Goal: Communication & Community: Answer question/provide support

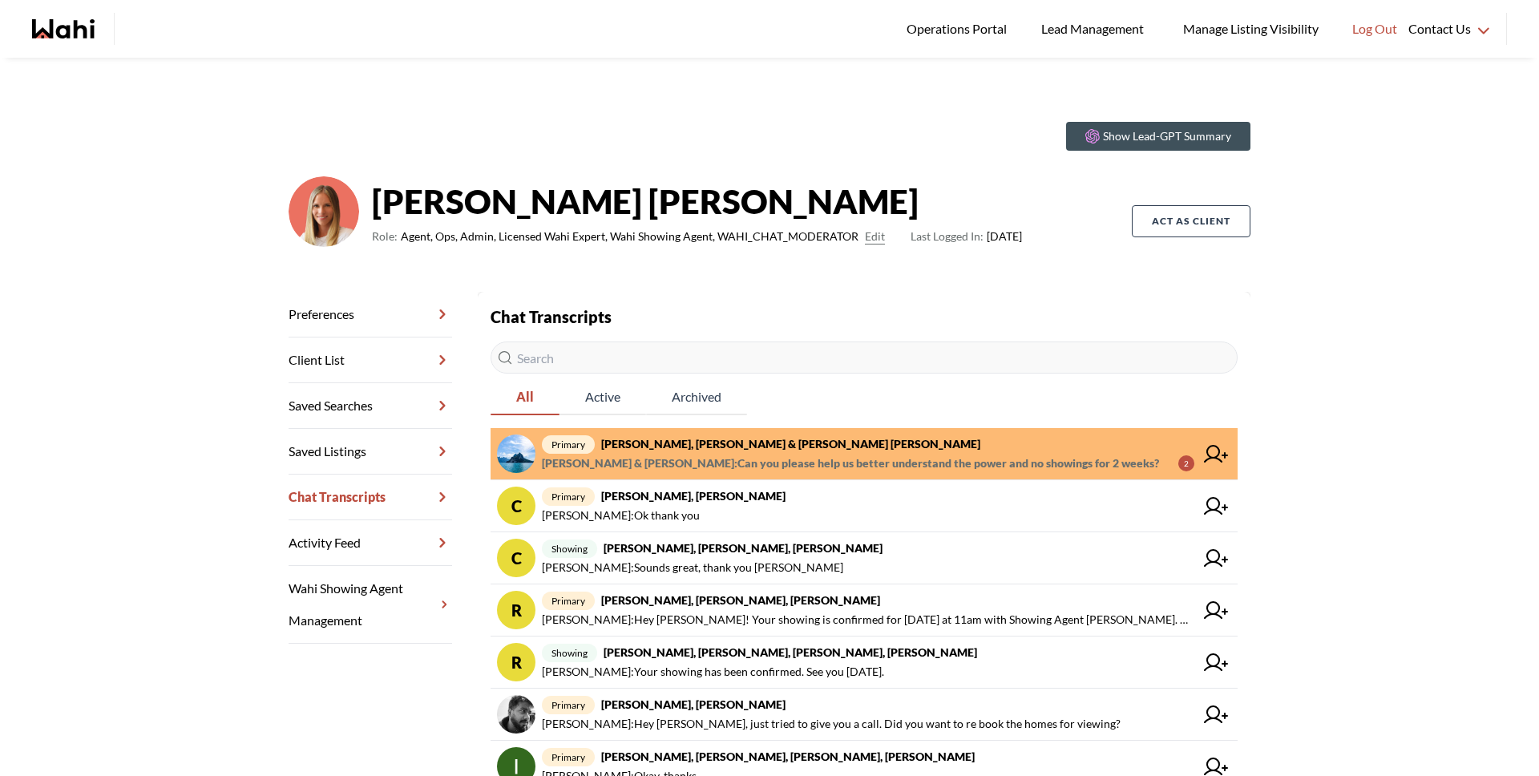
click at [633, 470] on span "[PERSON_NAME] & [PERSON_NAME] : Can you please help us better understand the po…" at bounding box center [850, 463] width 617 height 19
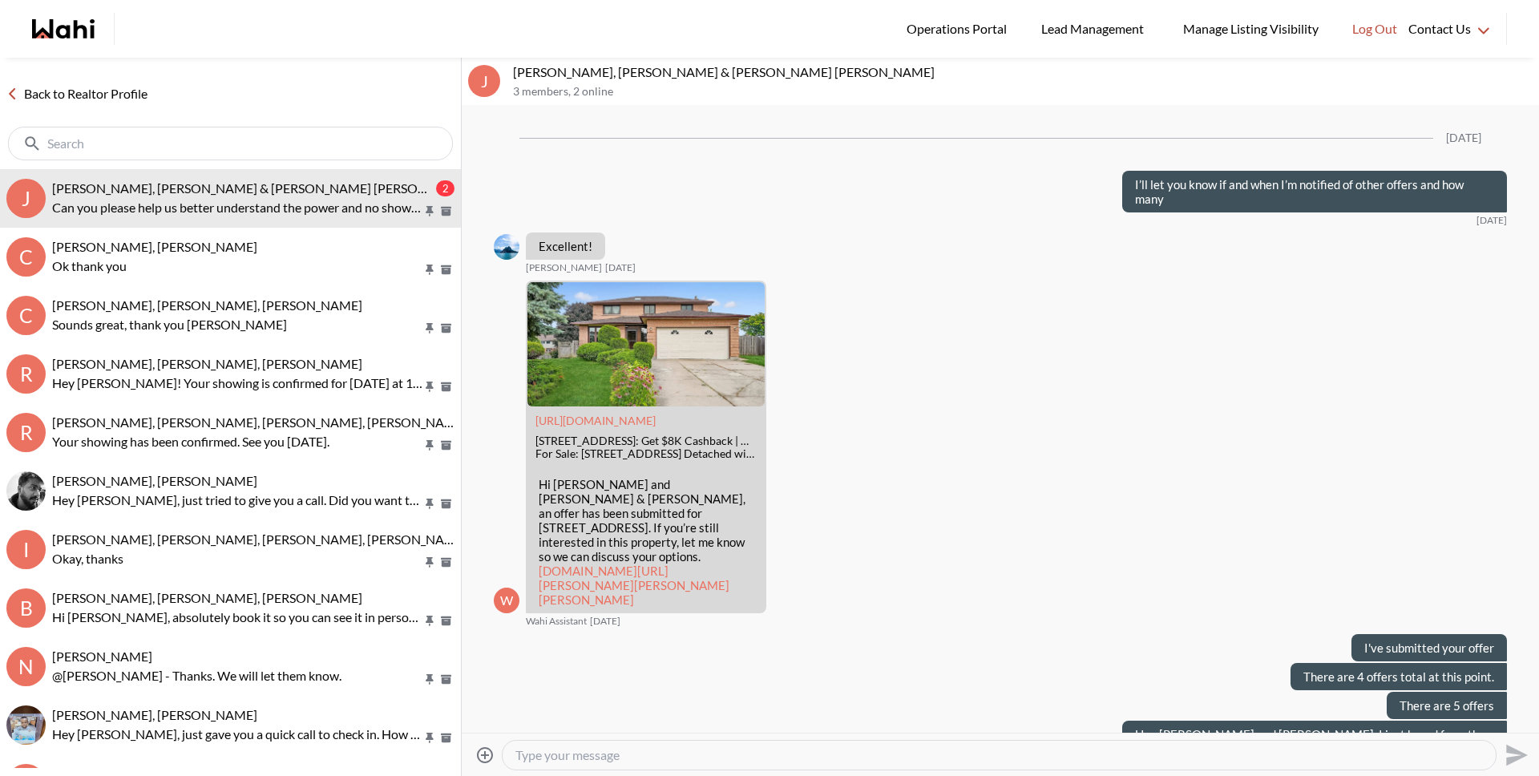
scroll to position [1241, 0]
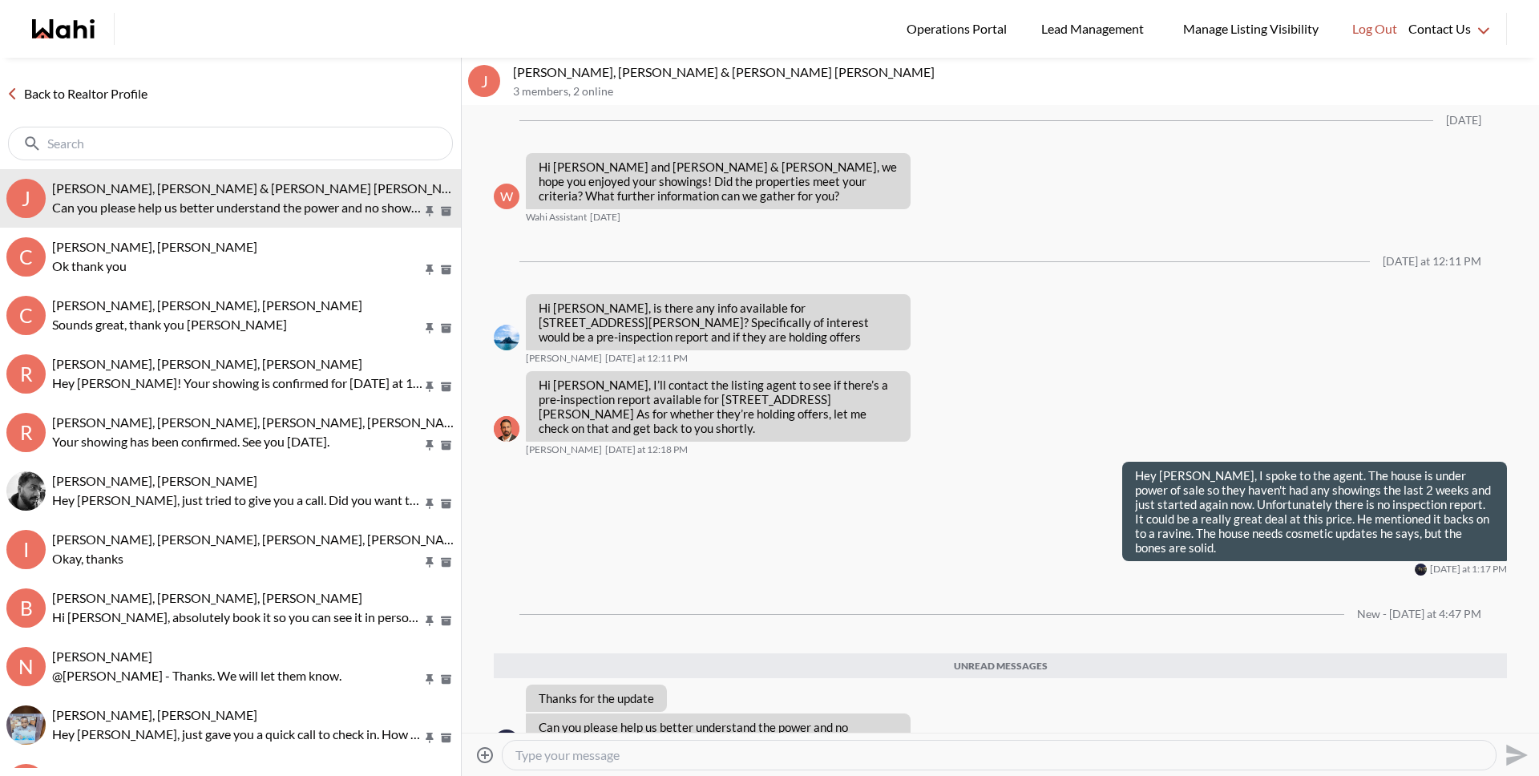
click at [648, 753] on textarea "Type your message" at bounding box center [998, 755] width 967 height 16
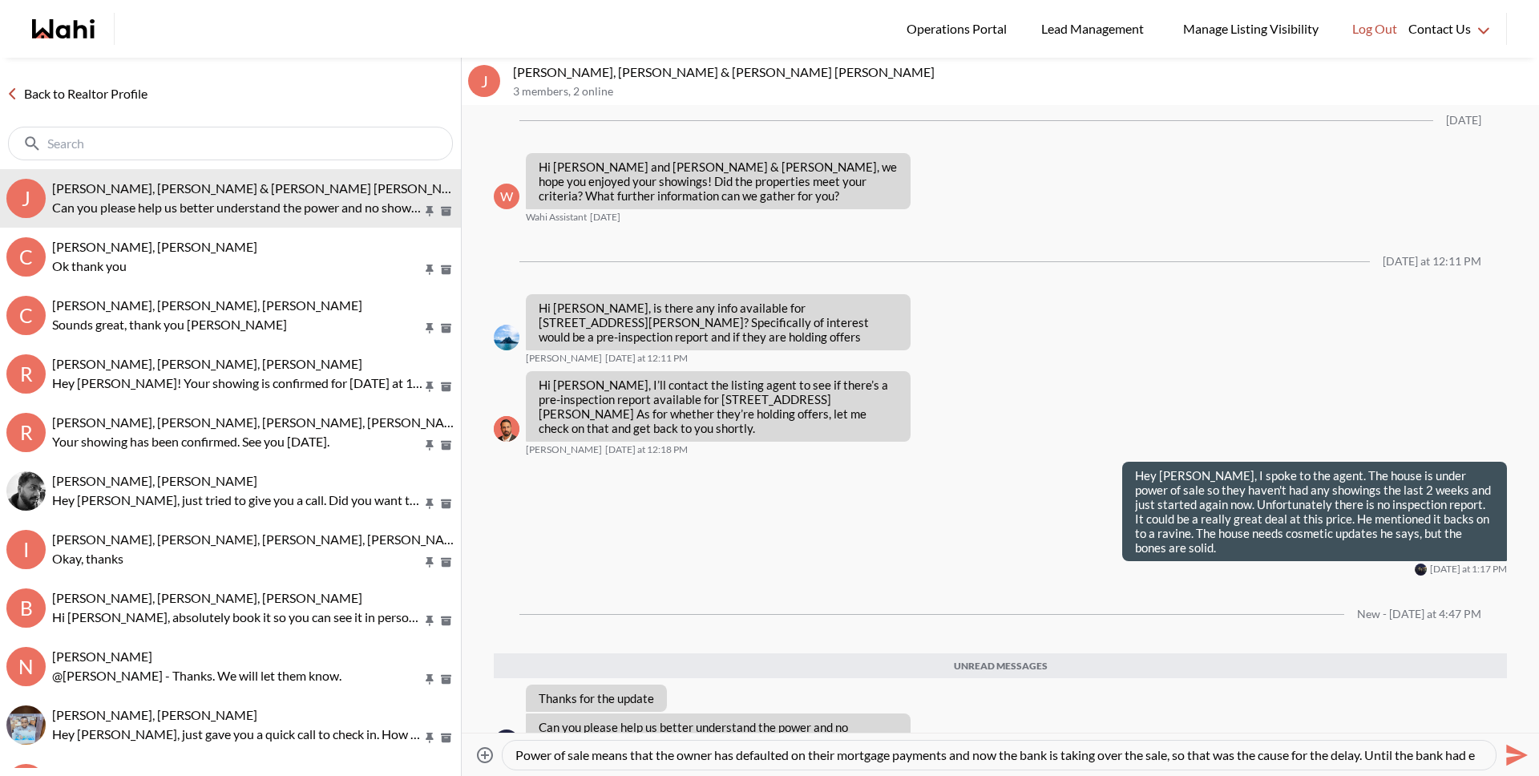
scroll to position [16, 0]
type textarea "Power of sale means that the owner has defaulted on their mortgage payments and…"
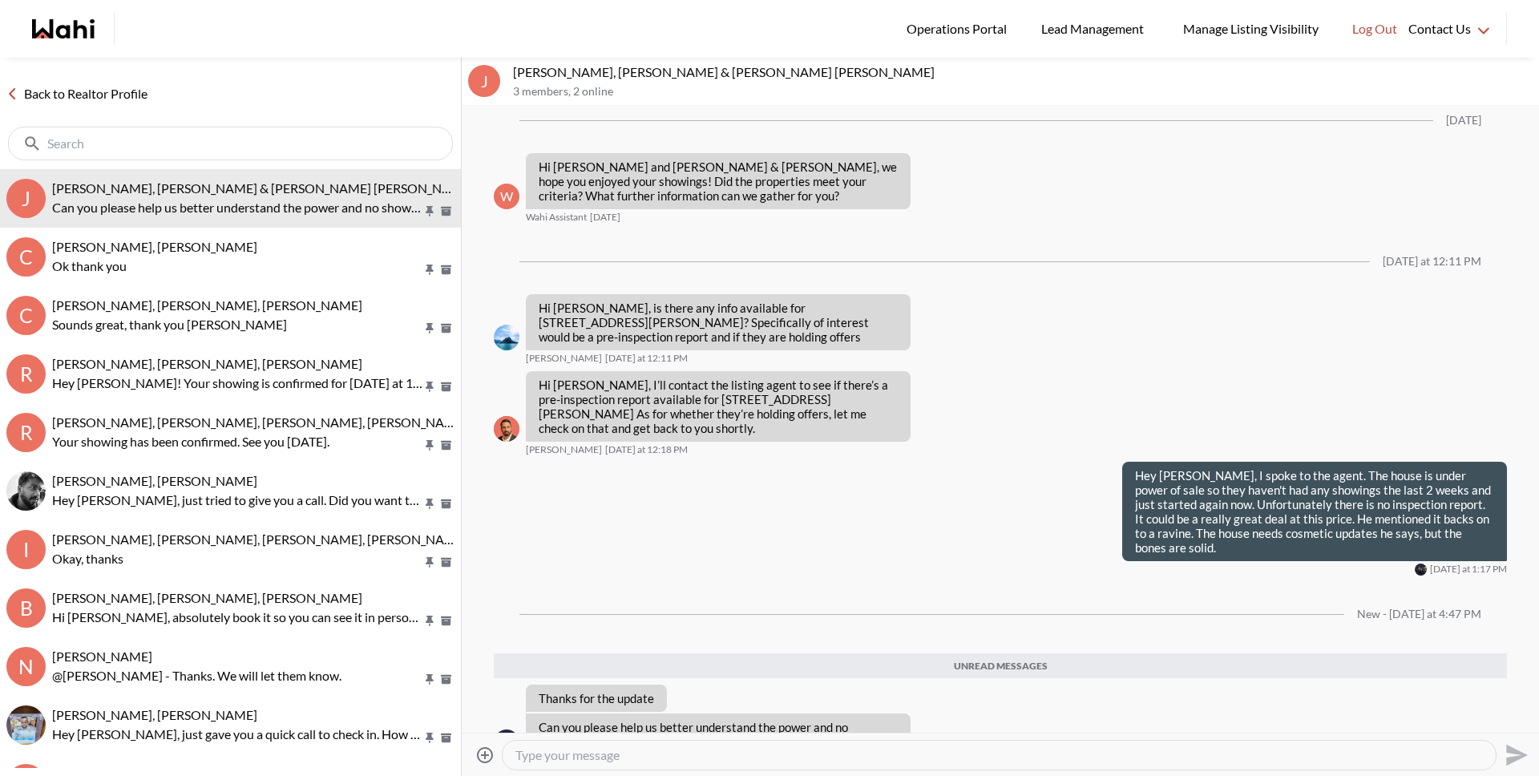
scroll to position [0, 0]
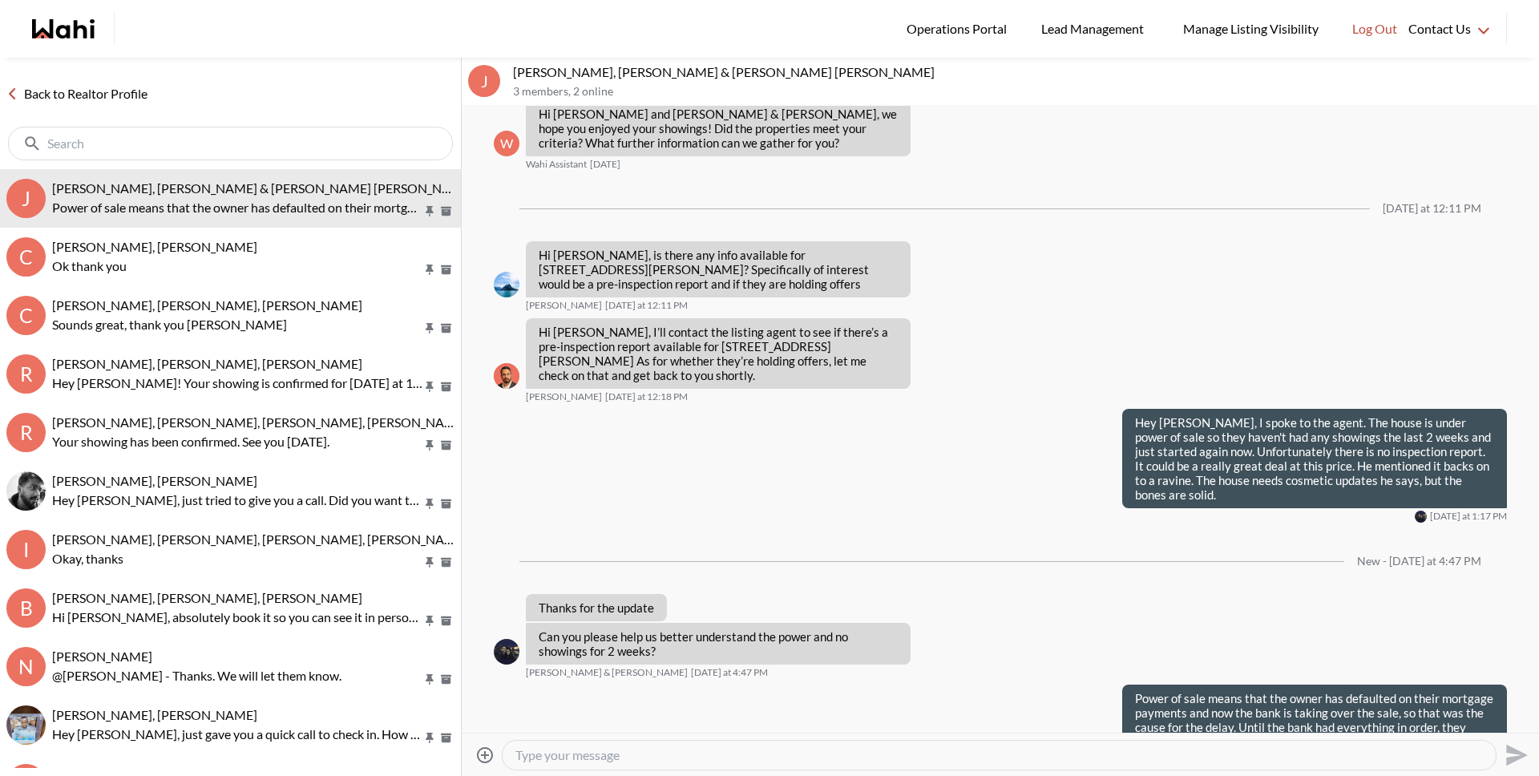
click at [130, 91] on link "Back to Realtor Profile" at bounding box center [77, 93] width 154 height 21
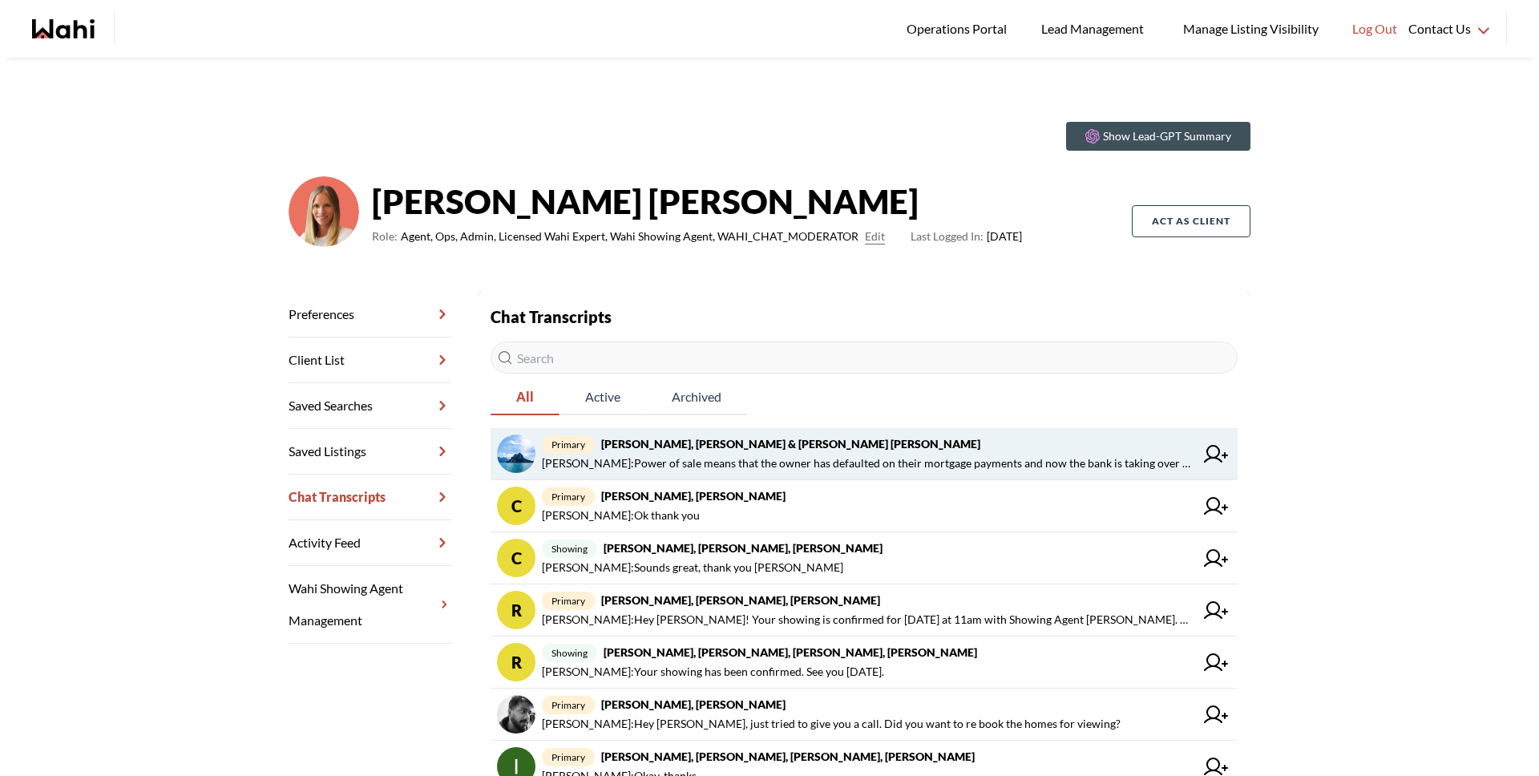
click at [651, 454] on span "[PERSON_NAME] : Power of sale means that the owner has defaulted on their mortg…" at bounding box center [868, 463] width 652 height 19
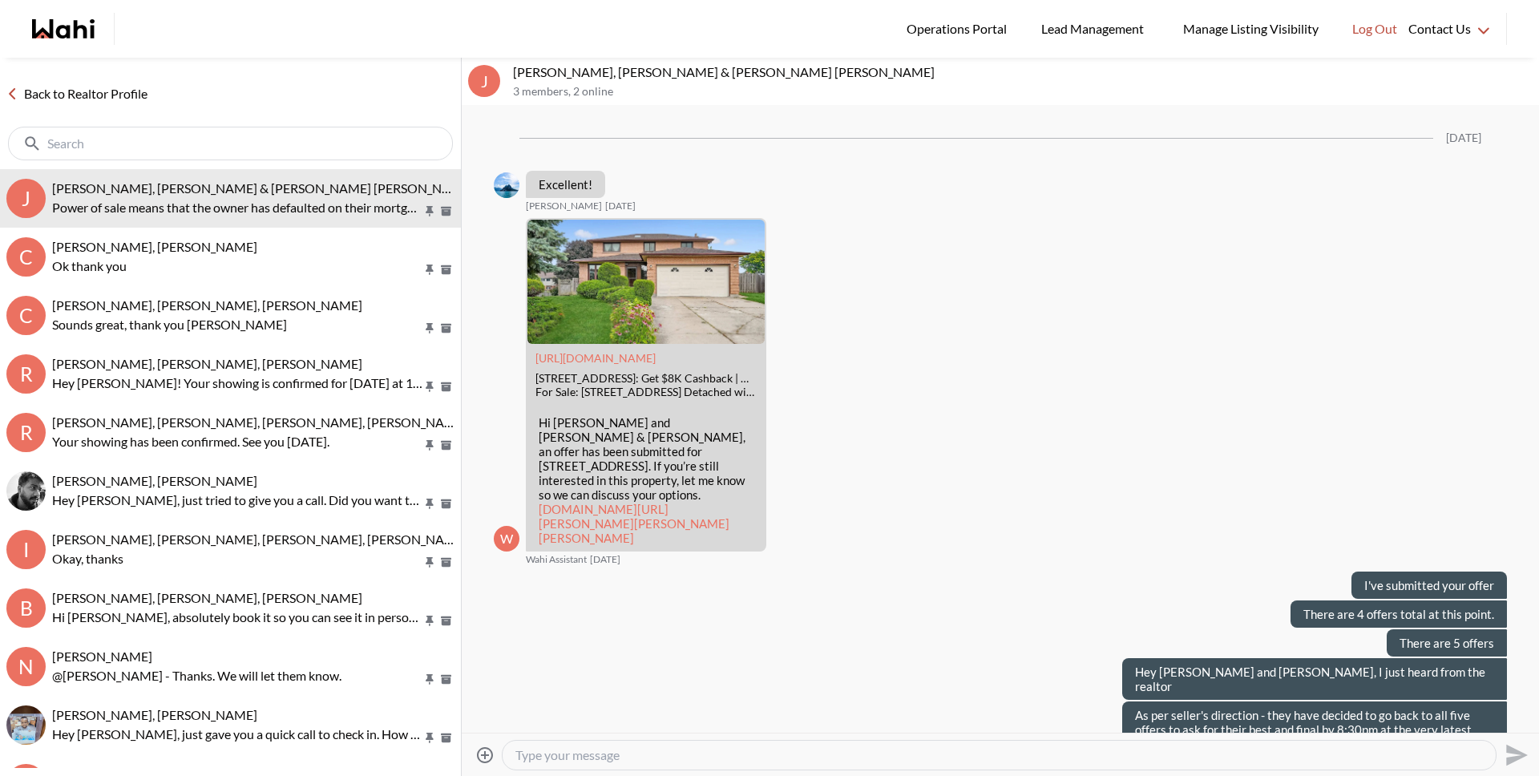
scroll to position [1168, 0]
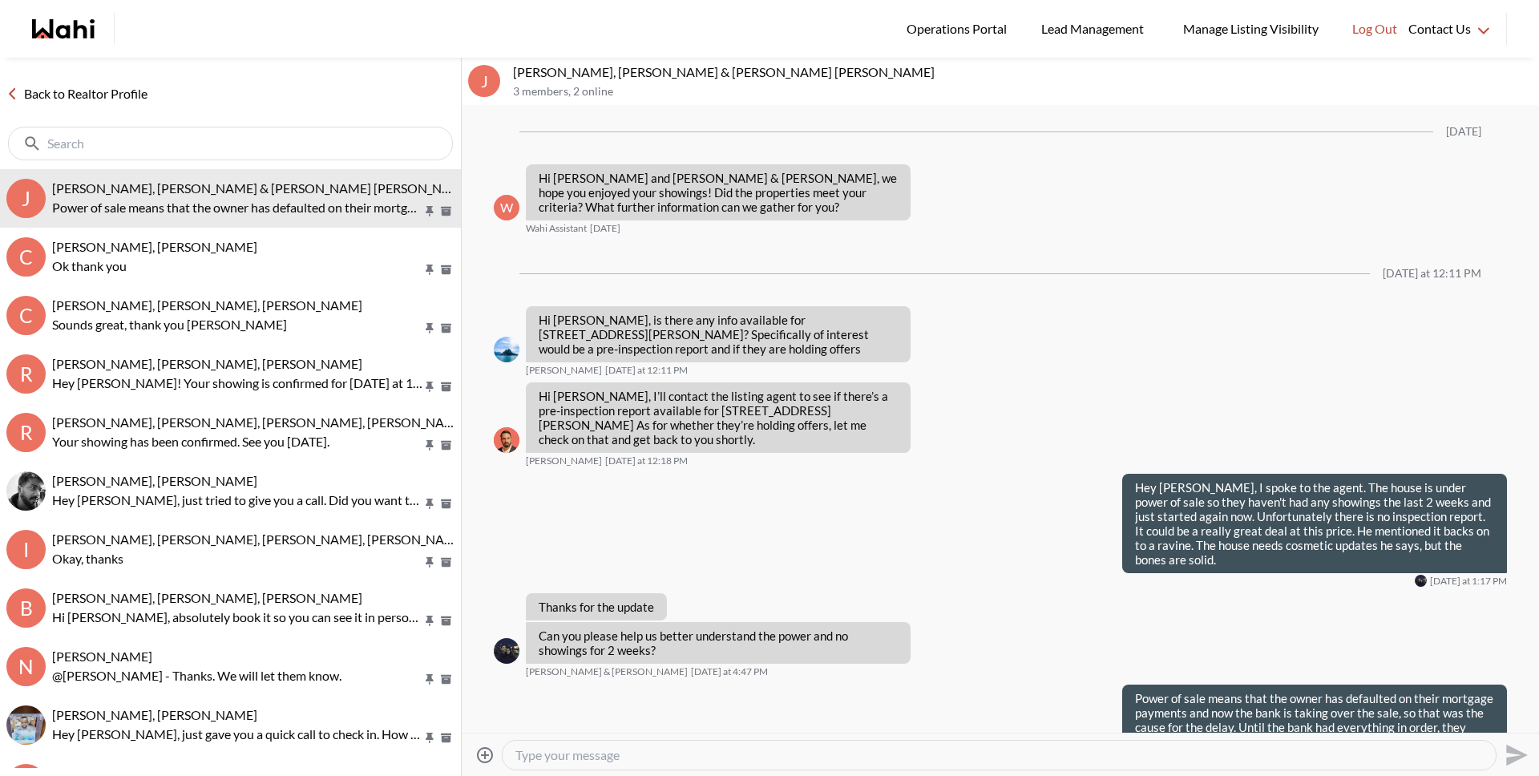
click at [868, 759] on textarea "Type your message" at bounding box center [998, 755] width 967 height 16
click at [869, 760] on textarea "Type your message" at bounding box center [998, 755] width 967 height 16
click at [868, 760] on textarea "Type your message" at bounding box center [998, 755] width 967 height 16
click at [143, 90] on link "Back to Realtor Profile" at bounding box center [77, 93] width 154 height 21
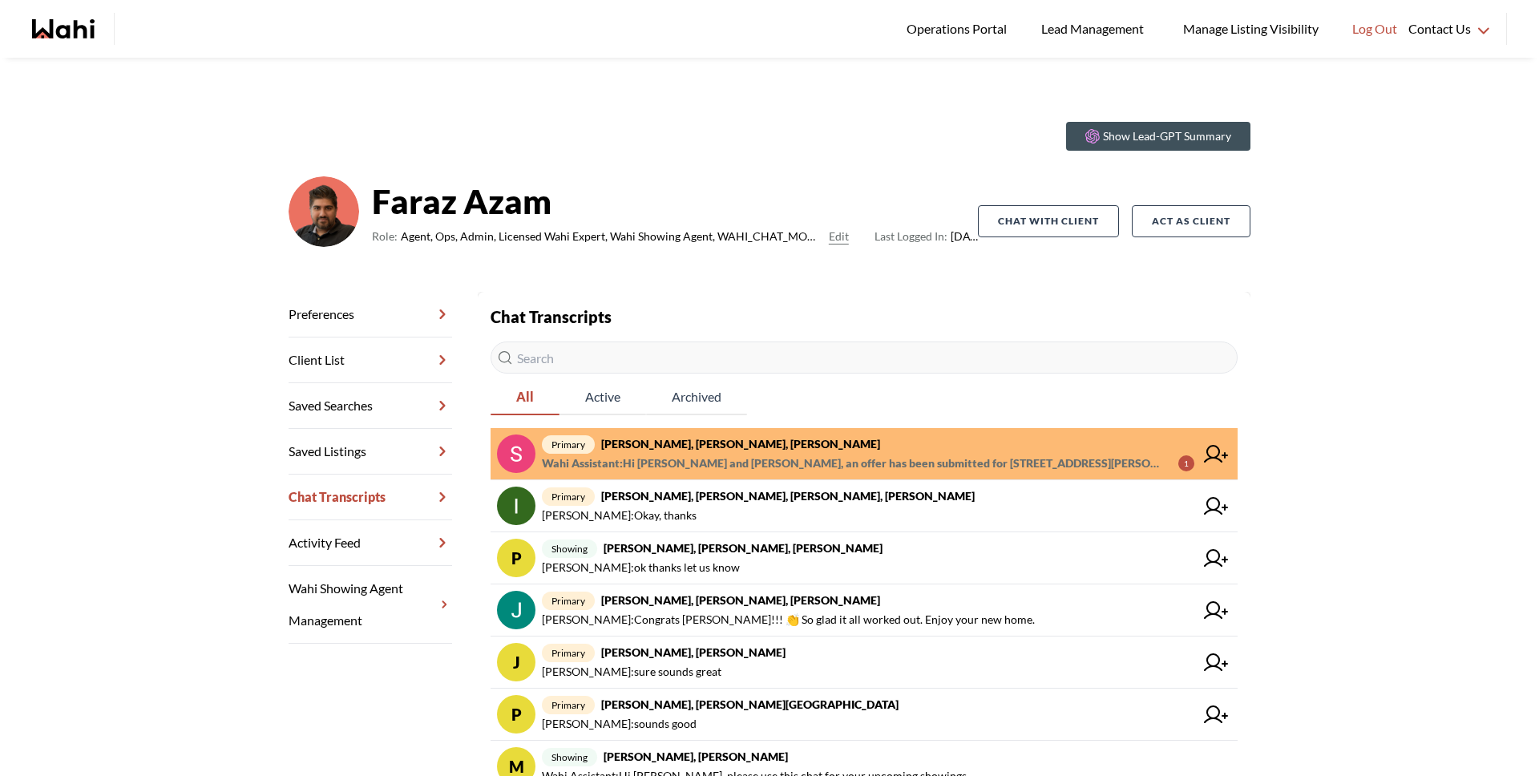
click at [728, 447] on strong "Sunil Murali, Ana Rodriguez, Faraz" at bounding box center [740, 444] width 279 height 14
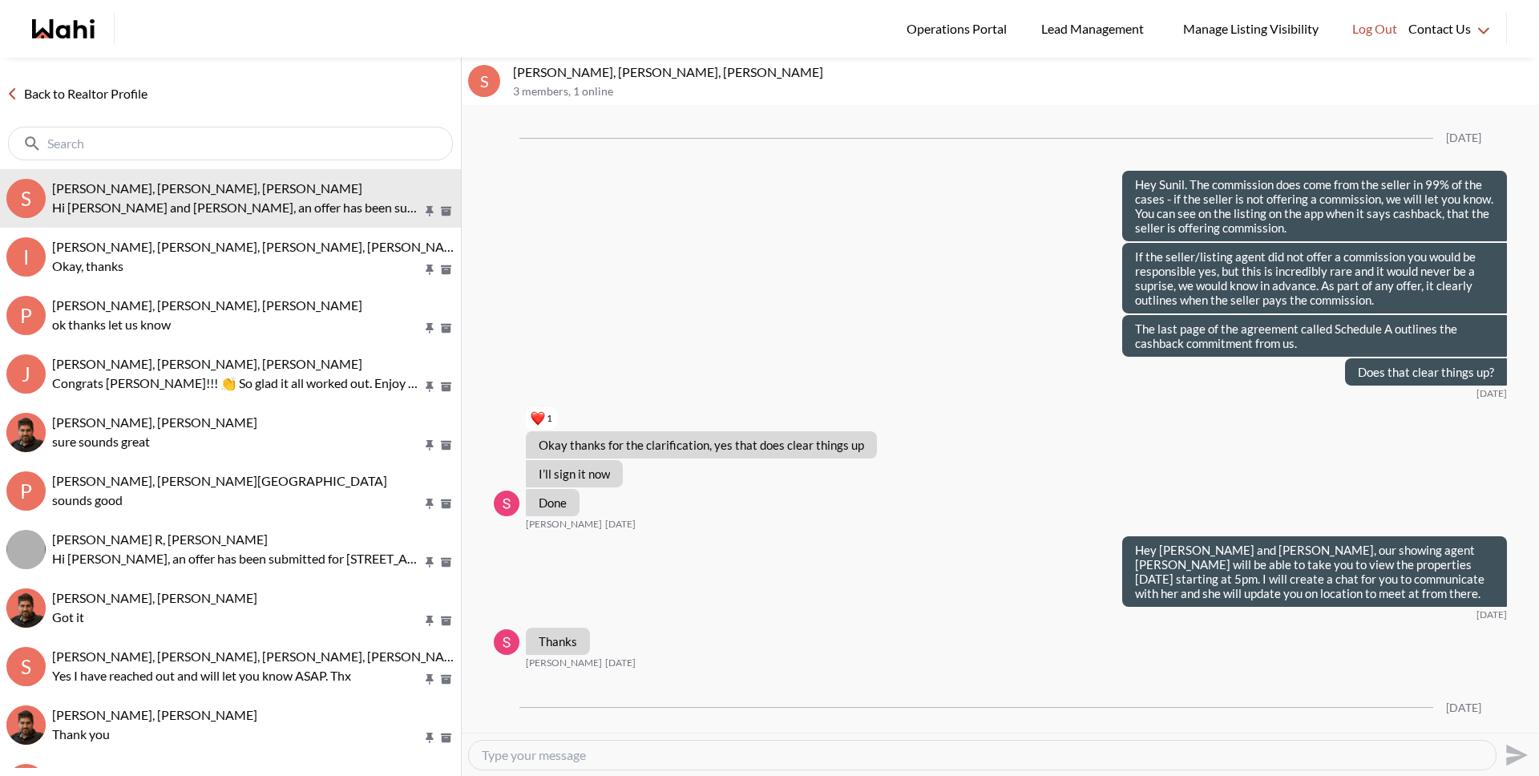
scroll to position [2384, 0]
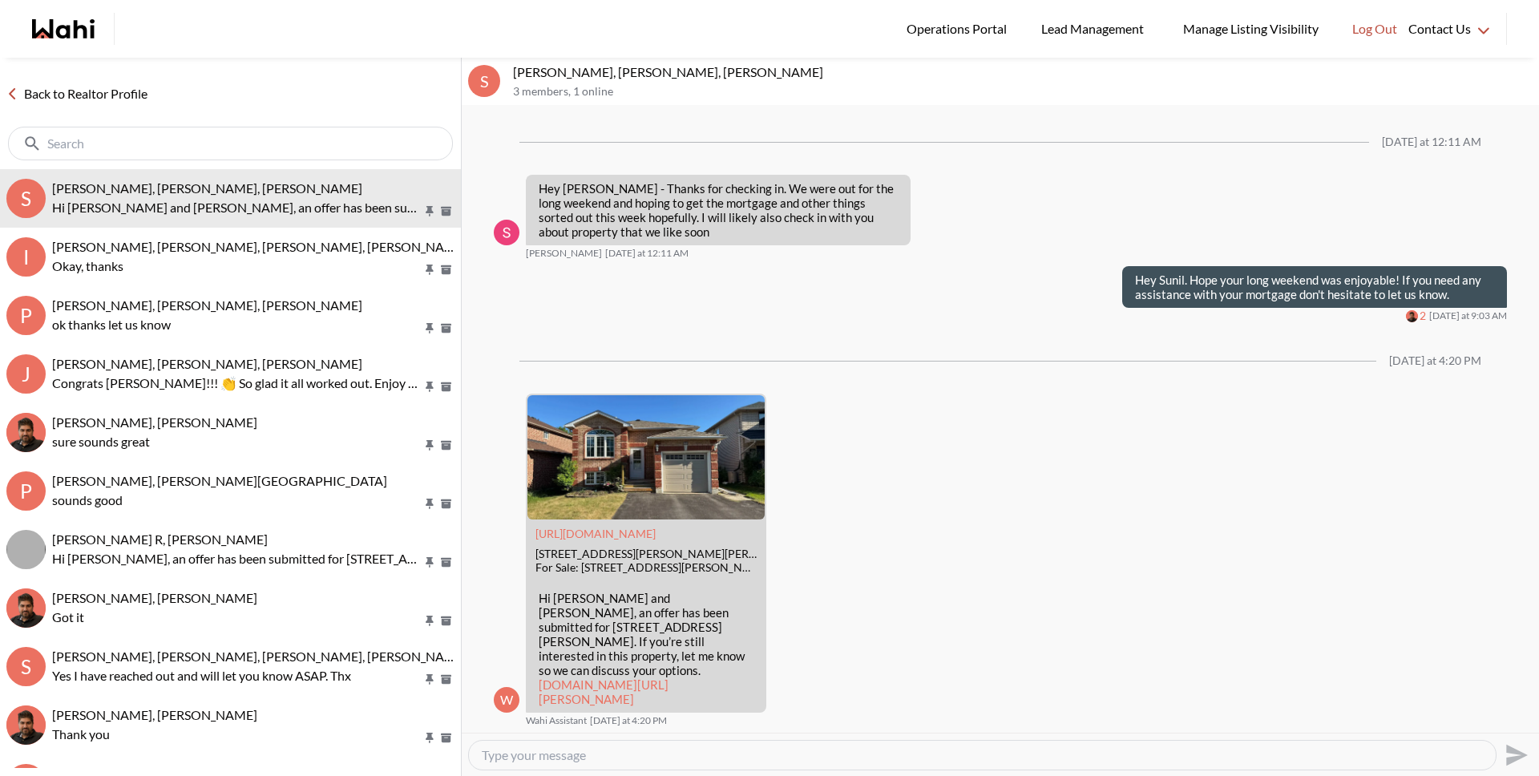
click at [107, 102] on link "Back to Realtor Profile" at bounding box center [77, 93] width 154 height 21
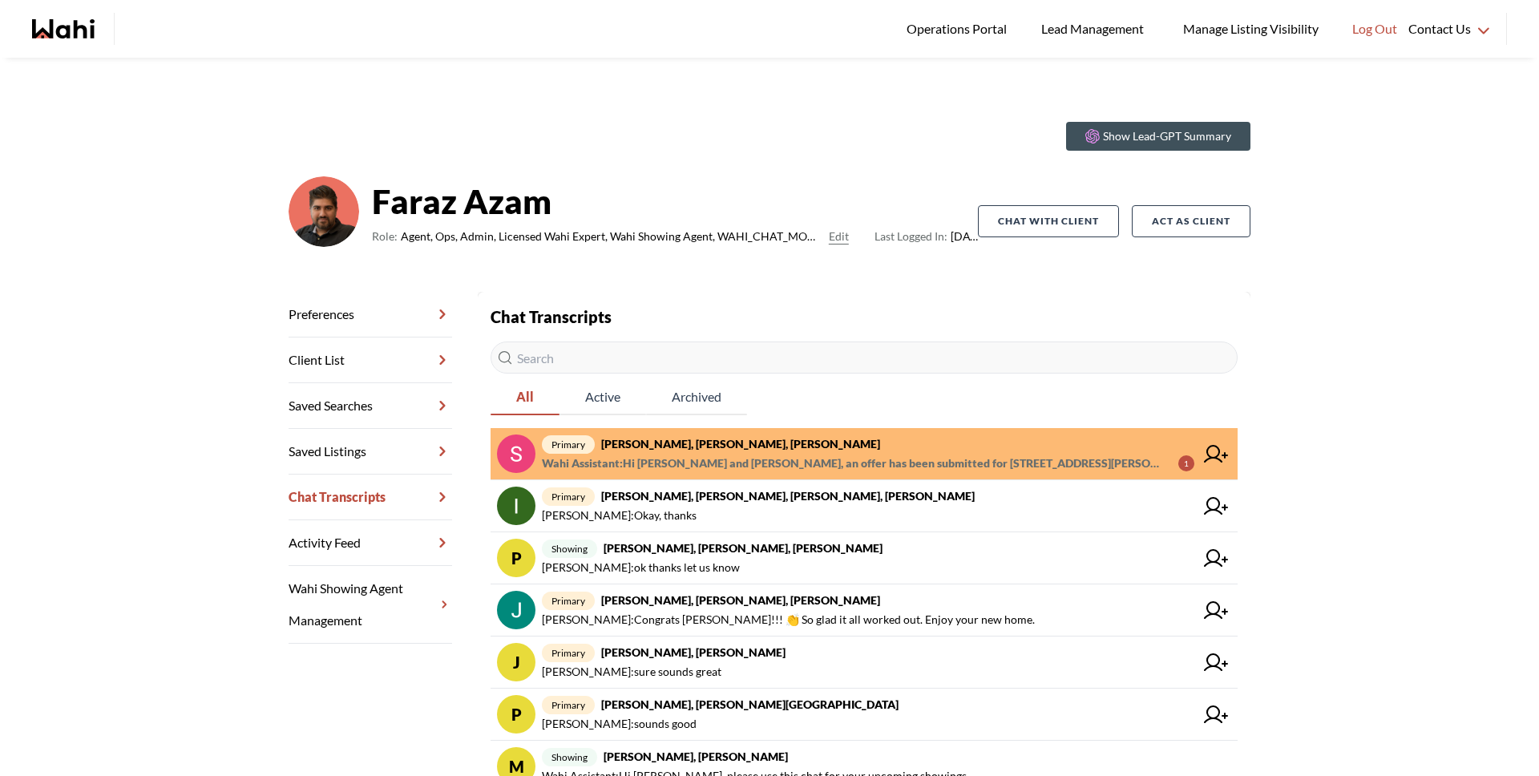
click at [820, 476] on link "primary Sunil Murali, Ana Rodriguez, Faraz Wahi Assistant : Hi Sunil and Ana, a…" at bounding box center [863, 454] width 747 height 52
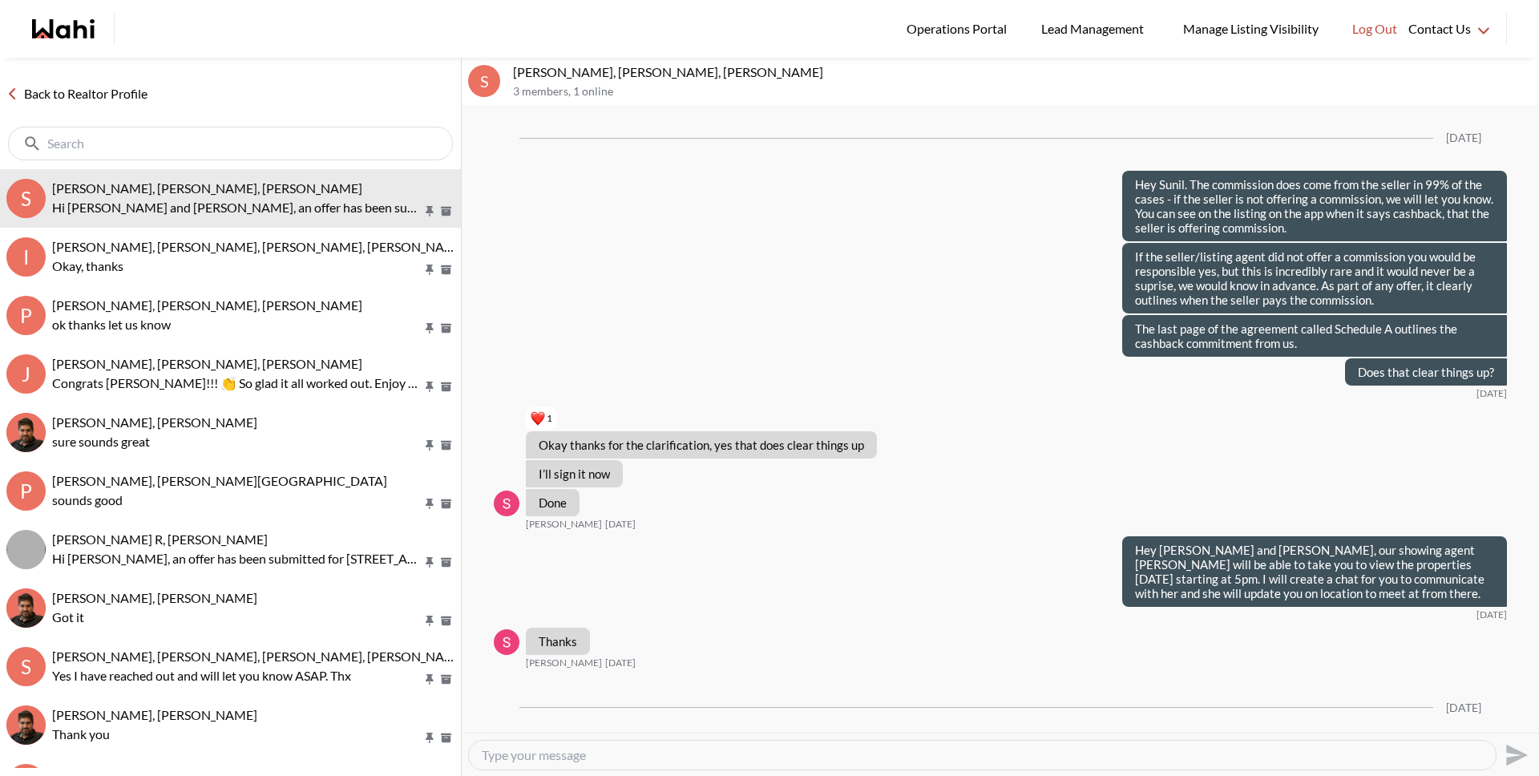
scroll to position [2384, 0]
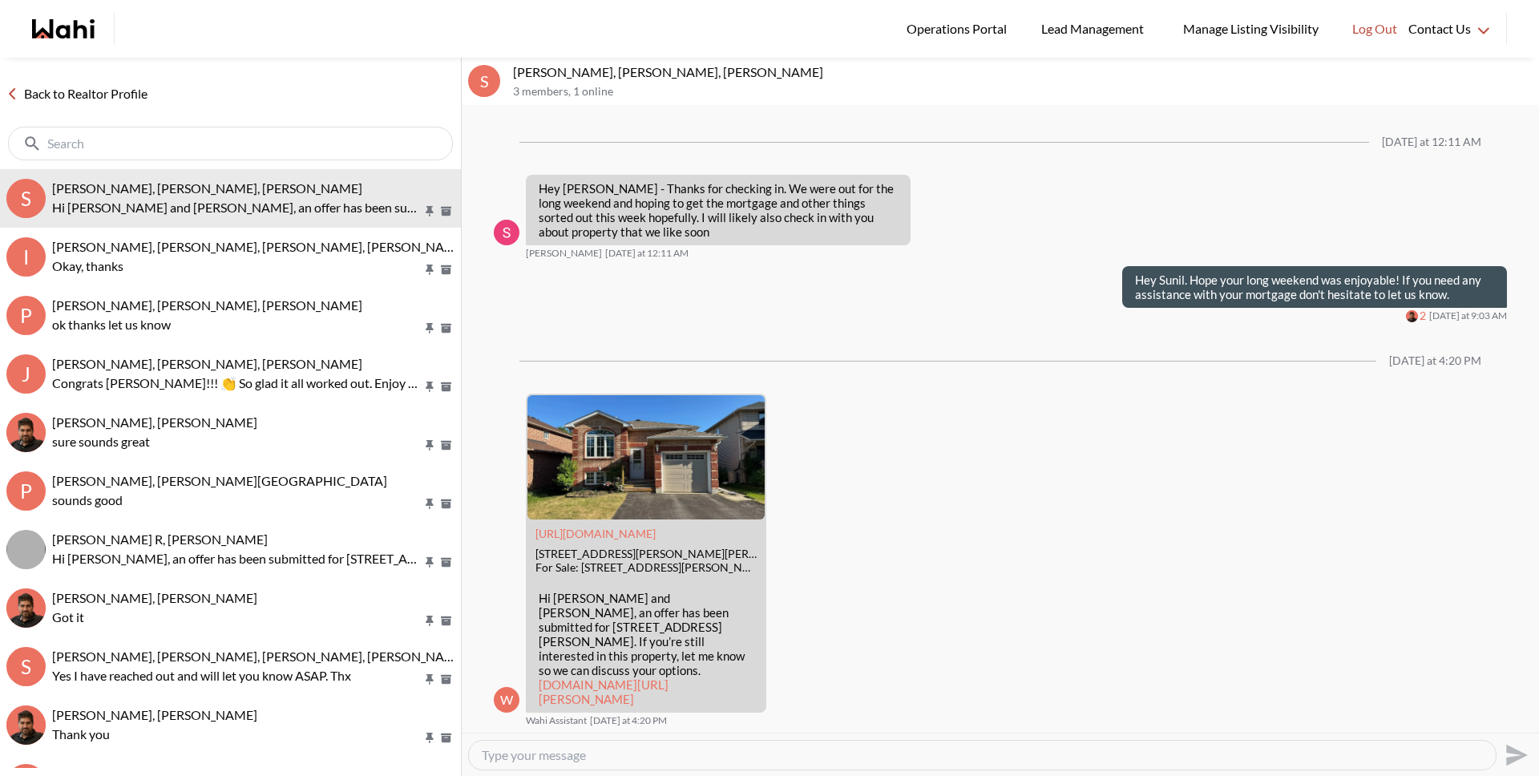
click at [86, 95] on link "Back to Realtor Profile" at bounding box center [77, 93] width 154 height 21
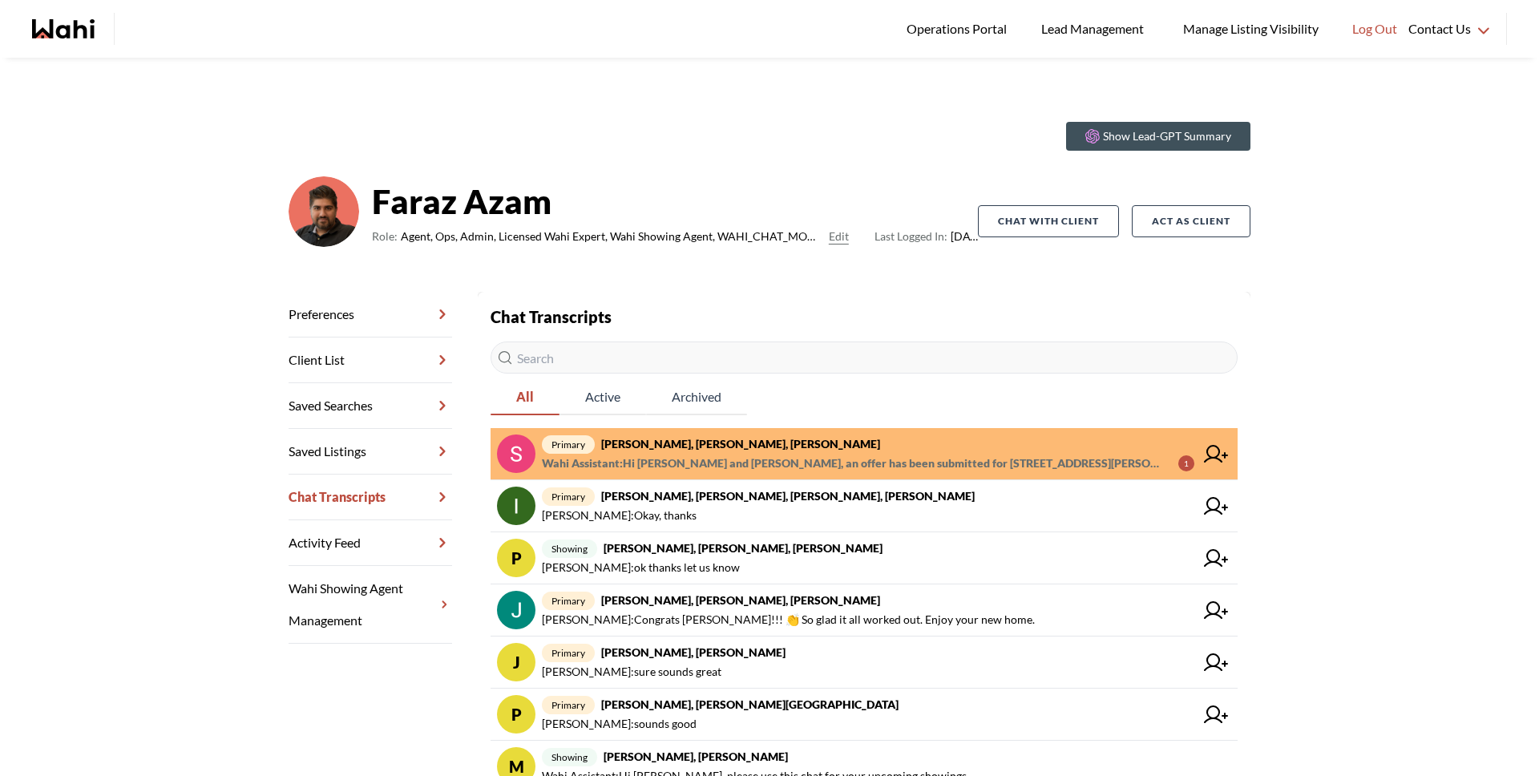
click at [796, 464] on span "Wahi Assistant : Hi Sunil and Ana, an offer has been submitted for 136 Nathan C…" at bounding box center [853, 463] width 623 height 19
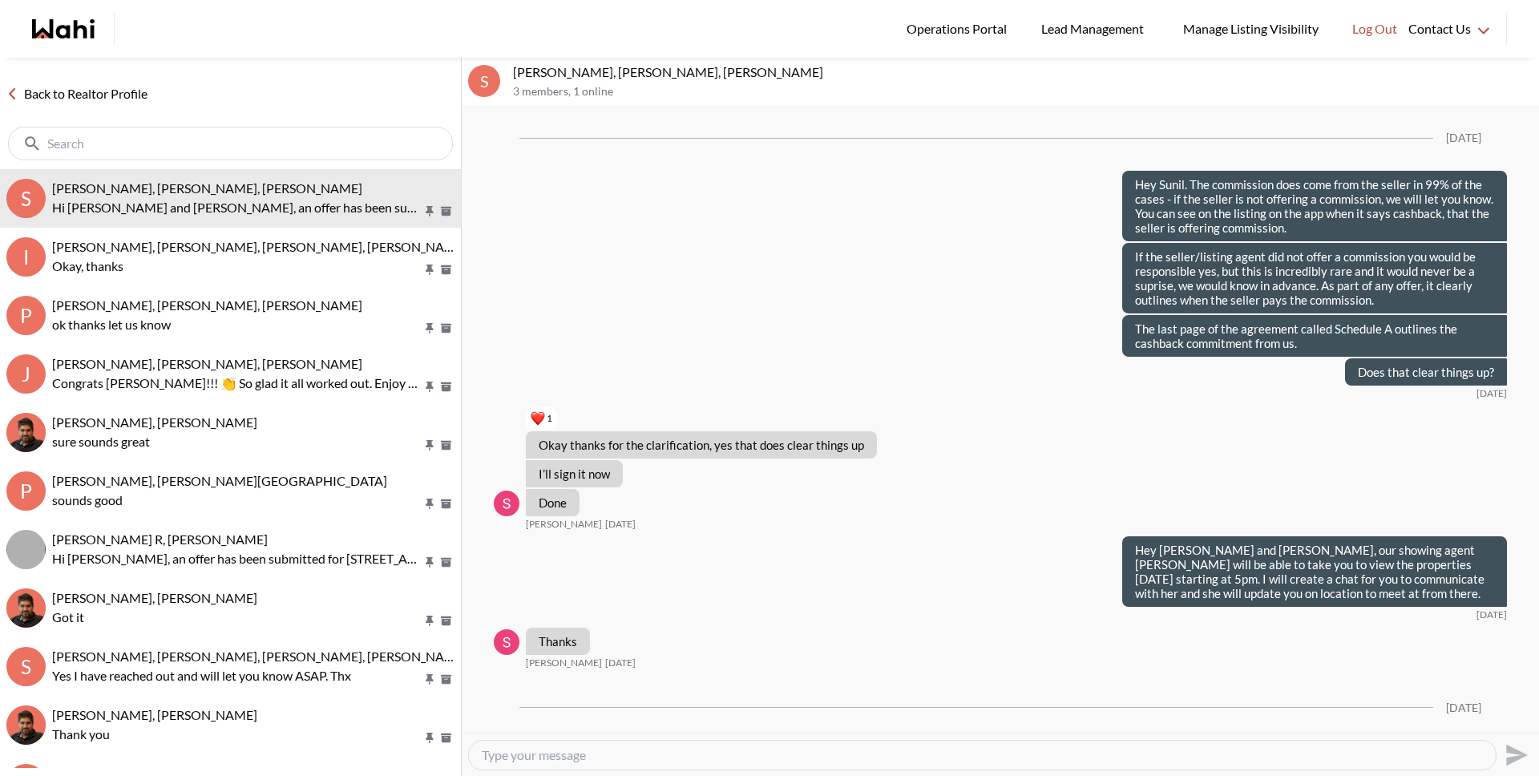
scroll to position [2384, 0]
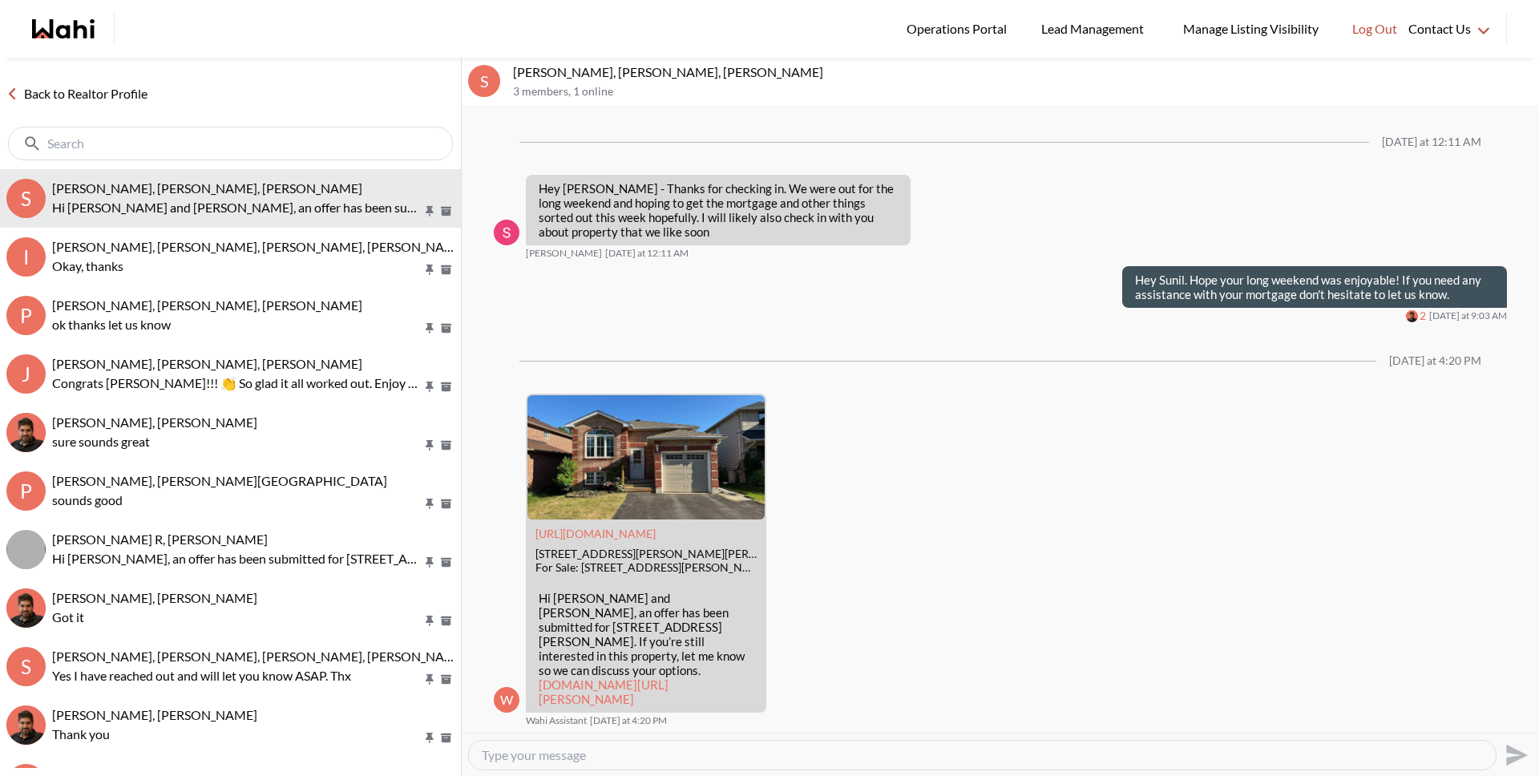
click at [142, 97] on link "Back to Realtor Profile" at bounding box center [77, 93] width 154 height 21
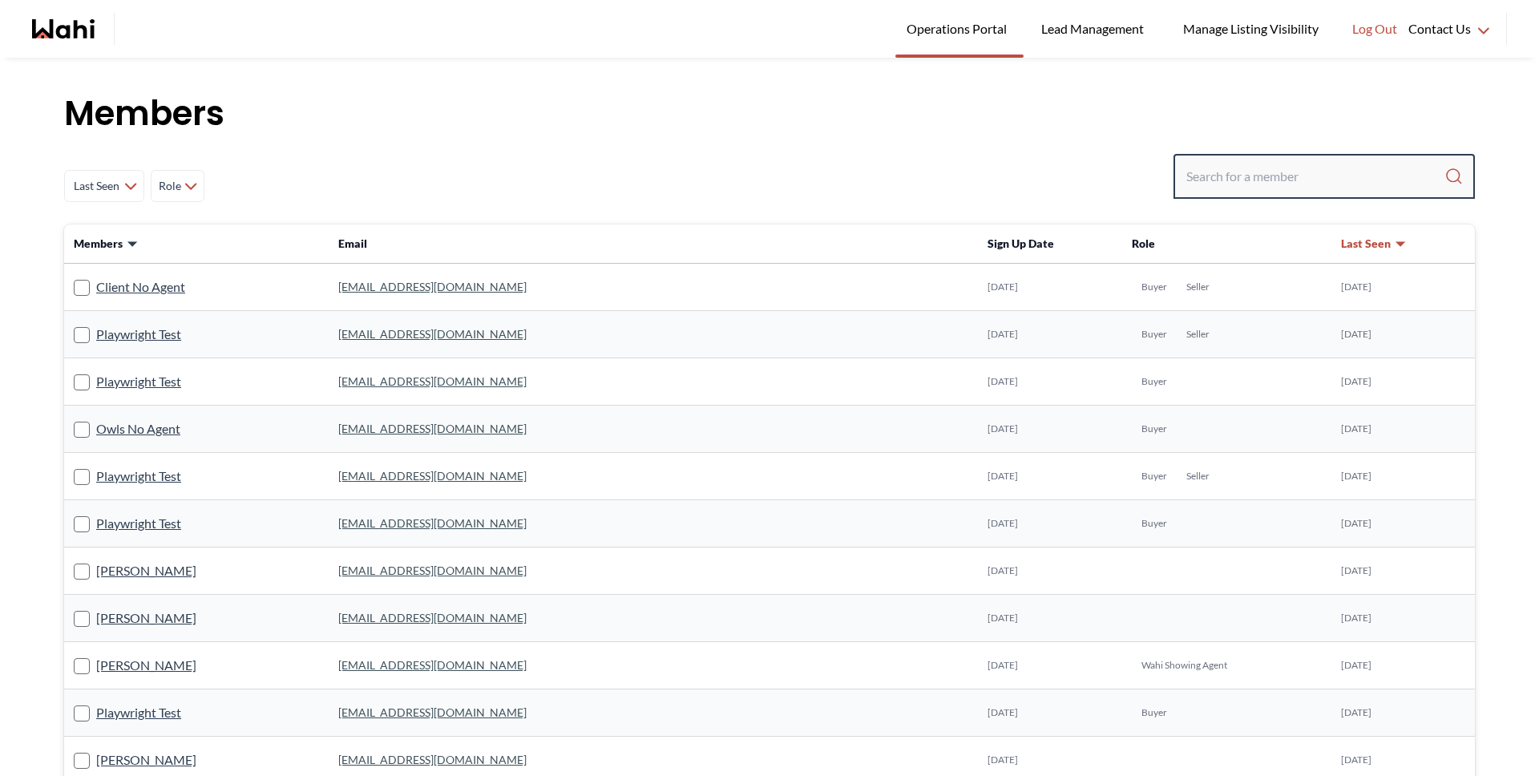
click at [1331, 171] on input "Search input" at bounding box center [1315, 176] width 258 height 29
type input "barbara fun"
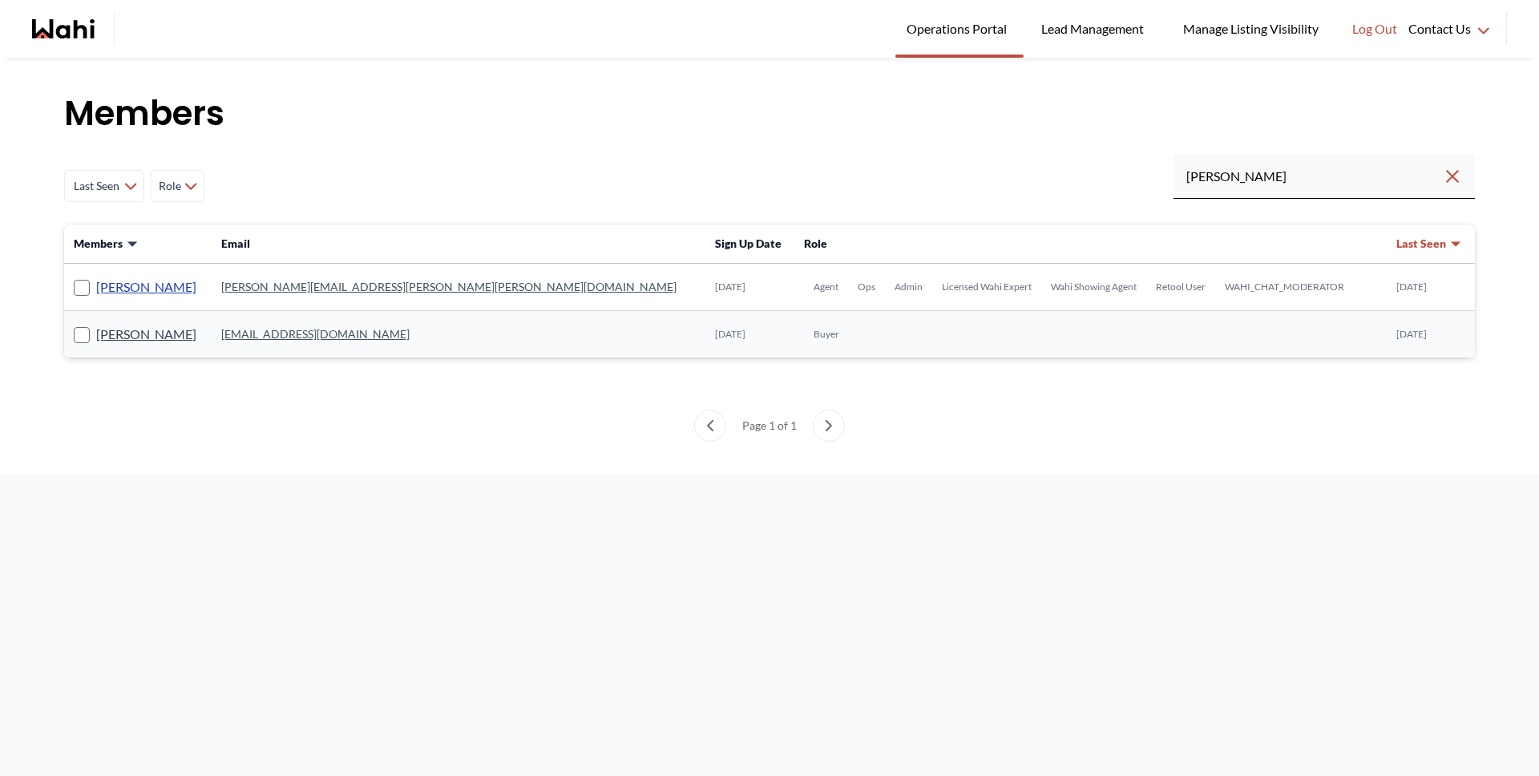
click at [158, 282] on link "Barbara Funt" at bounding box center [146, 286] width 100 height 21
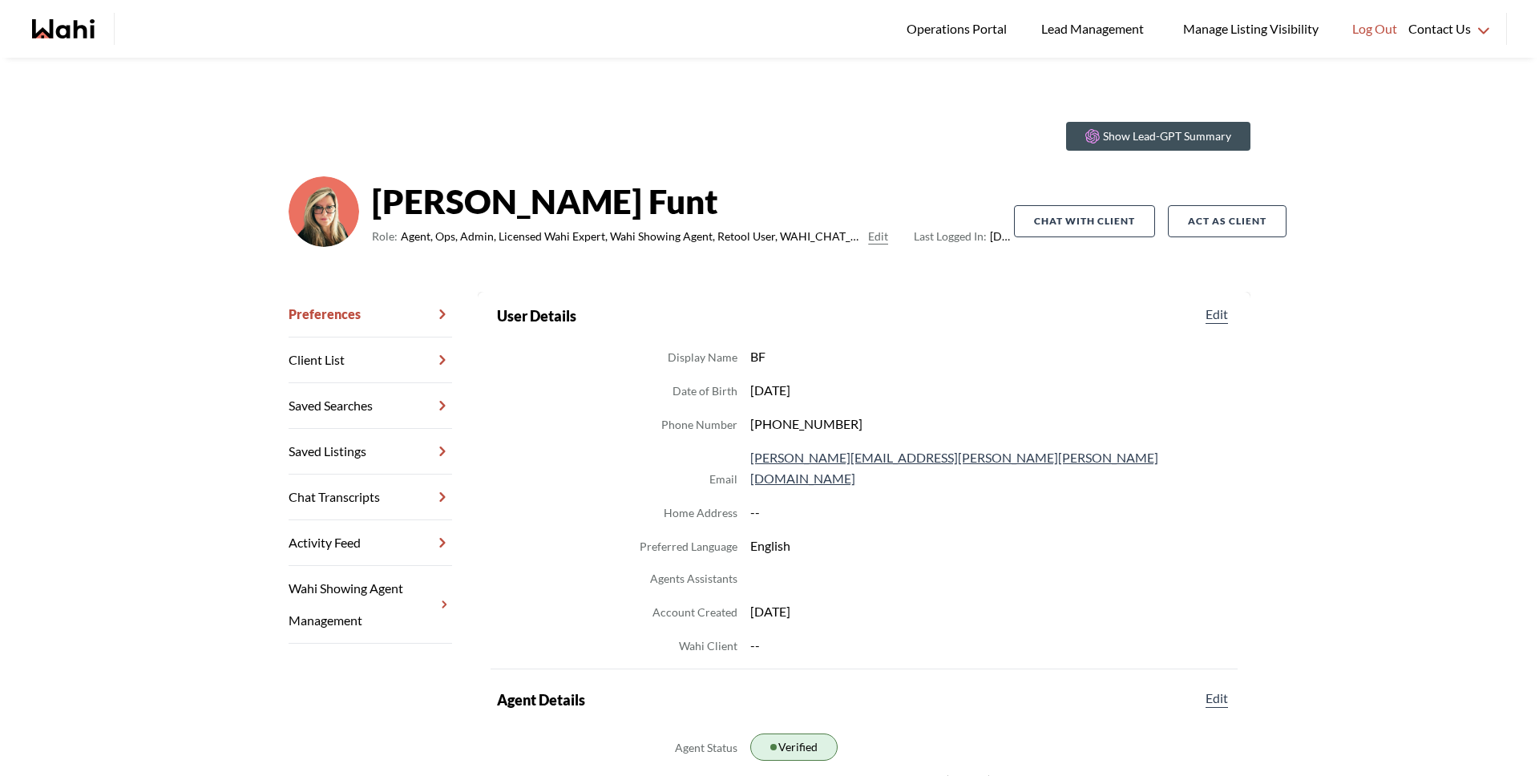
click at [369, 503] on link "Chat Transcripts" at bounding box center [369, 497] width 163 height 46
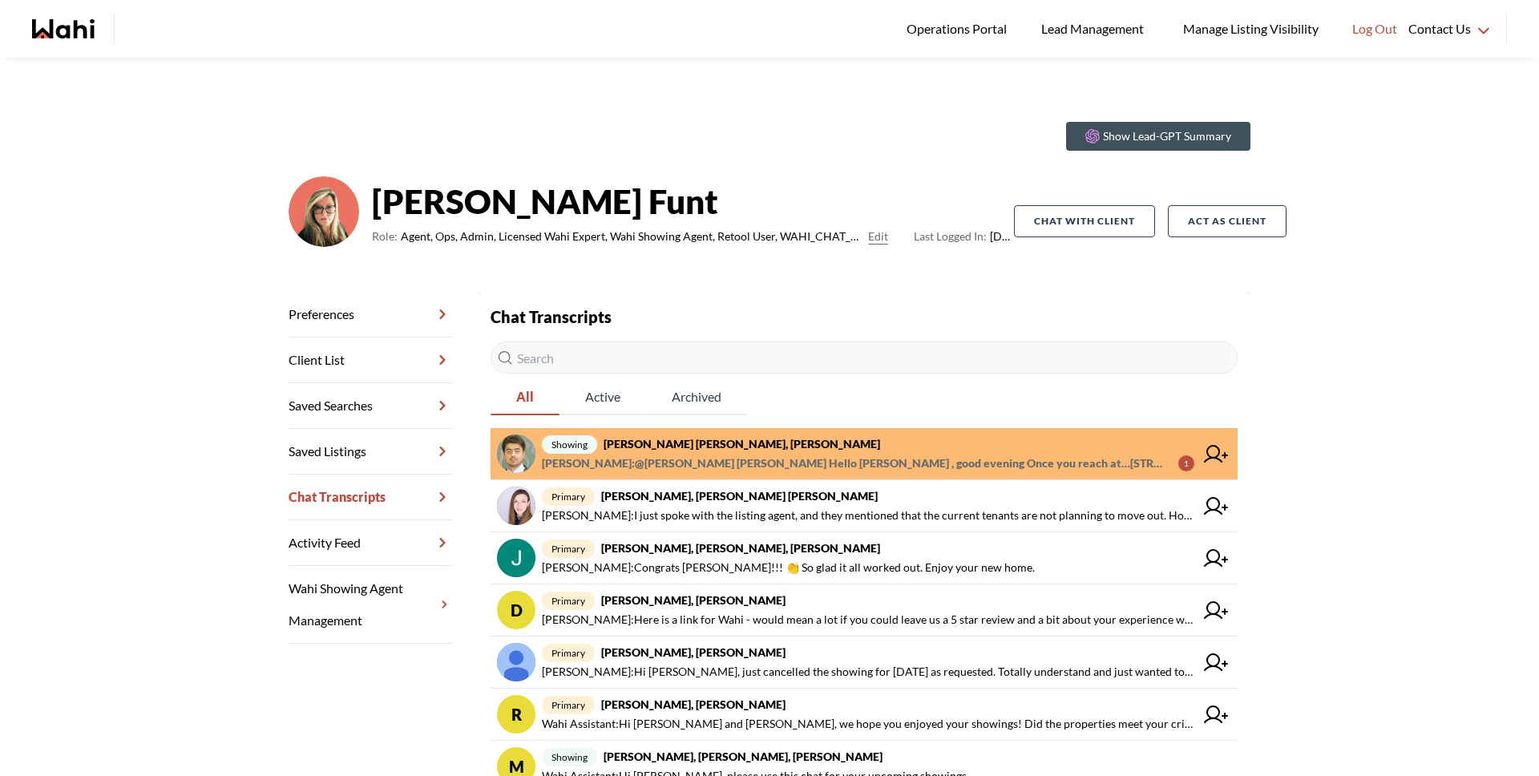
click at [797, 452] on span "showing Abdul Nafi Sarwari, Paul, Barbara" at bounding box center [868, 443] width 652 height 19
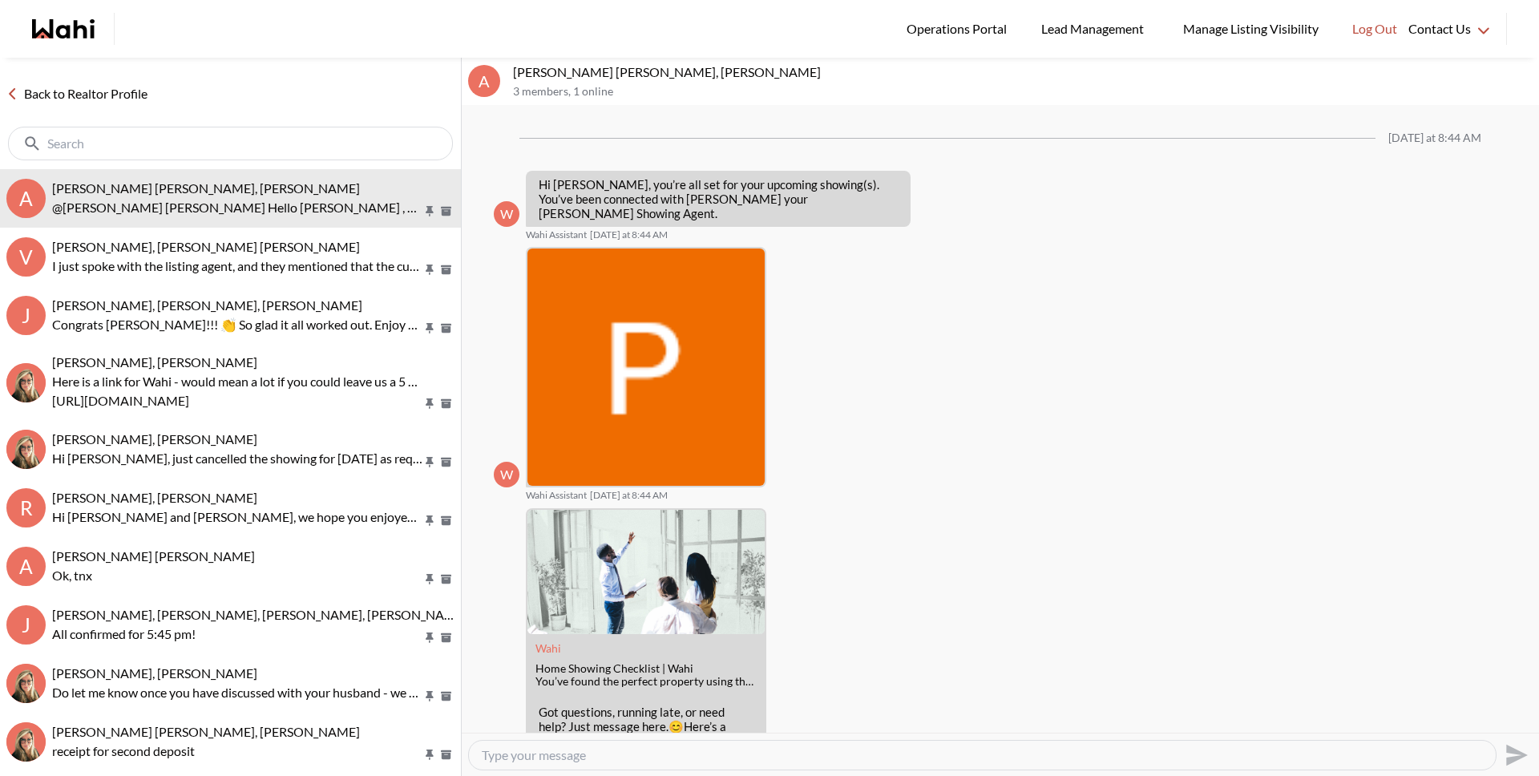
scroll to position [347, 0]
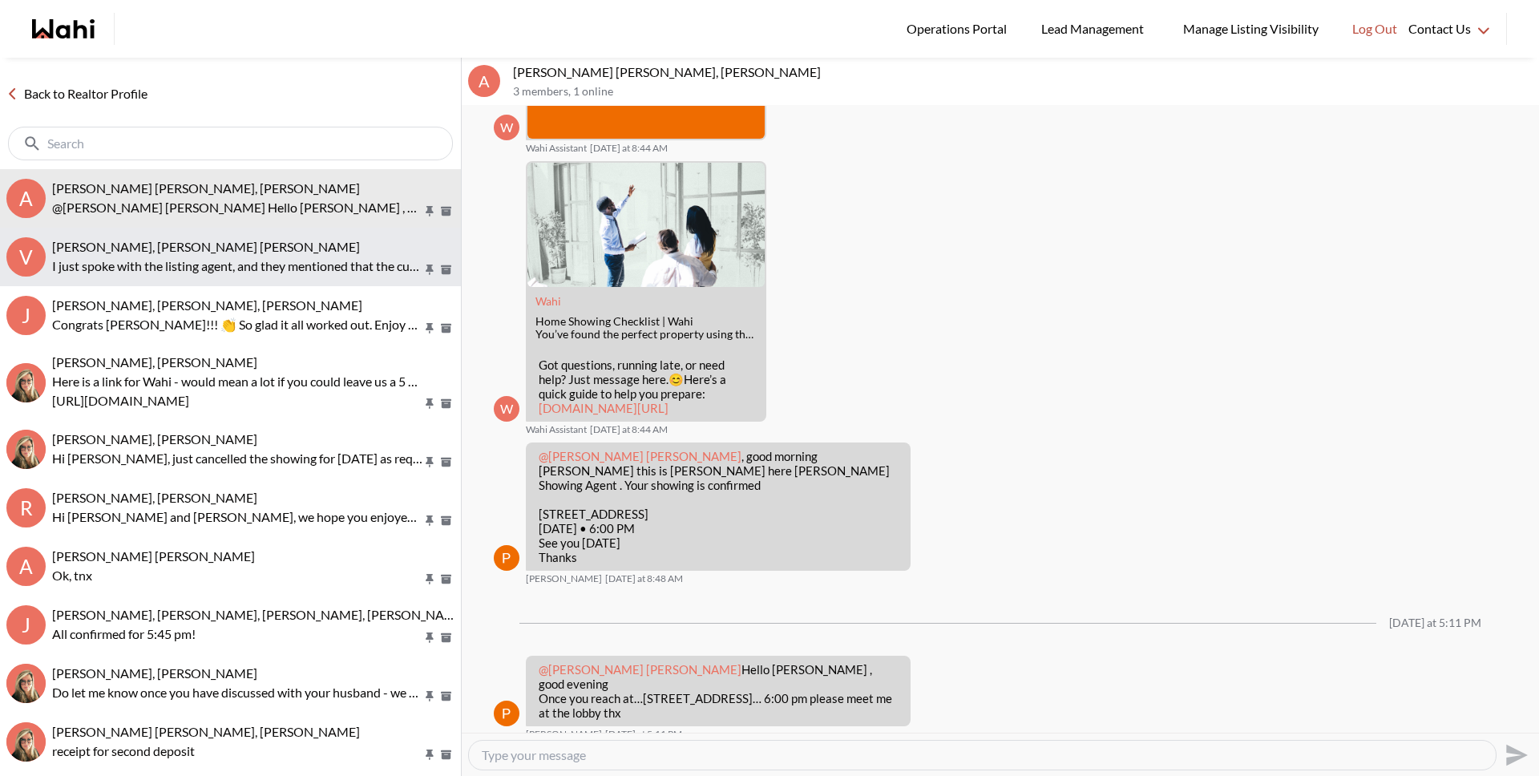
click at [236, 268] on p "I just spoke with the listing agent, and they mentioned that the current tenant…" at bounding box center [237, 265] width 370 height 19
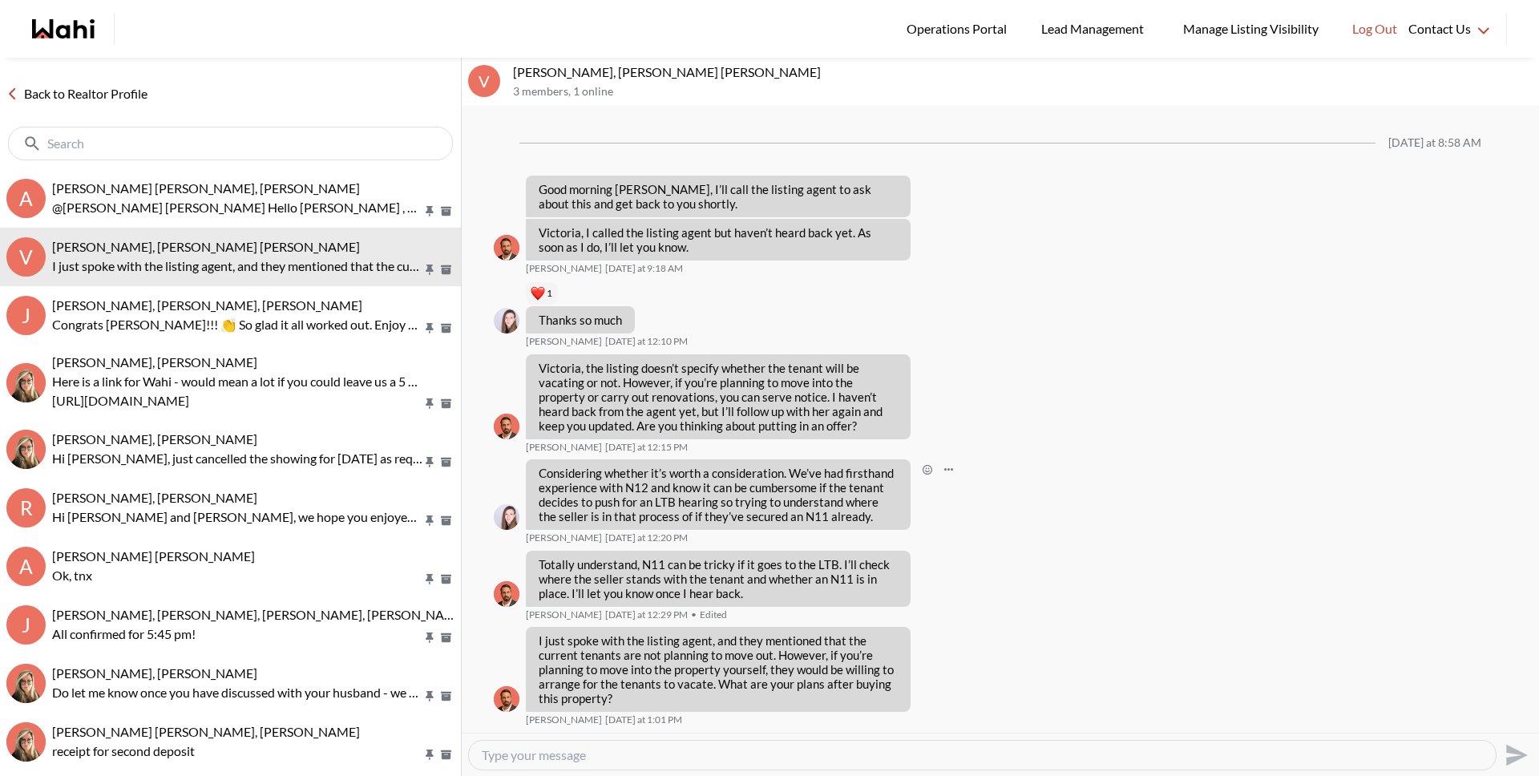
scroll to position [1931, 0]
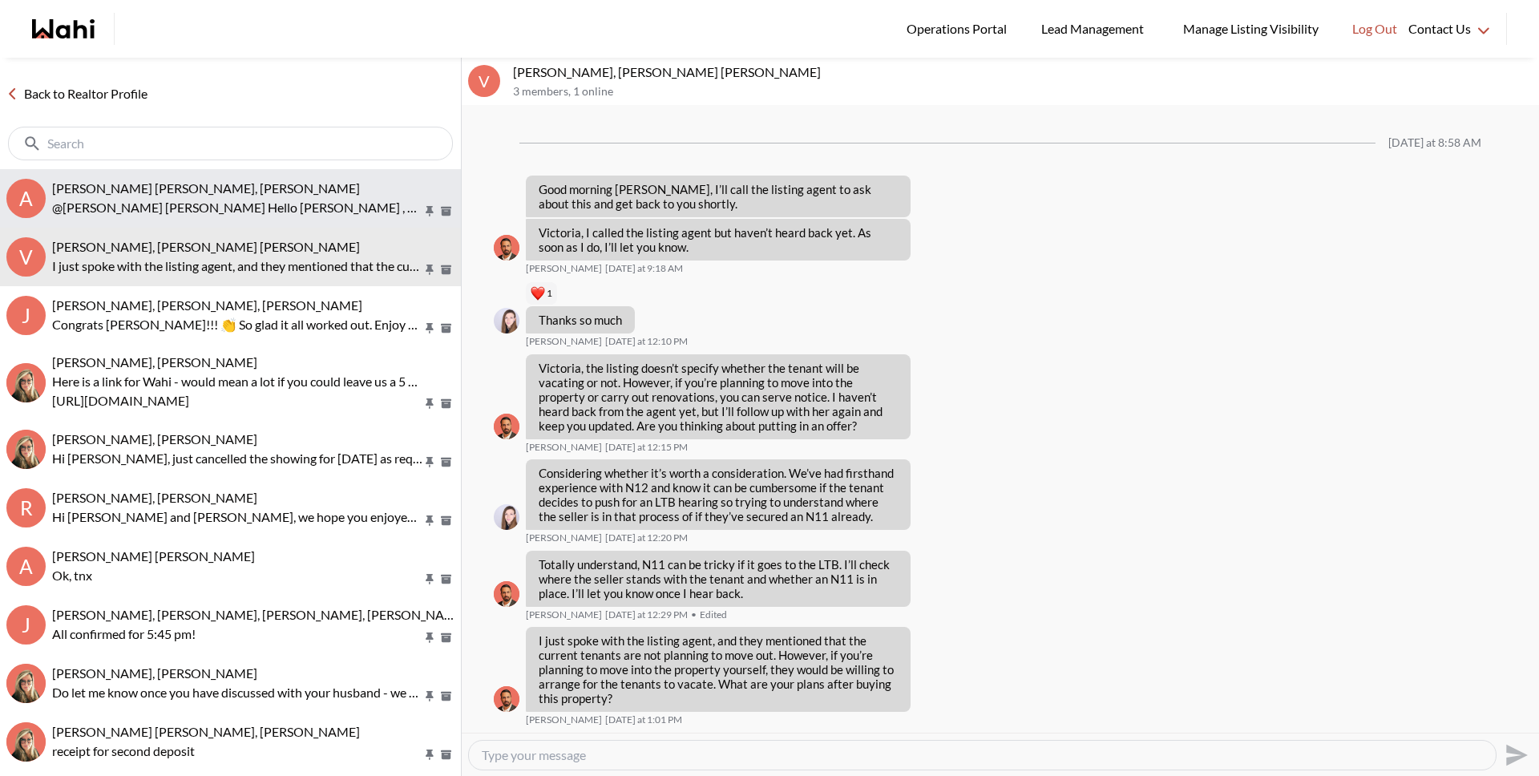
click at [149, 207] on p "@Abdul Nafi Sarwari Hello Abdul , good evening Once you reach at…10 Northtown W…" at bounding box center [237, 207] width 370 height 19
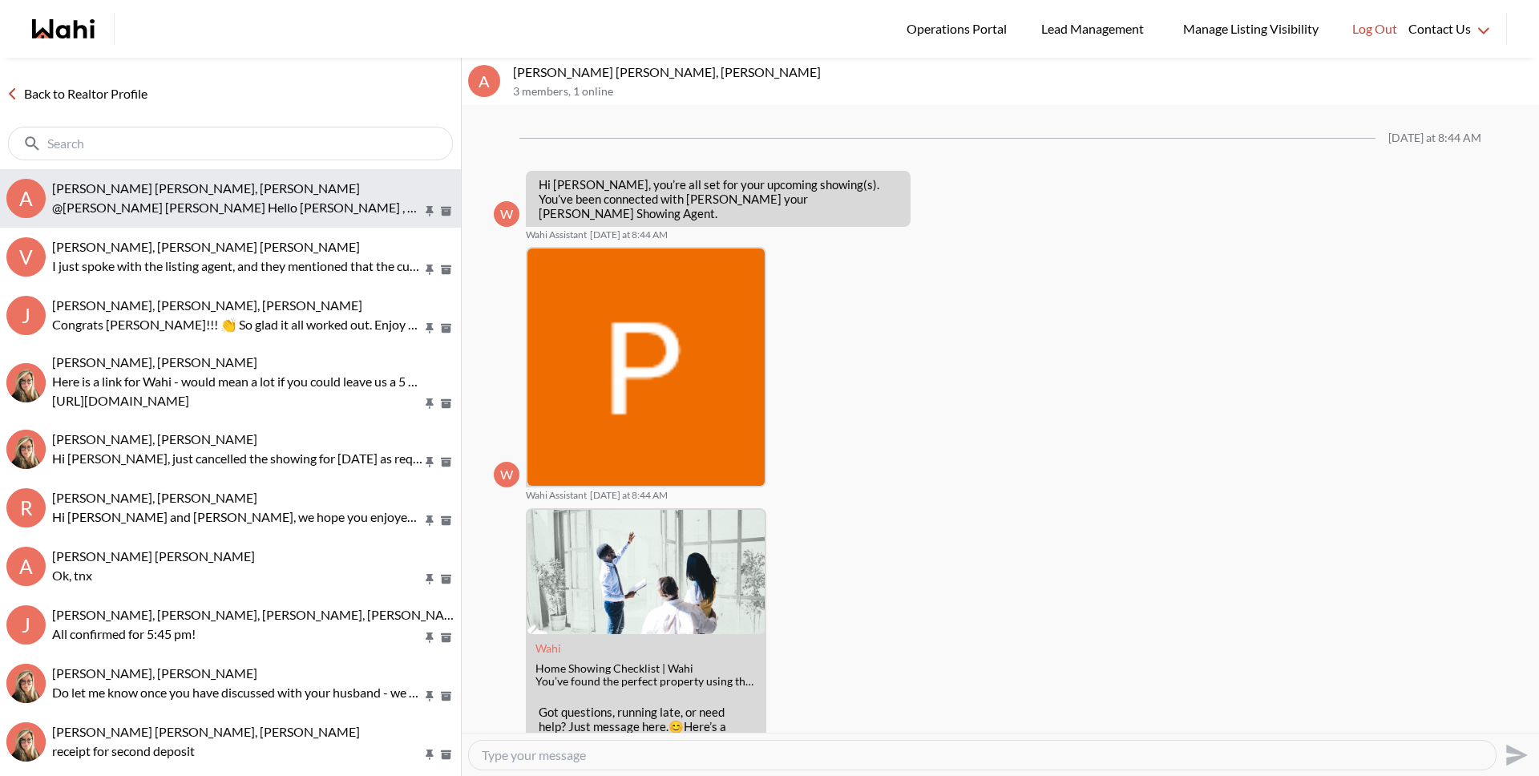
scroll to position [347, 0]
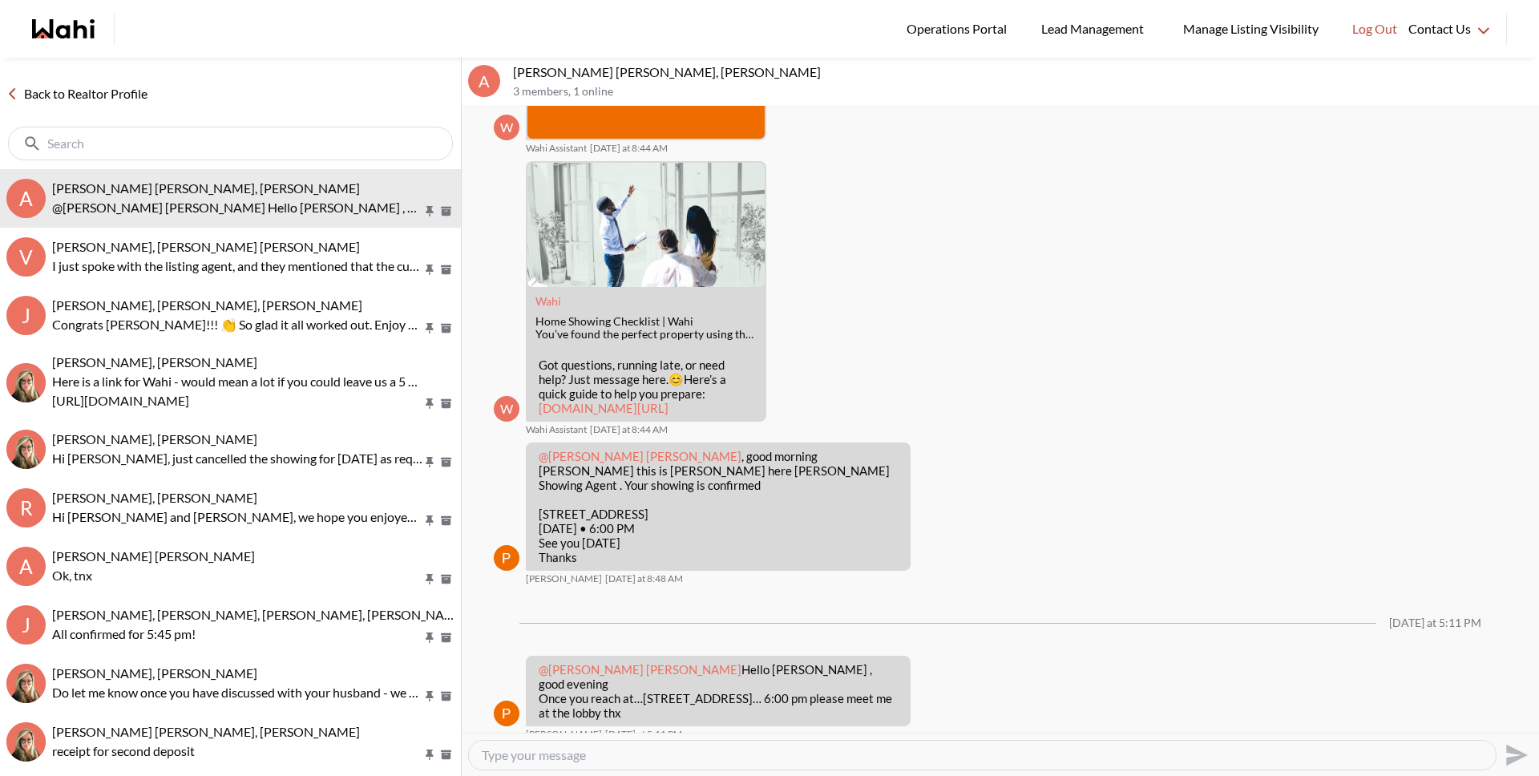
click at [127, 87] on link "Back to Realtor Profile" at bounding box center [77, 93] width 154 height 21
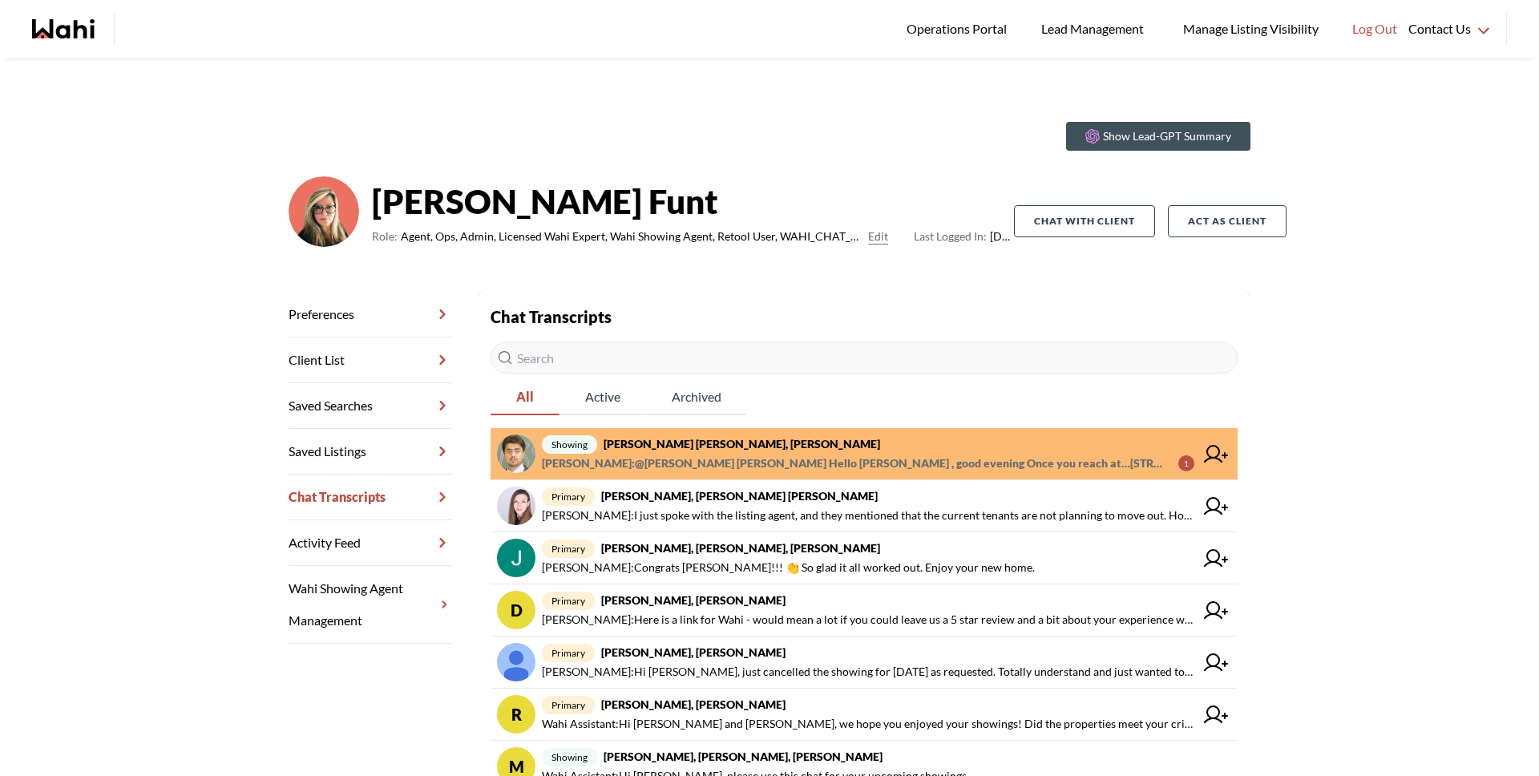
click at [795, 455] on span "[PERSON_NAME] : @[PERSON_NAME] [PERSON_NAME] Hello [PERSON_NAME] , good evening…" at bounding box center [853, 463] width 623 height 19
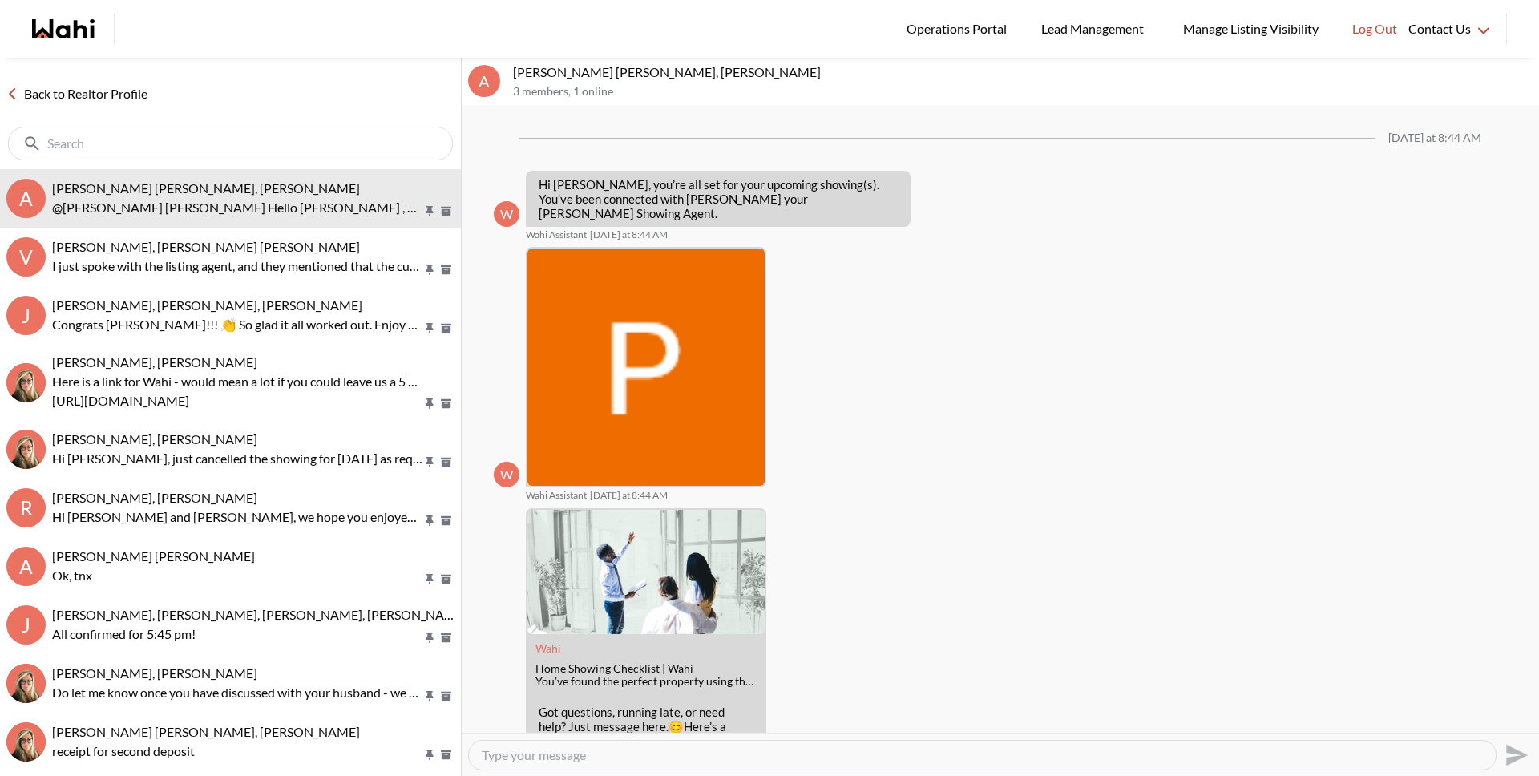
scroll to position [347, 0]
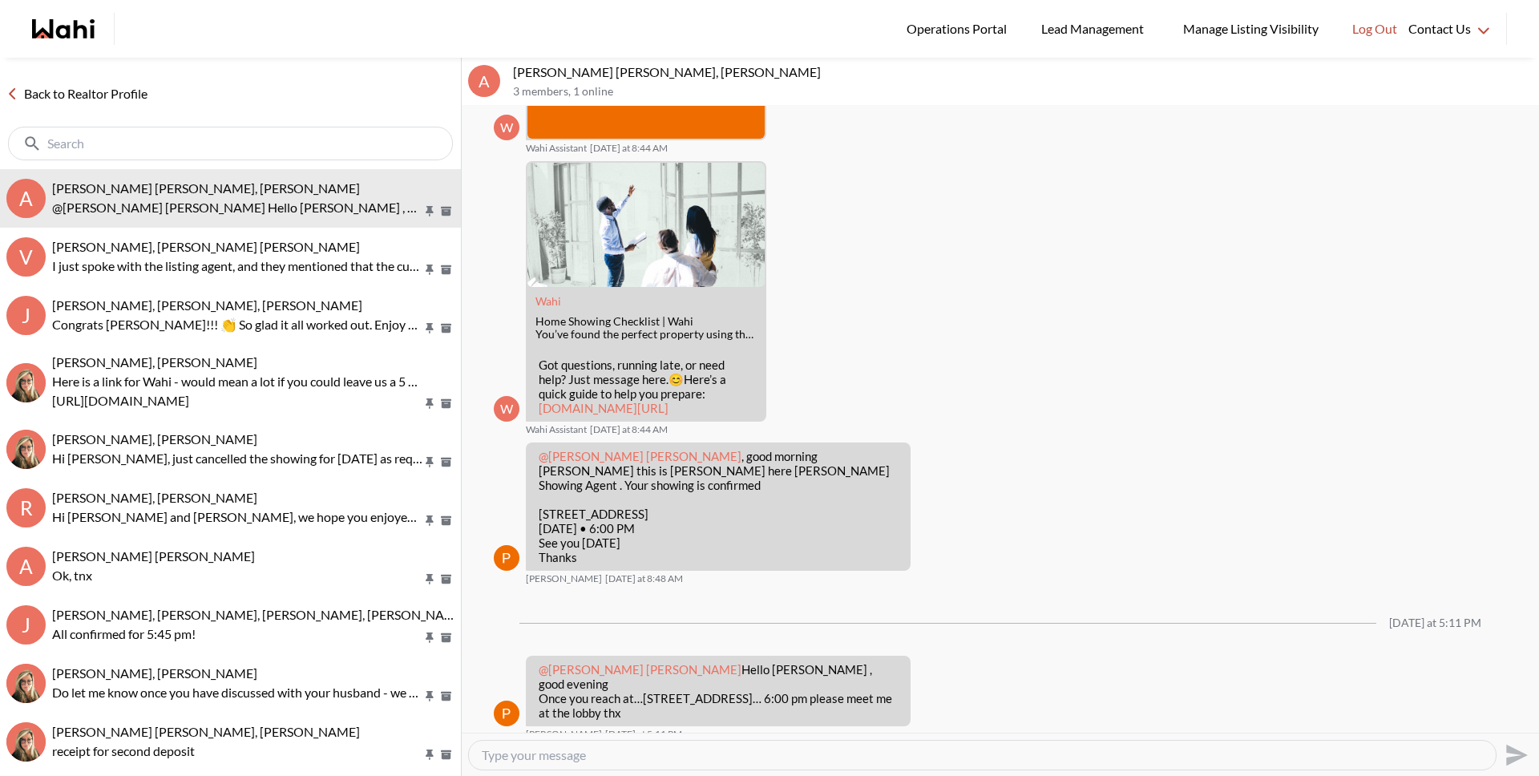
click at [125, 100] on link "Back to Realtor Profile" at bounding box center [77, 93] width 154 height 21
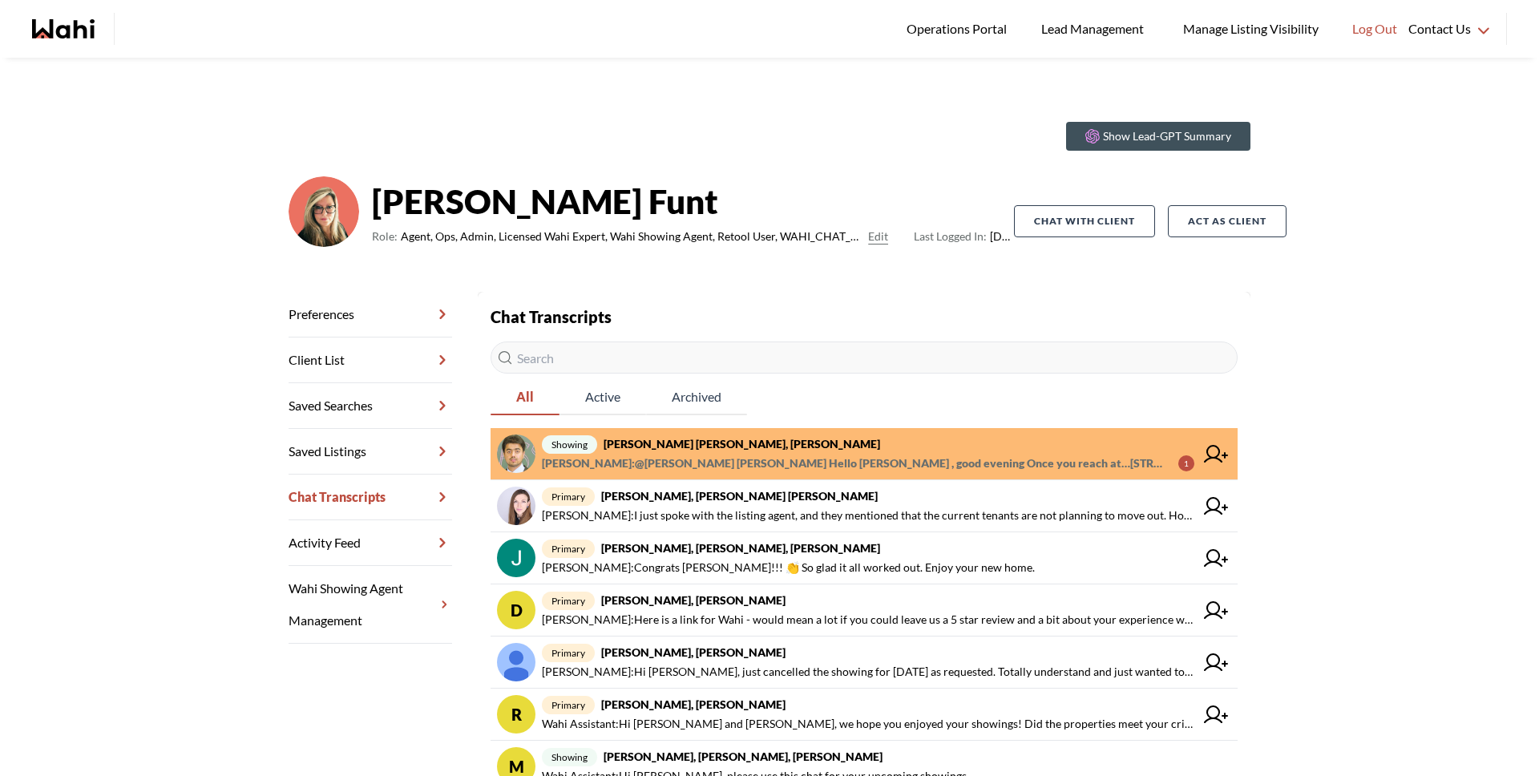
click at [821, 451] on span "showing Abdul Nafi Sarwari, Paul, Barbara" at bounding box center [868, 443] width 652 height 19
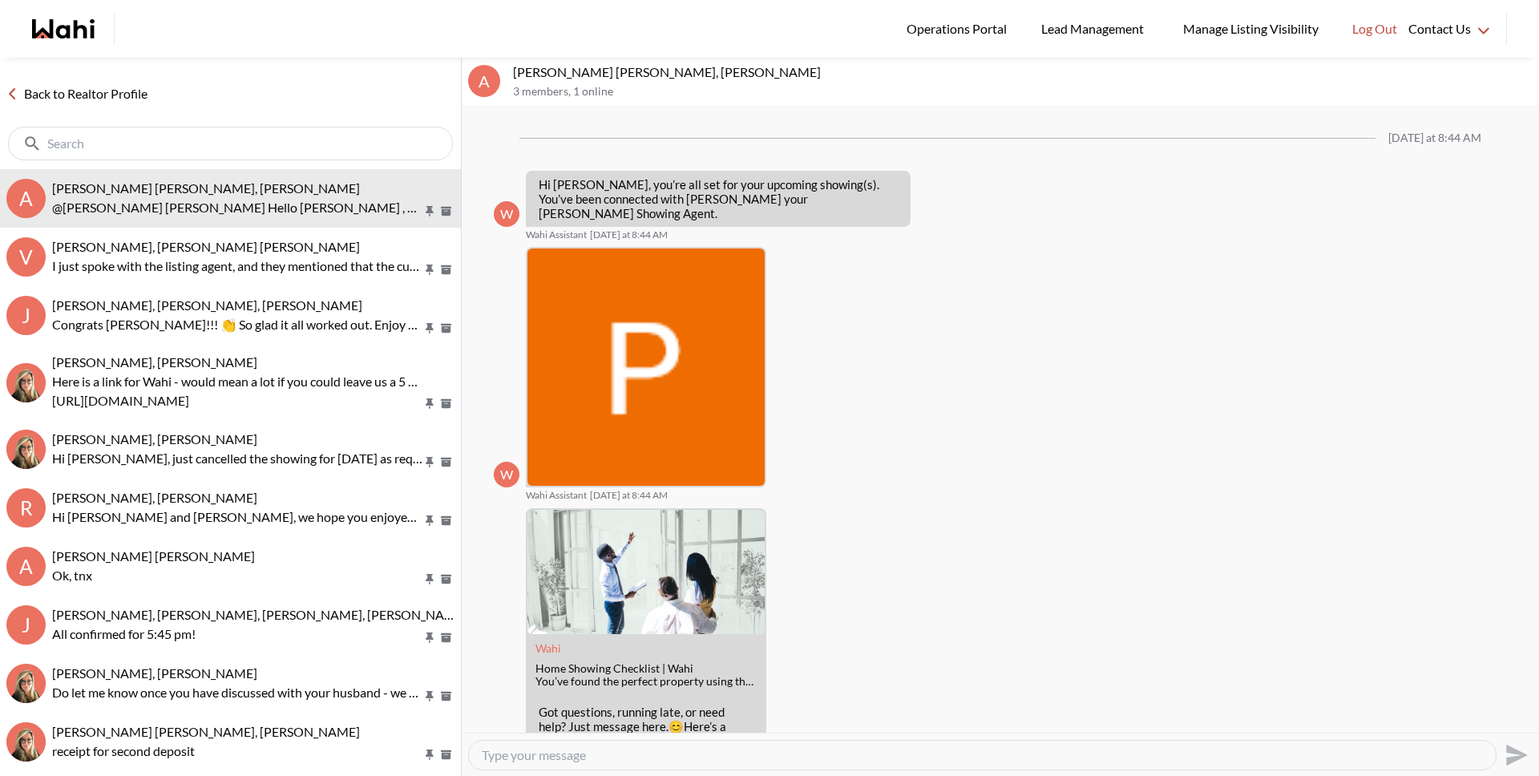
scroll to position [347, 0]
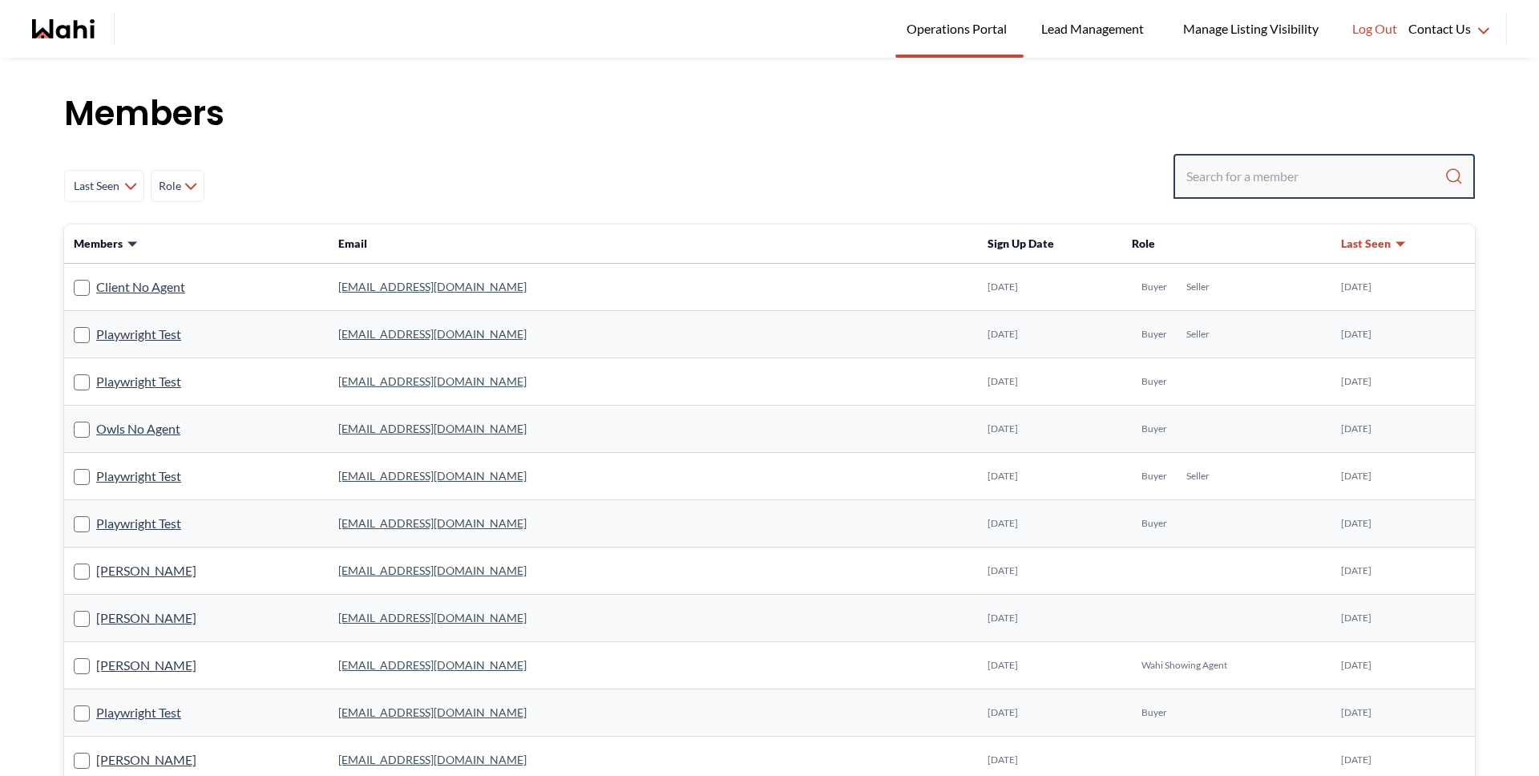
click at [1317, 179] on input "Search input" at bounding box center [1315, 176] width 258 height 29
type input "behnam fai"
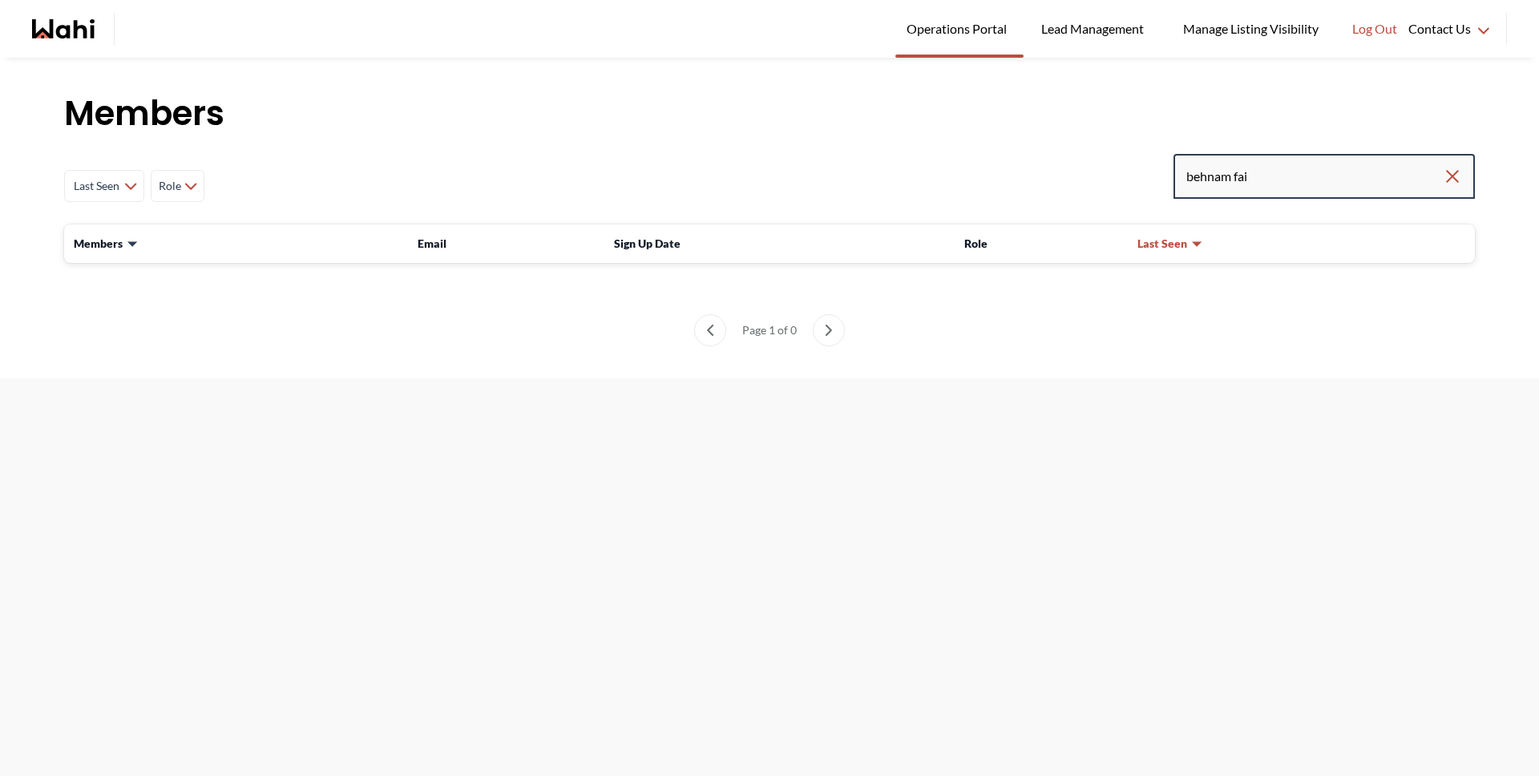
drag, startPoint x: 1244, startPoint y: 176, endPoint x: 1325, endPoint y: 173, distance: 81.0
click at [1305, 174] on input "behnam fai" at bounding box center [1314, 176] width 256 height 29
type input "behnam"
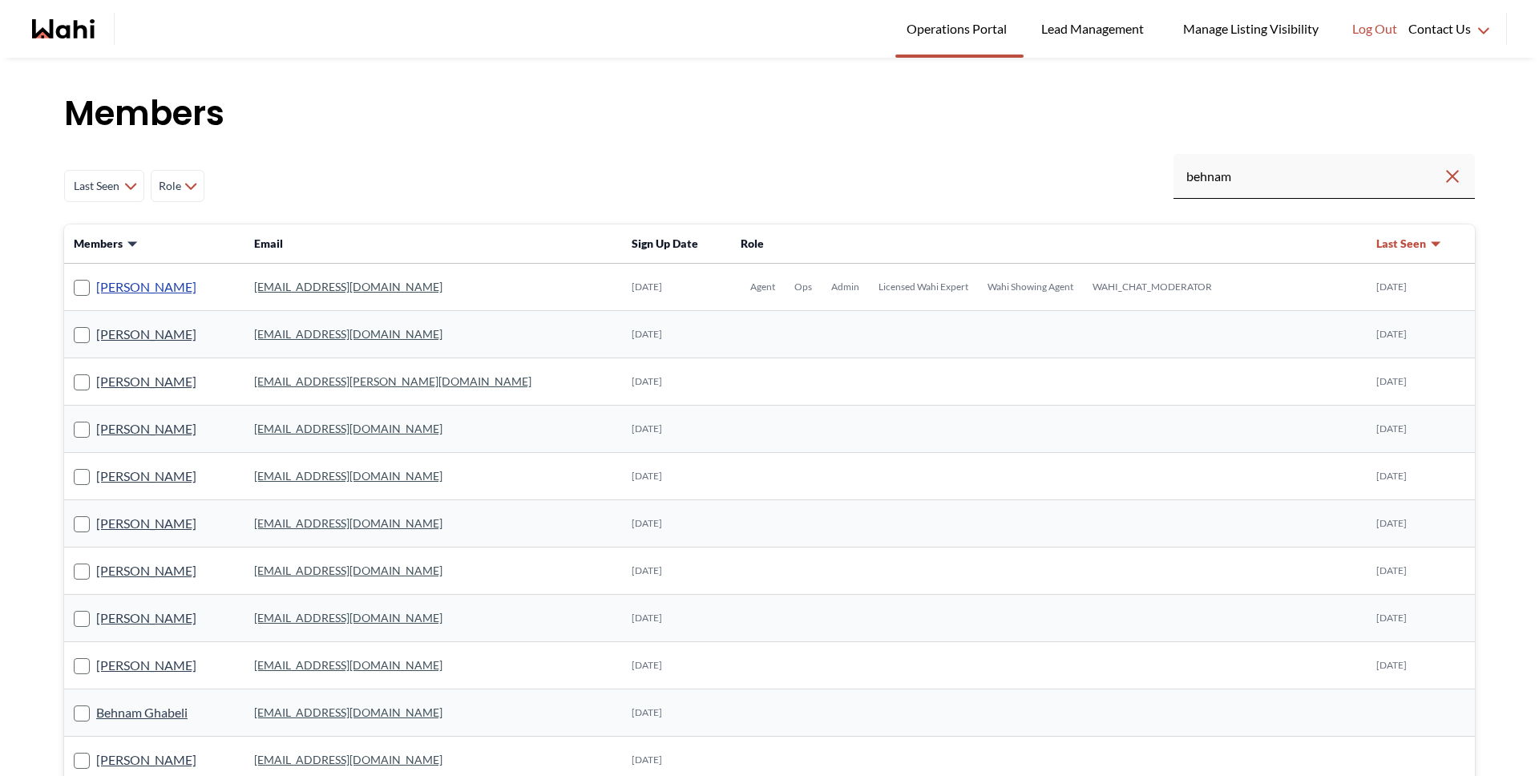
click at [143, 292] on link "[PERSON_NAME]" at bounding box center [146, 286] width 100 height 21
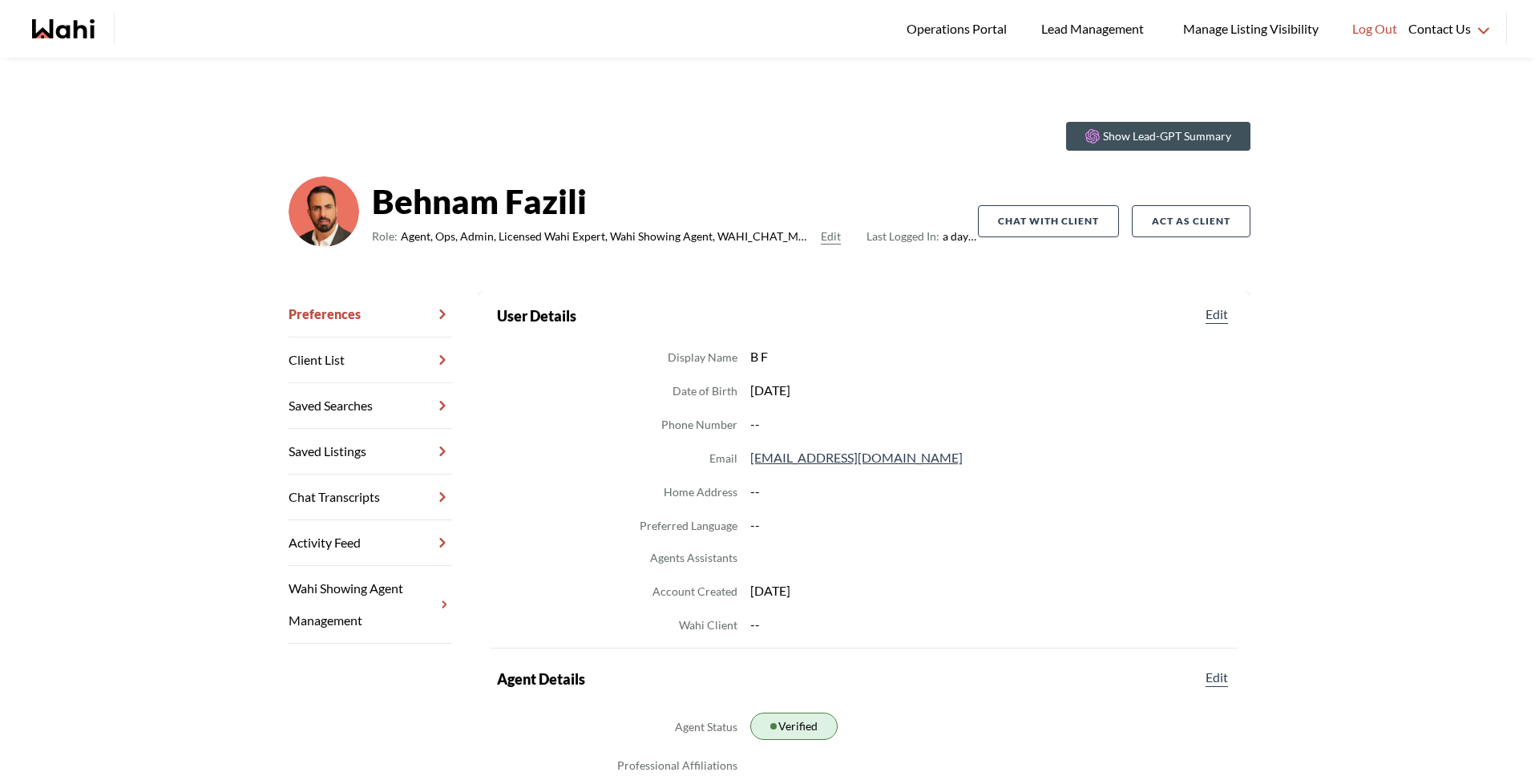
click at [397, 502] on link "Chat Transcripts" at bounding box center [369, 497] width 163 height 46
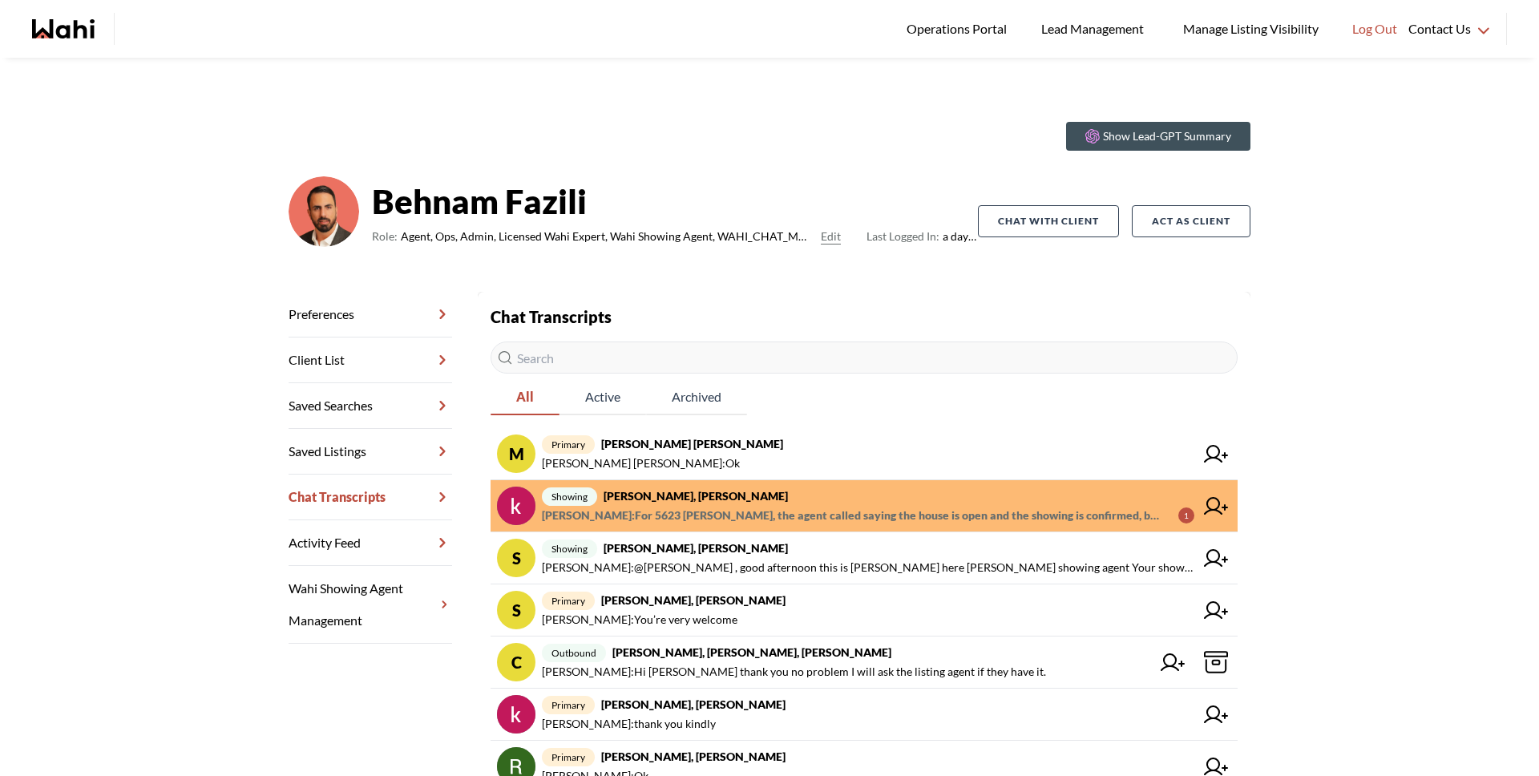
click at [812, 498] on span "showing khalid Alvi, Gautam, Behnam" at bounding box center [868, 495] width 652 height 19
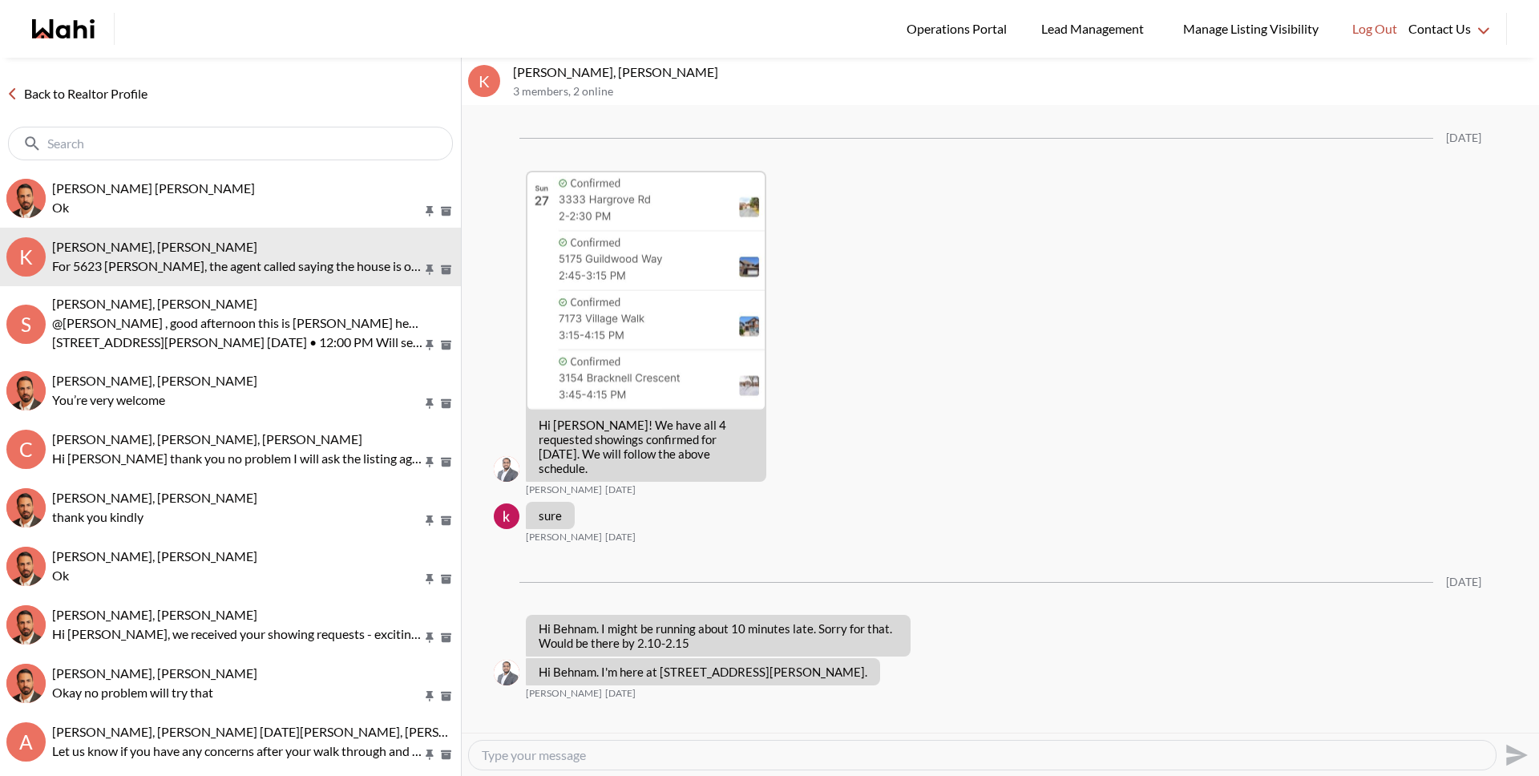
scroll to position [2213, 0]
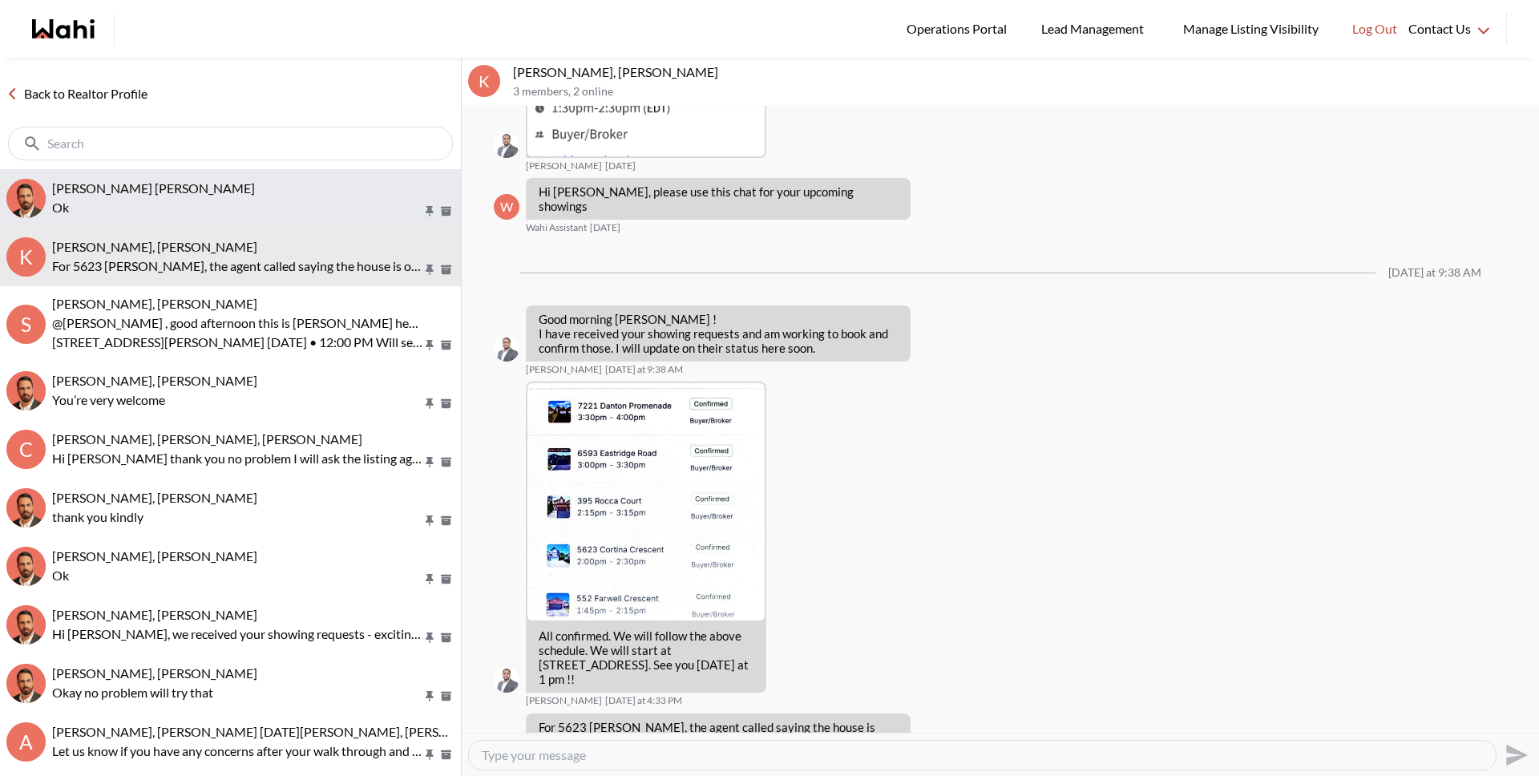
click at [128, 193] on span "Muhammad Ali Zaheer, Behnam" at bounding box center [153, 187] width 203 height 15
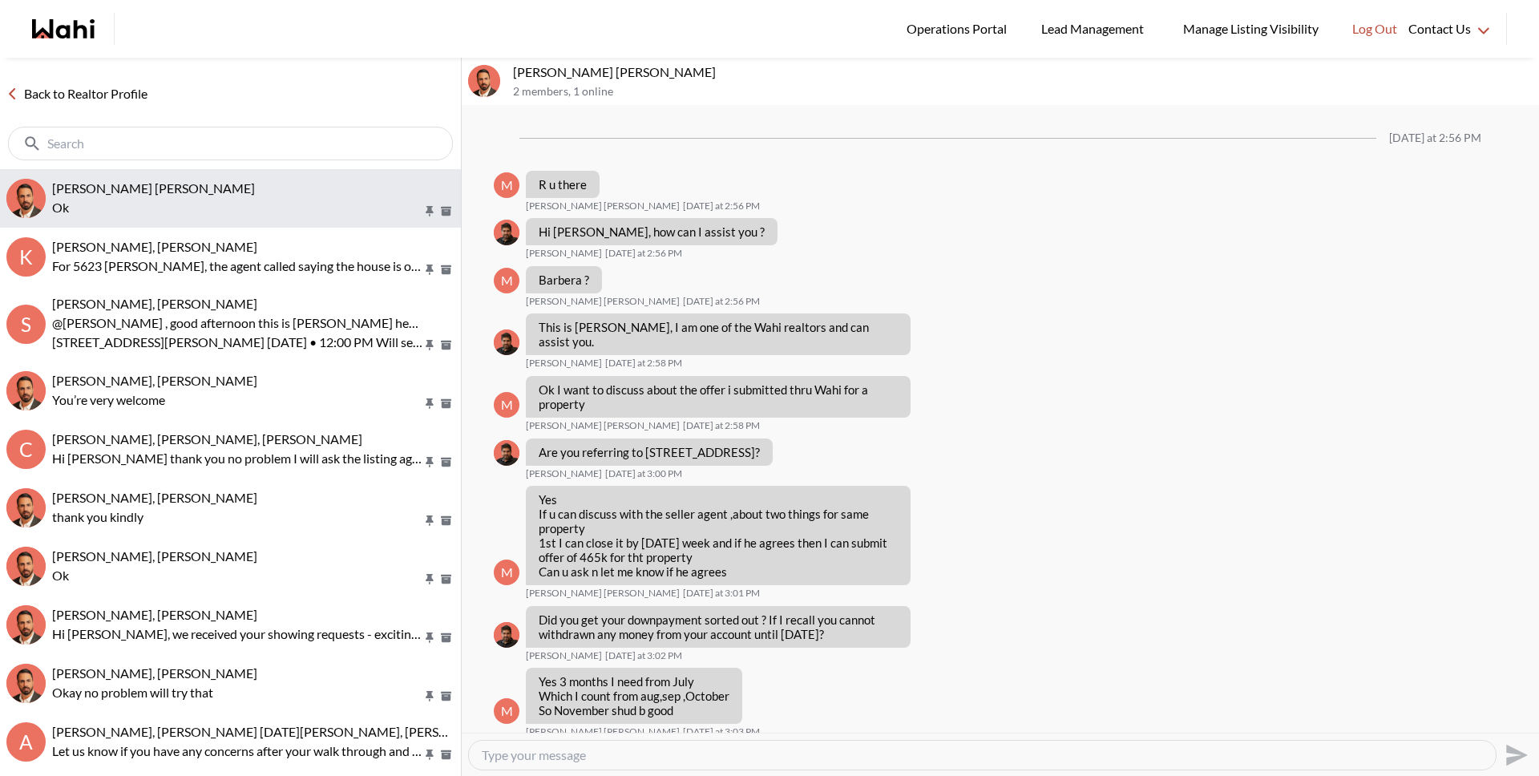
scroll to position [876, 0]
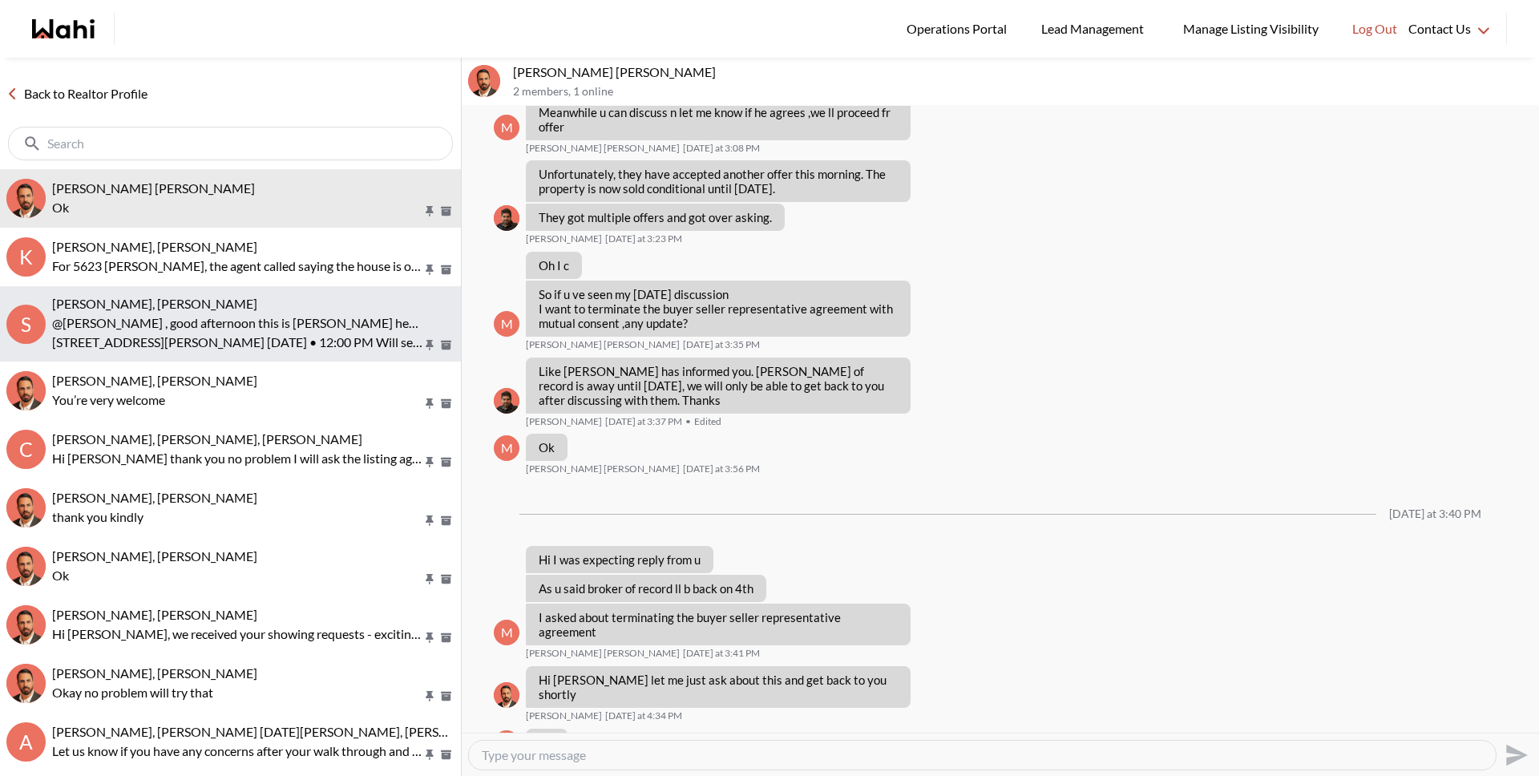
click at [95, 313] on p "@Suzie Persaud , good afternoon this is Paul here wahi showing agent Your showi…" at bounding box center [237, 322] width 370 height 19
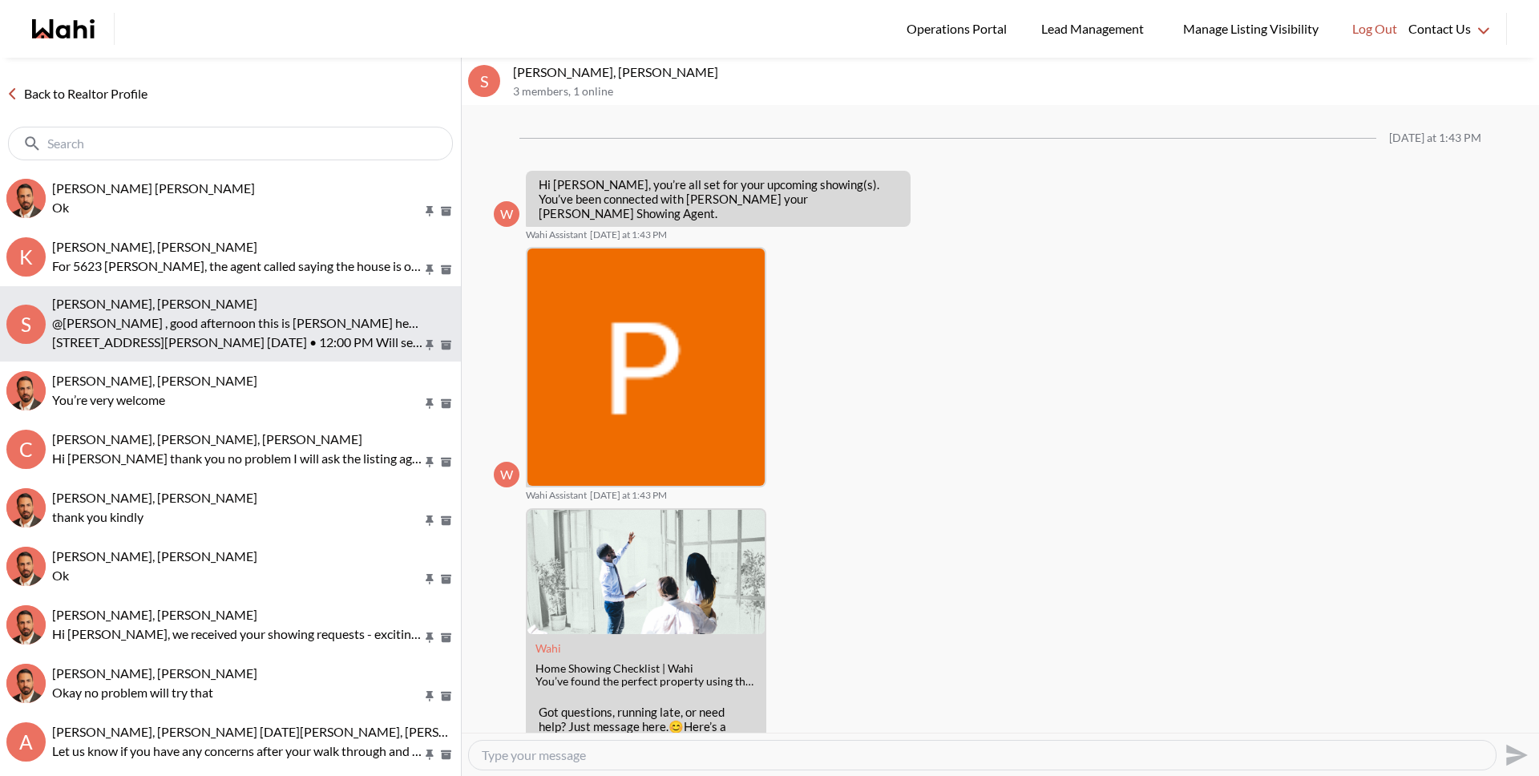
scroll to position [206, 0]
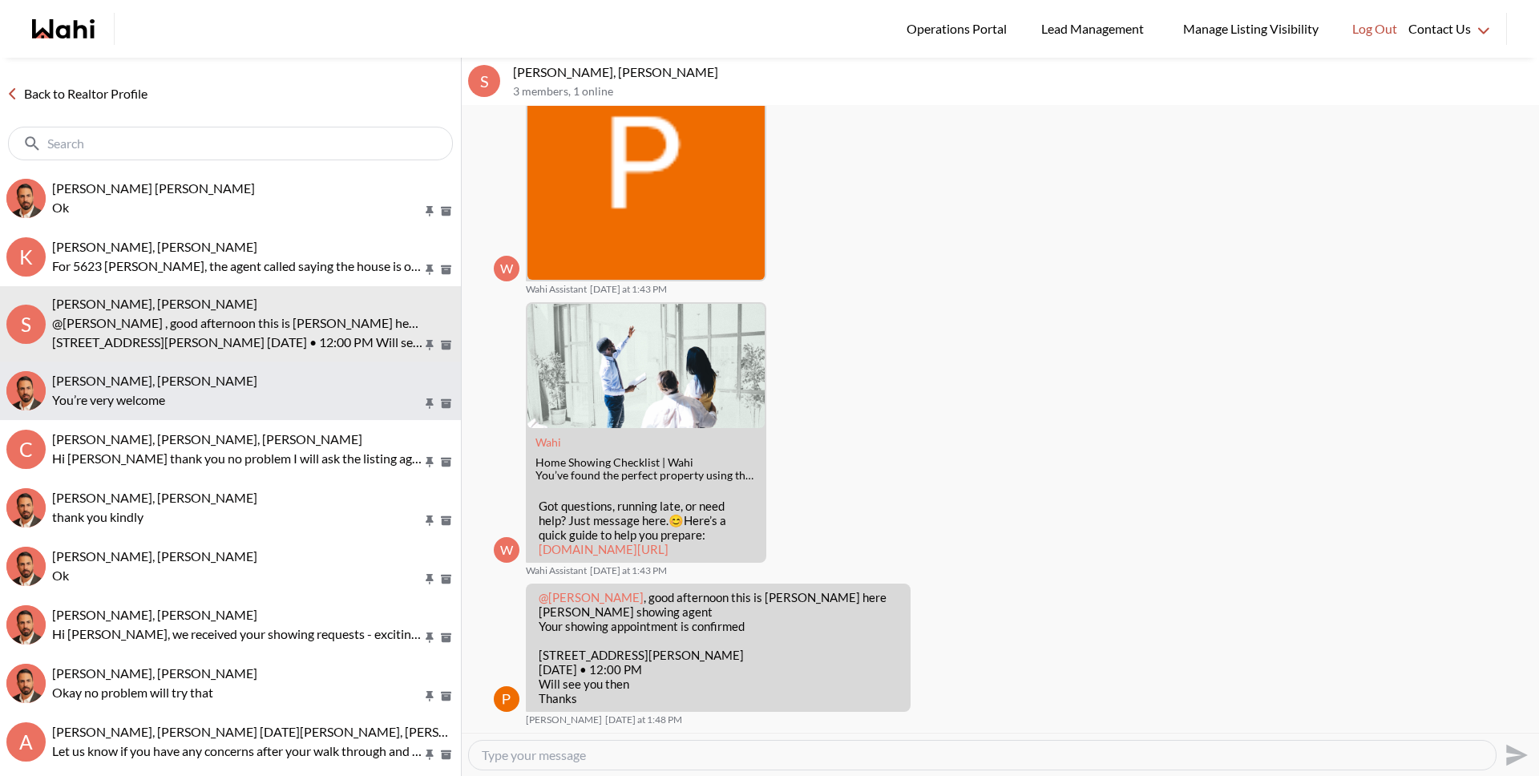
click at [203, 387] on div "Suzie Persaud, Behnam" at bounding box center [253, 381] width 402 height 16
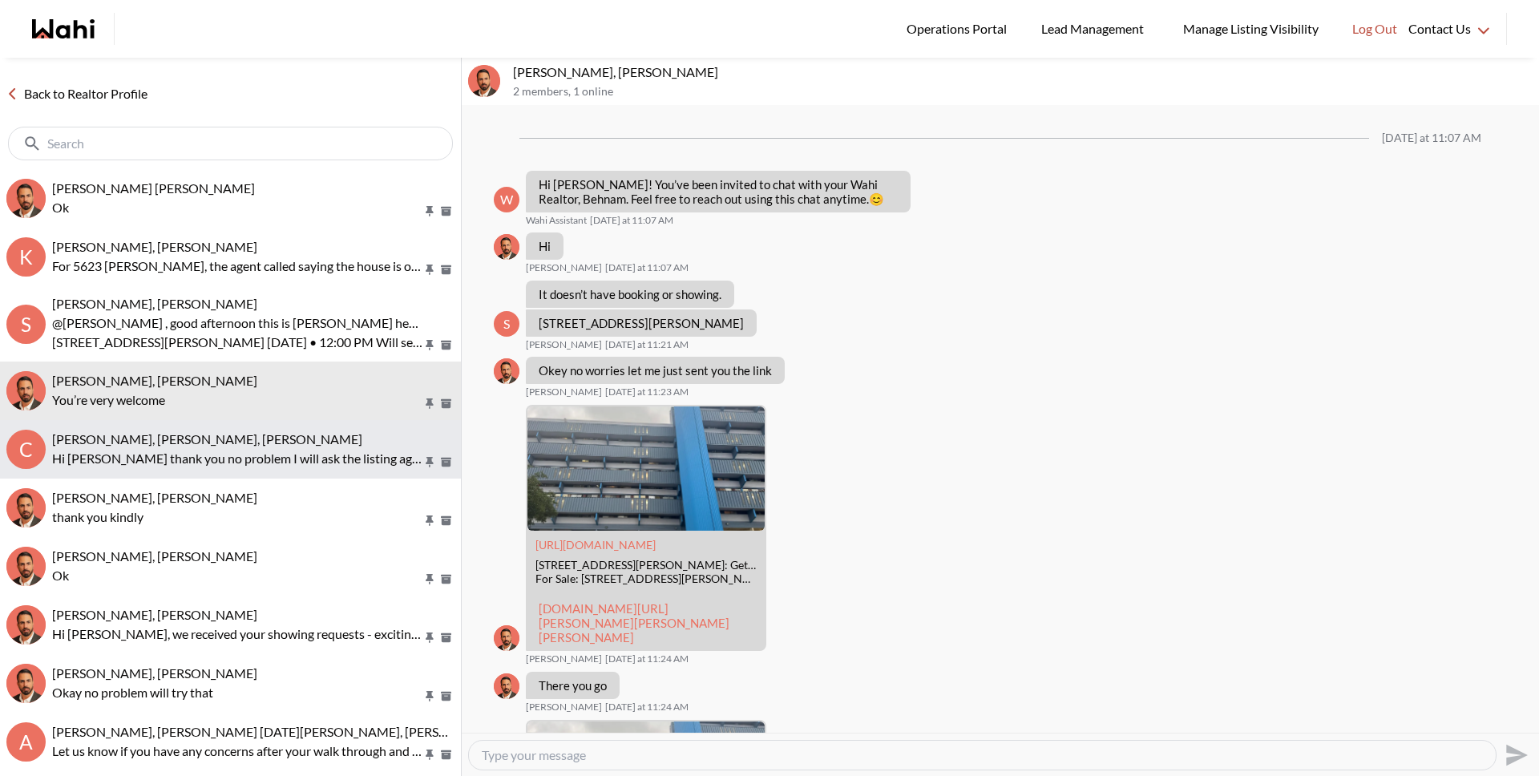
scroll to position [852, 0]
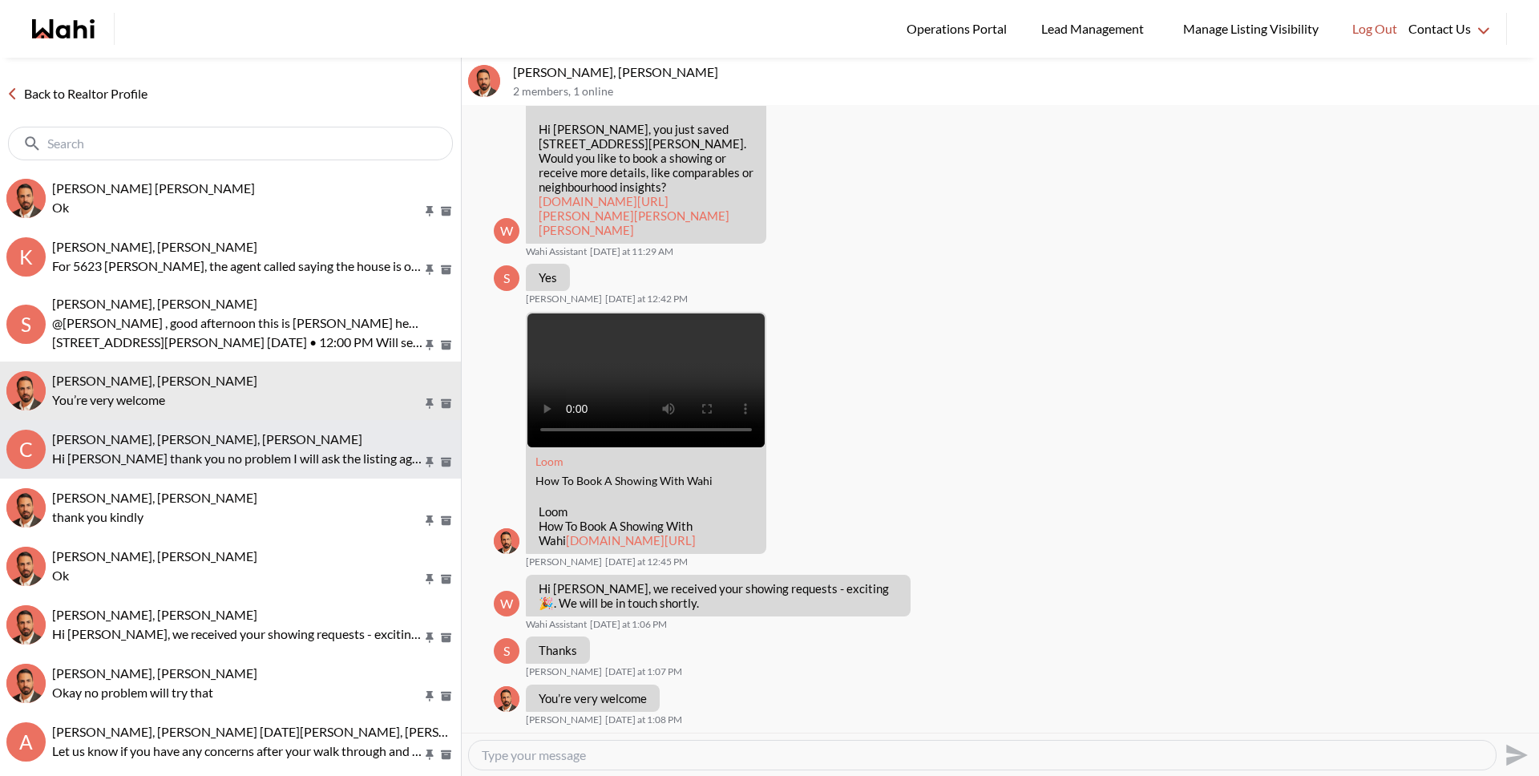
click at [216, 450] on p "Hi Paul thank you no problem I will ask the listing agent if they have it." at bounding box center [237, 458] width 370 height 19
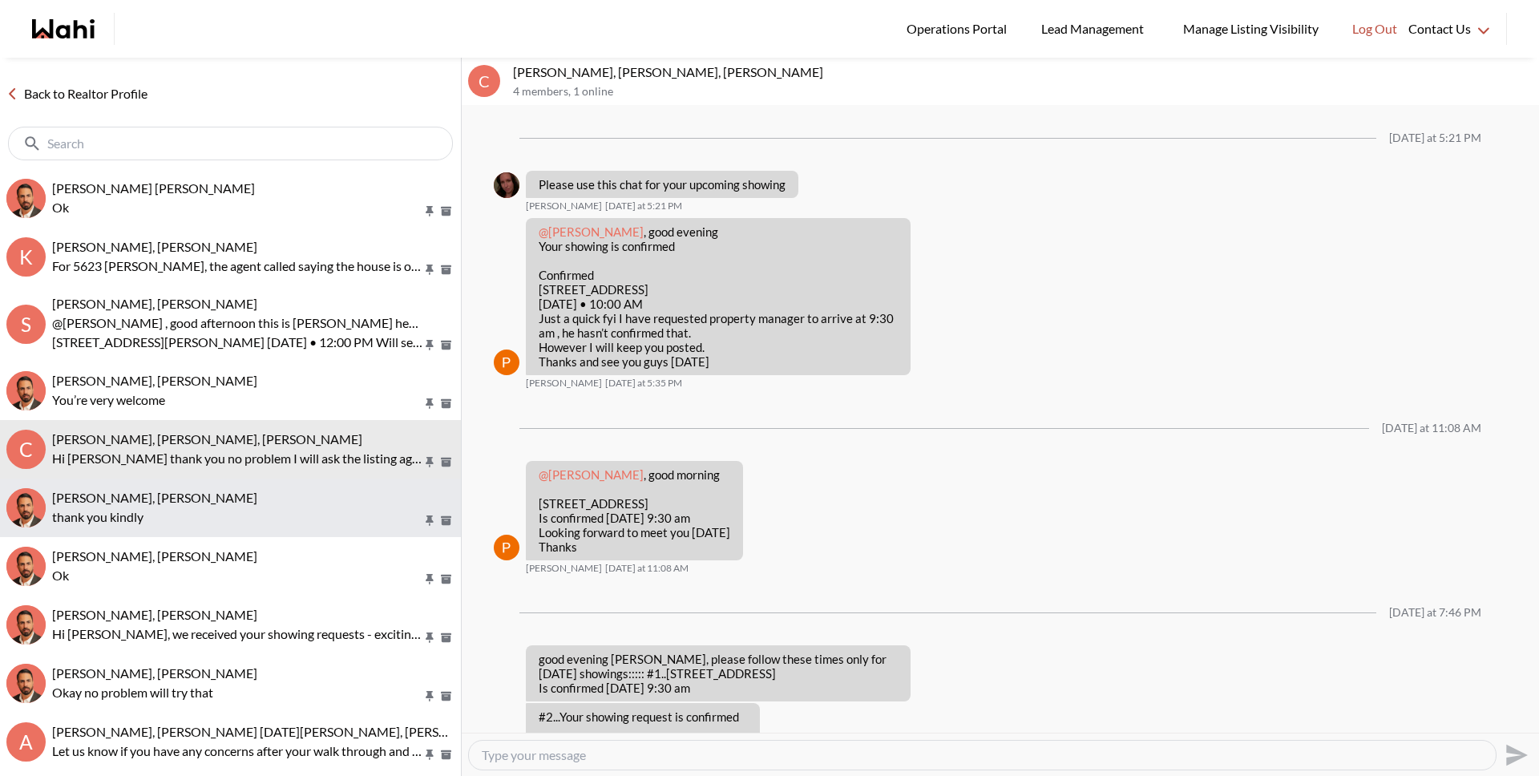
scroll to position [617, 0]
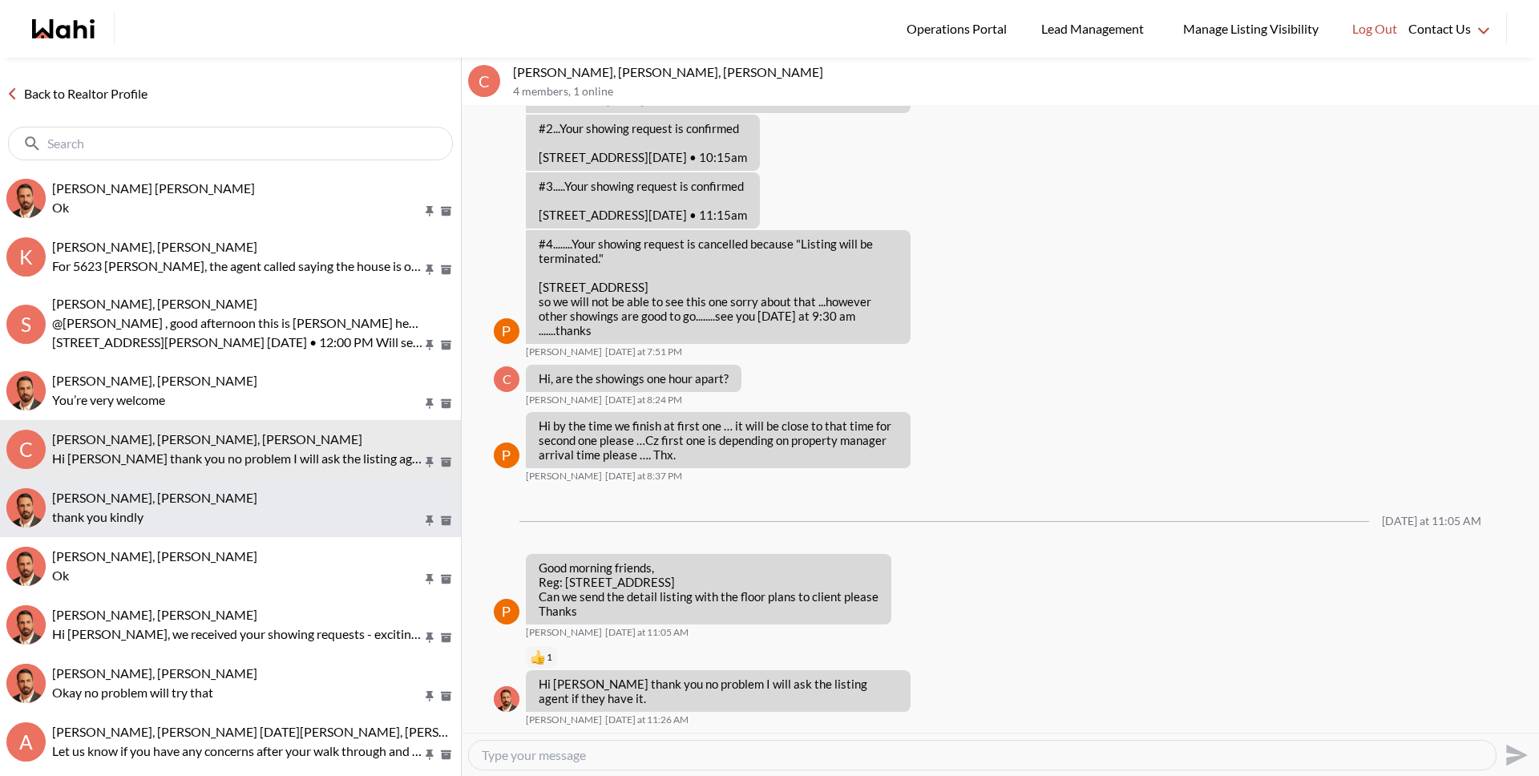
click at [220, 524] on p "thank you kindly" at bounding box center [237, 516] width 370 height 19
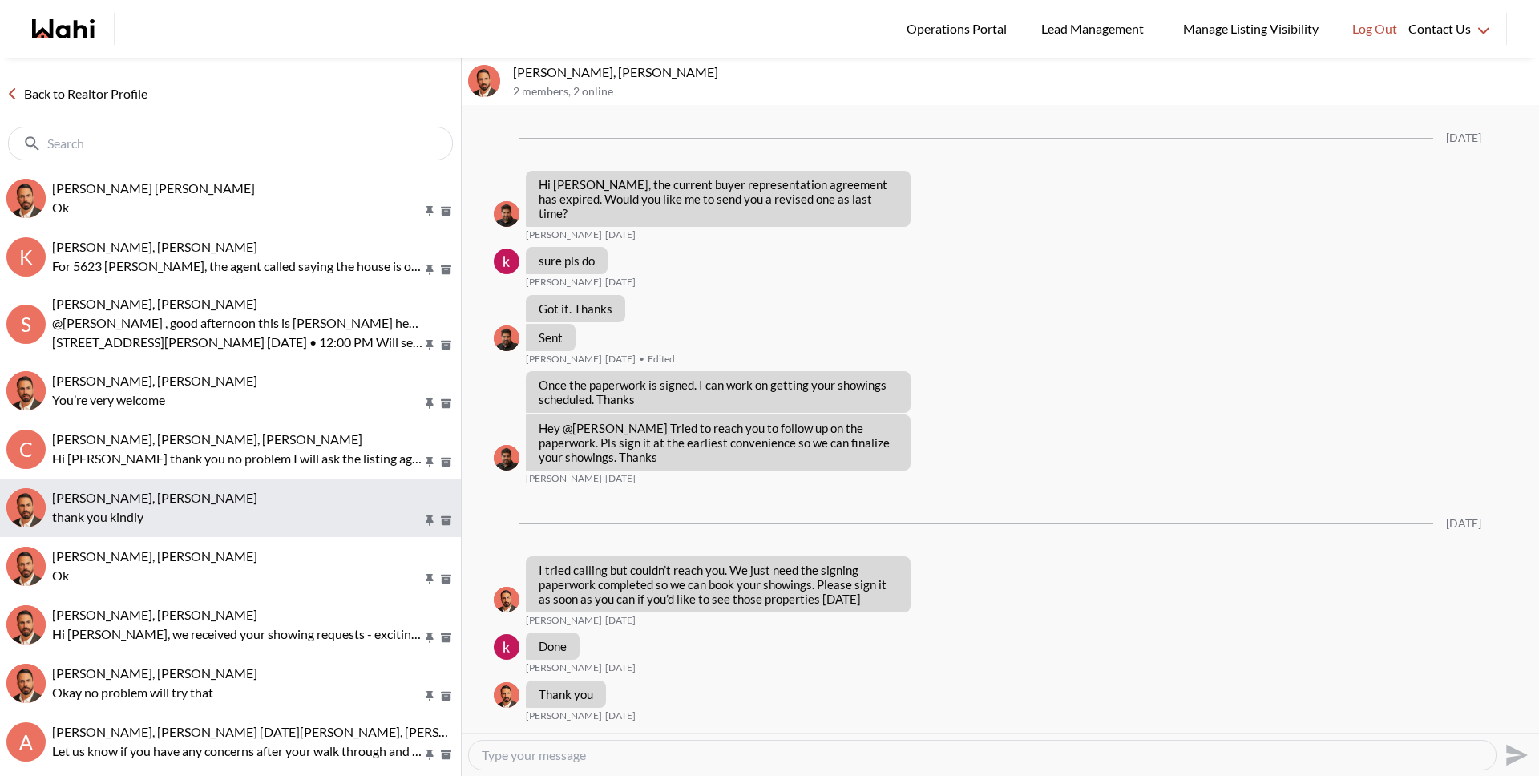
scroll to position [1941, 0]
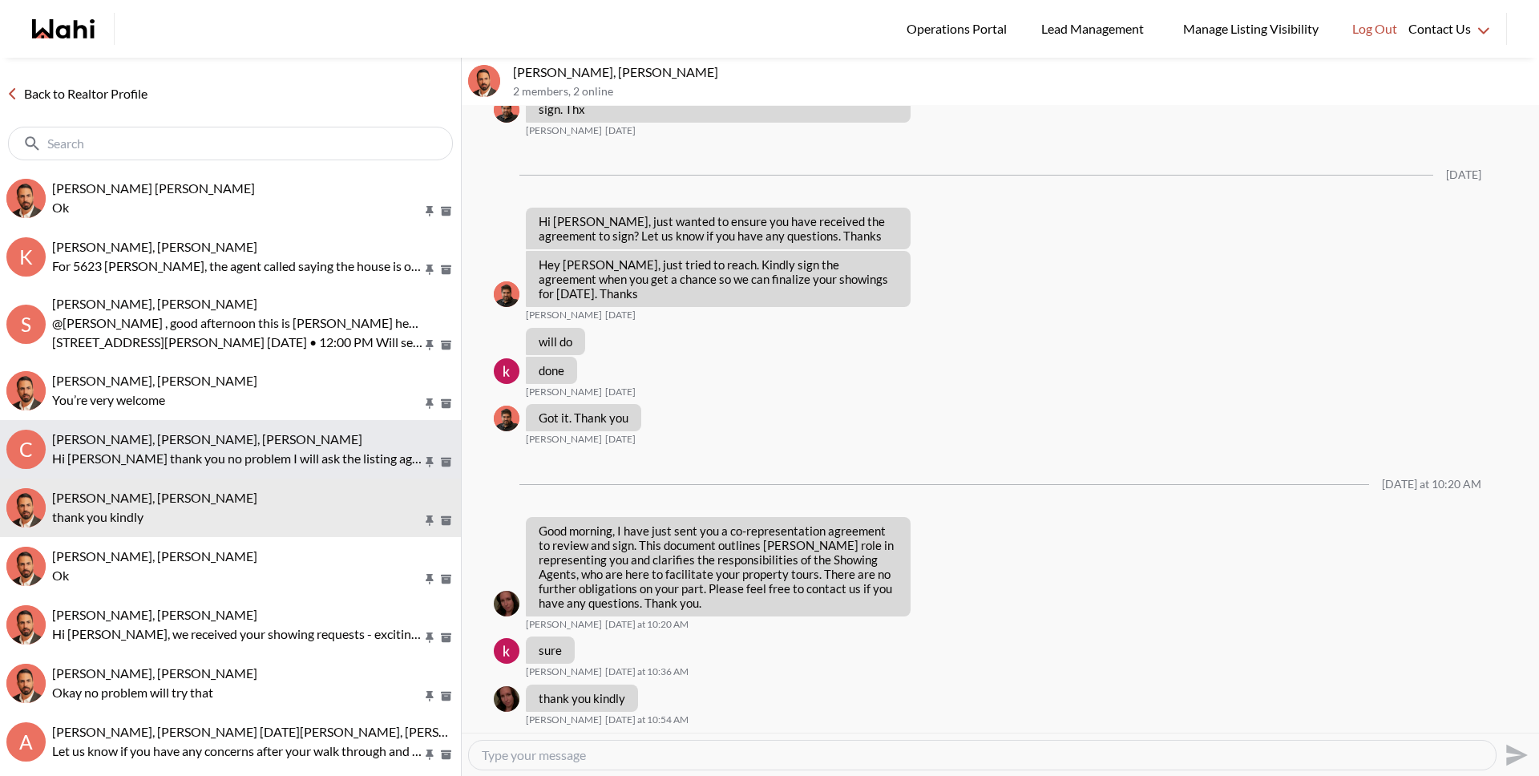
click at [221, 458] on p "Hi Paul thank you no problem I will ask the listing agent if they have it." at bounding box center [237, 458] width 370 height 19
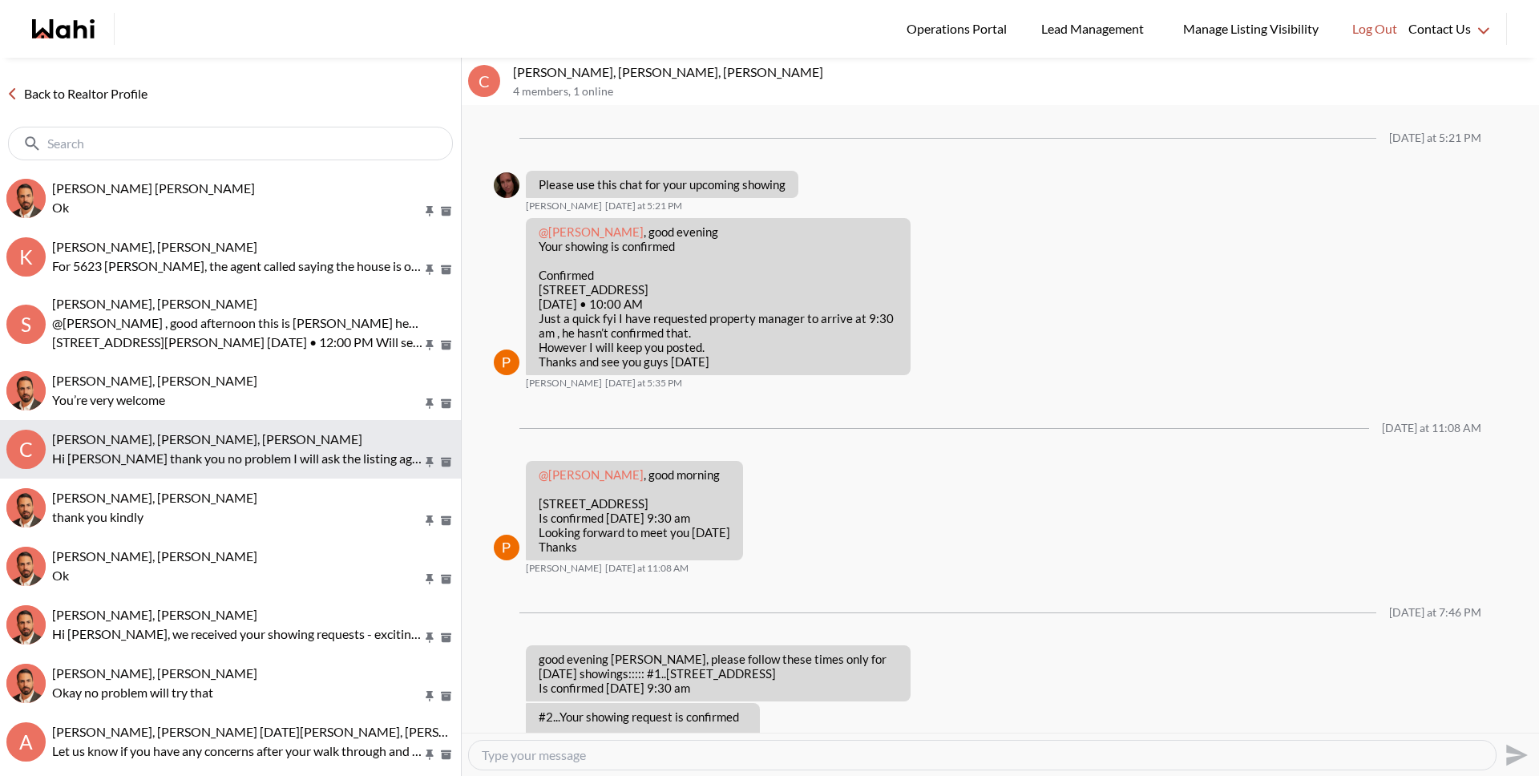
scroll to position [617, 0]
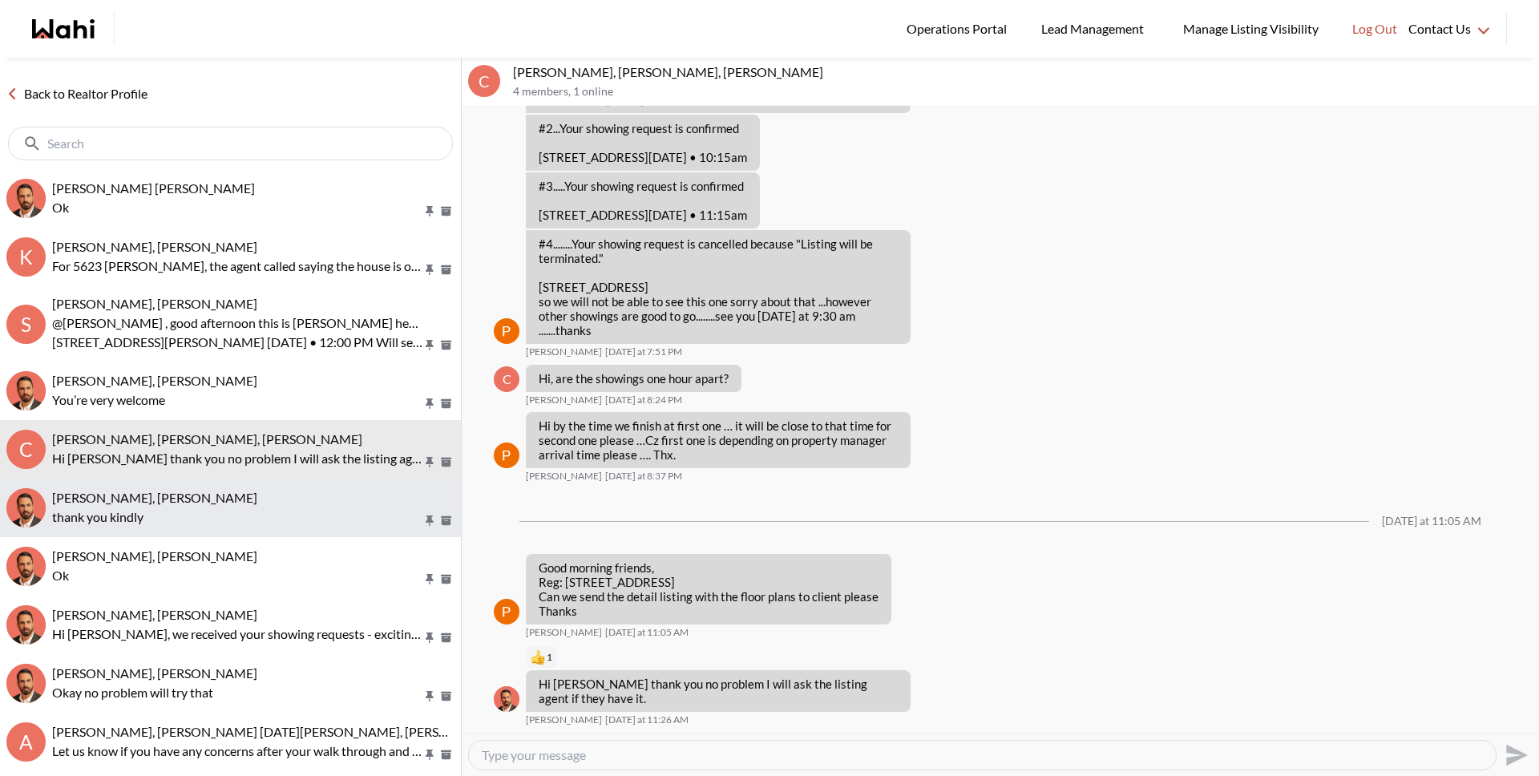
click at [216, 482] on button "khalid Alvi, Behnam thank you kindly" at bounding box center [230, 507] width 461 height 58
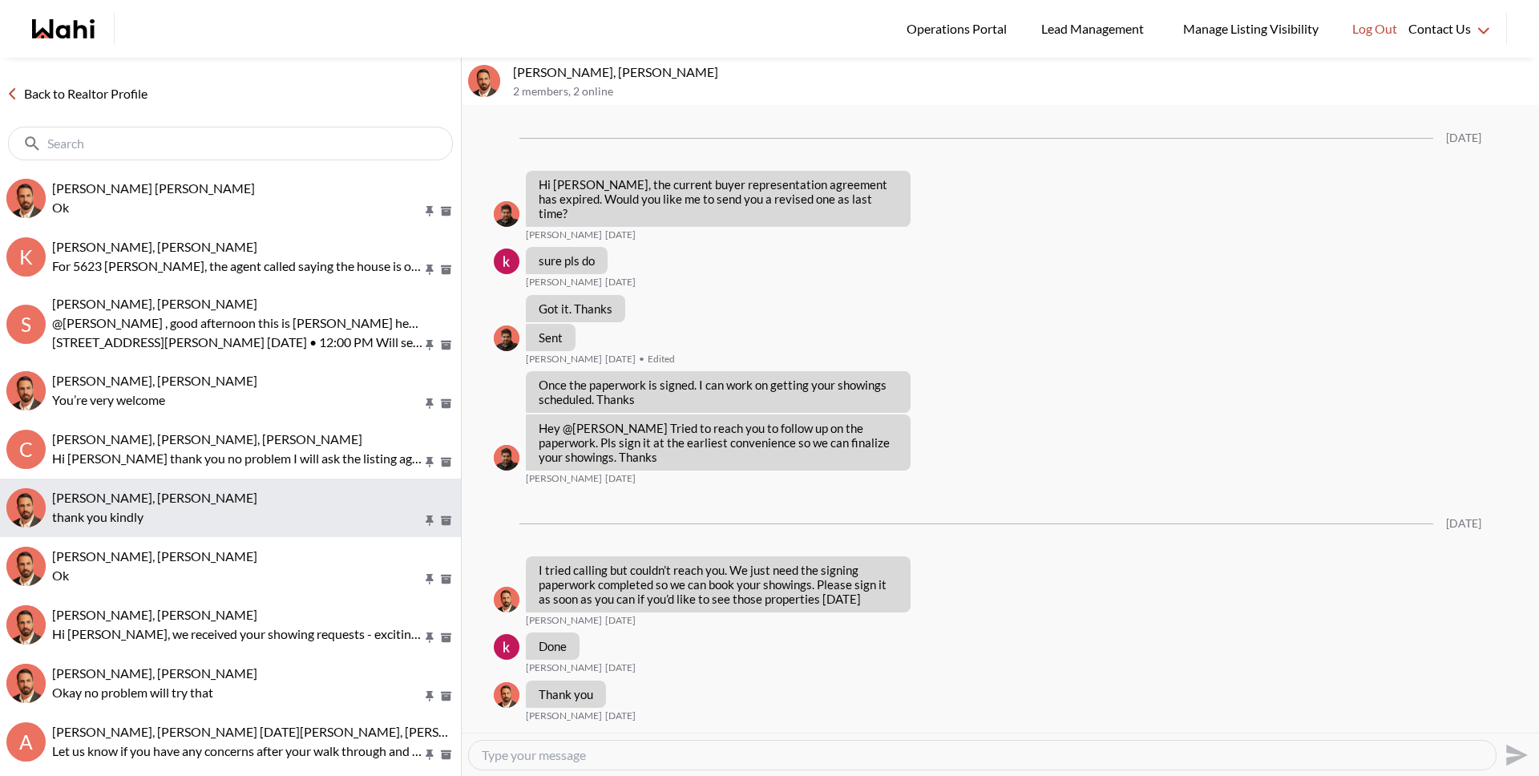
scroll to position [1941, 0]
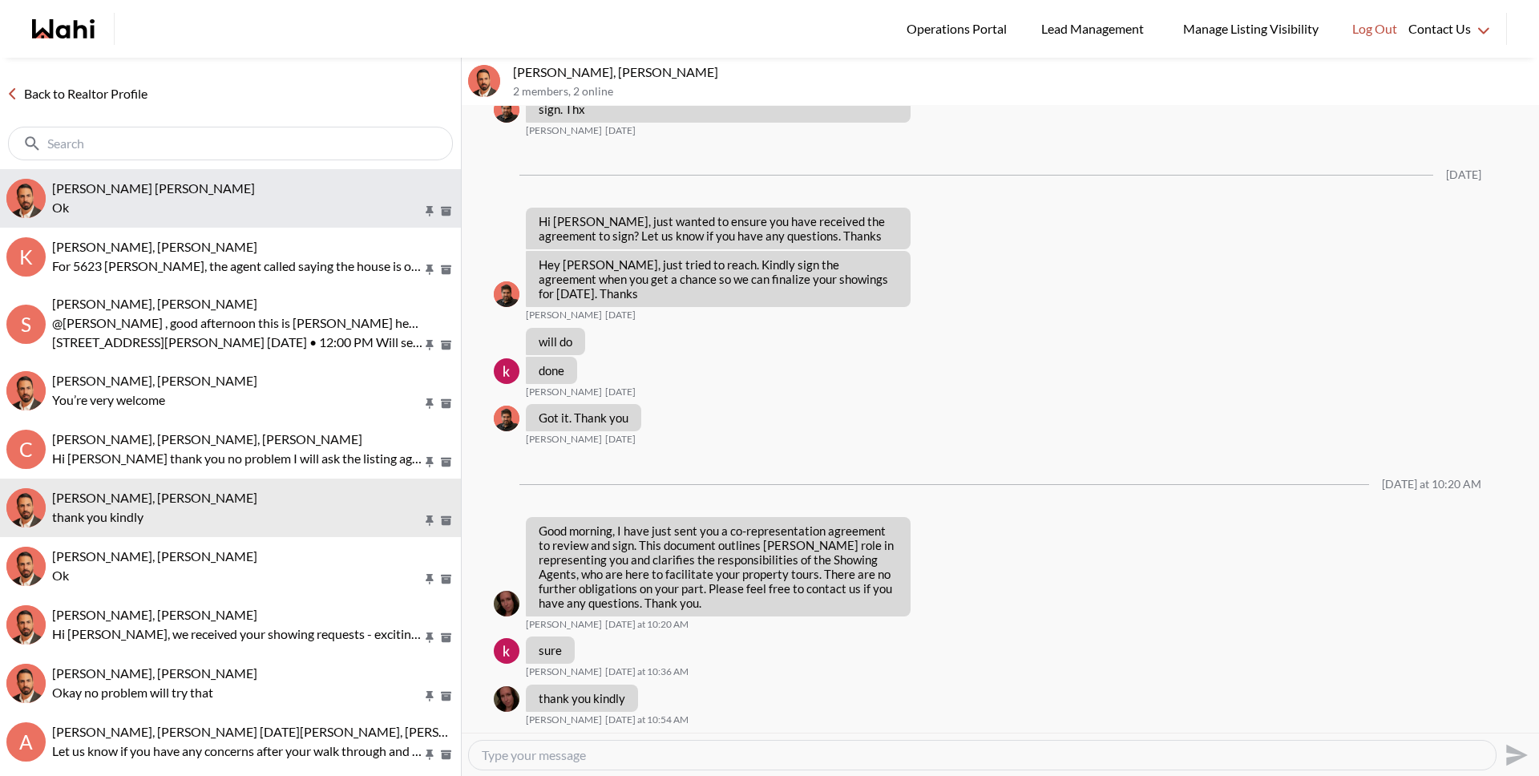
click at [191, 175] on button "Muhammad Ali Zaheer, Behnam Ok" at bounding box center [230, 198] width 461 height 58
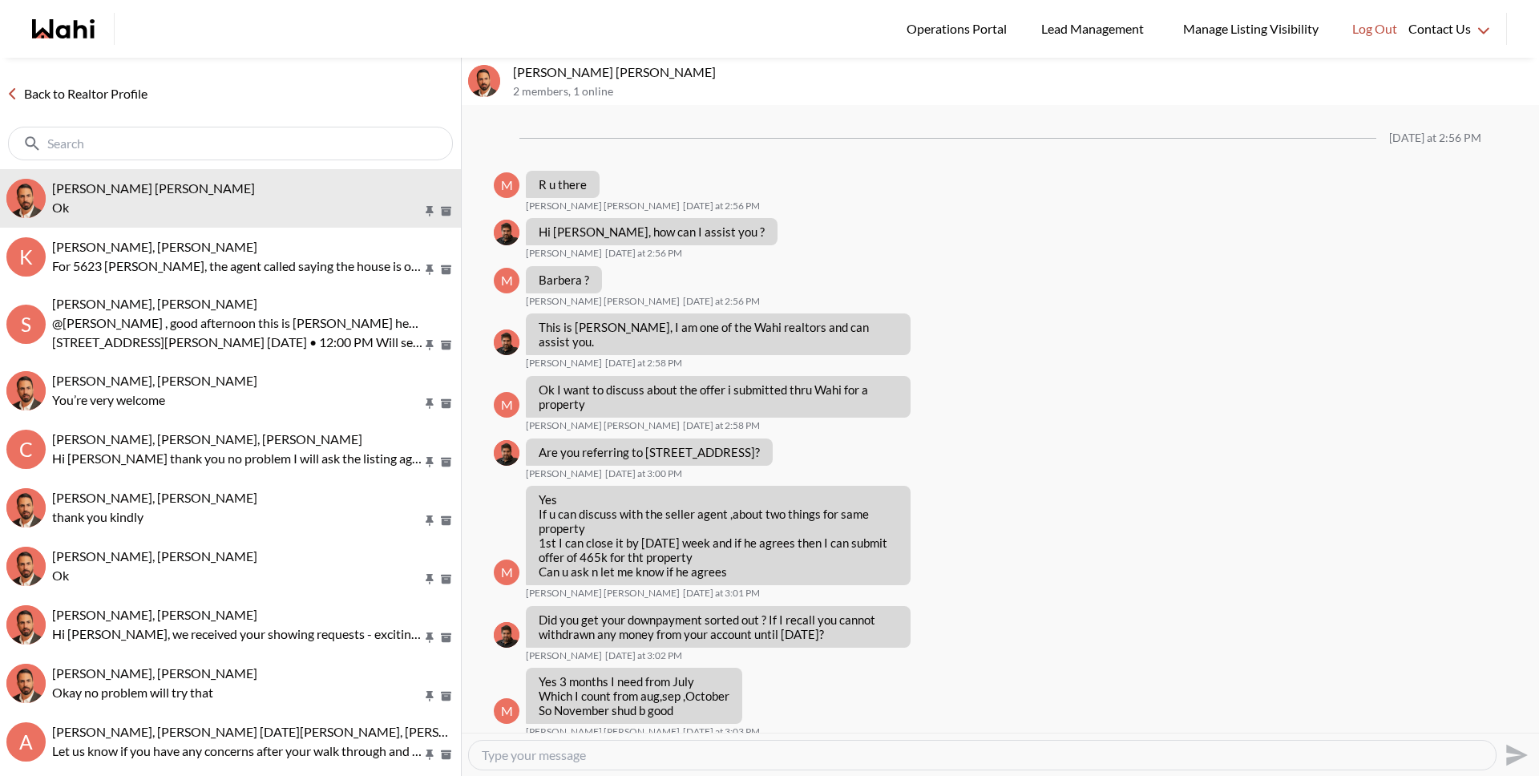
scroll to position [876, 0]
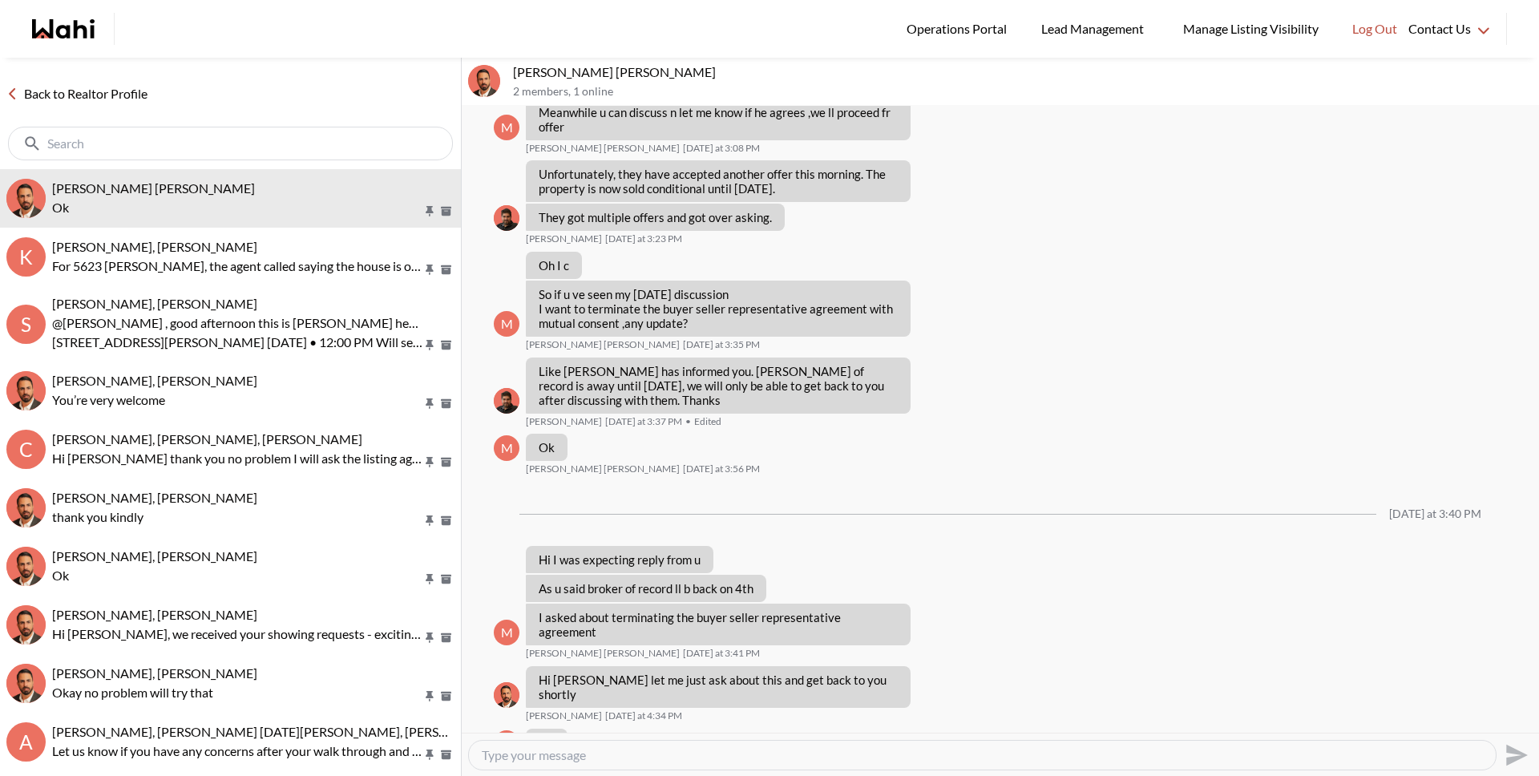
click at [600, 753] on textarea "Type your message" at bounding box center [982, 755] width 1001 height 16
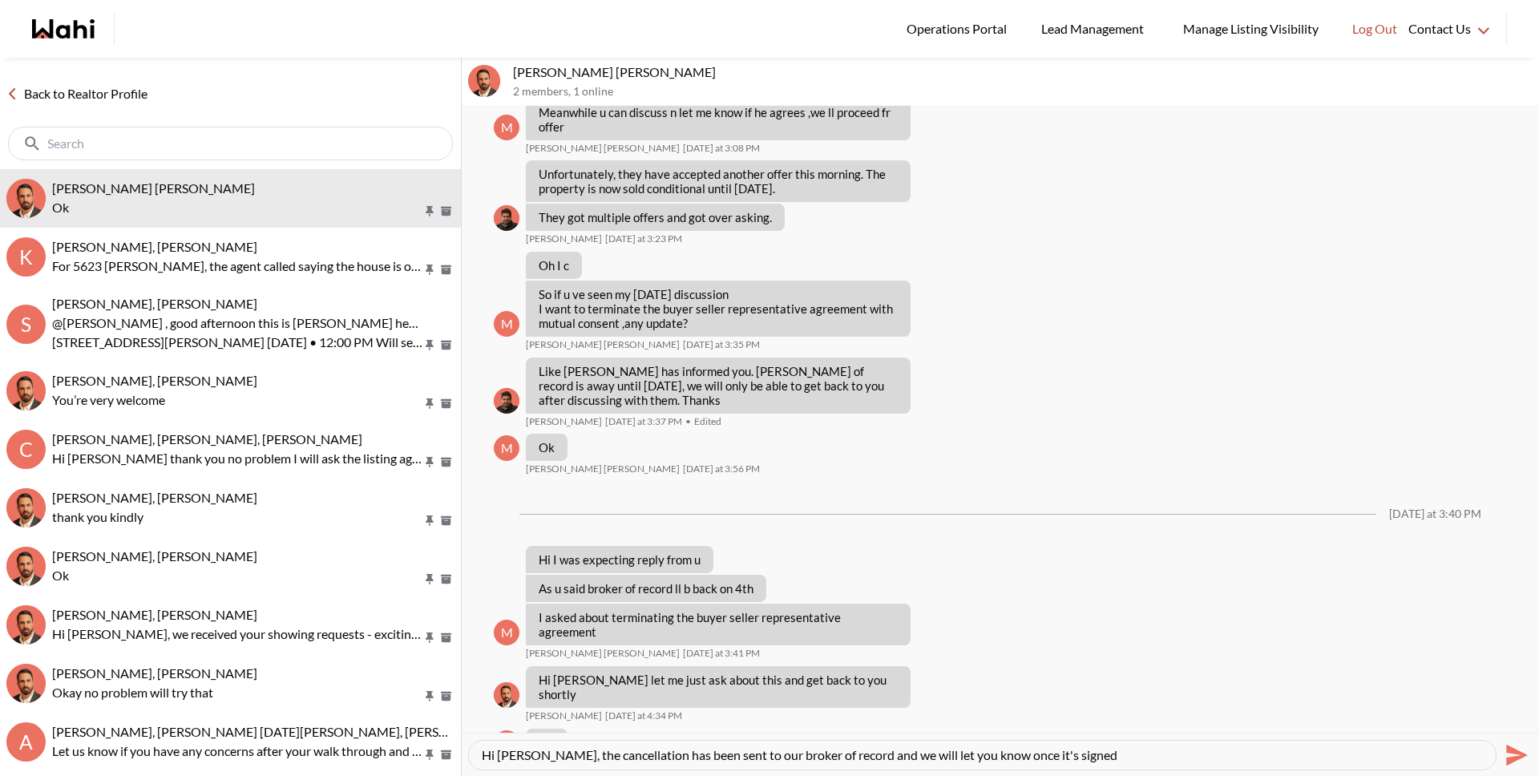
type textarea "Hi Muhammad, the cancellation has been sent to our broker of record and we will…"
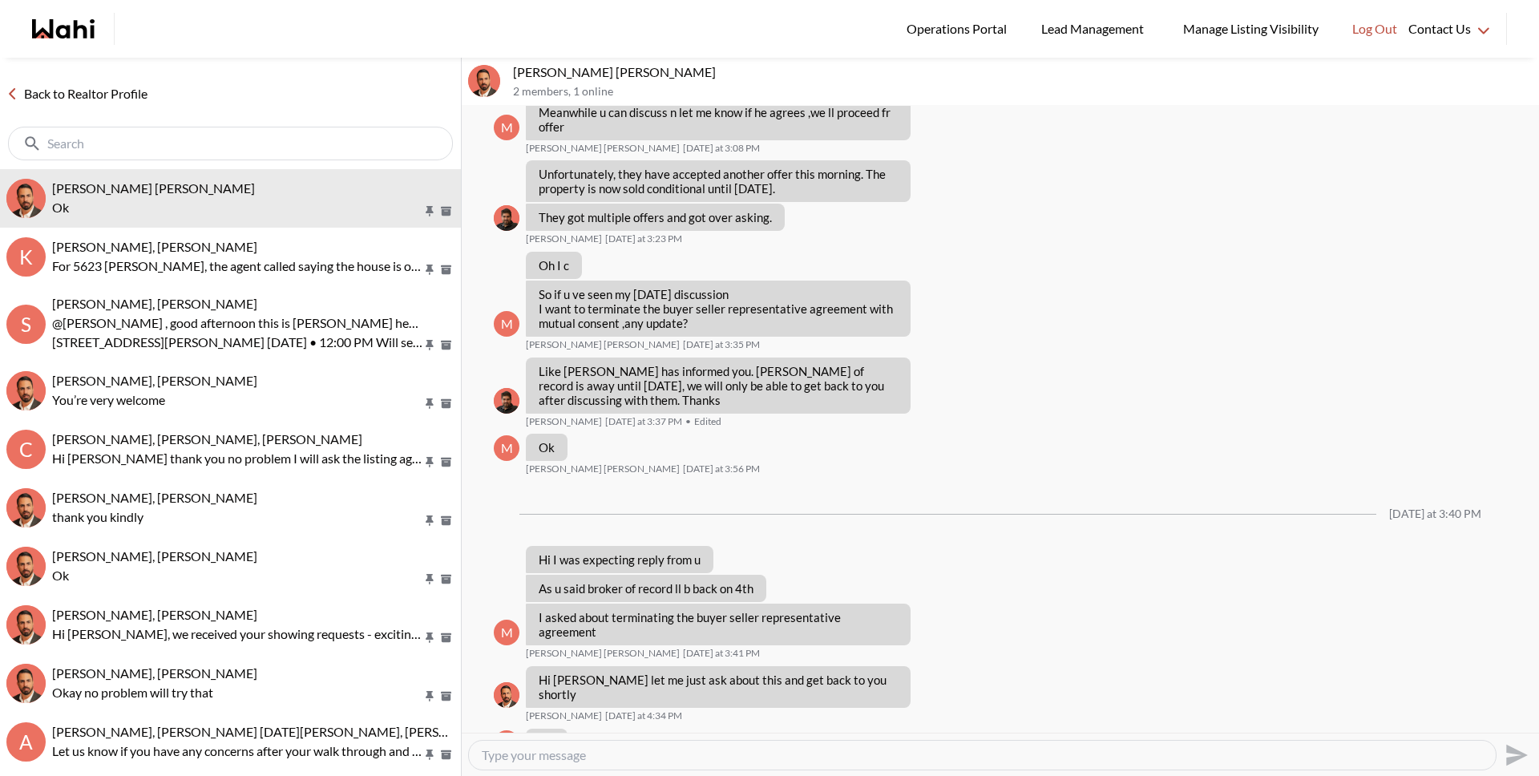
scroll to position [938, 0]
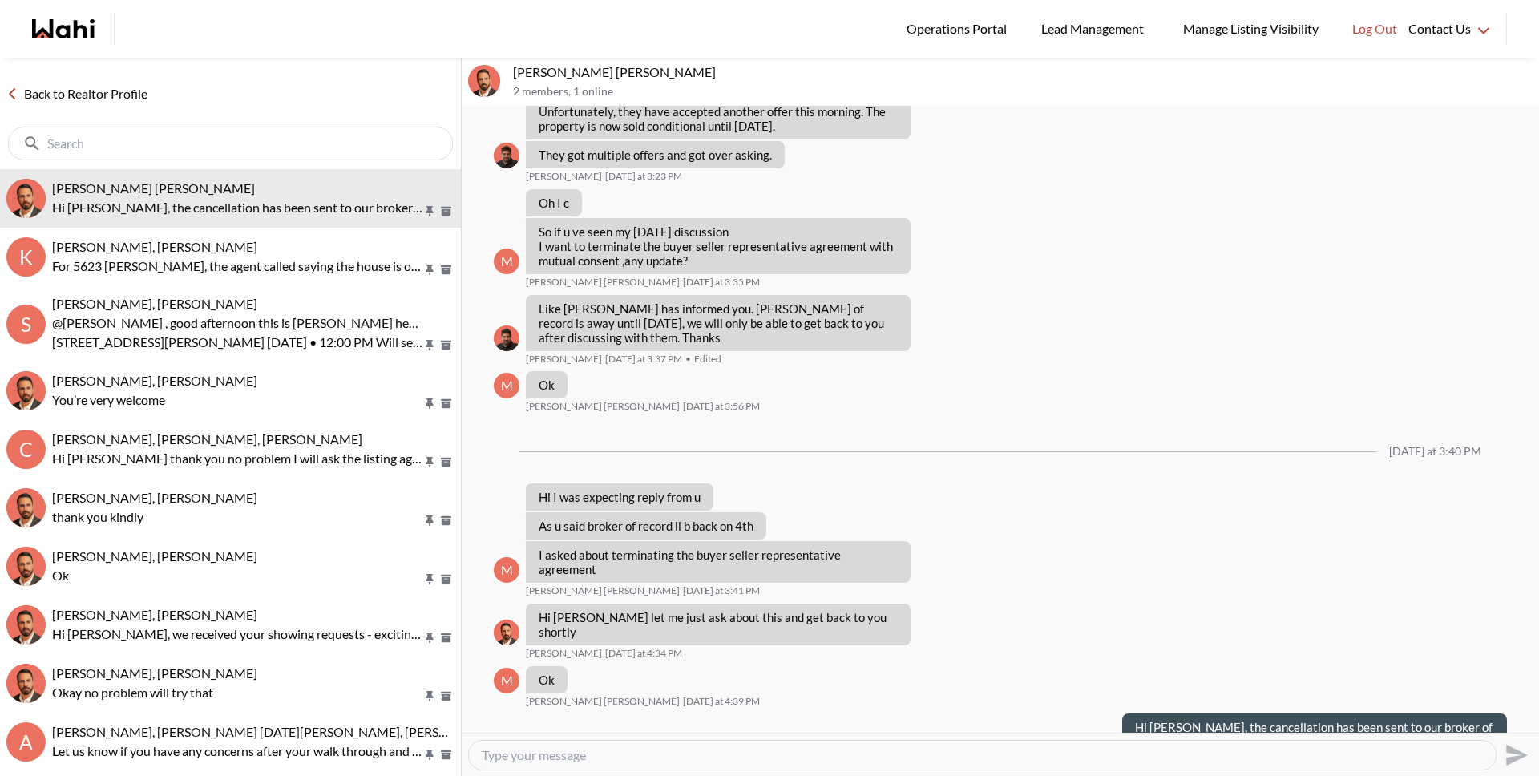
click at [96, 89] on link "Back to Realtor Profile" at bounding box center [77, 93] width 154 height 21
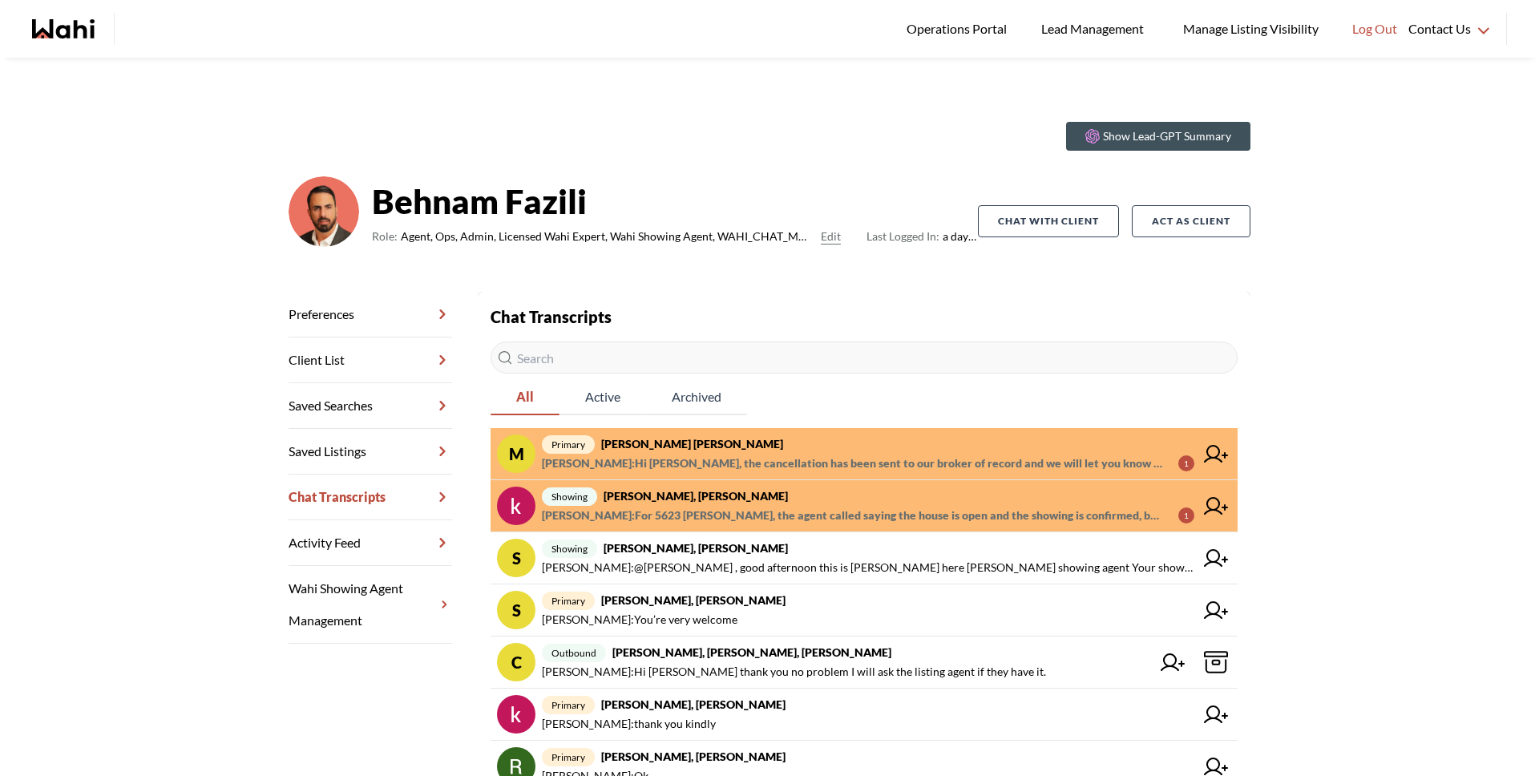
click at [721, 514] on span "Gautam Khanna : For 5623 Cortina Cres, the agent called saying the house is ope…" at bounding box center [853, 515] width 623 height 19
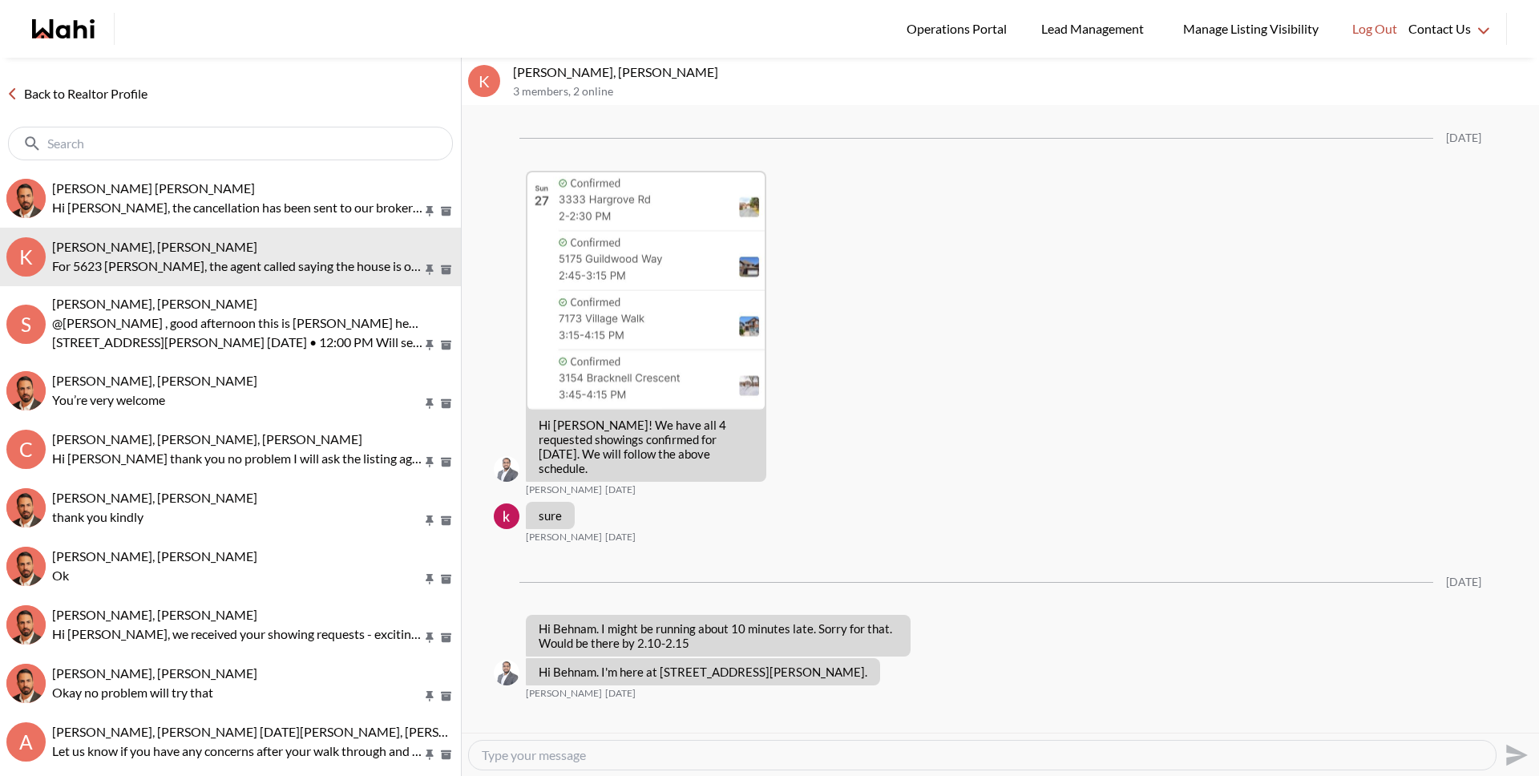
scroll to position [2213, 0]
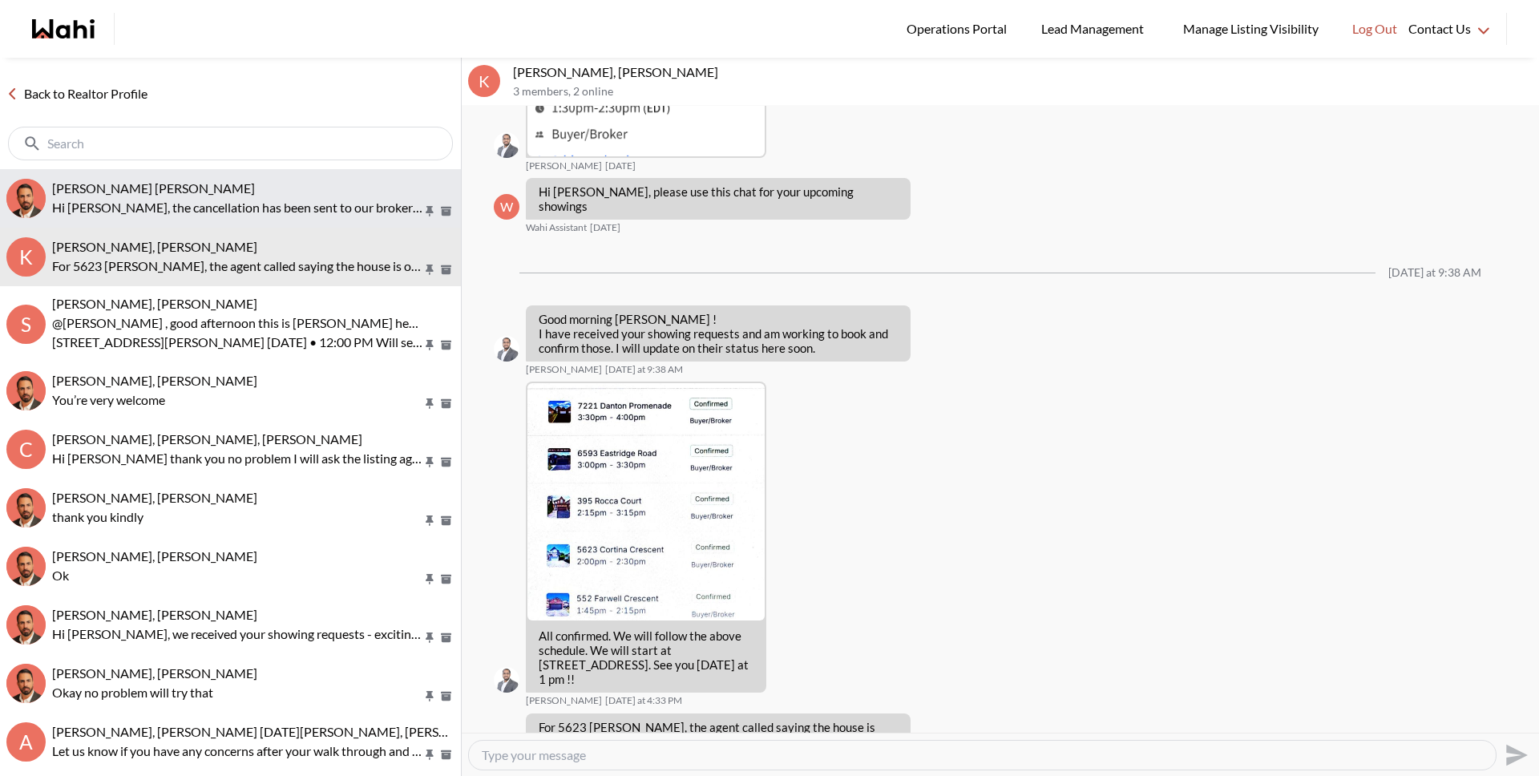
click at [244, 188] on div "Muhammad Ali Zaheer, Behnam" at bounding box center [253, 188] width 402 height 16
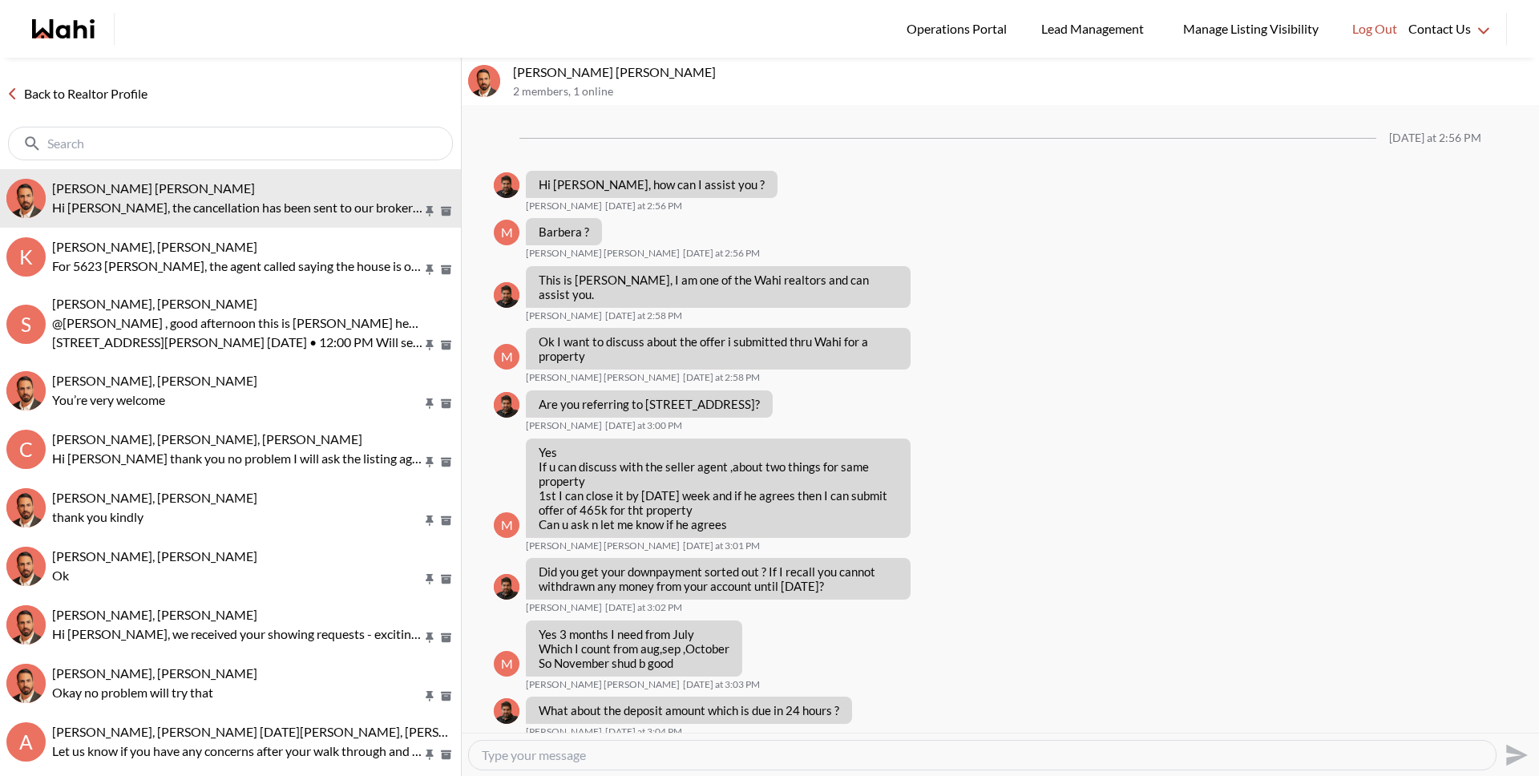
scroll to position [890, 0]
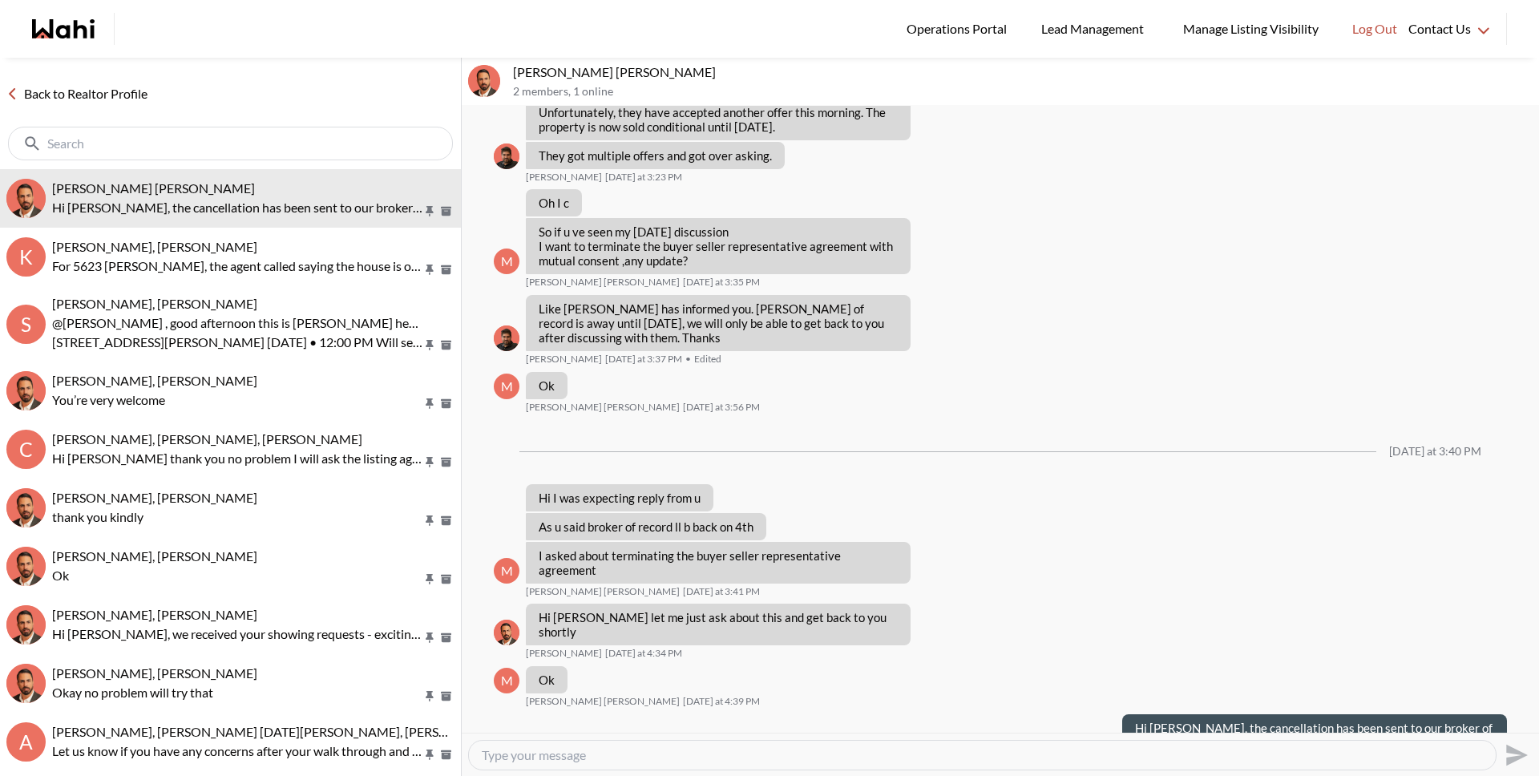
click at [131, 88] on link "Back to Realtor Profile" at bounding box center [77, 93] width 154 height 21
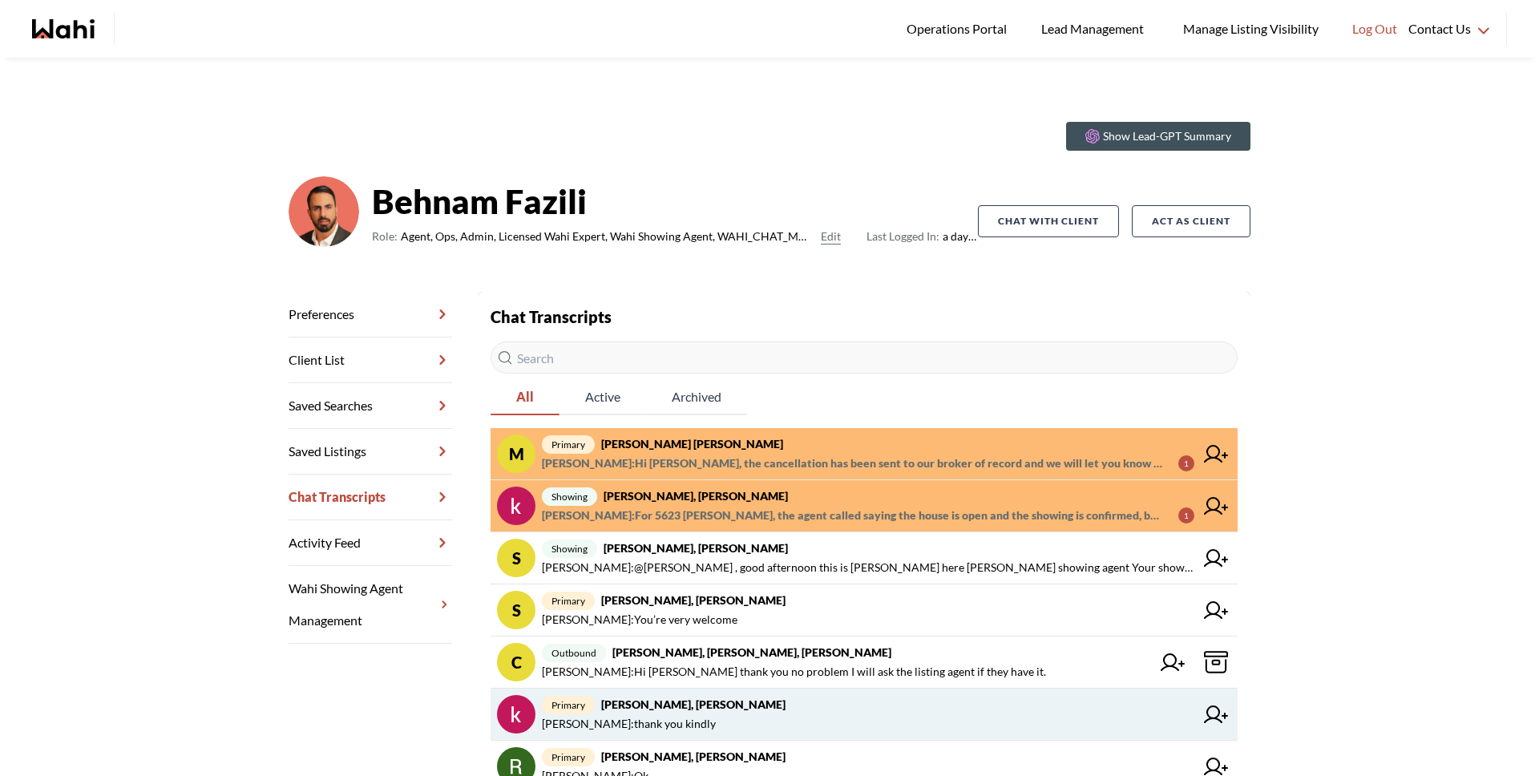
click at [718, 722] on span "Alicia Malette : thank you kindly" at bounding box center [868, 723] width 652 height 19
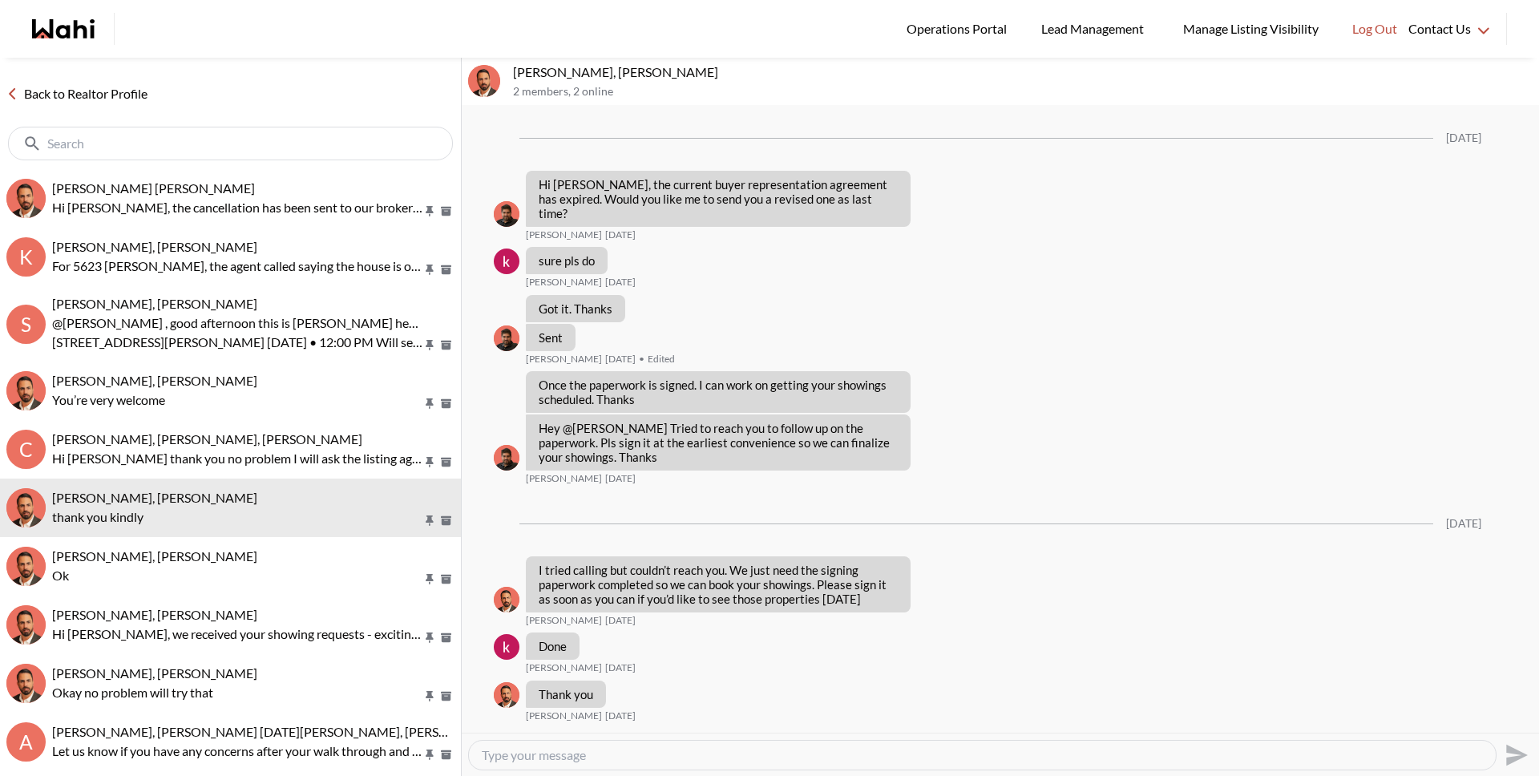
scroll to position [1941, 0]
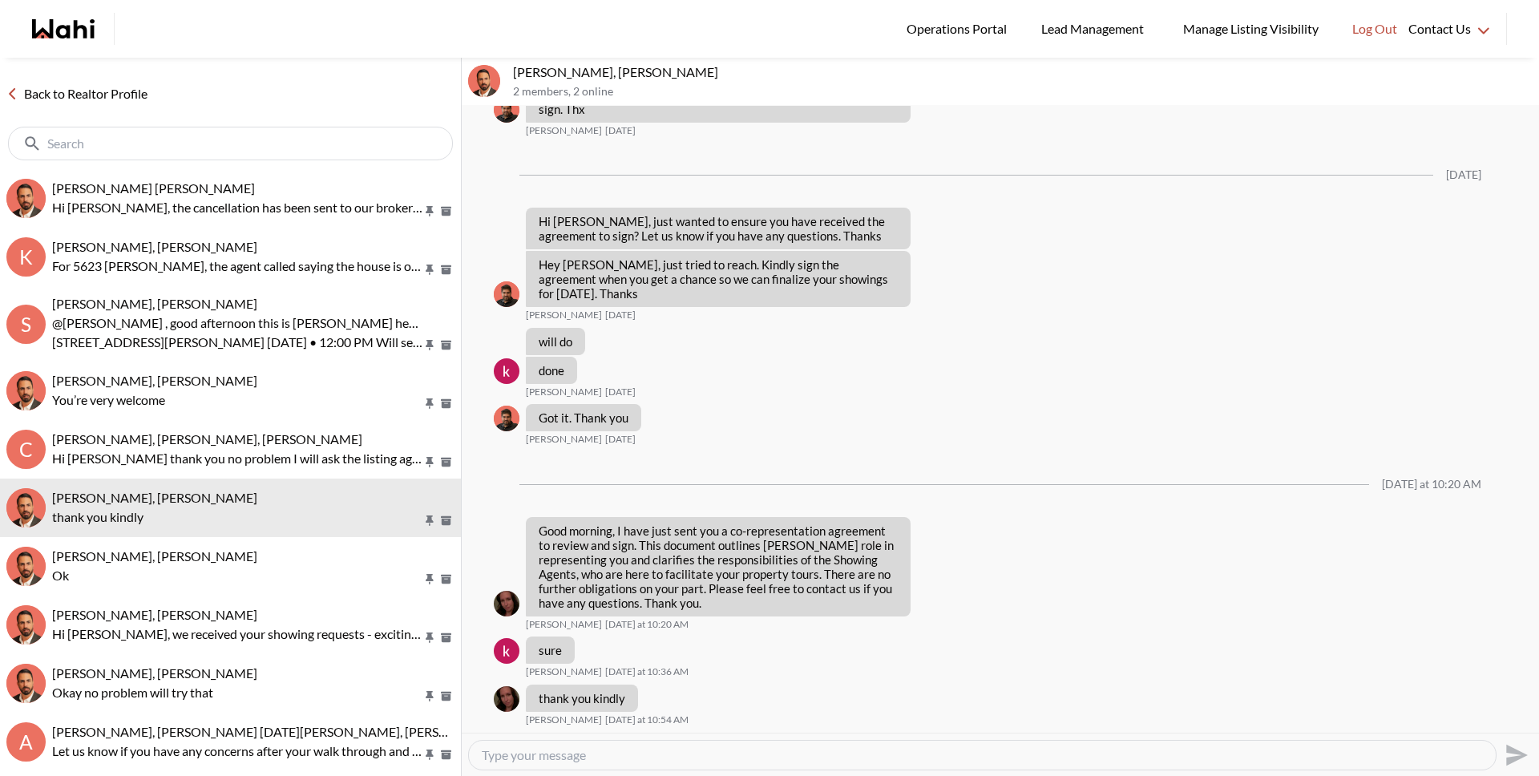
click at [704, 761] on textarea "Type your message" at bounding box center [982, 755] width 1001 height 16
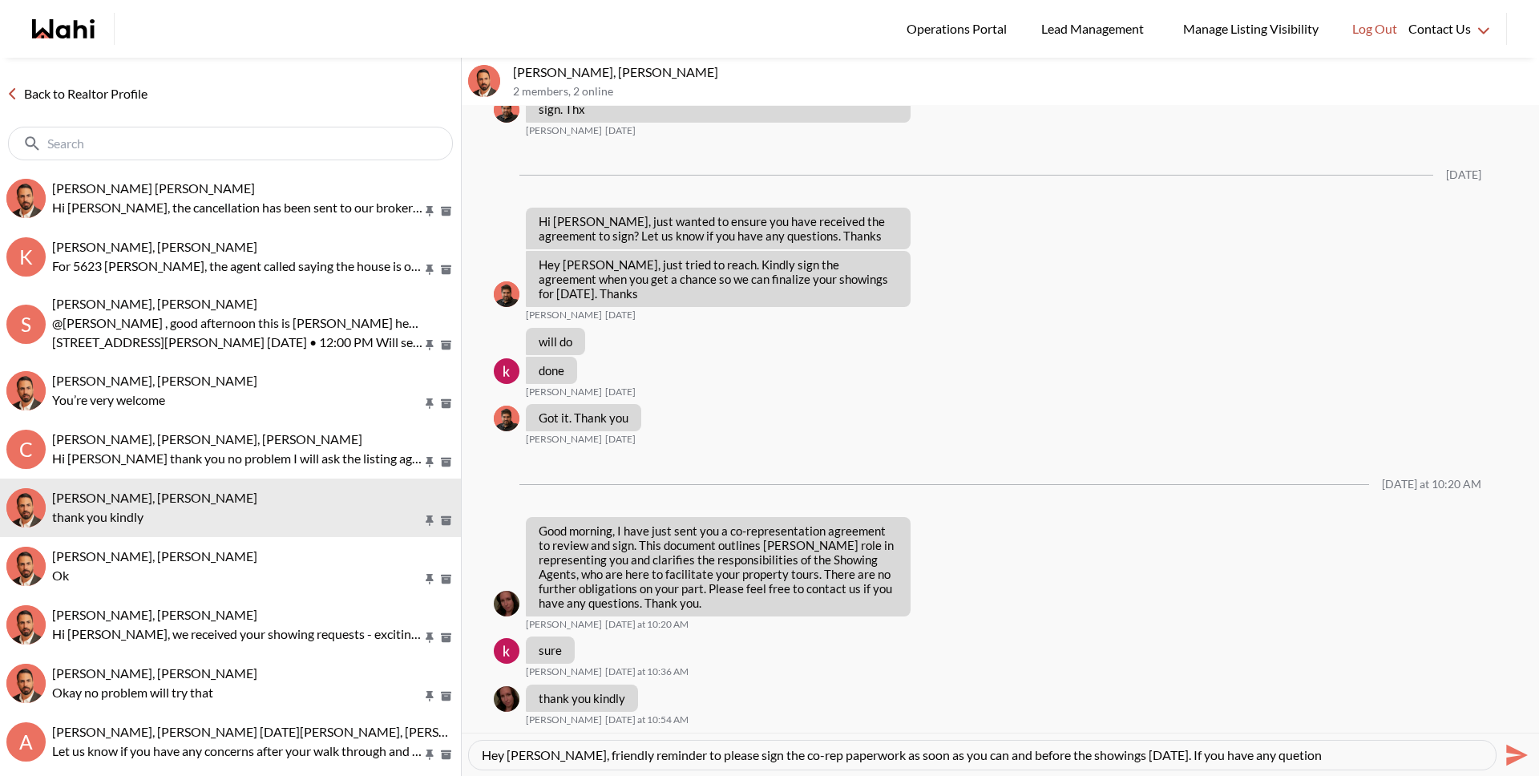
paste textarea "s"
type textarea "Hey Khalid, friendly reminder to please sign the co-rep paperwork as soon as yo…"
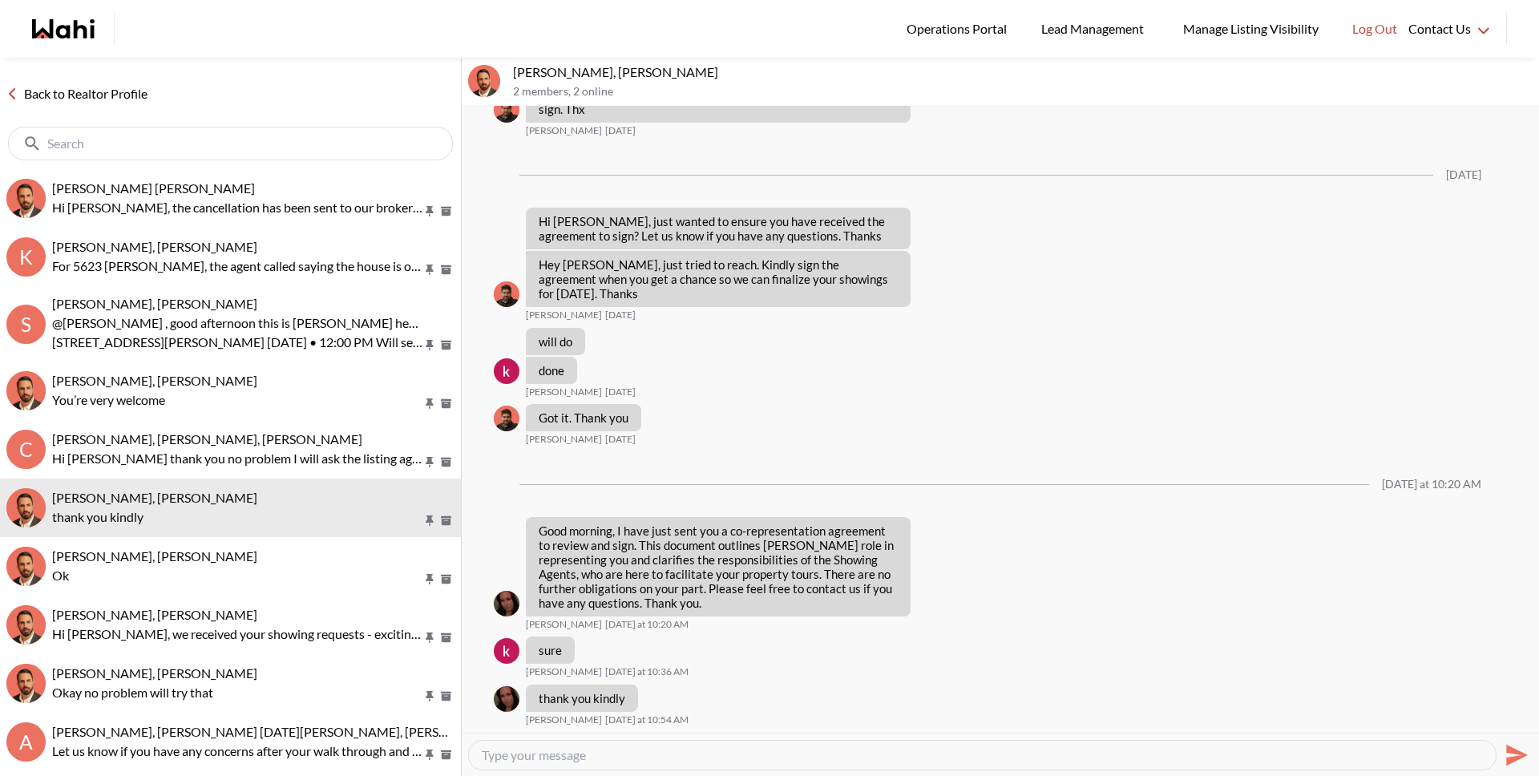
scroll to position [2017, 0]
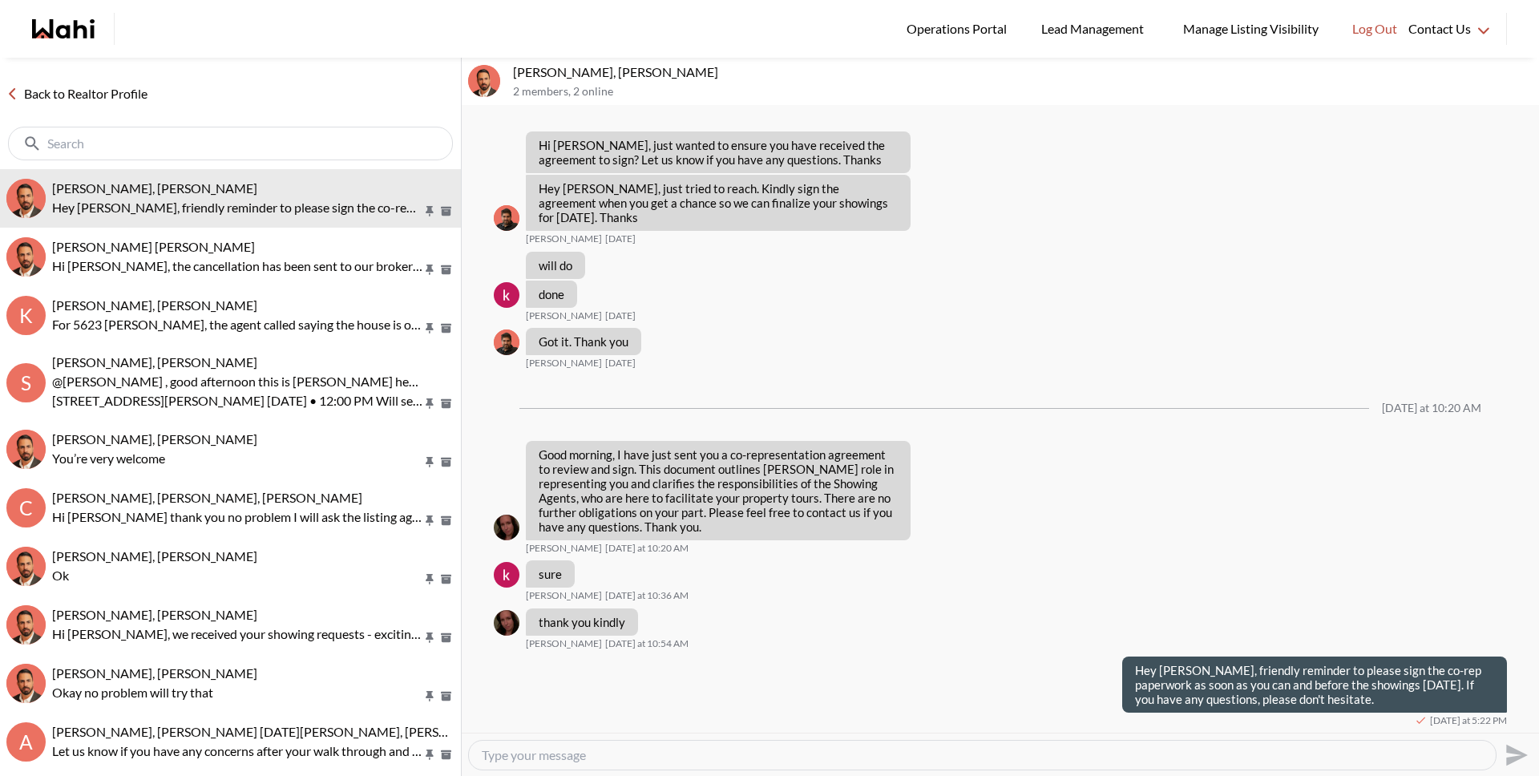
click at [119, 92] on link "Back to Realtor Profile" at bounding box center [77, 93] width 154 height 21
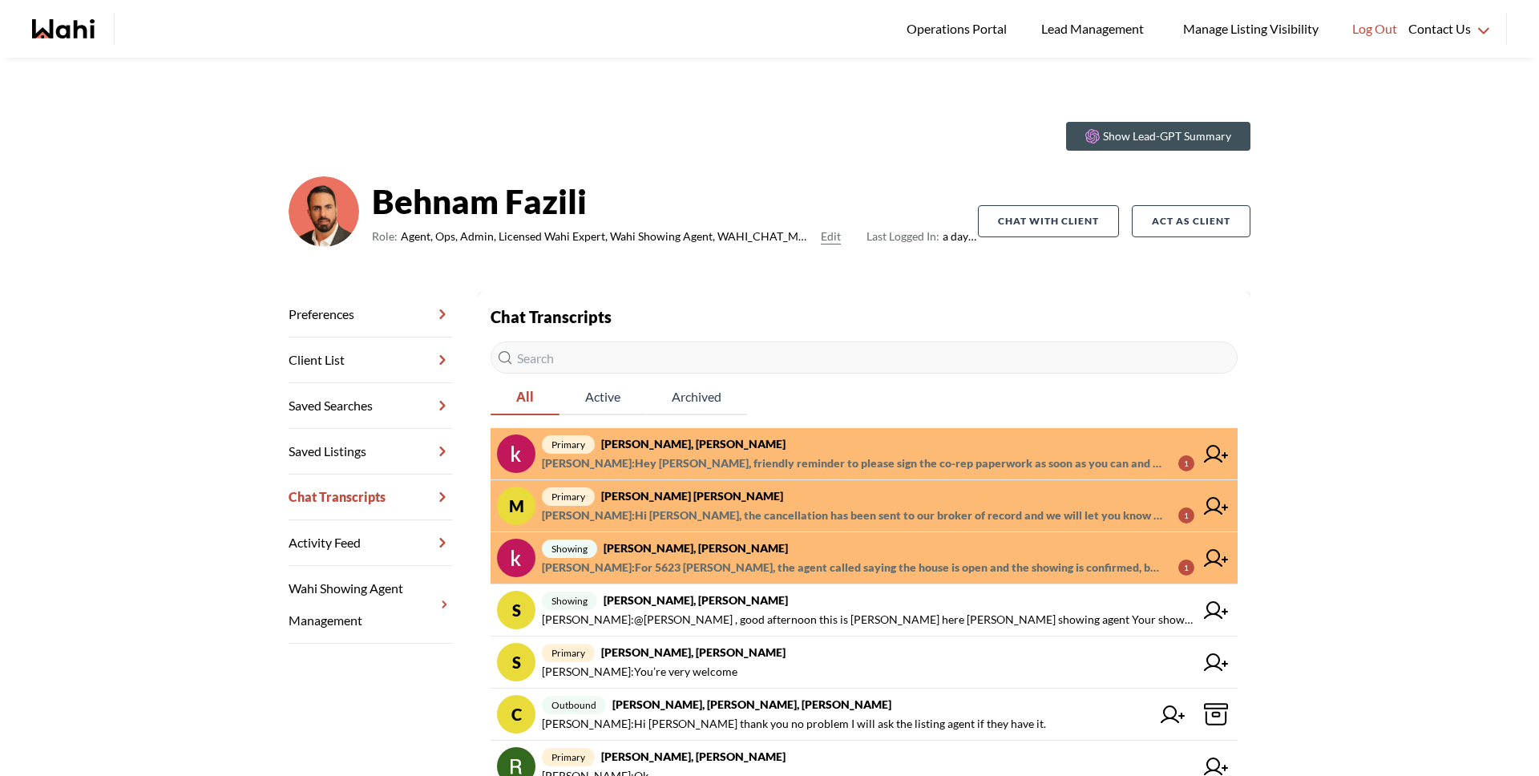
click at [829, 555] on span "showing khalid Alvi, Gautam, Behnam" at bounding box center [868, 547] width 652 height 19
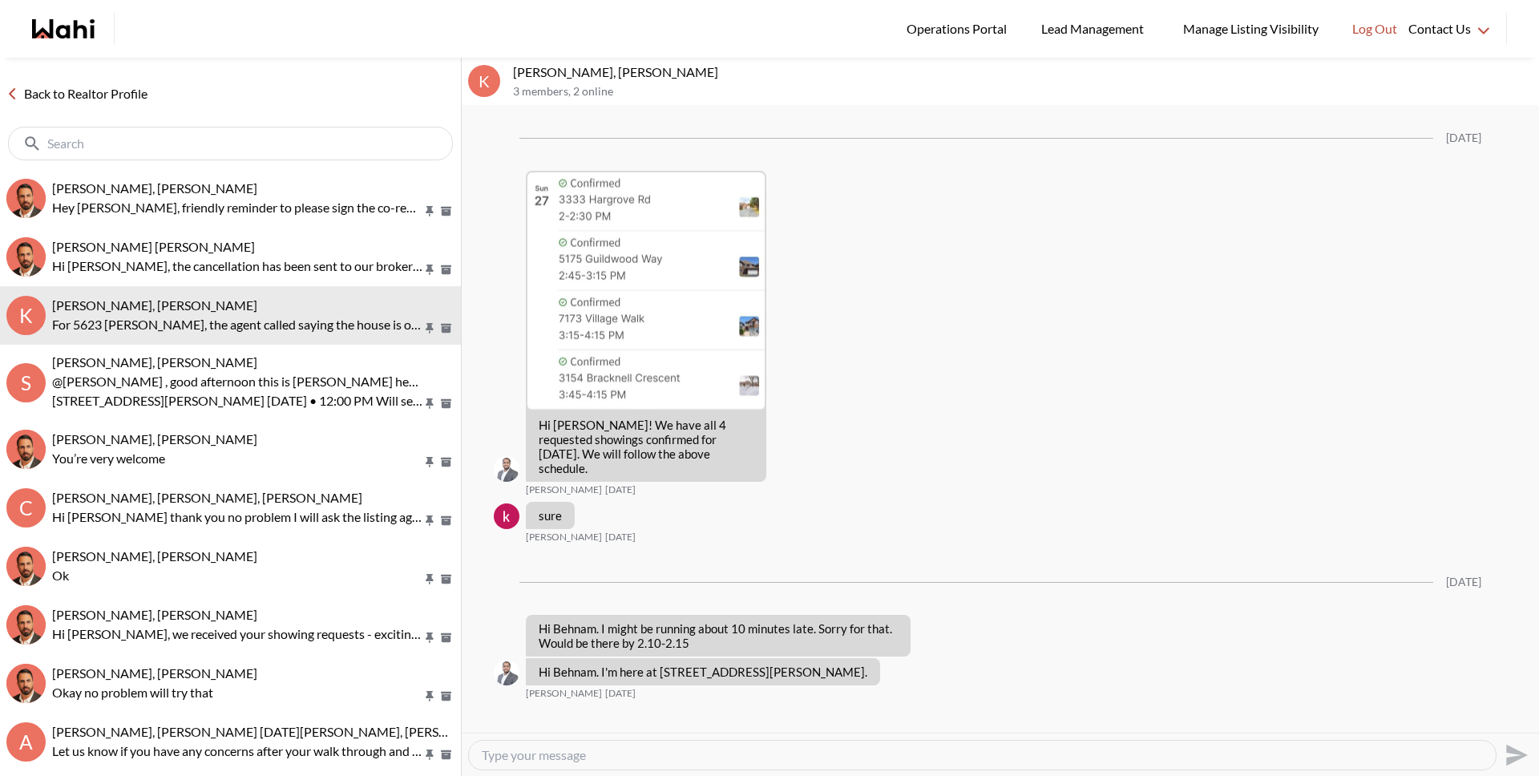
scroll to position [2213, 0]
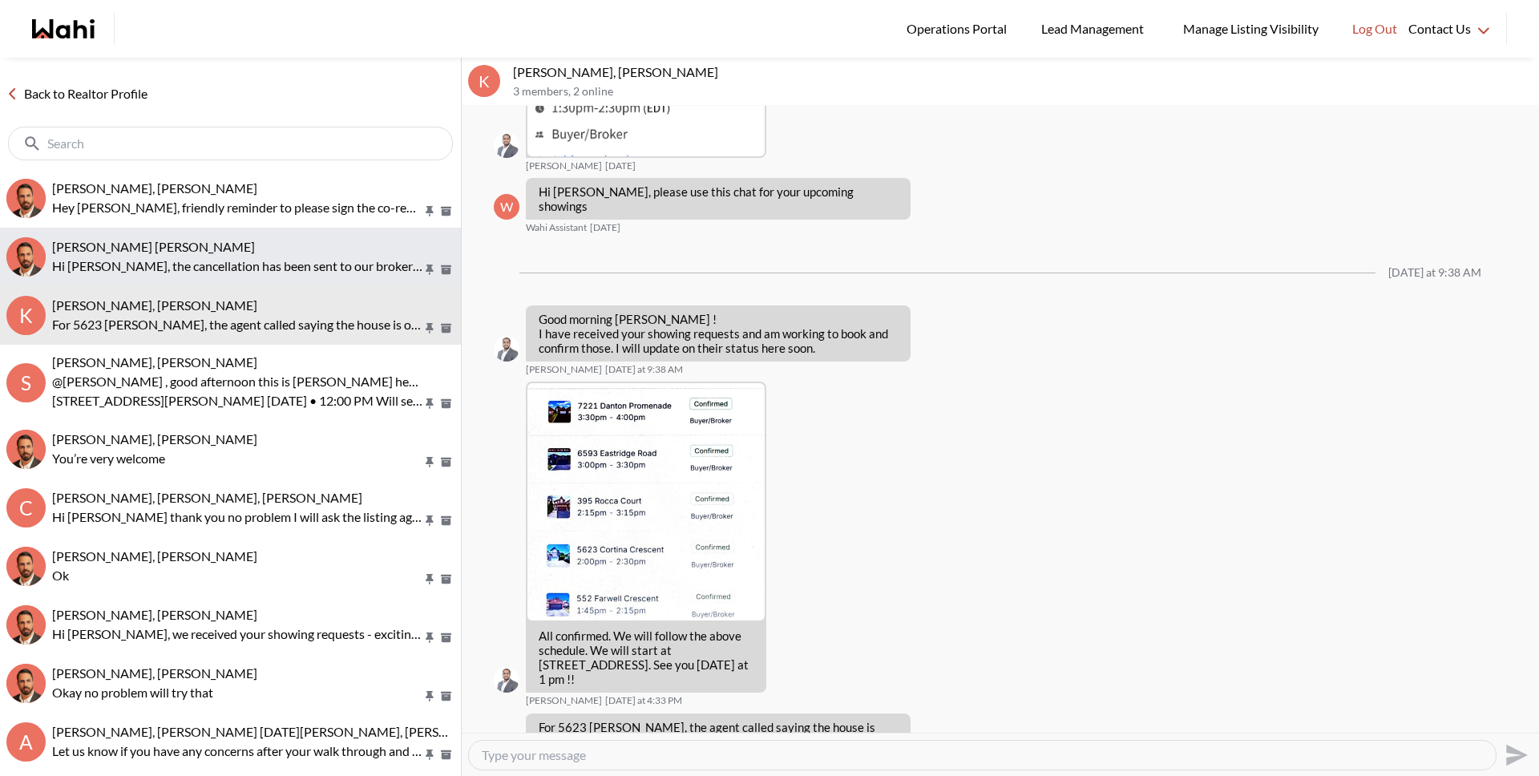
click at [159, 264] on p "Hi Muhammad, the cancellation has been sent to our broker of record and we will…" at bounding box center [237, 265] width 370 height 19
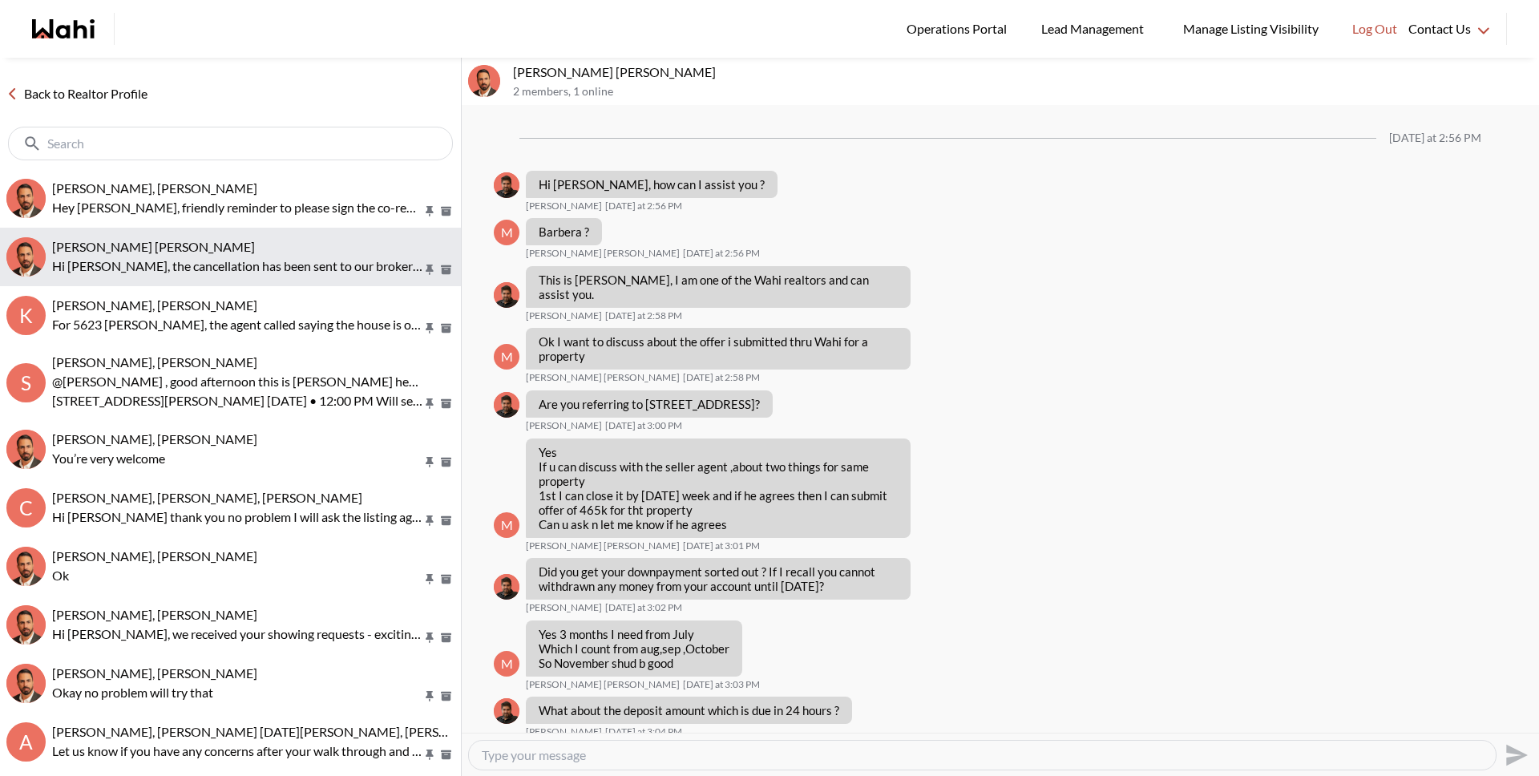
scroll to position [890, 0]
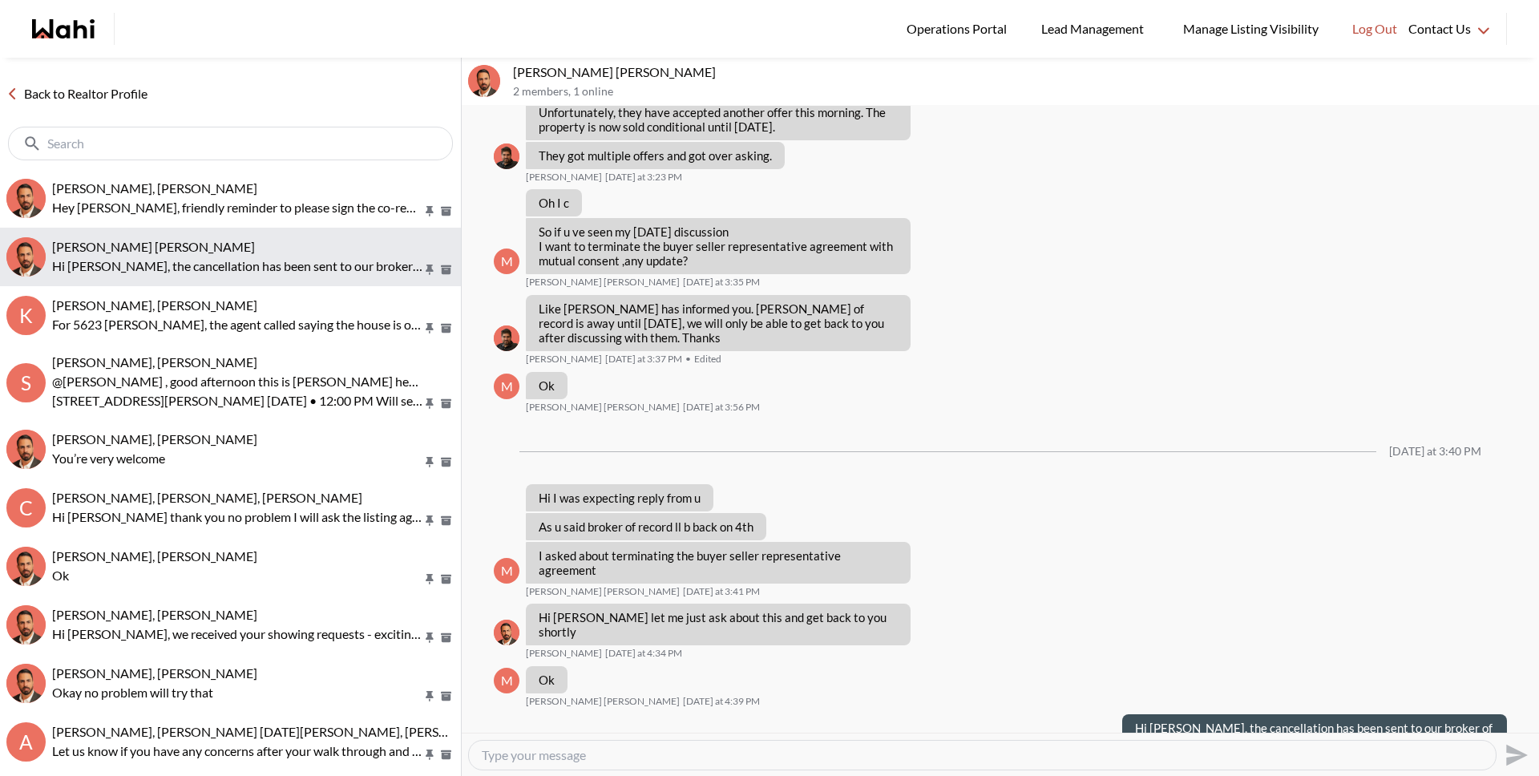
click at [183, 228] on button "Muhammad Ali Zaheer, Behnam Hi Muhammad, the cancellation has been sent to our …" at bounding box center [230, 257] width 461 height 58
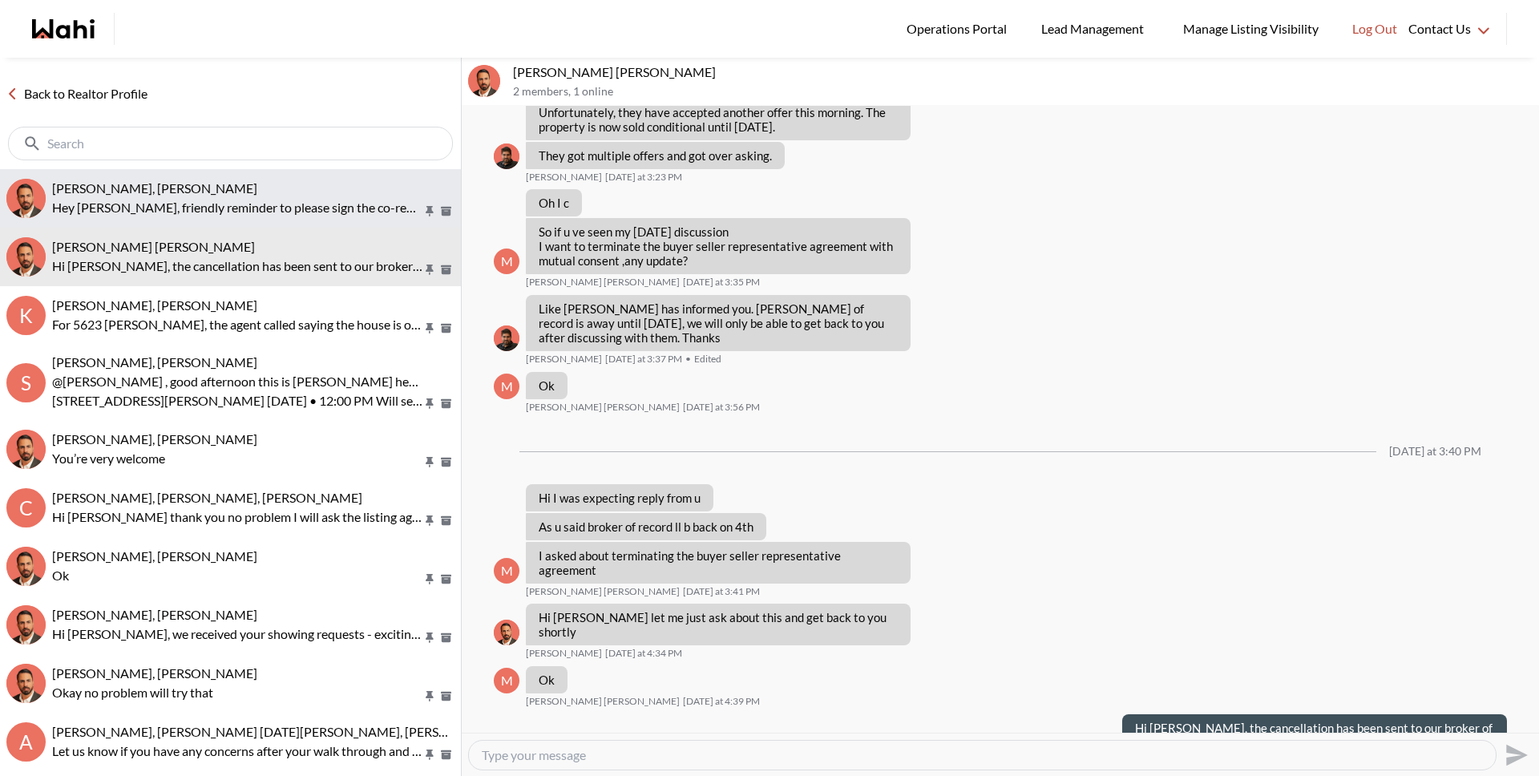
click at [186, 212] on p "Hey Khalid, friendly reminder to please sign the co-rep paperwork as soon as yo…" at bounding box center [237, 207] width 370 height 19
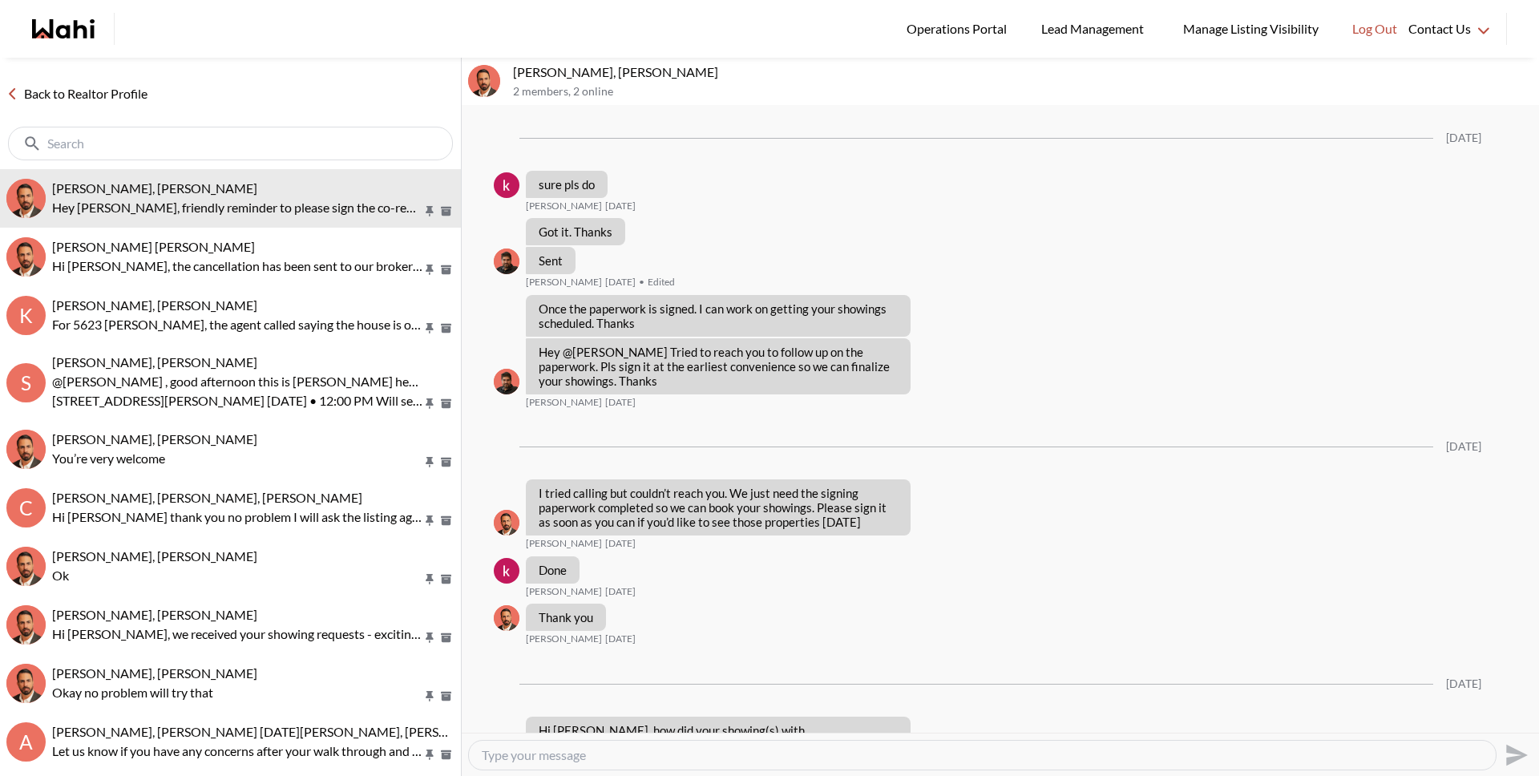
scroll to position [1955, 0]
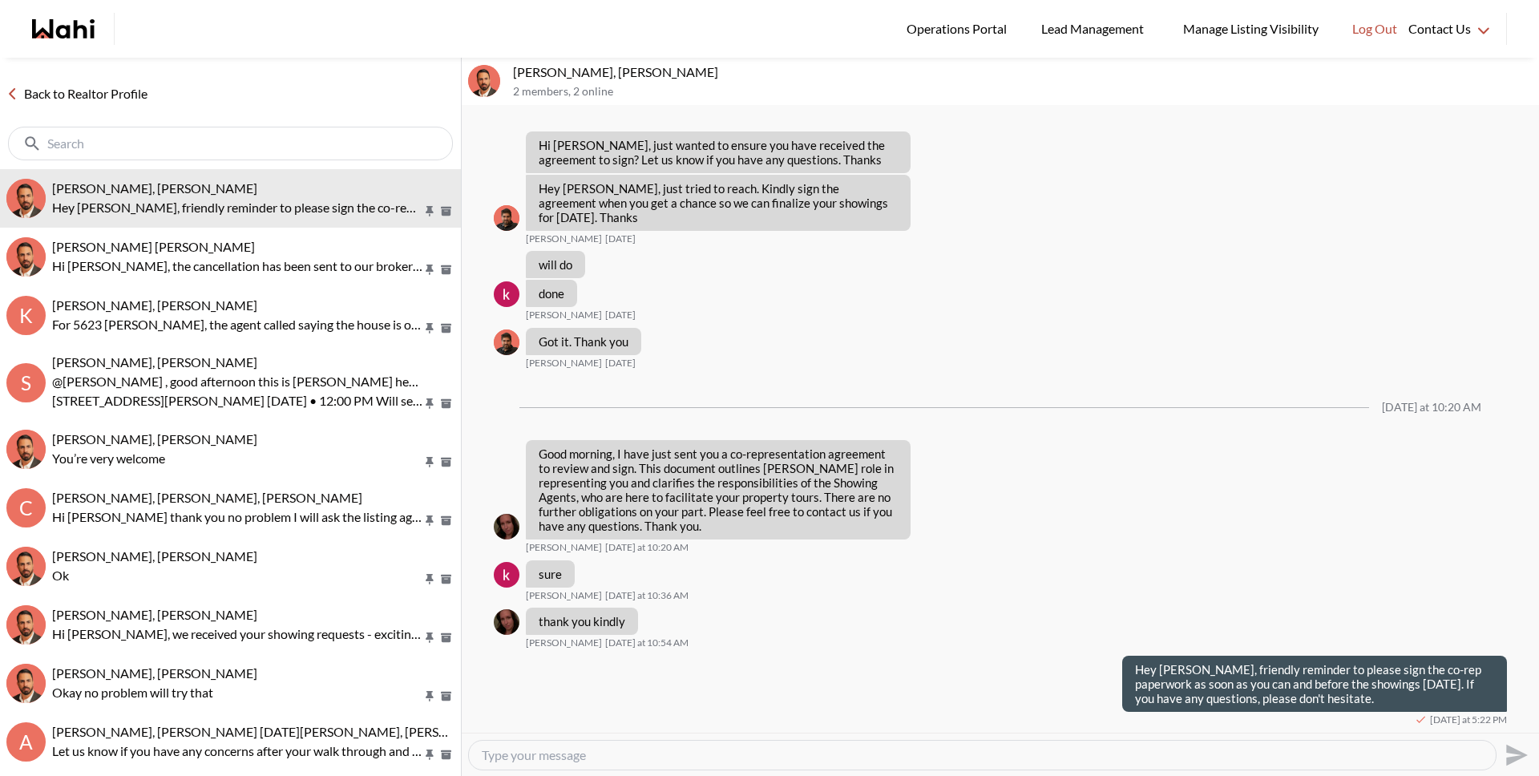
click at [110, 101] on link "Back to Realtor Profile" at bounding box center [77, 93] width 154 height 21
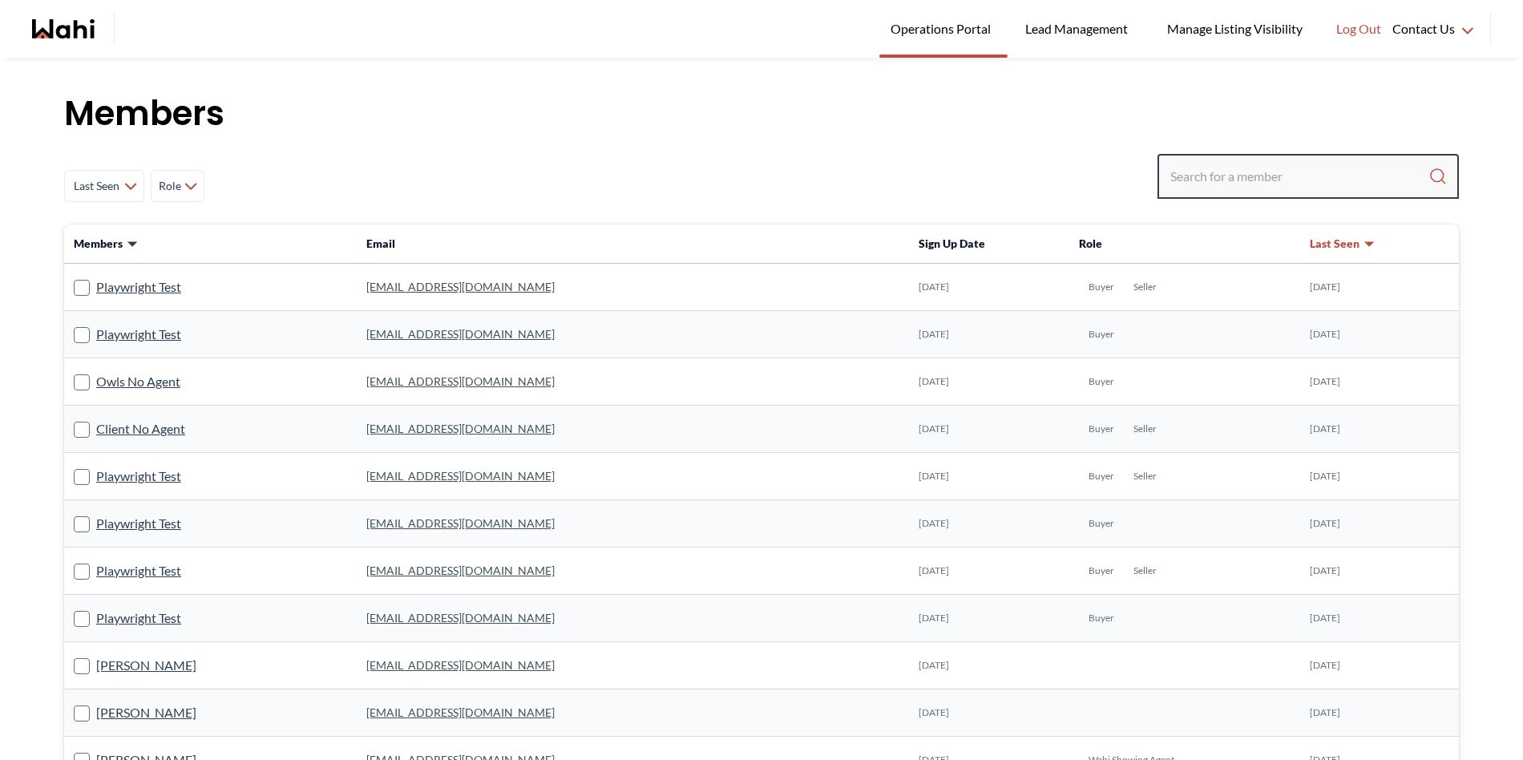
click at [1212, 175] on input "Search input" at bounding box center [1299, 176] width 258 height 29
paste input "[EMAIL_ADDRESS][DOMAIN_NAME]"
type input "[EMAIL_ADDRESS][DOMAIN_NAME]"
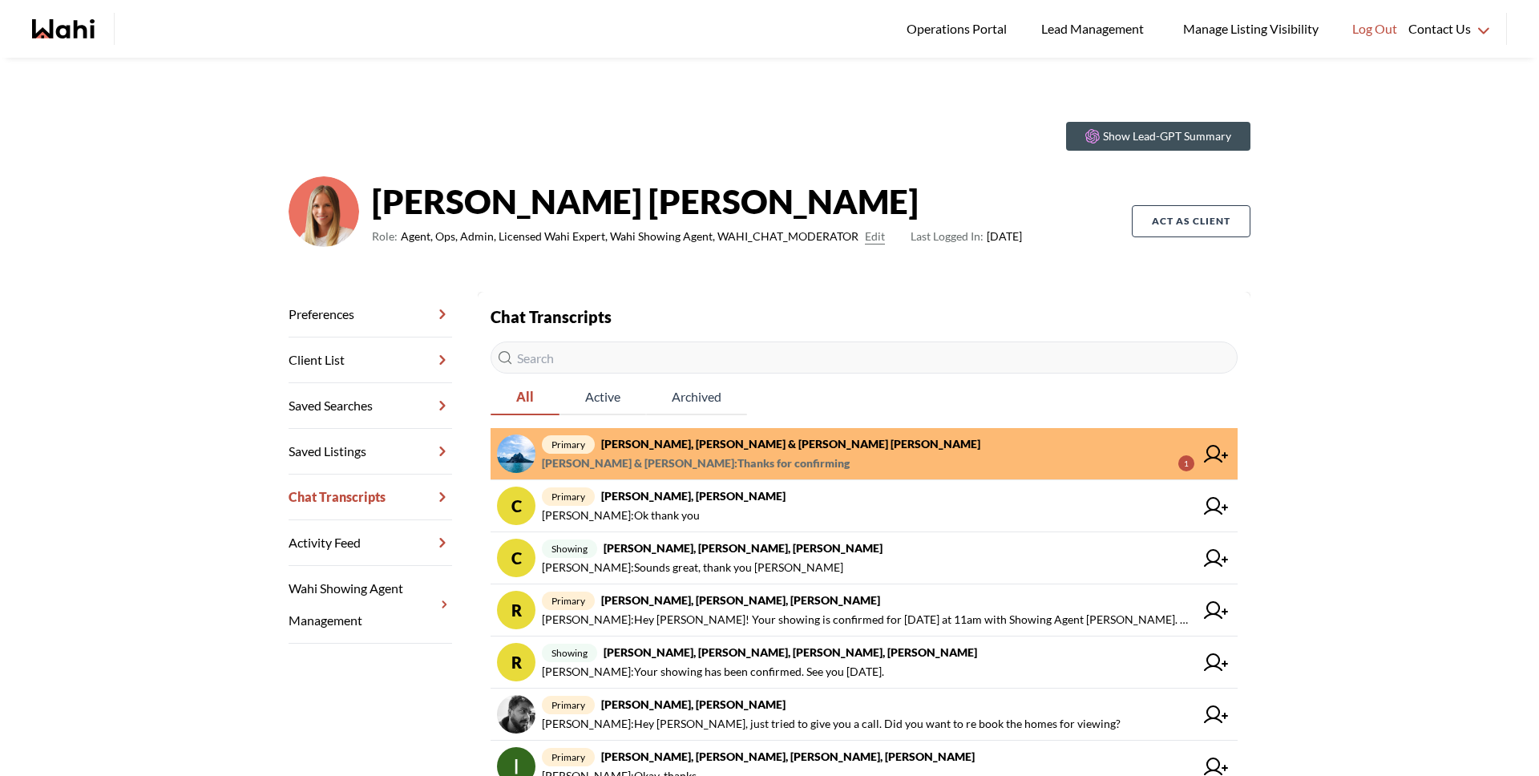
click at [781, 441] on strong "[PERSON_NAME], [PERSON_NAME] & [PERSON_NAME] [PERSON_NAME]" at bounding box center [790, 444] width 379 height 14
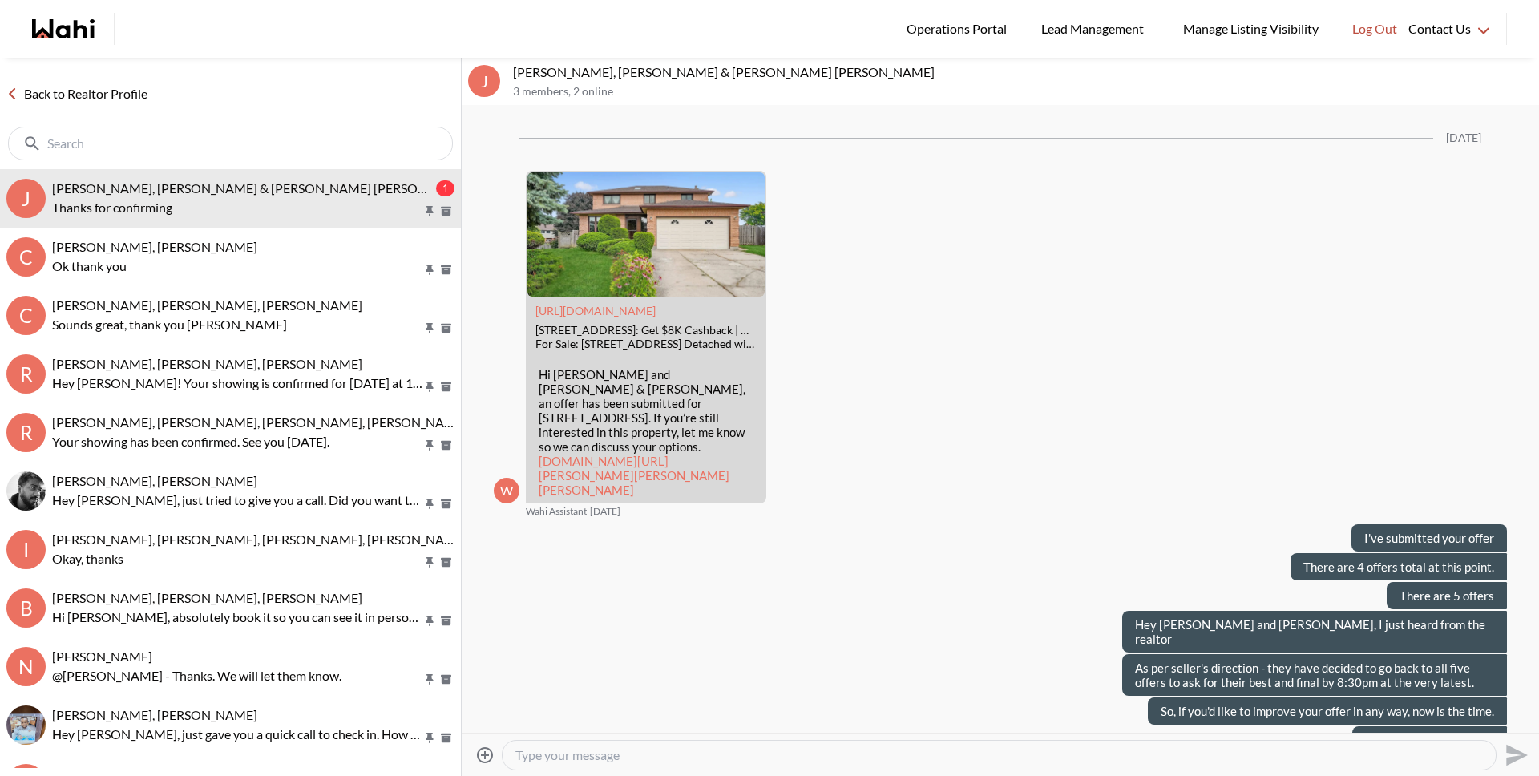
scroll to position [1296, 0]
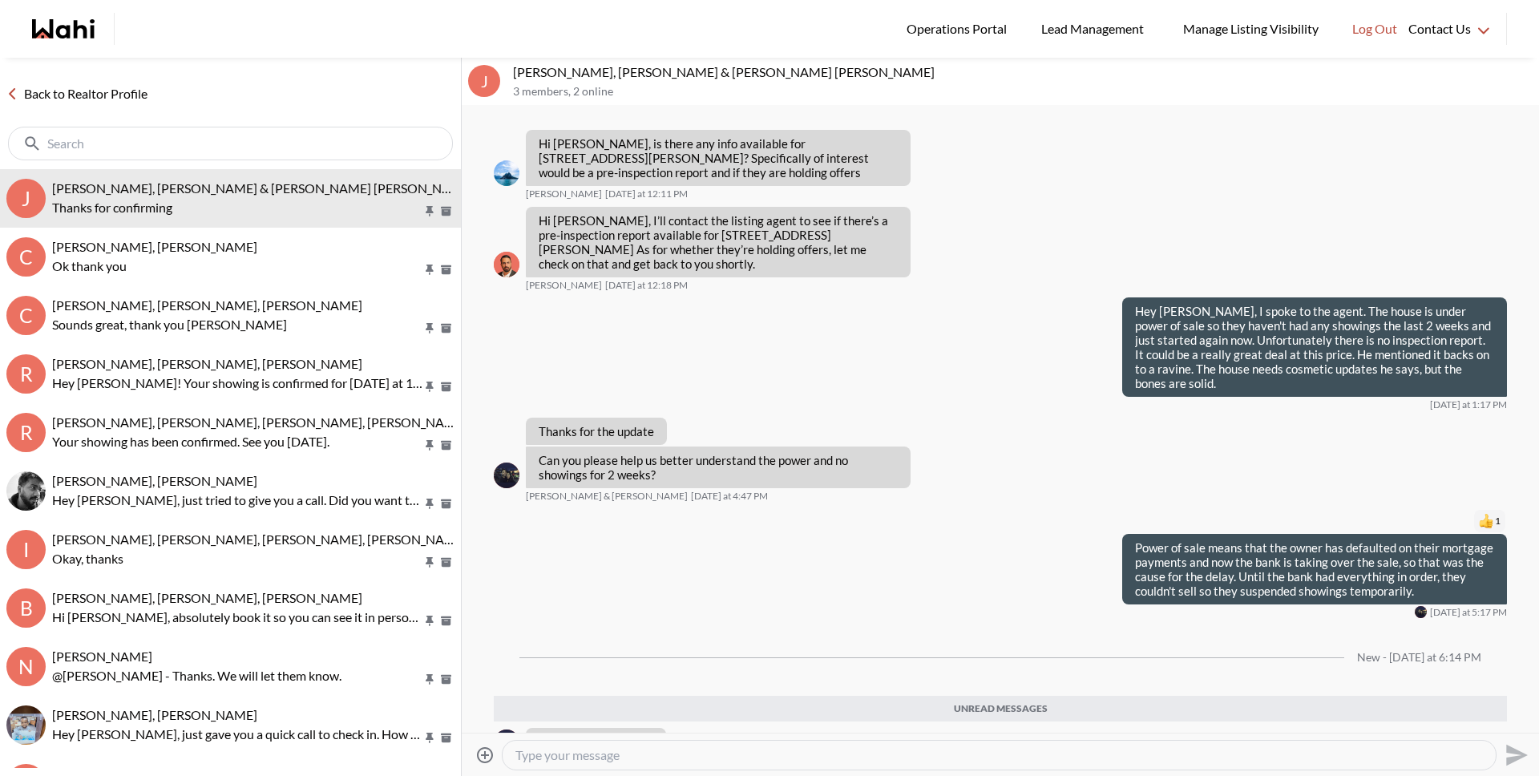
click at [749, 750] on textarea "Type your message" at bounding box center [998, 755] width 967 height 16
type textarea "Absolutely, my pleasure."
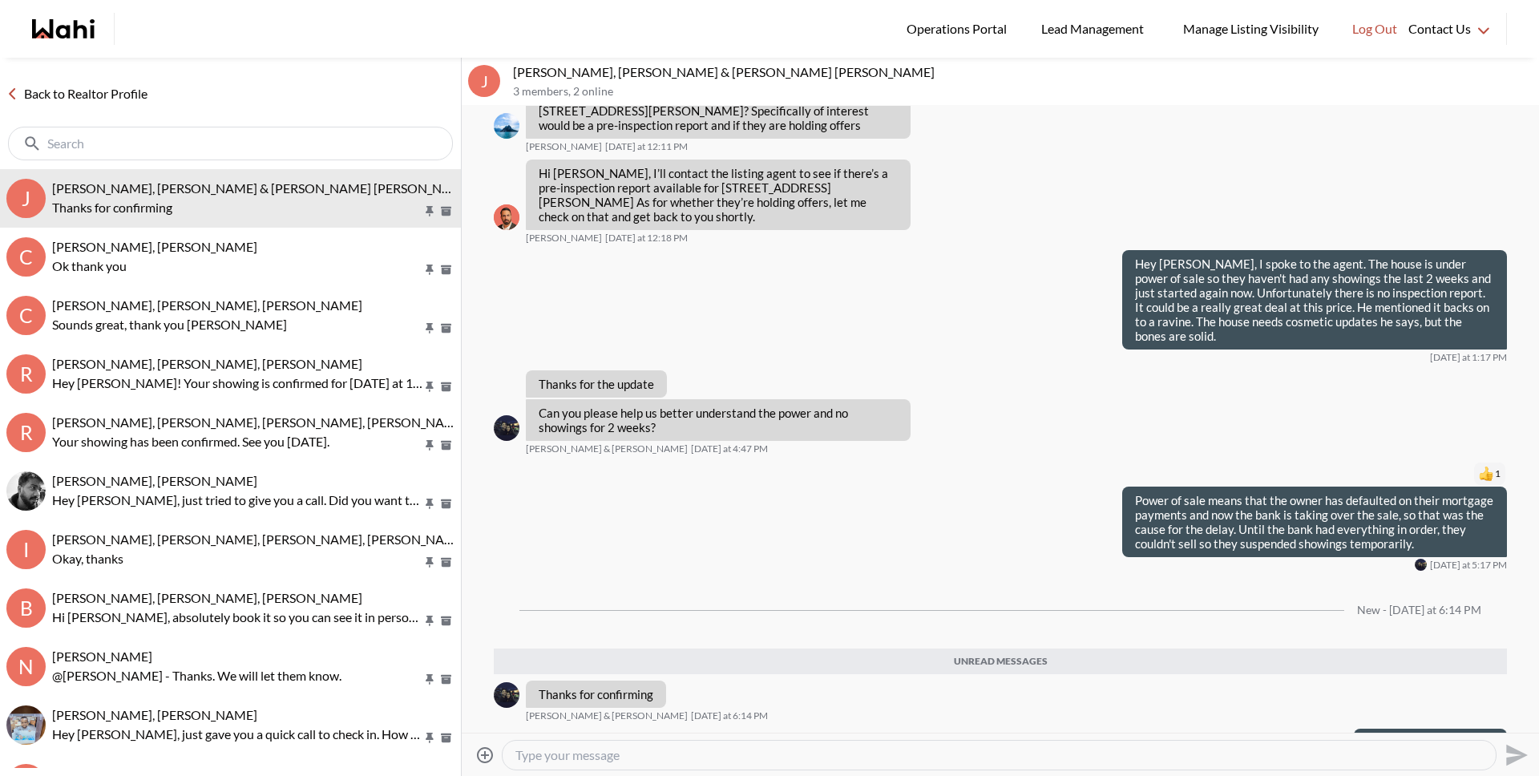
scroll to position [1305, 0]
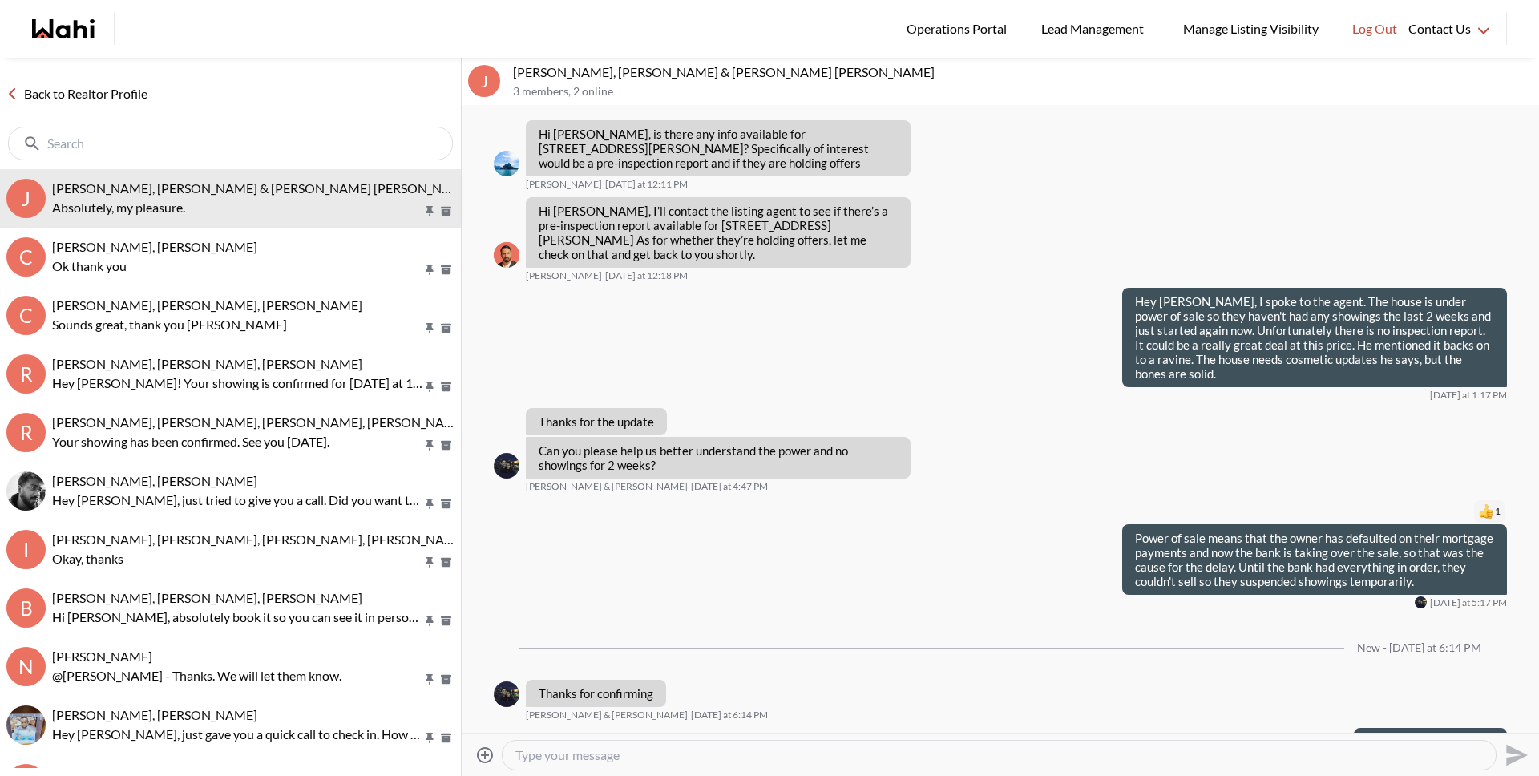
click at [114, 92] on link "Back to Realtor Profile" at bounding box center [77, 93] width 154 height 21
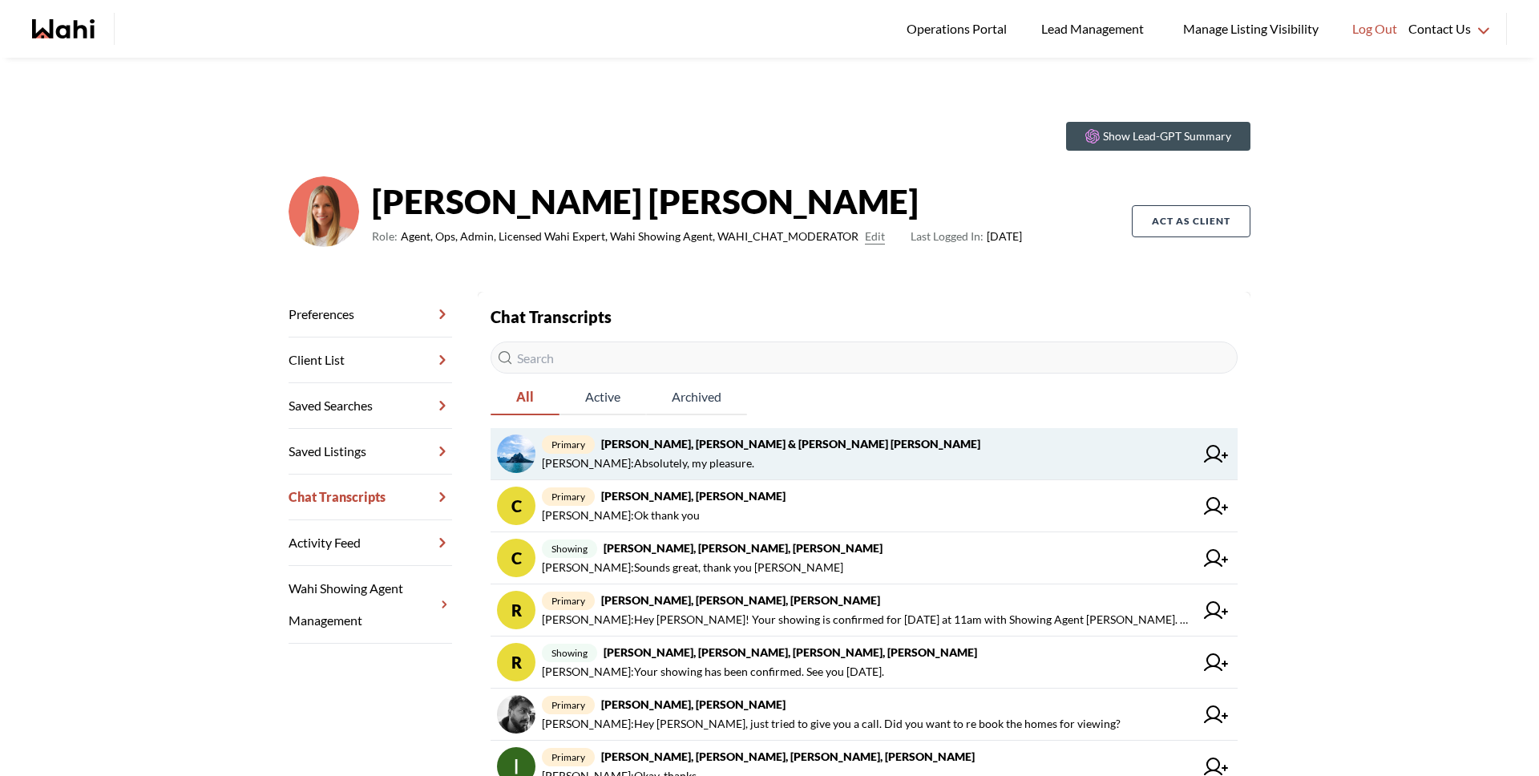
click at [699, 457] on span "Michelle Ryckman : Absolutely, my pleasure." at bounding box center [648, 463] width 212 height 19
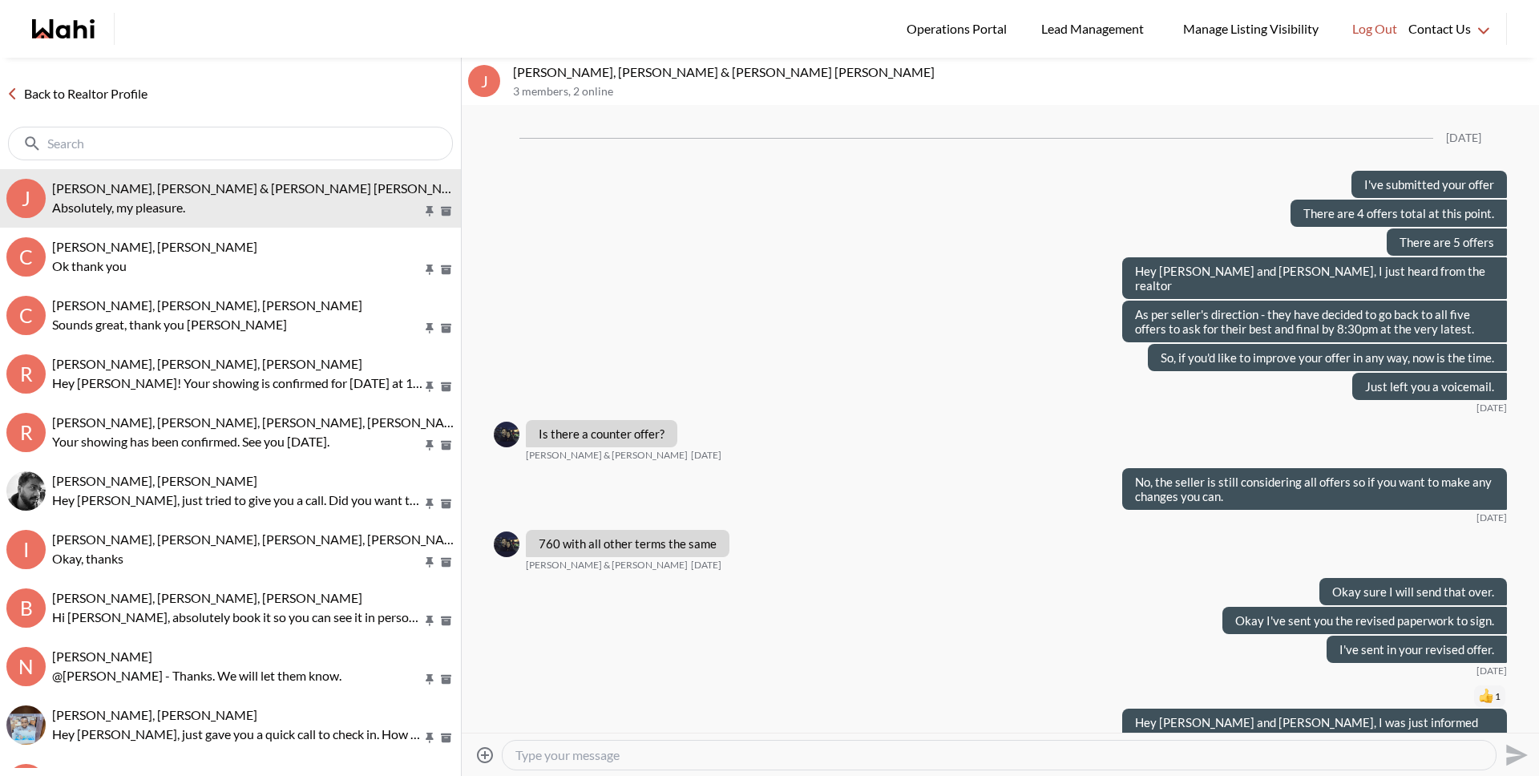
scroll to position [887, 0]
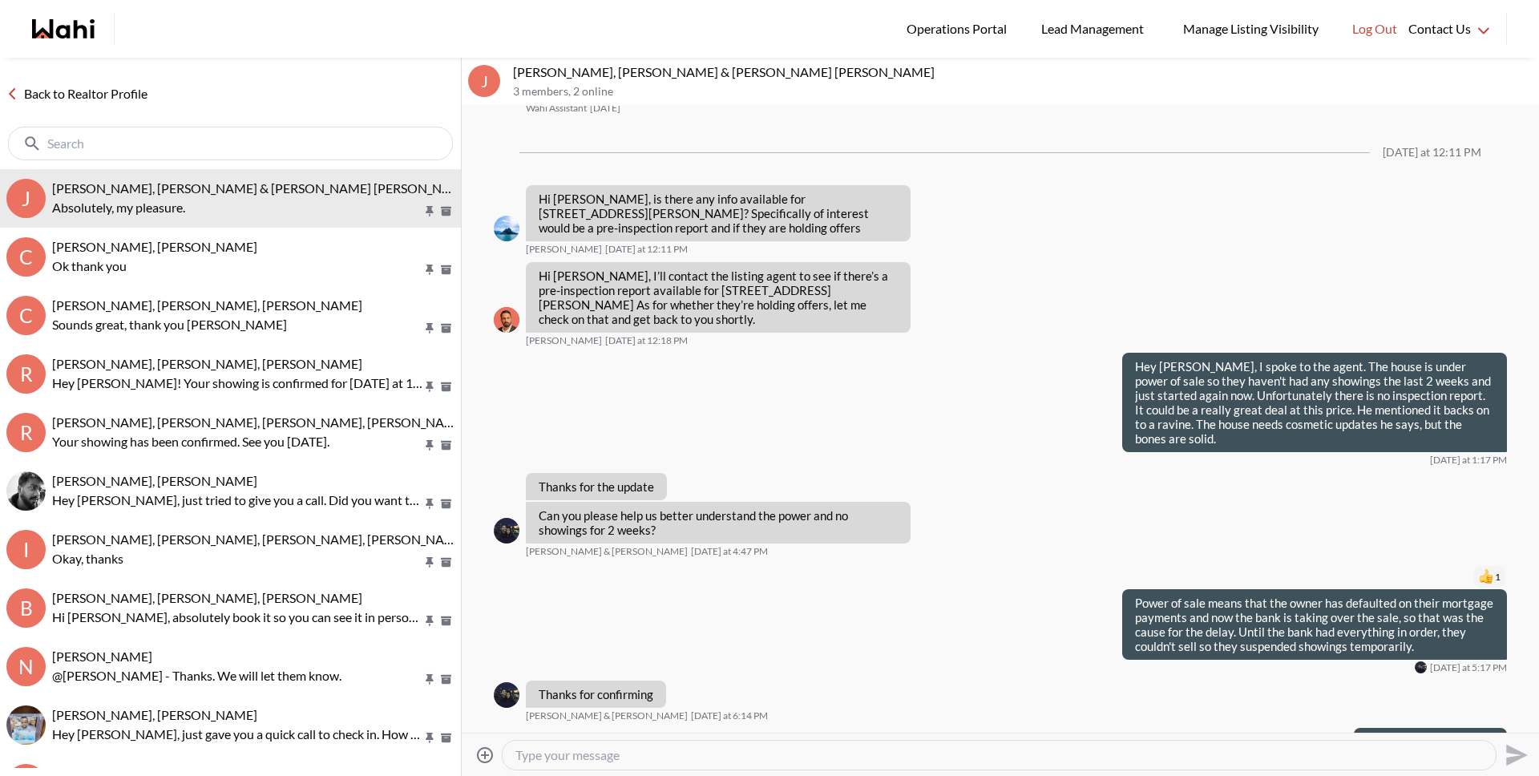
click at [127, 89] on link "Back to Realtor Profile" at bounding box center [77, 93] width 154 height 21
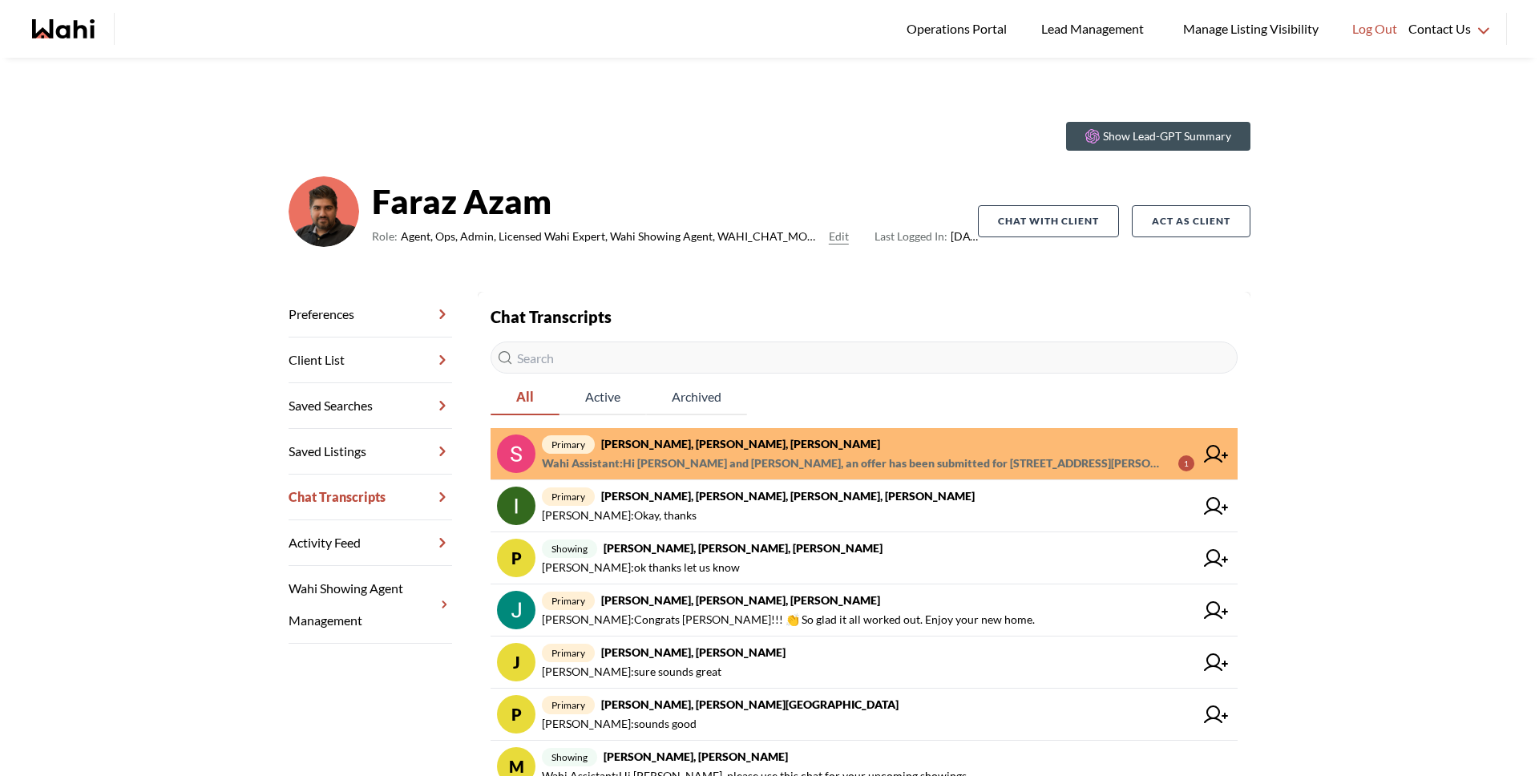
click at [841, 454] on span "Wahi Assistant : Hi [PERSON_NAME] and [PERSON_NAME], an offer has been submitte…" at bounding box center [853, 463] width 623 height 19
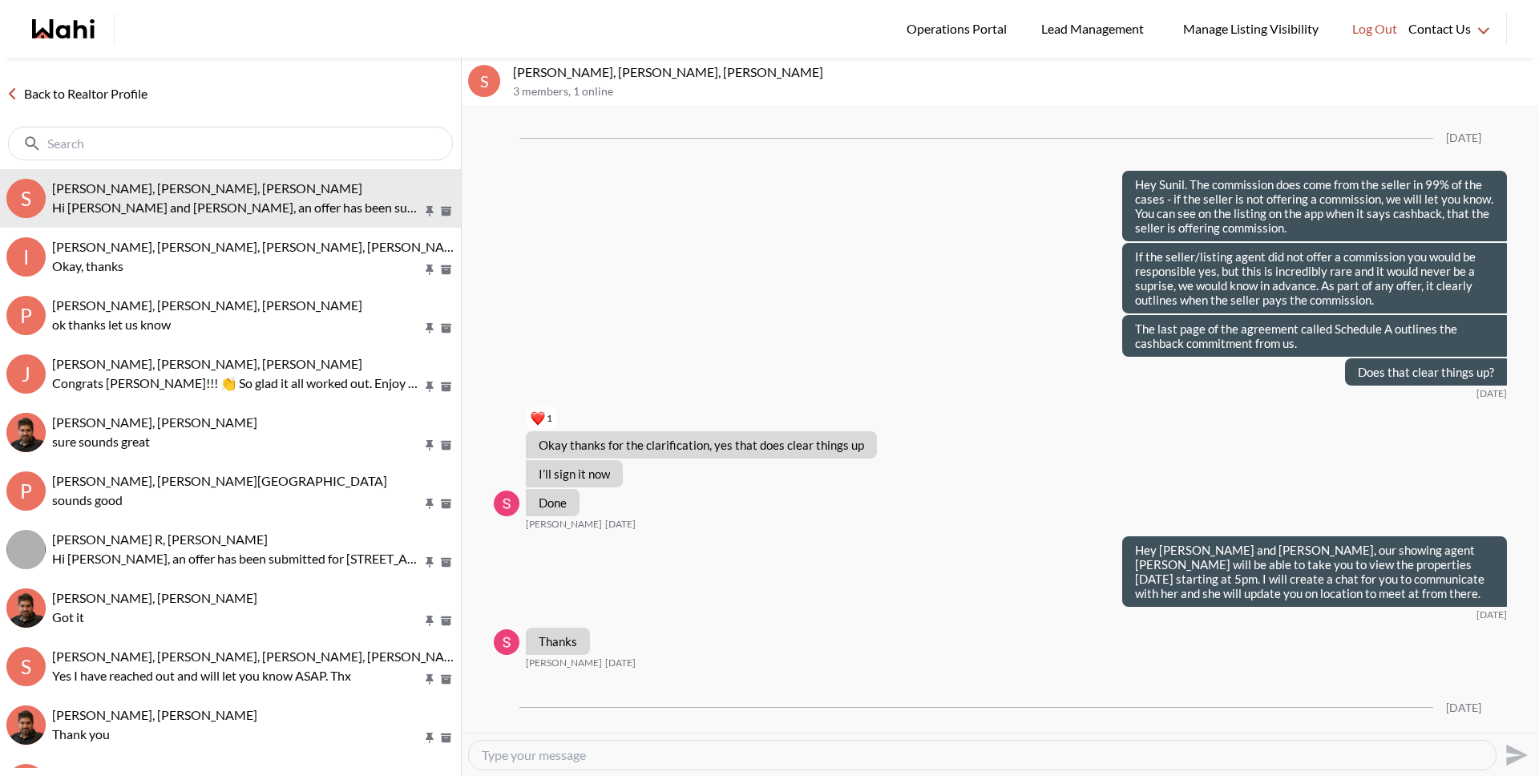
scroll to position [2384, 0]
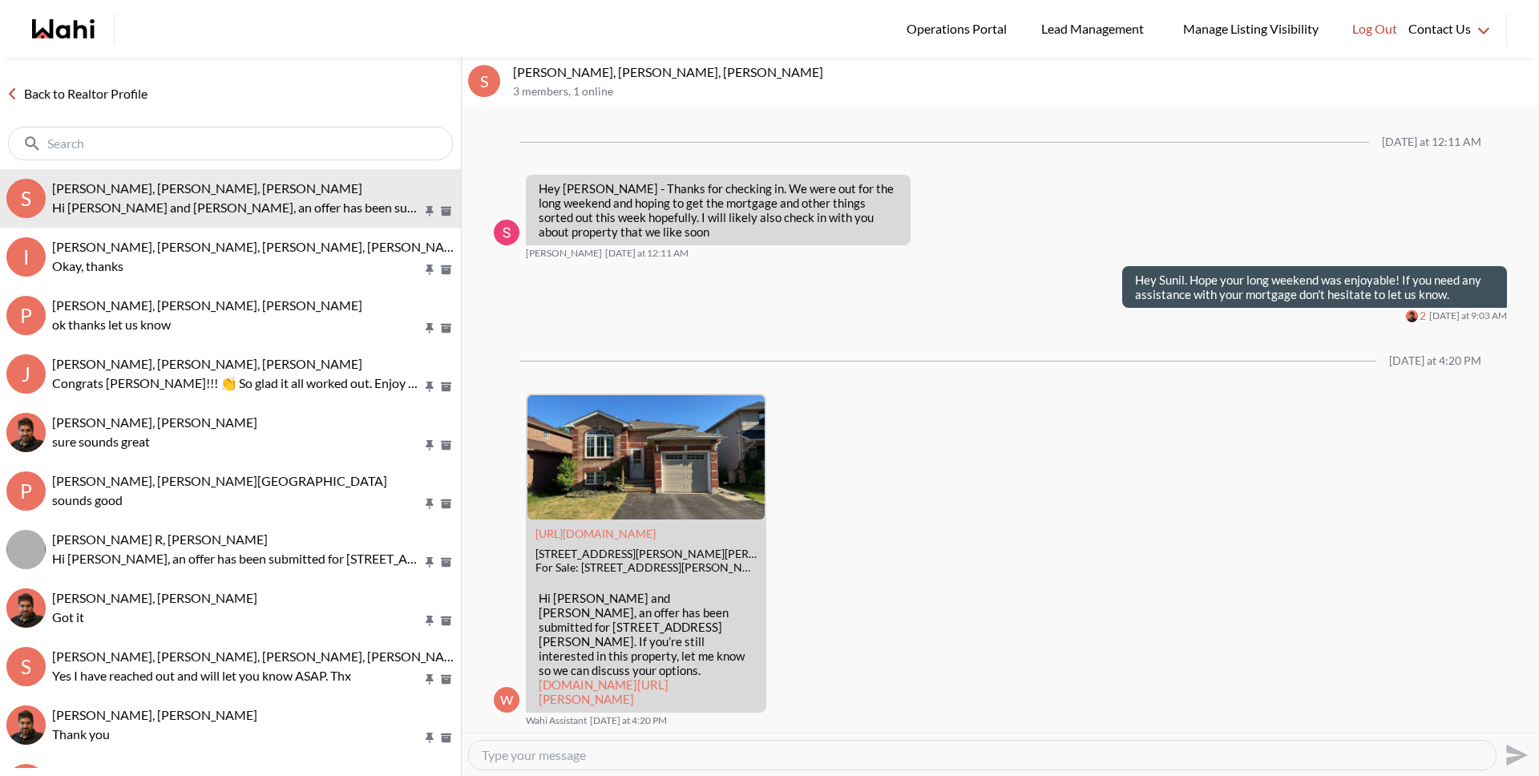
drag, startPoint x: 104, startPoint y: 85, endPoint x: 424, endPoint y: 57, distance: 321.0
click at [104, 85] on link "Back to Realtor Profile" at bounding box center [77, 93] width 154 height 21
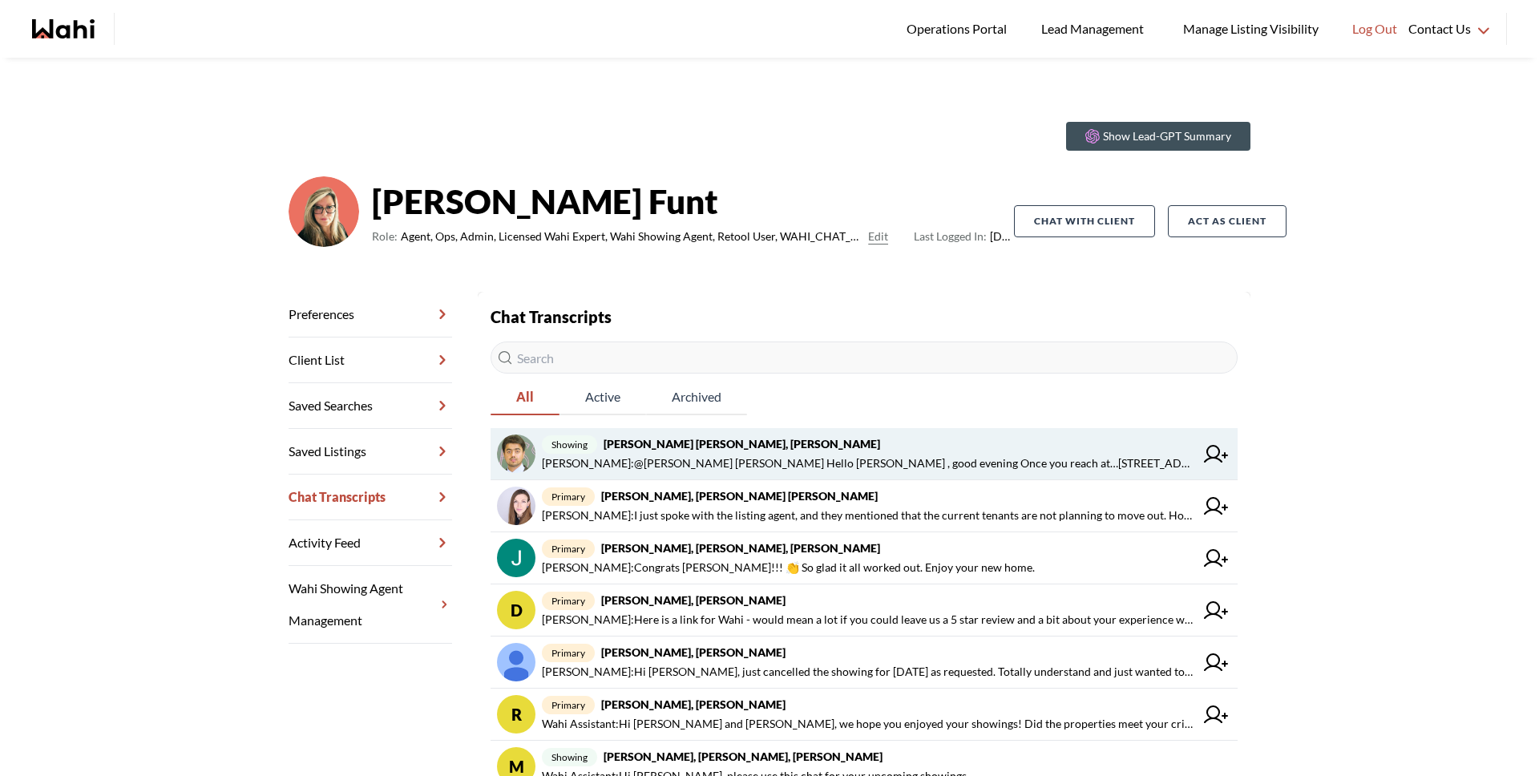
click at [719, 456] on span "[PERSON_NAME] : @[PERSON_NAME] [PERSON_NAME] Hello [PERSON_NAME] , good evening…" at bounding box center [868, 463] width 652 height 19
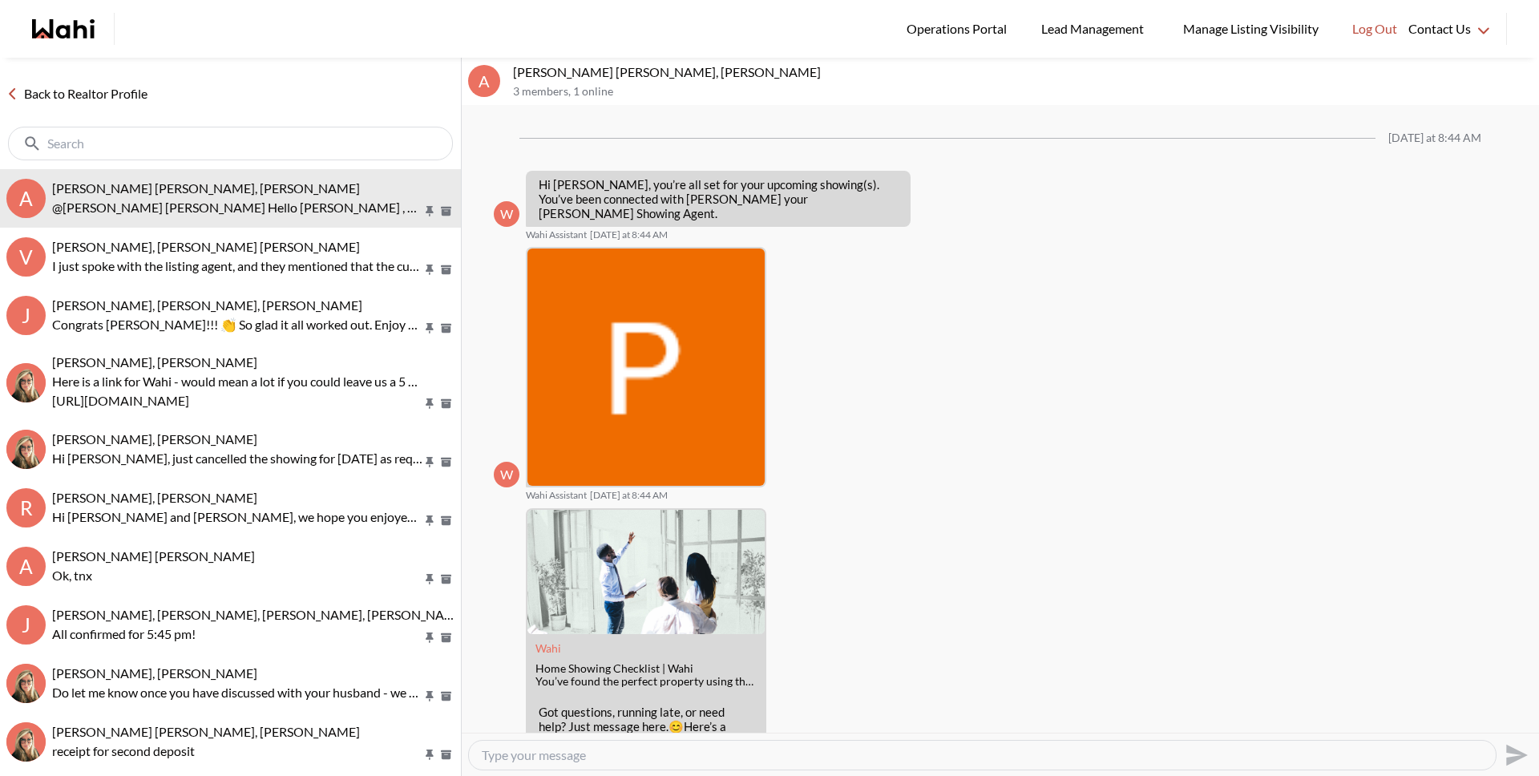
scroll to position [347, 0]
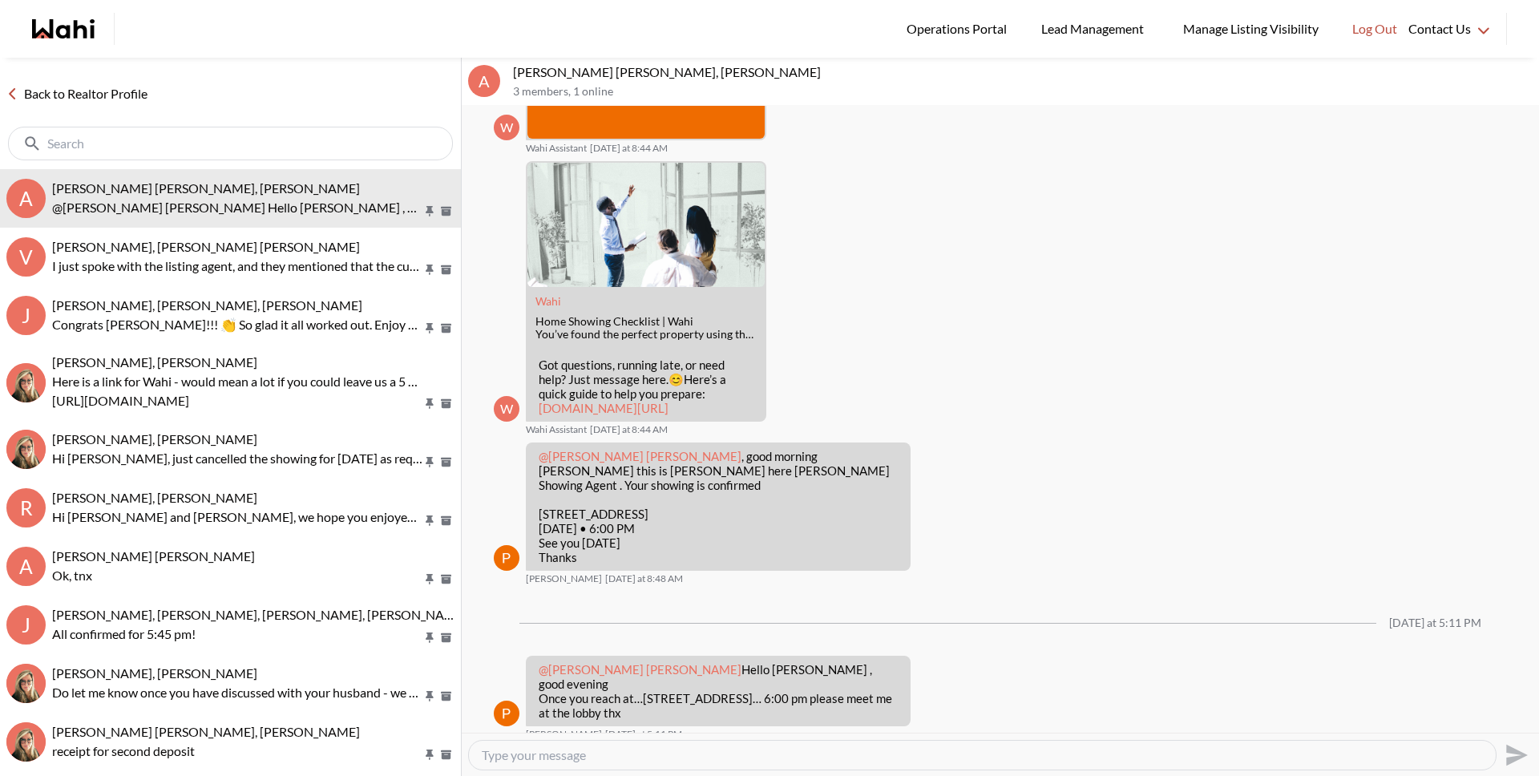
click at [554, 757] on textarea "Type your message" at bounding box center [982, 755] width 1001 height 16
paste textarea "planning"
click at [751, 756] on textarea "Hello Abdul, I just tried to call you, are you still pplanning" at bounding box center [982, 755] width 1001 height 16
click at [835, 755] on textarea "Hello Abdul, I just tried to call you, are you still planning" at bounding box center [982, 755] width 1001 height 16
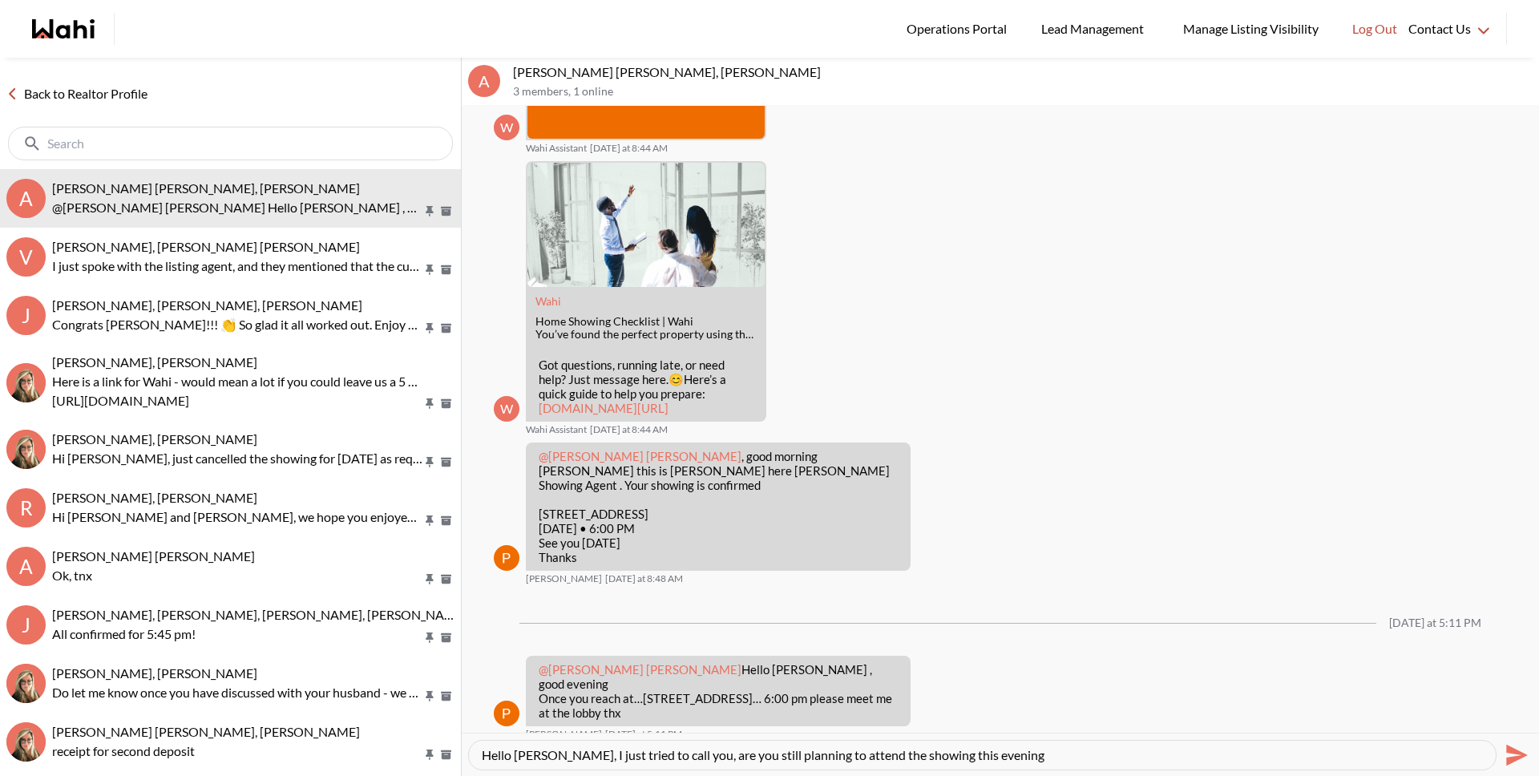
type textarea "Hello Abdul, I just tried to call you, are you still planning to attend the sho…"
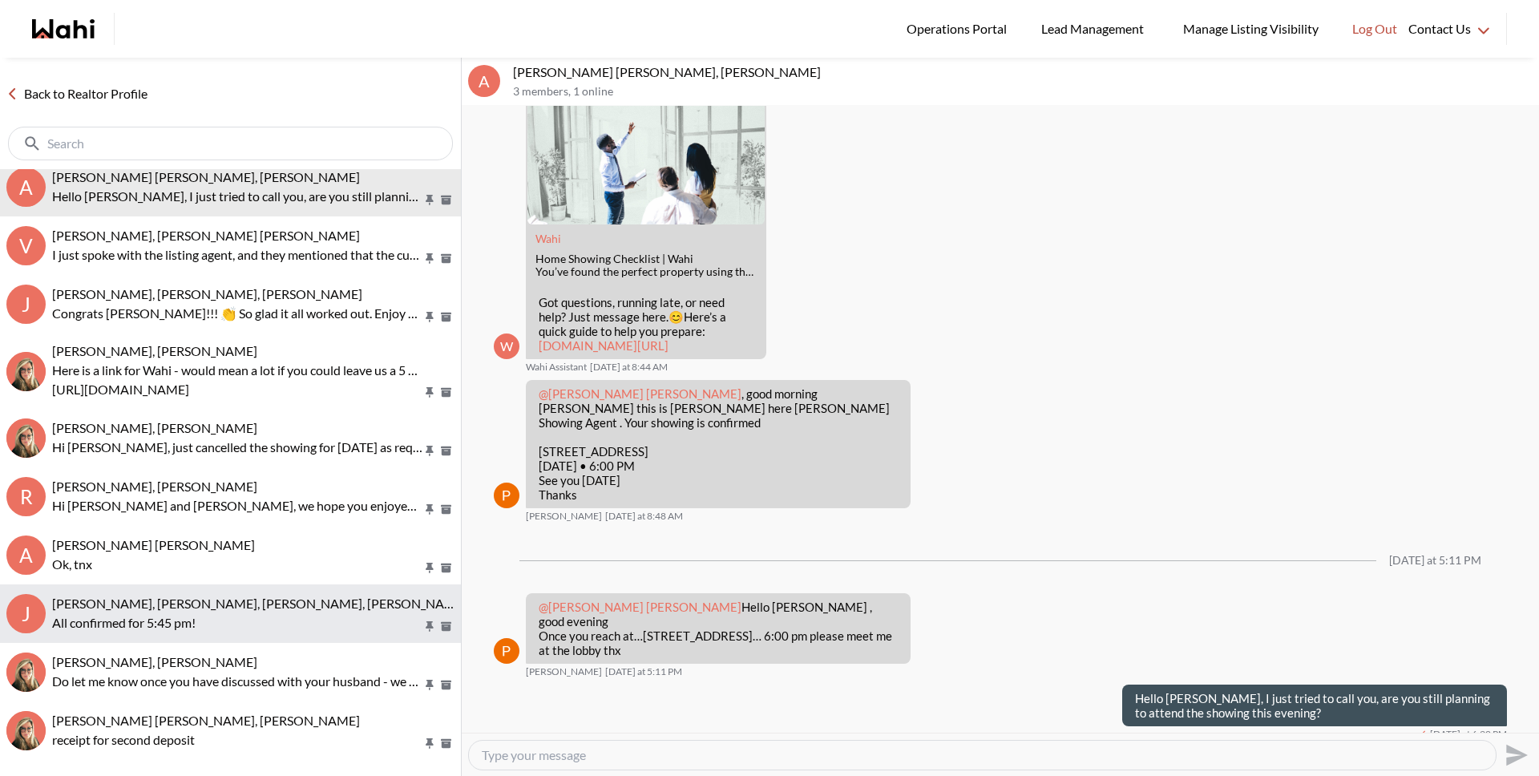
scroll to position [0, 0]
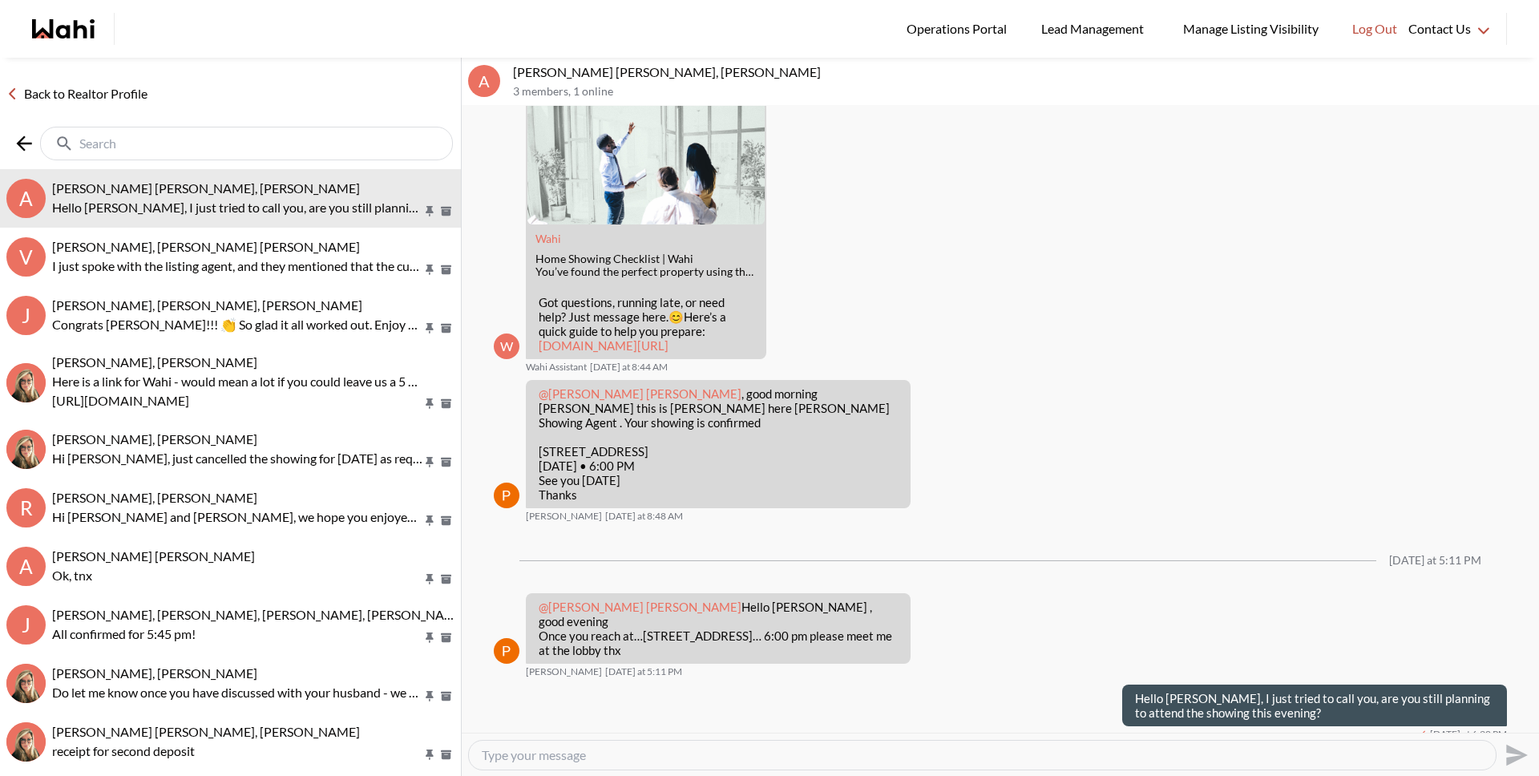
click at [217, 139] on input "text" at bounding box center [247, 143] width 337 height 16
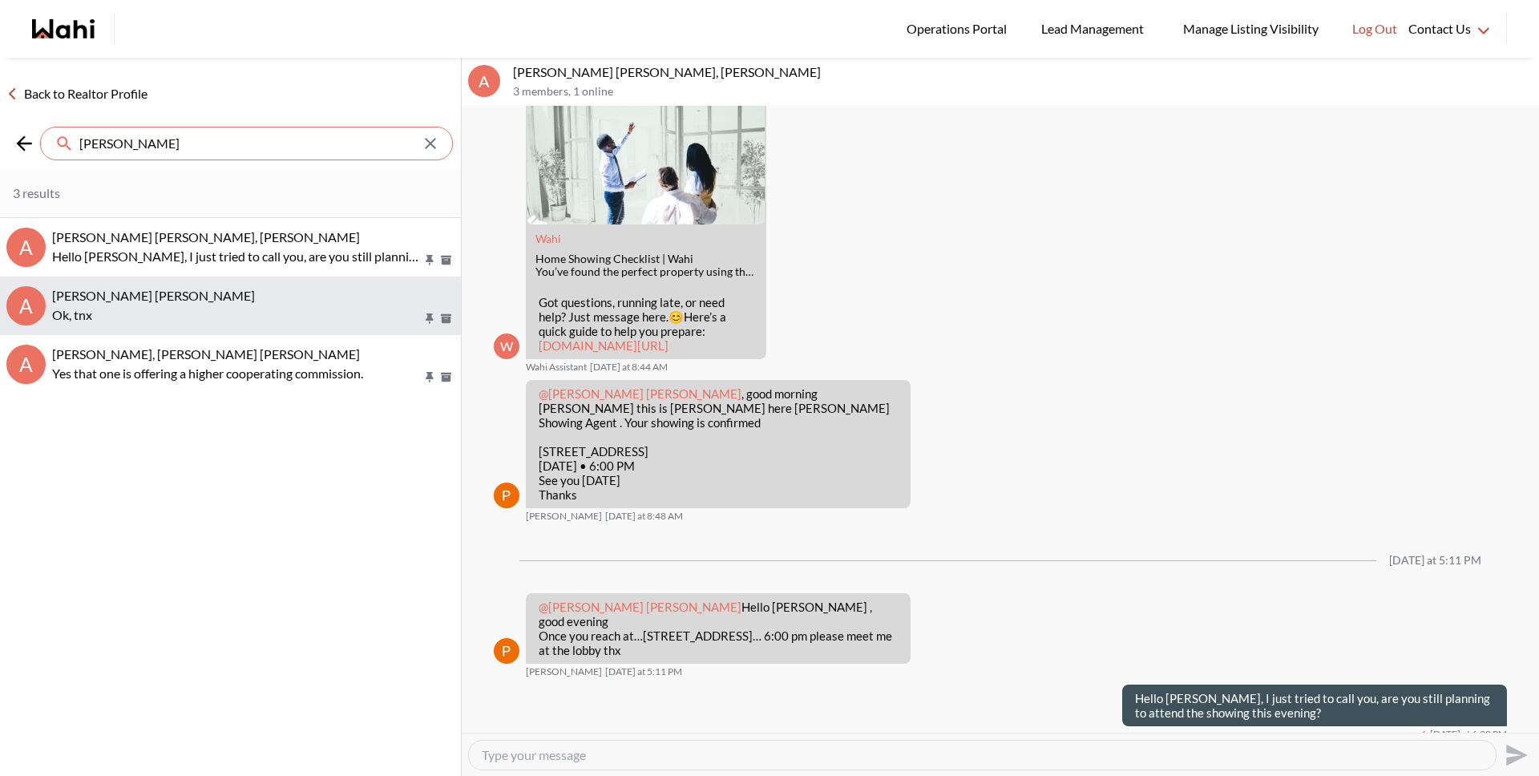
type input "abdul"
click at [130, 294] on span "Abdul Nafi Sarwari, Barb" at bounding box center [153, 295] width 203 height 15
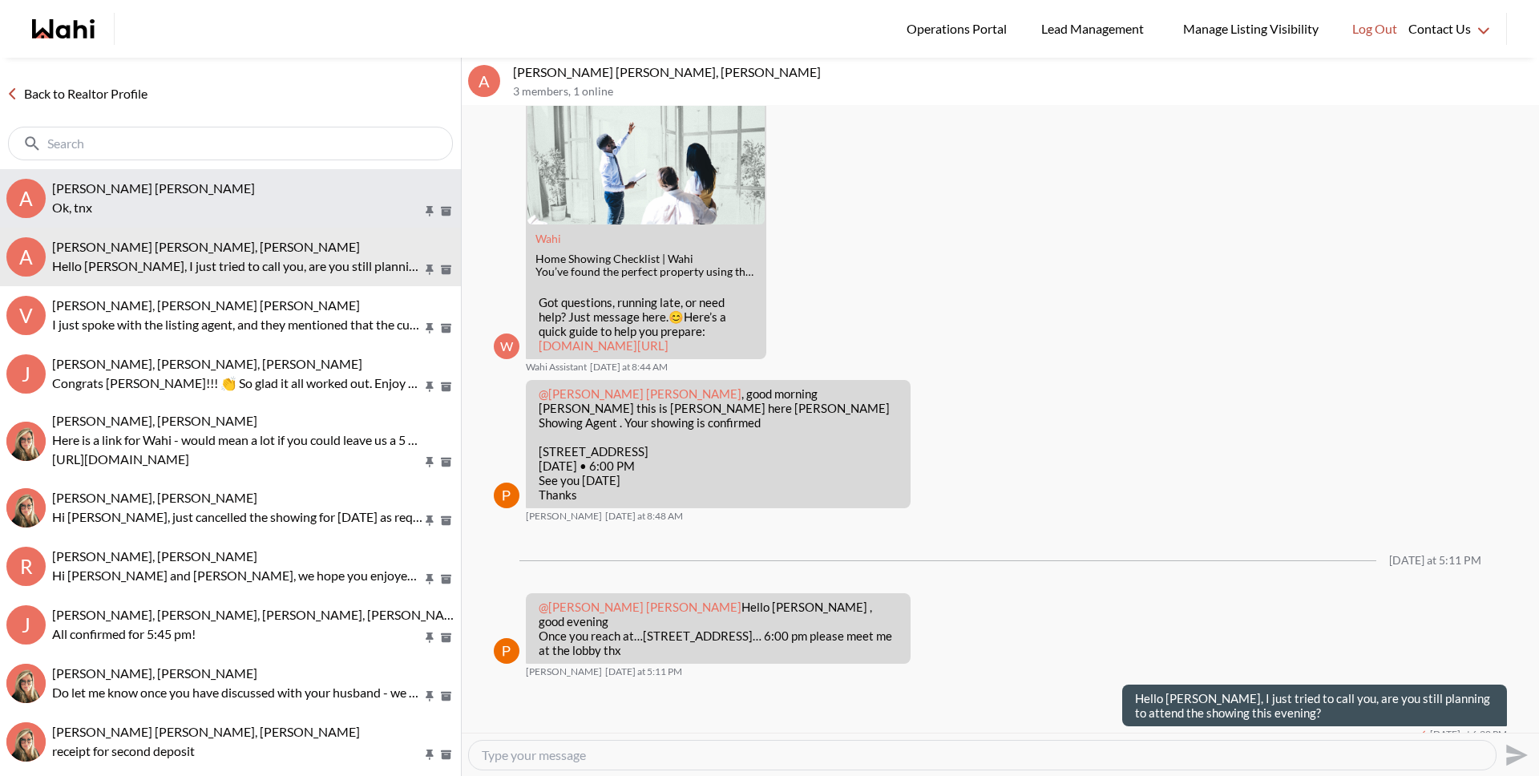
click at [218, 204] on p "Ok, tnx" at bounding box center [237, 207] width 370 height 19
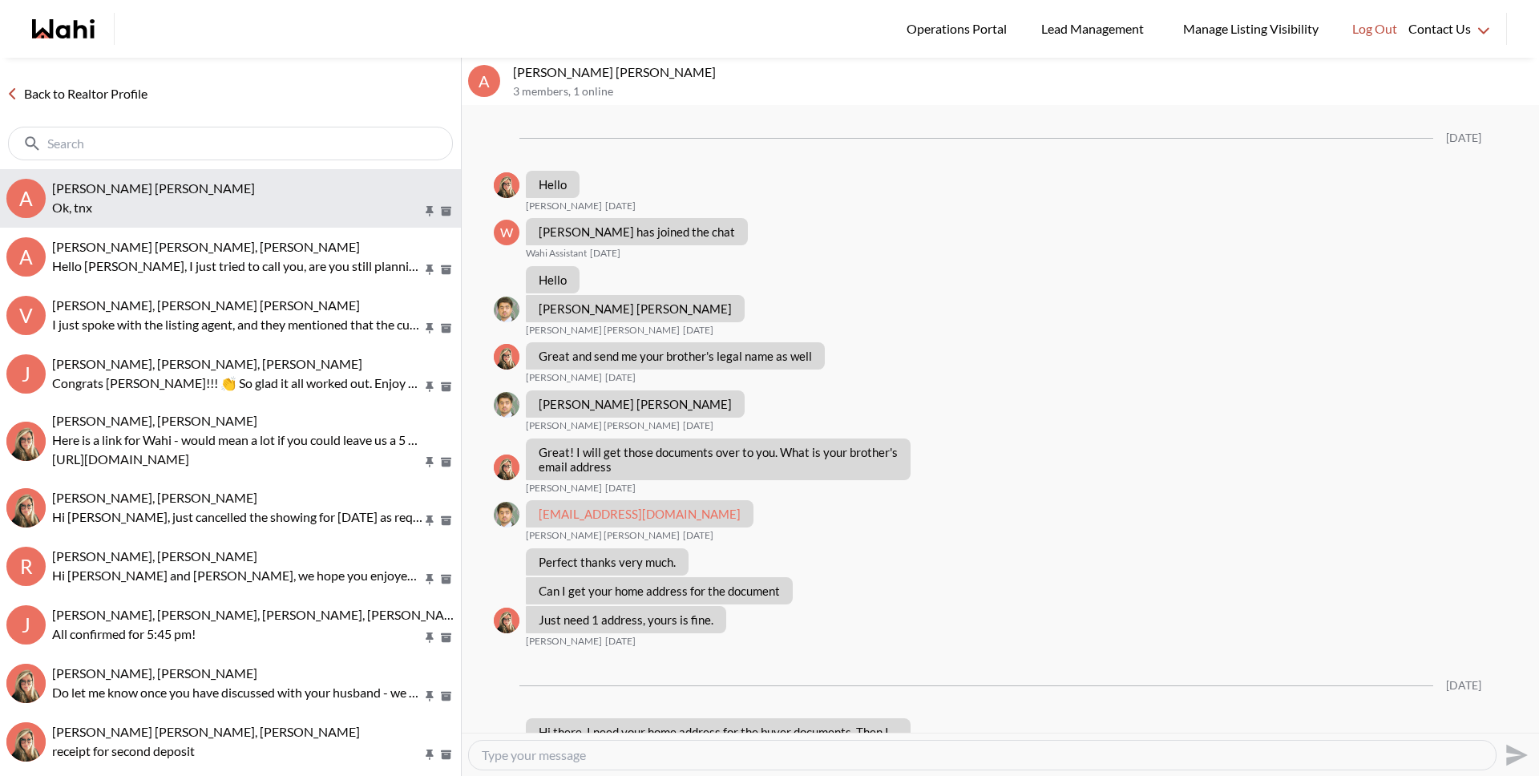
scroll to position [805, 0]
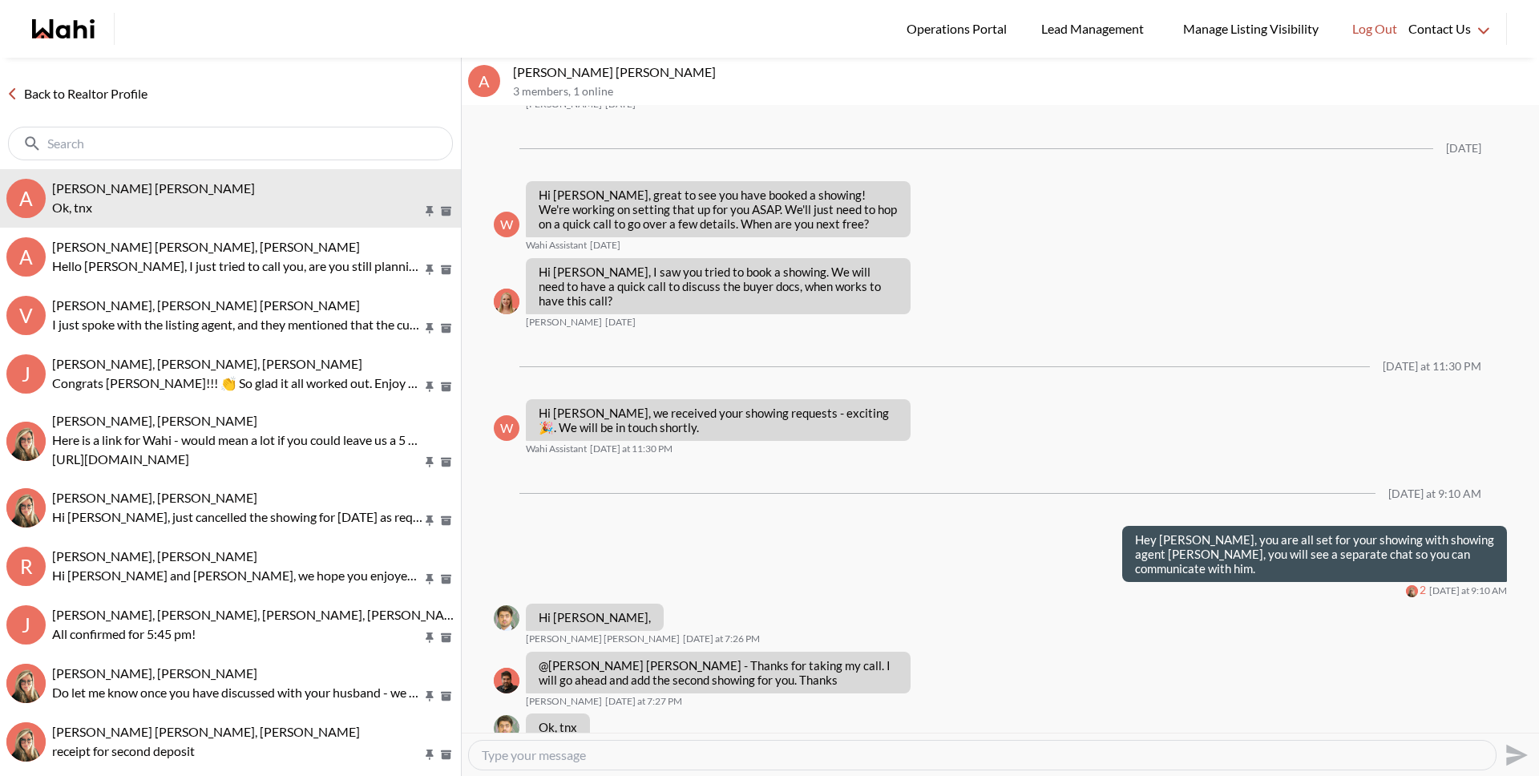
click at [542, 762] on div at bounding box center [982, 754] width 1027 height 29
click at [539, 755] on textarea "Type your message" at bounding box center [982, 755] width 1001 height 16
type textarea "Hi Abdul, I just left you a voicemail"
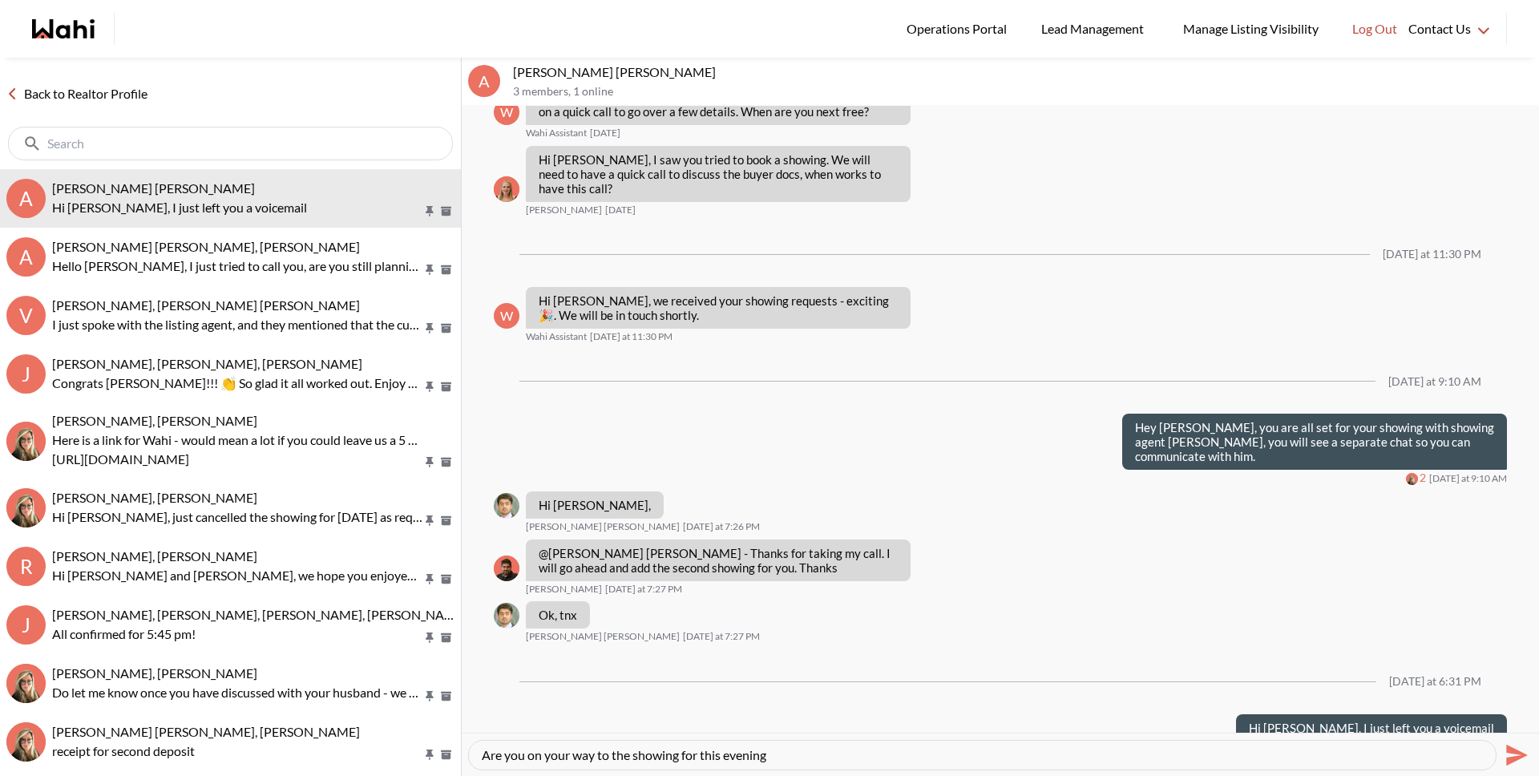
type textarea "Are you on your way to the showing for this evening?"
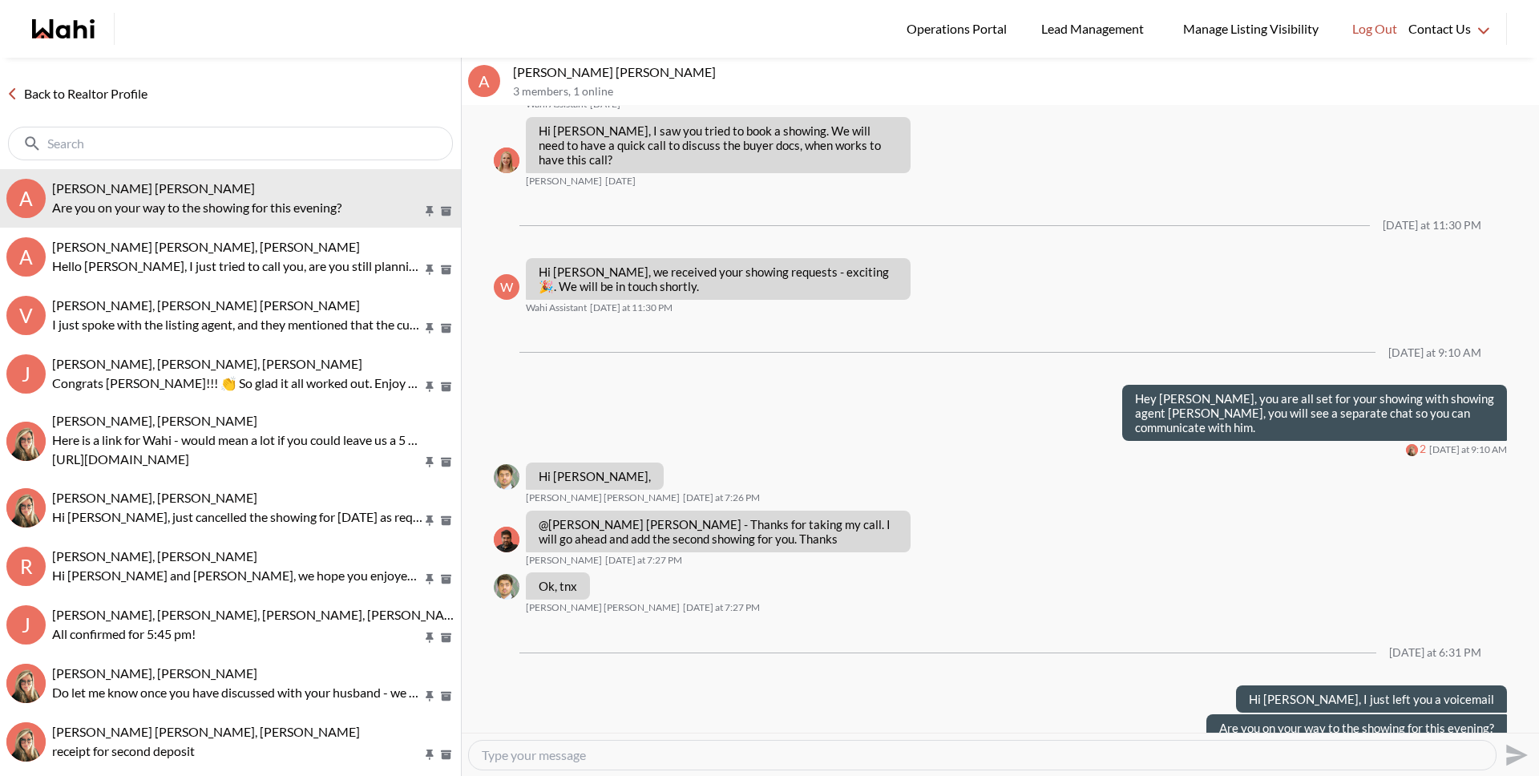
click at [134, 100] on link "Back to Realtor Profile" at bounding box center [77, 93] width 154 height 21
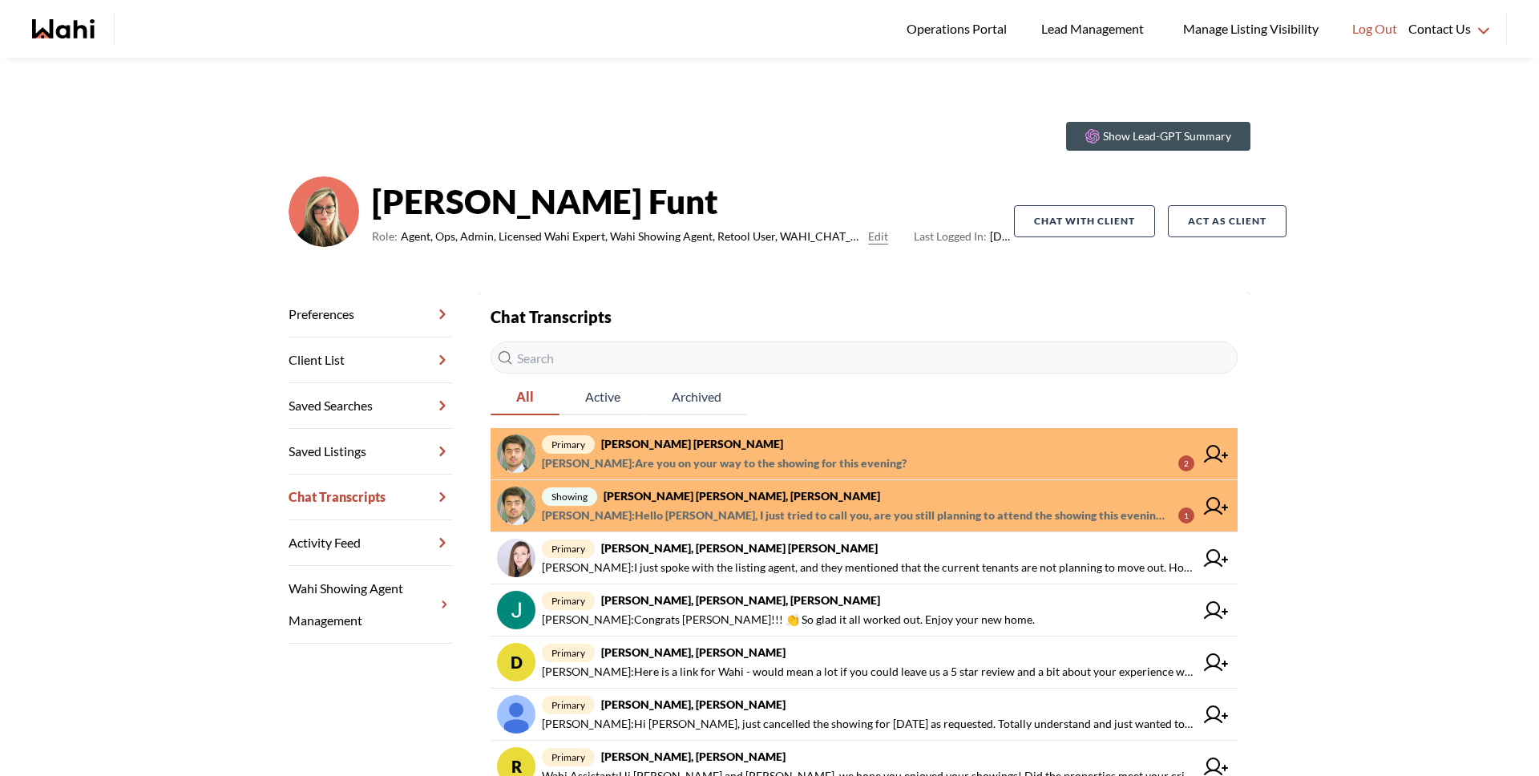
click at [680, 452] on span "primary Abdul Nafi Sarwari, Barb" at bounding box center [868, 443] width 652 height 19
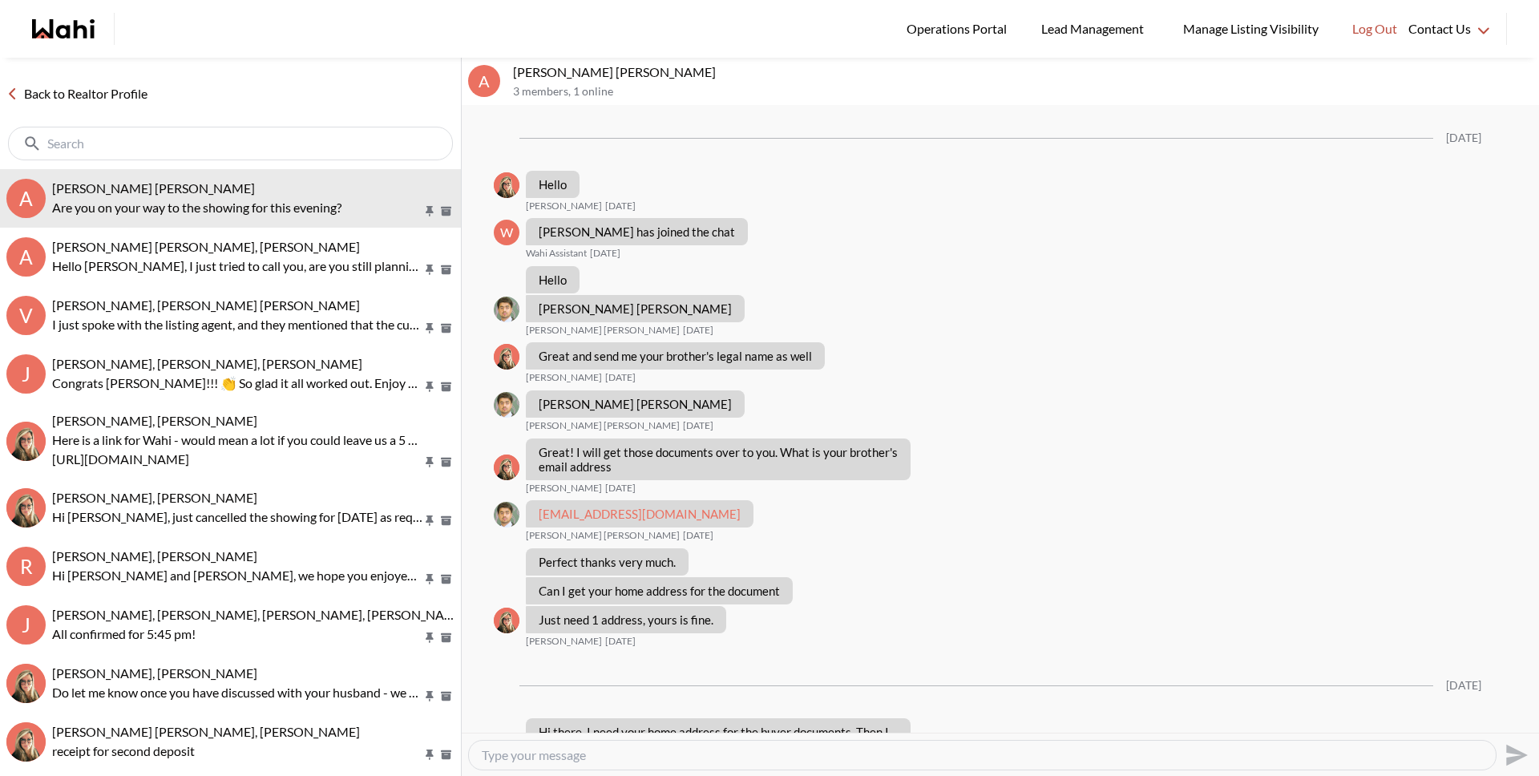
scroll to position [946, 0]
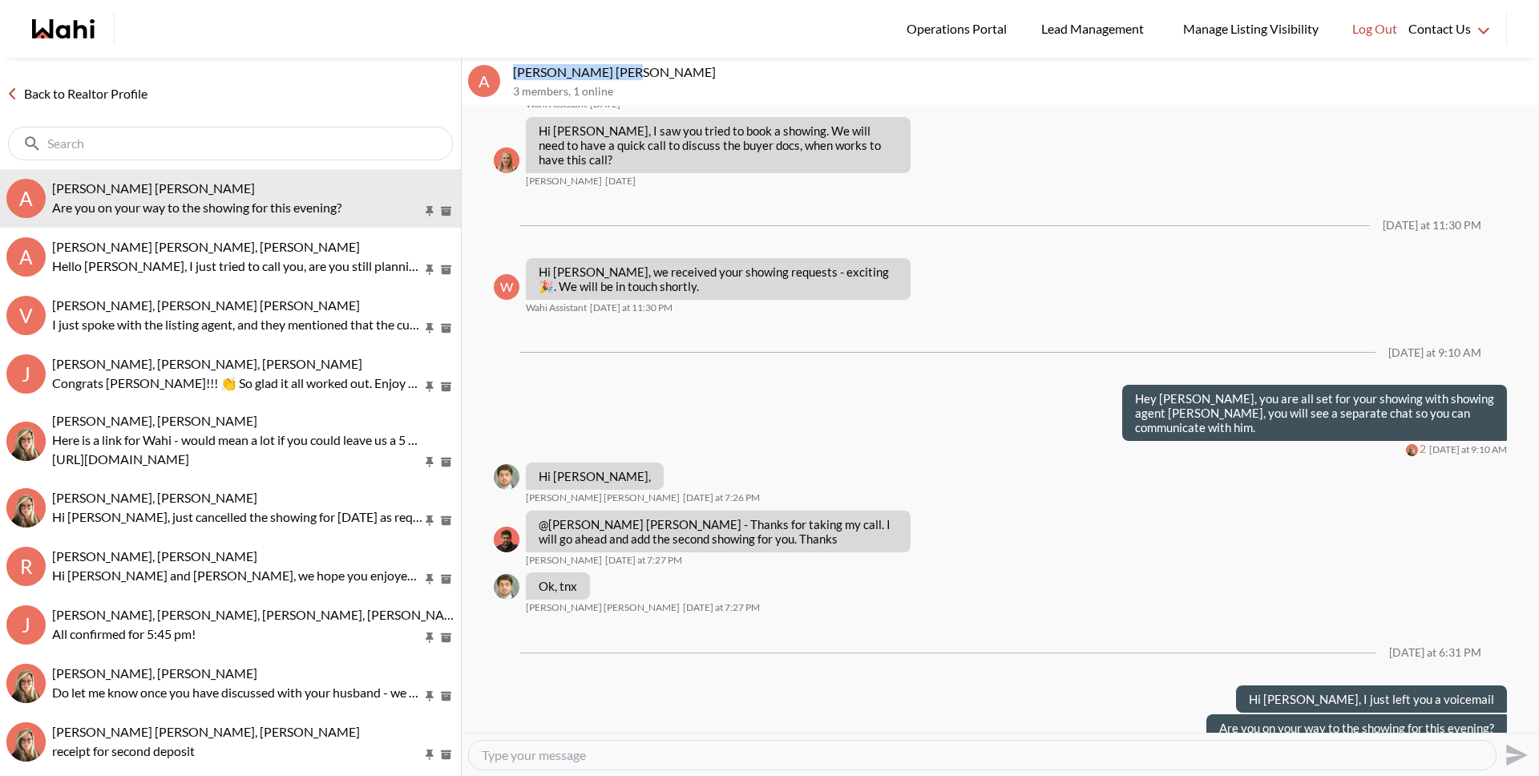
drag, startPoint x: 615, startPoint y: 71, endPoint x: 514, endPoint y: 73, distance: 101.0
click at [514, 73] on p "Abdul Nafi Sarwari, Barb" at bounding box center [1022, 72] width 1019 height 16
copy p "Abdul Nafi Sarwari"
click at [131, 95] on link "Back to Realtor Profile" at bounding box center [77, 93] width 154 height 21
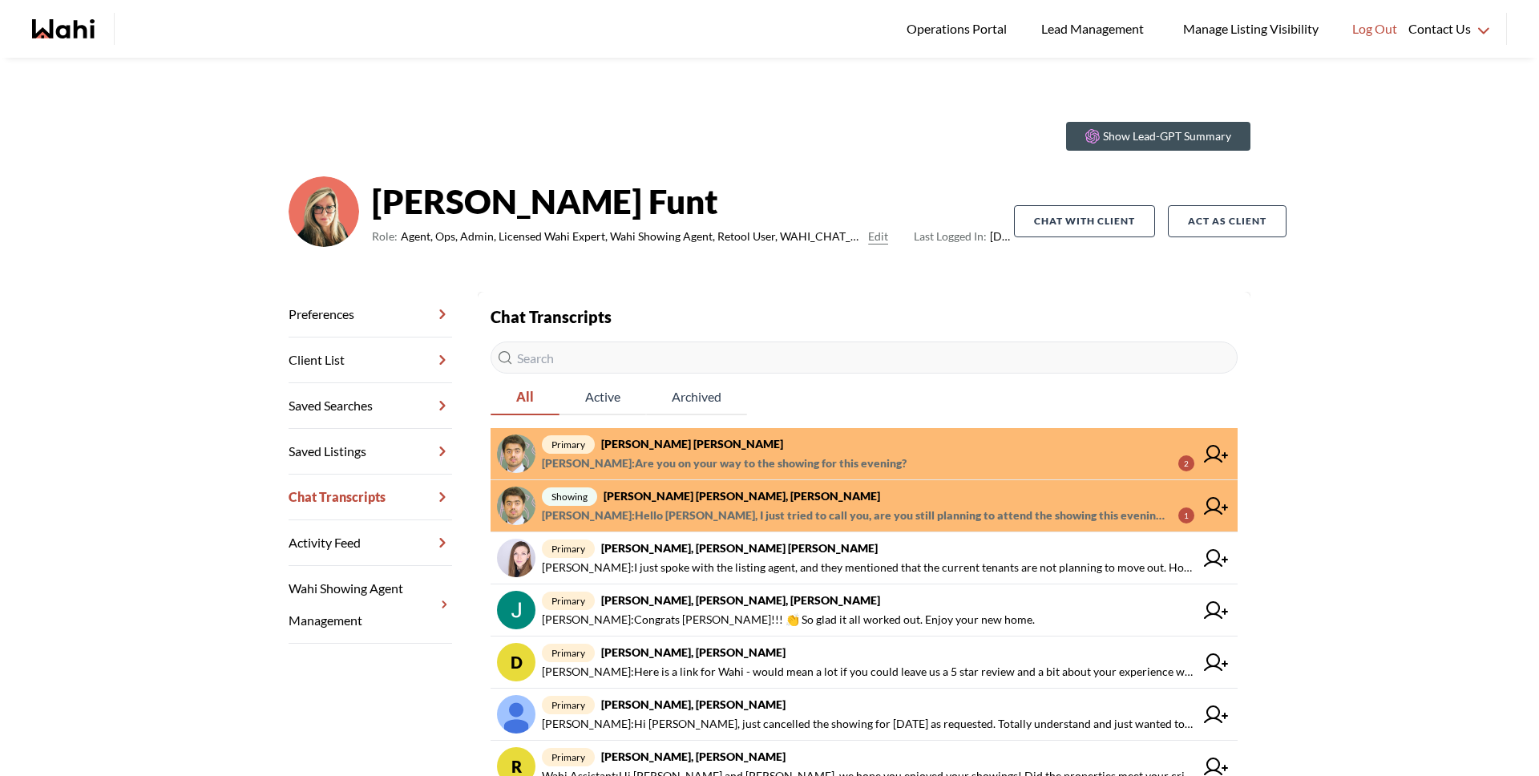
click at [747, 445] on span "primary Abdul Nafi Sarwari, Barb" at bounding box center [868, 443] width 652 height 19
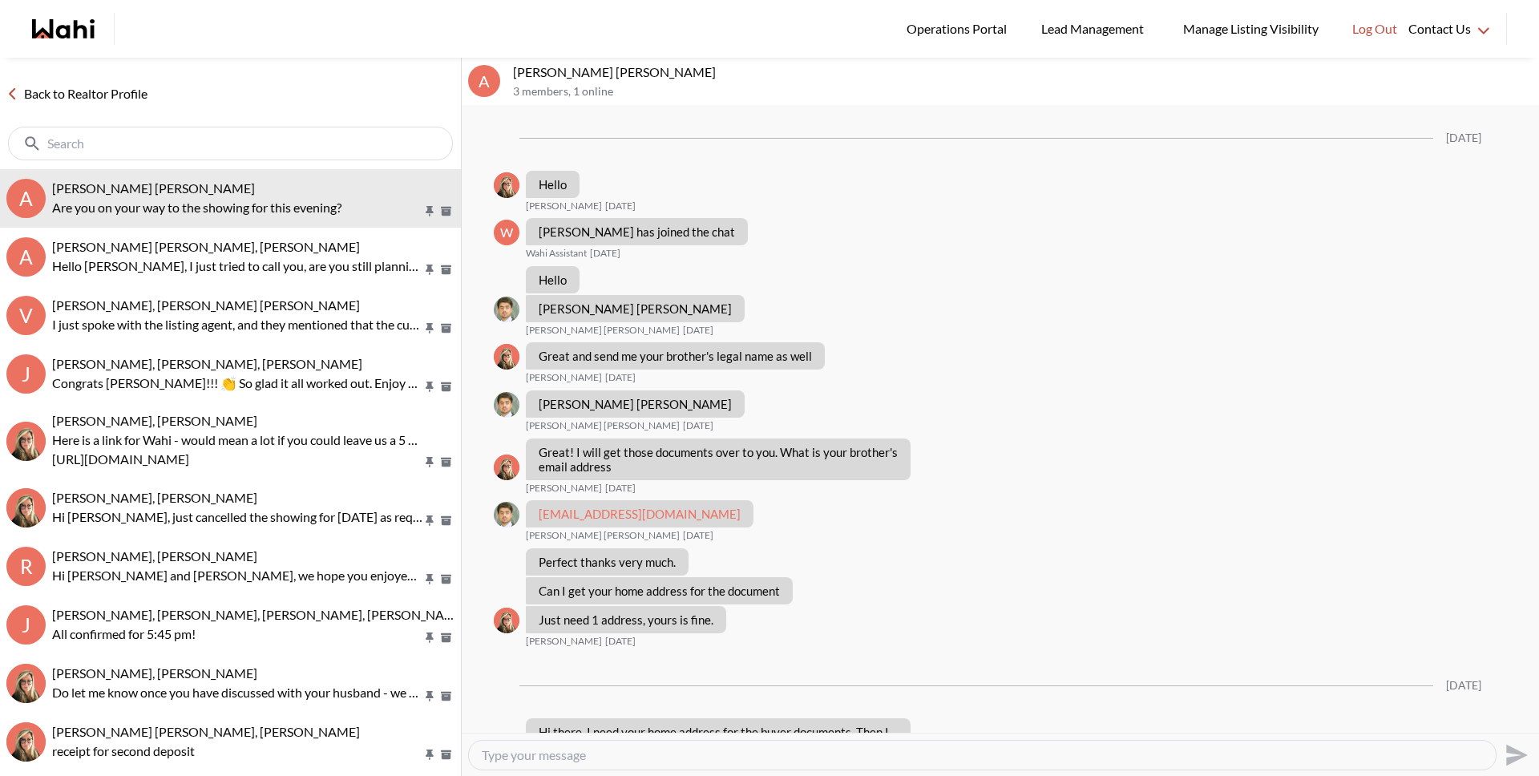
scroll to position [946, 0]
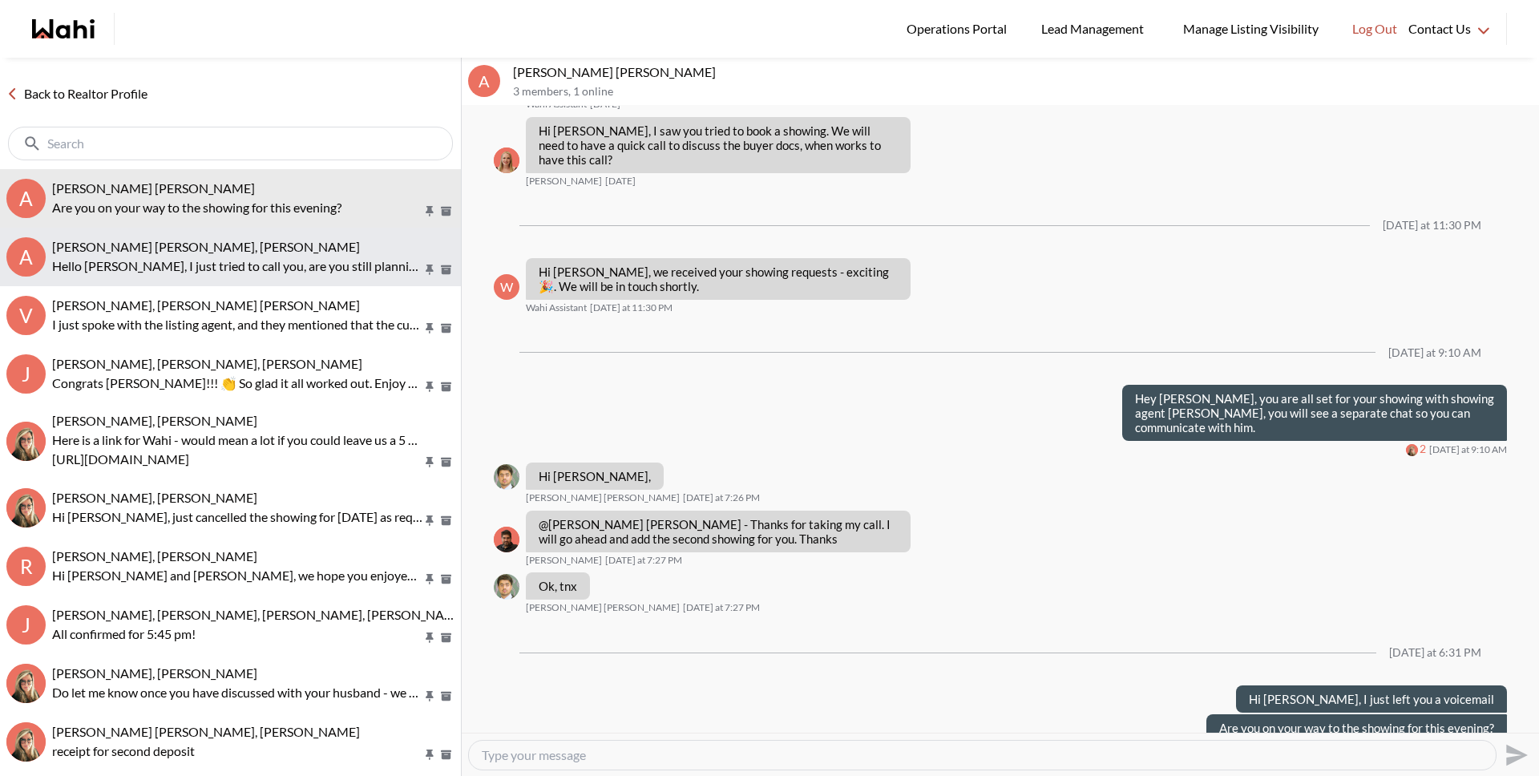
click at [199, 269] on p "Hello [PERSON_NAME], I just tried to call you, are you still planning to attend…" at bounding box center [237, 265] width 370 height 19
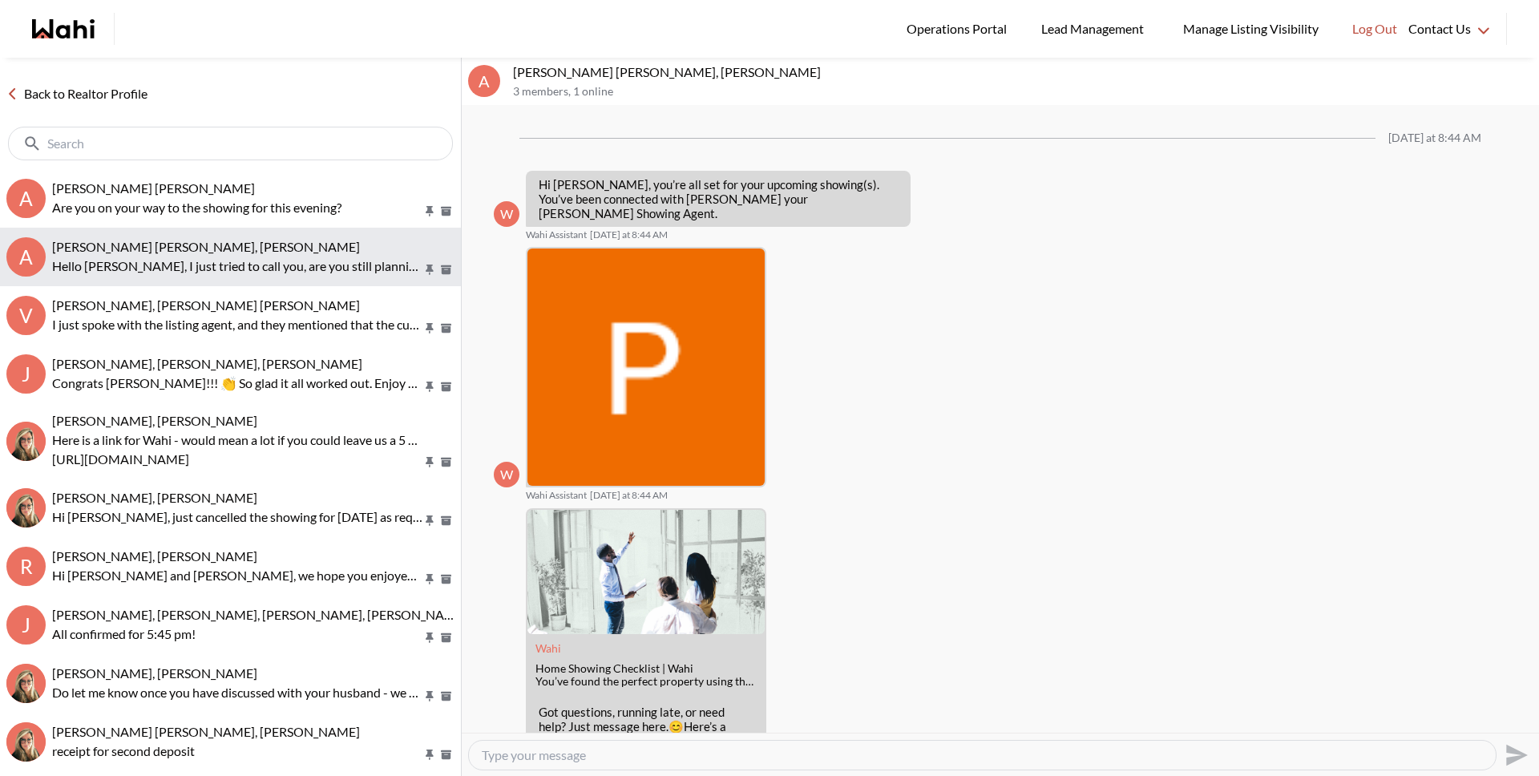
scroll to position [409, 0]
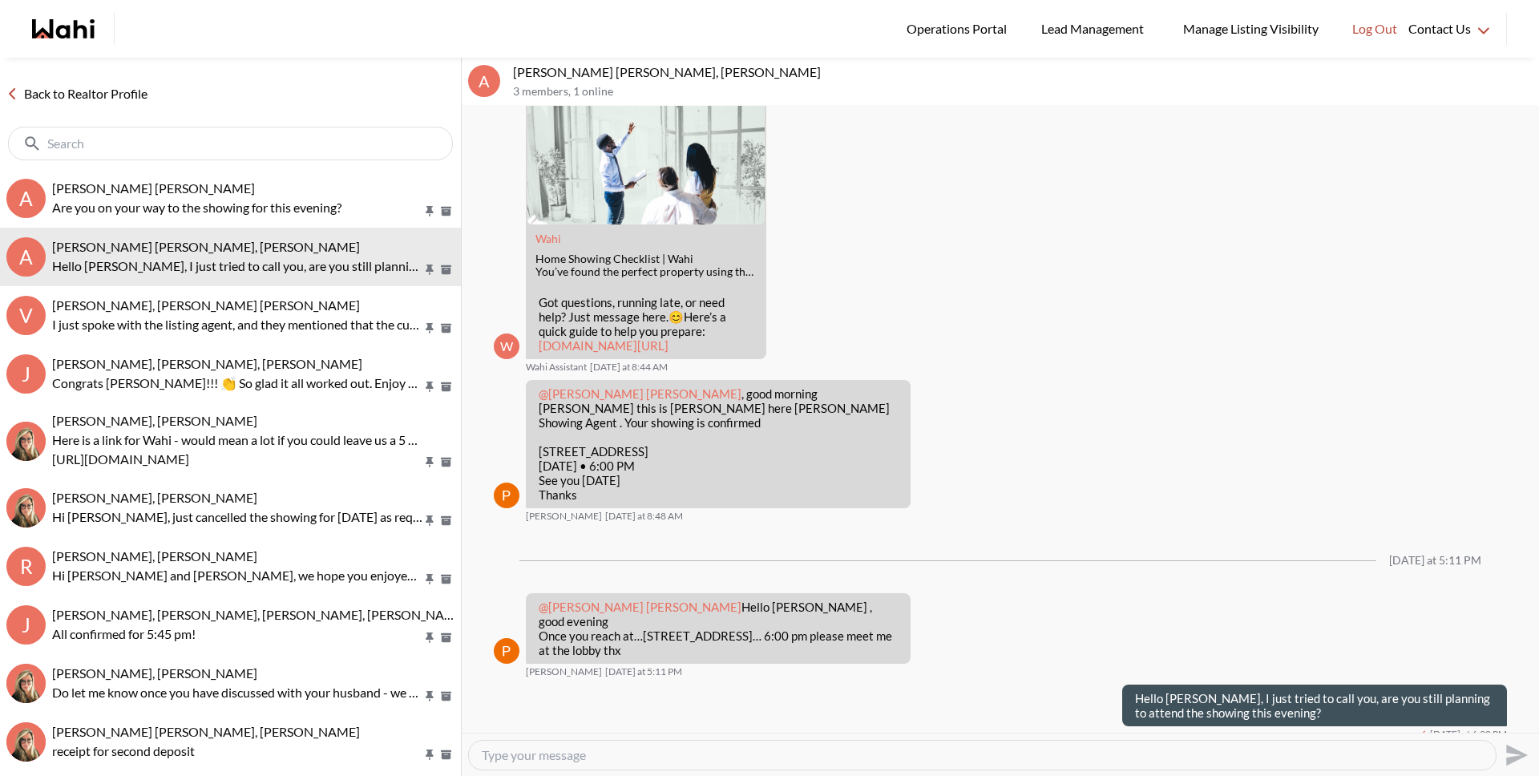
click at [142, 91] on link "Back to Realtor Profile" at bounding box center [77, 93] width 154 height 21
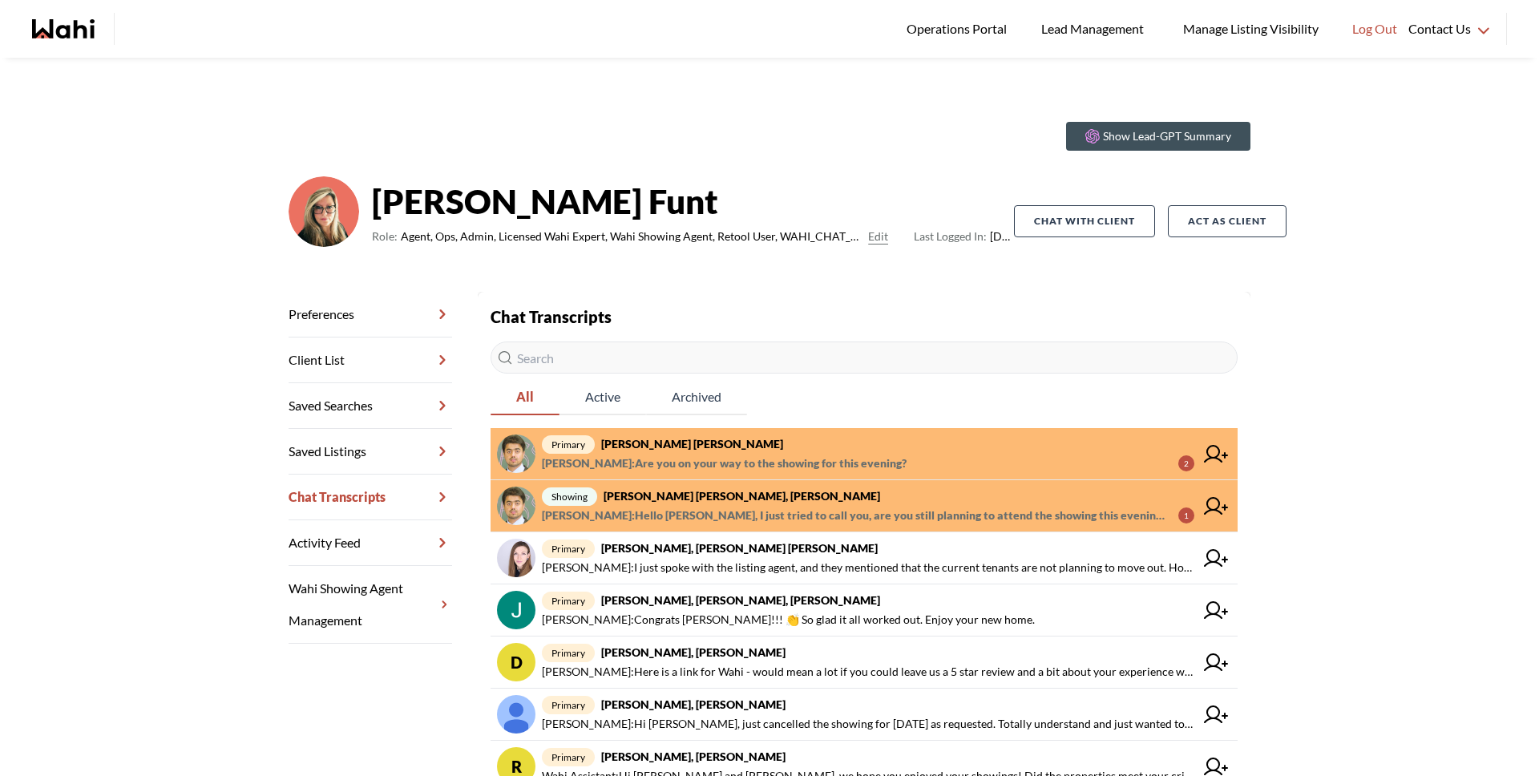
click at [798, 448] on span "primary Abdul Nafi Sarwari, Barb" at bounding box center [868, 443] width 652 height 19
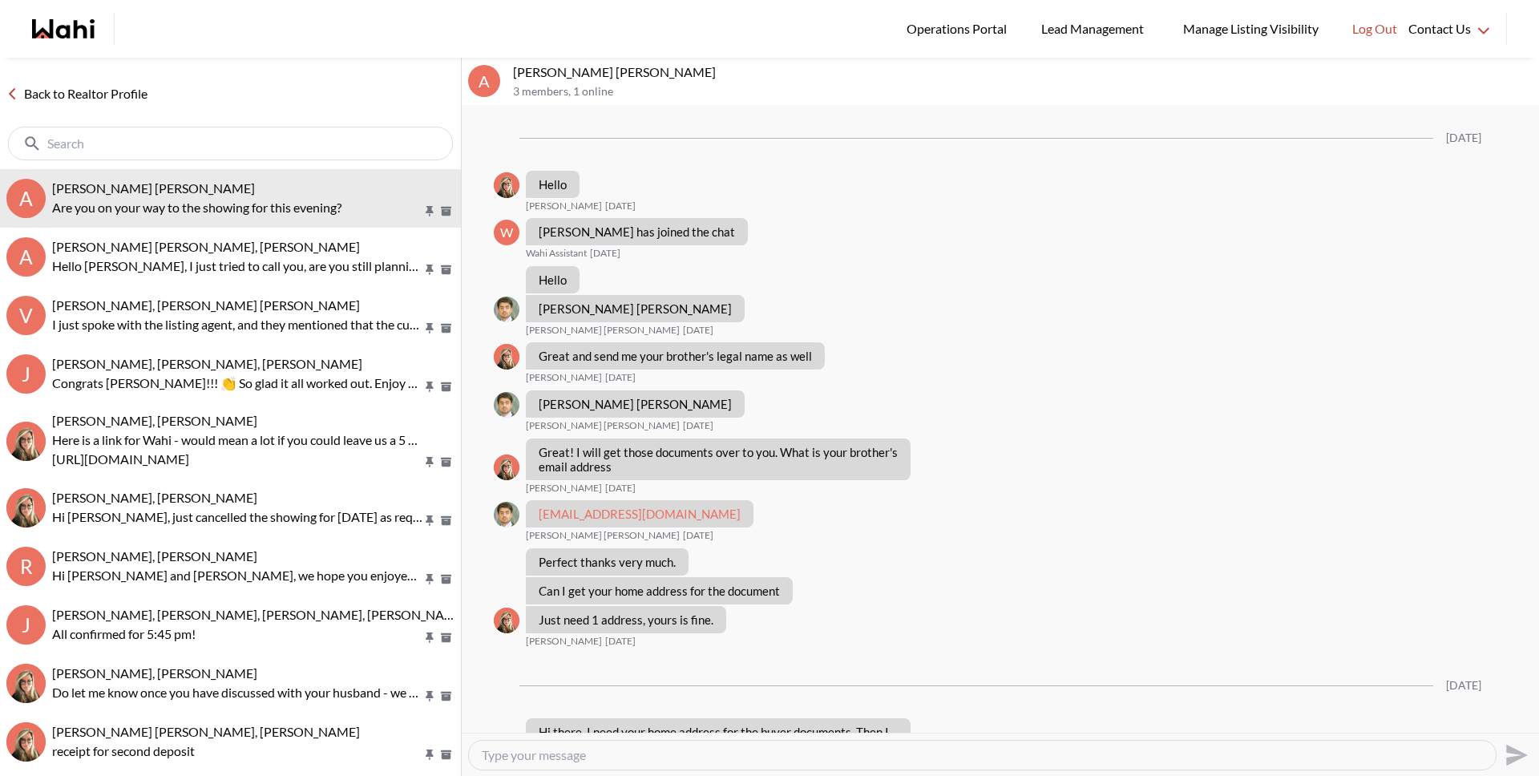
scroll to position [946, 0]
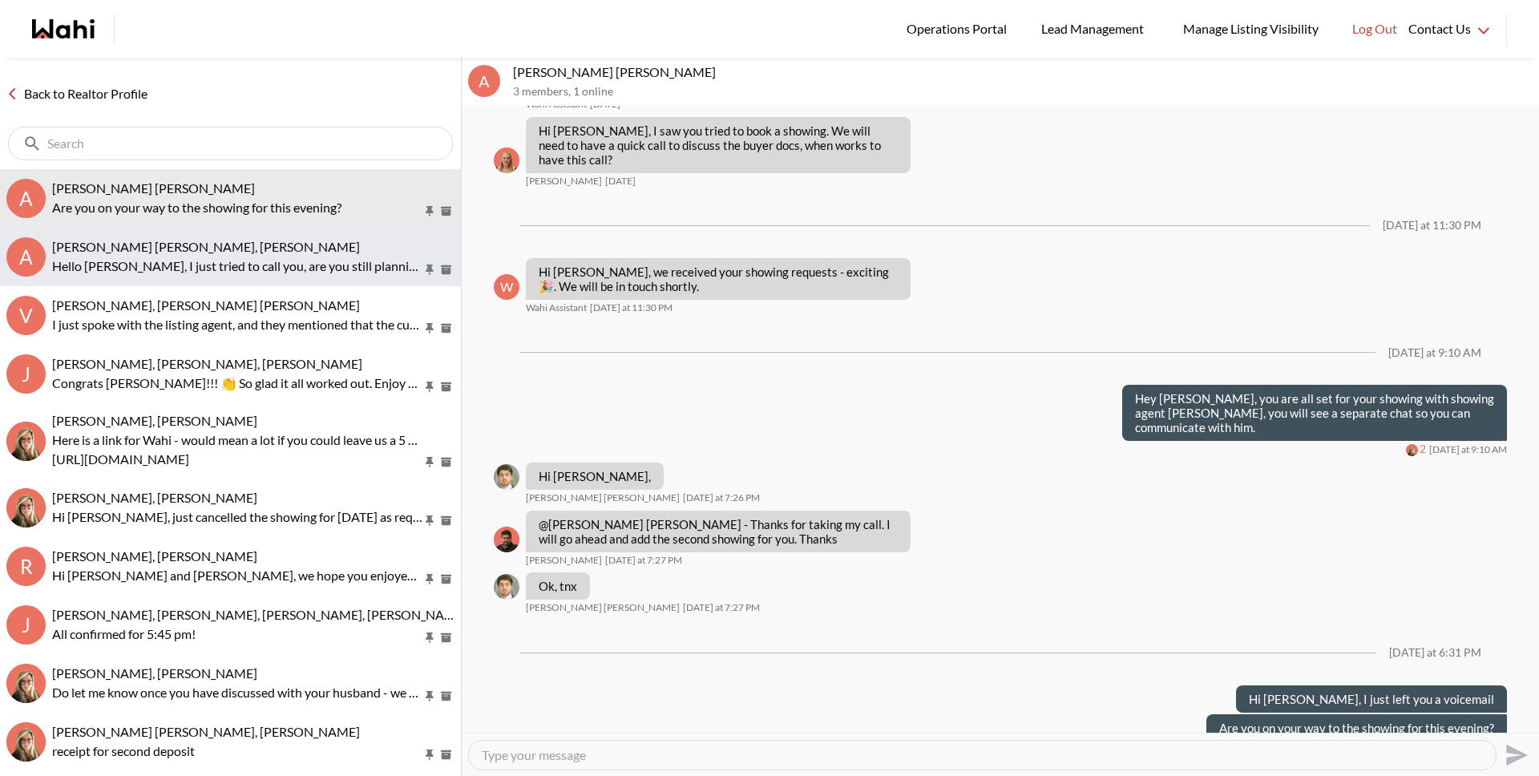
click at [199, 267] on p "Hello [PERSON_NAME], I just tried to call you, are you still planning to attend…" at bounding box center [237, 265] width 370 height 19
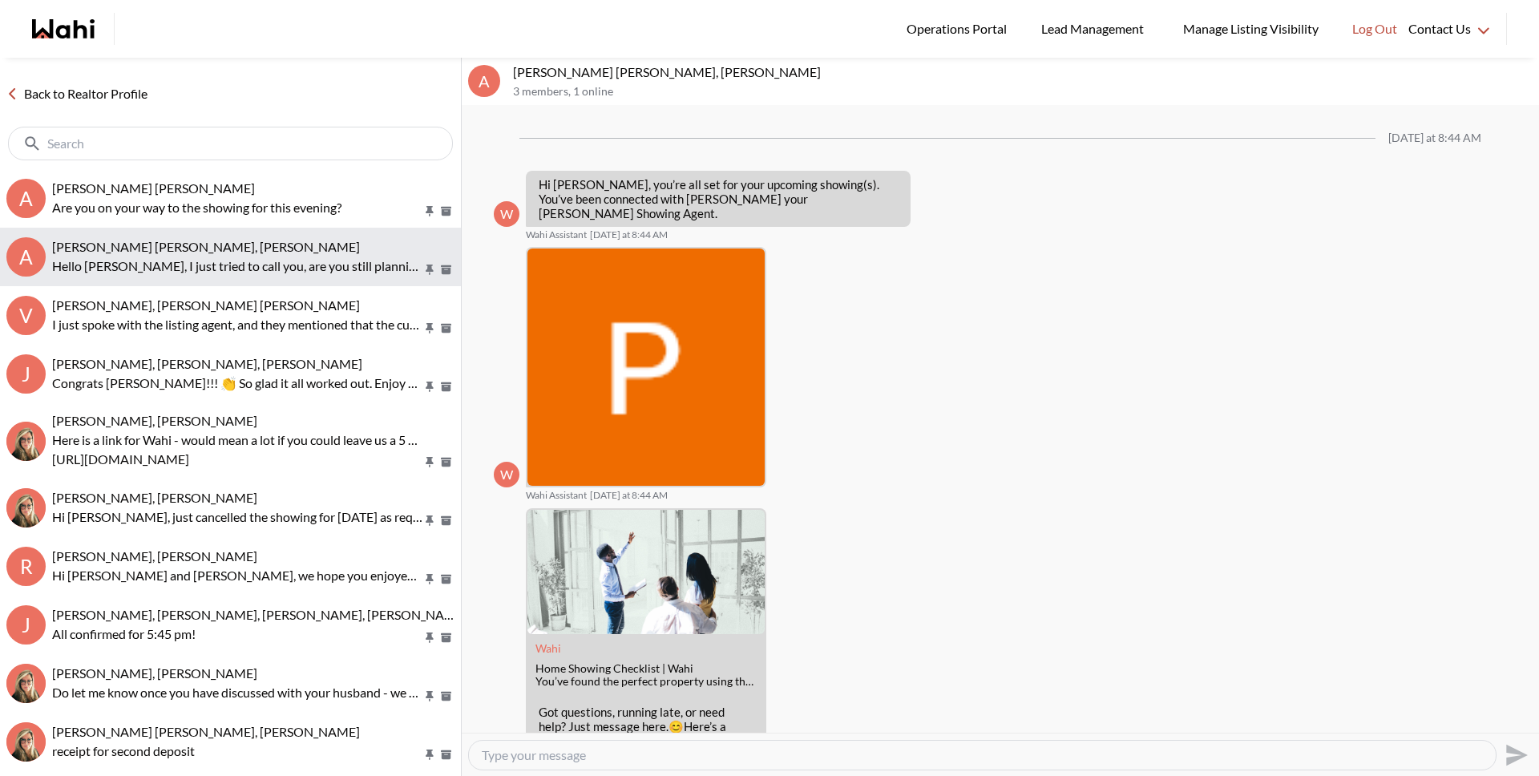
scroll to position [409, 0]
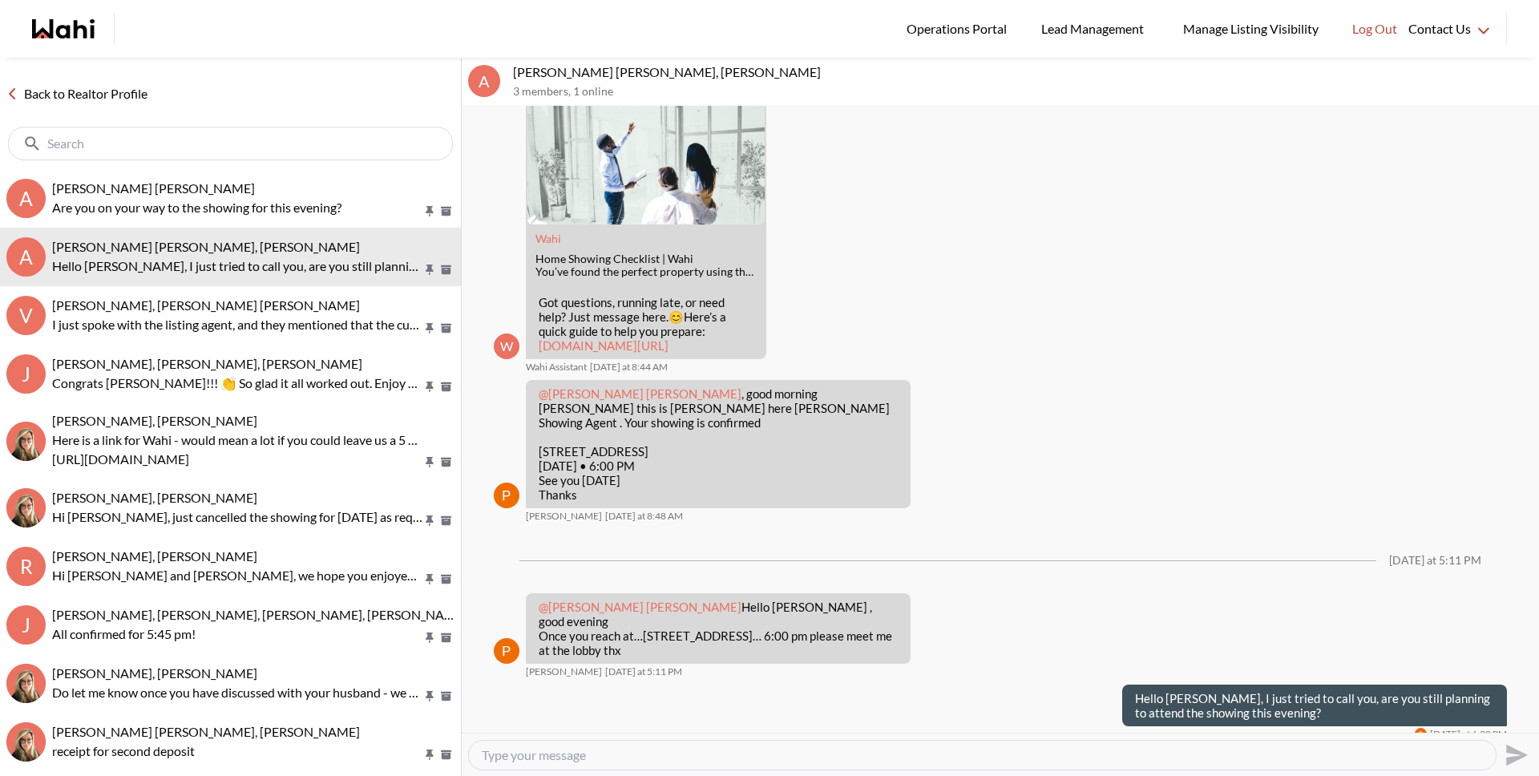
click at [103, 88] on link "Back to Realtor Profile" at bounding box center [77, 93] width 154 height 21
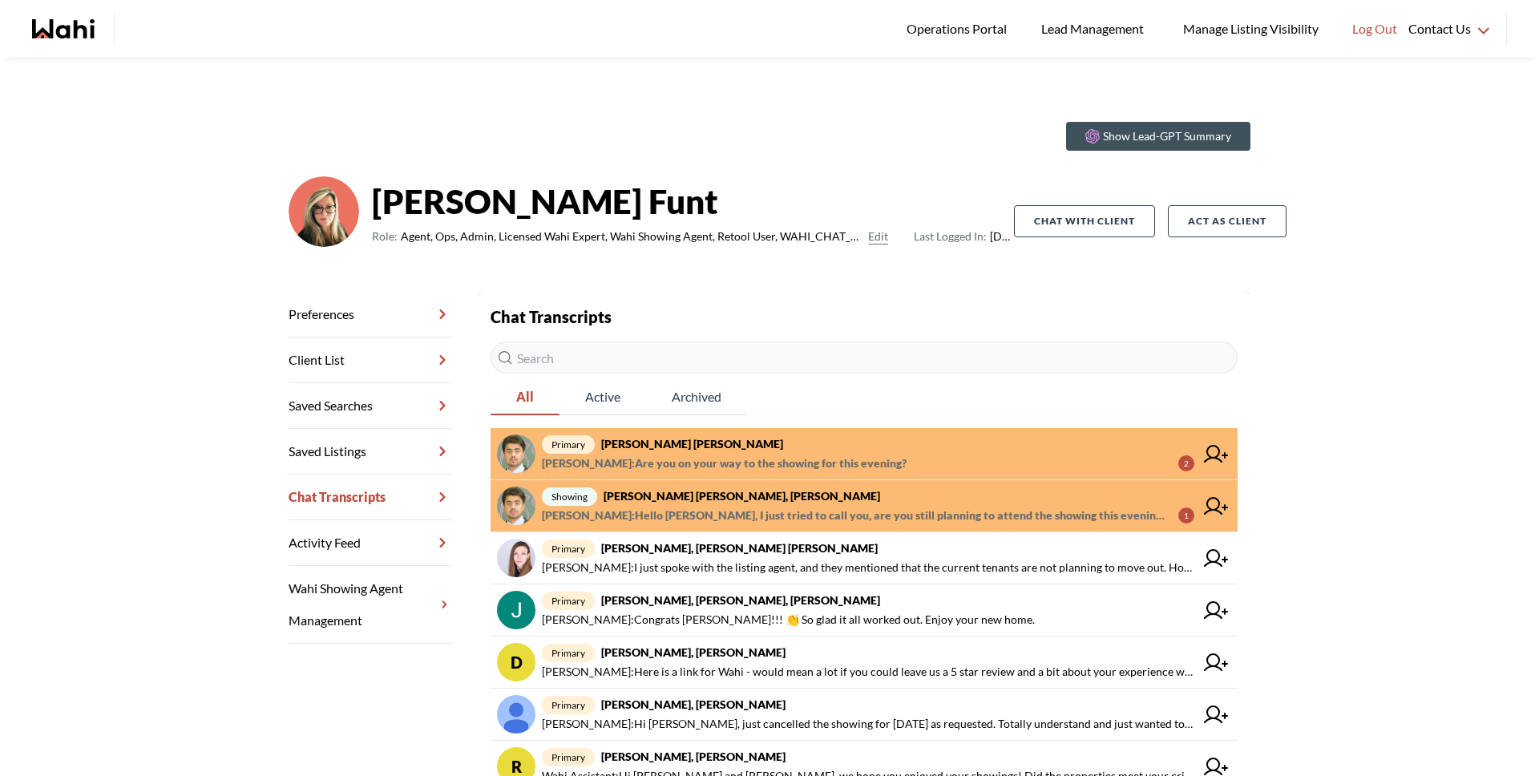
click at [676, 528] on link "showing Abdul Nafi Sarwari, Paul, Barbara Michelle Ryckman : Hello Abdul, I jus…" at bounding box center [863, 506] width 747 height 52
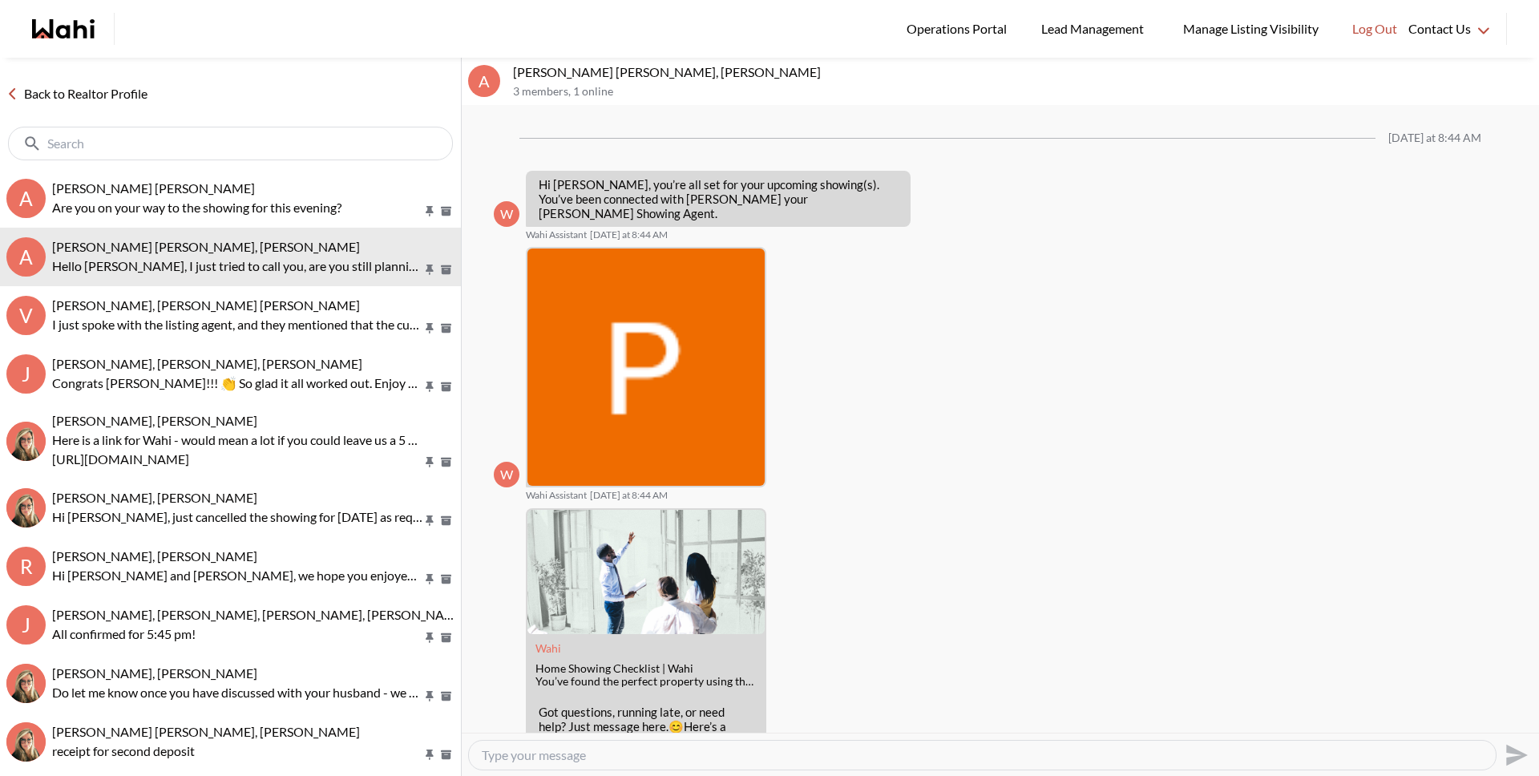
scroll to position [409, 0]
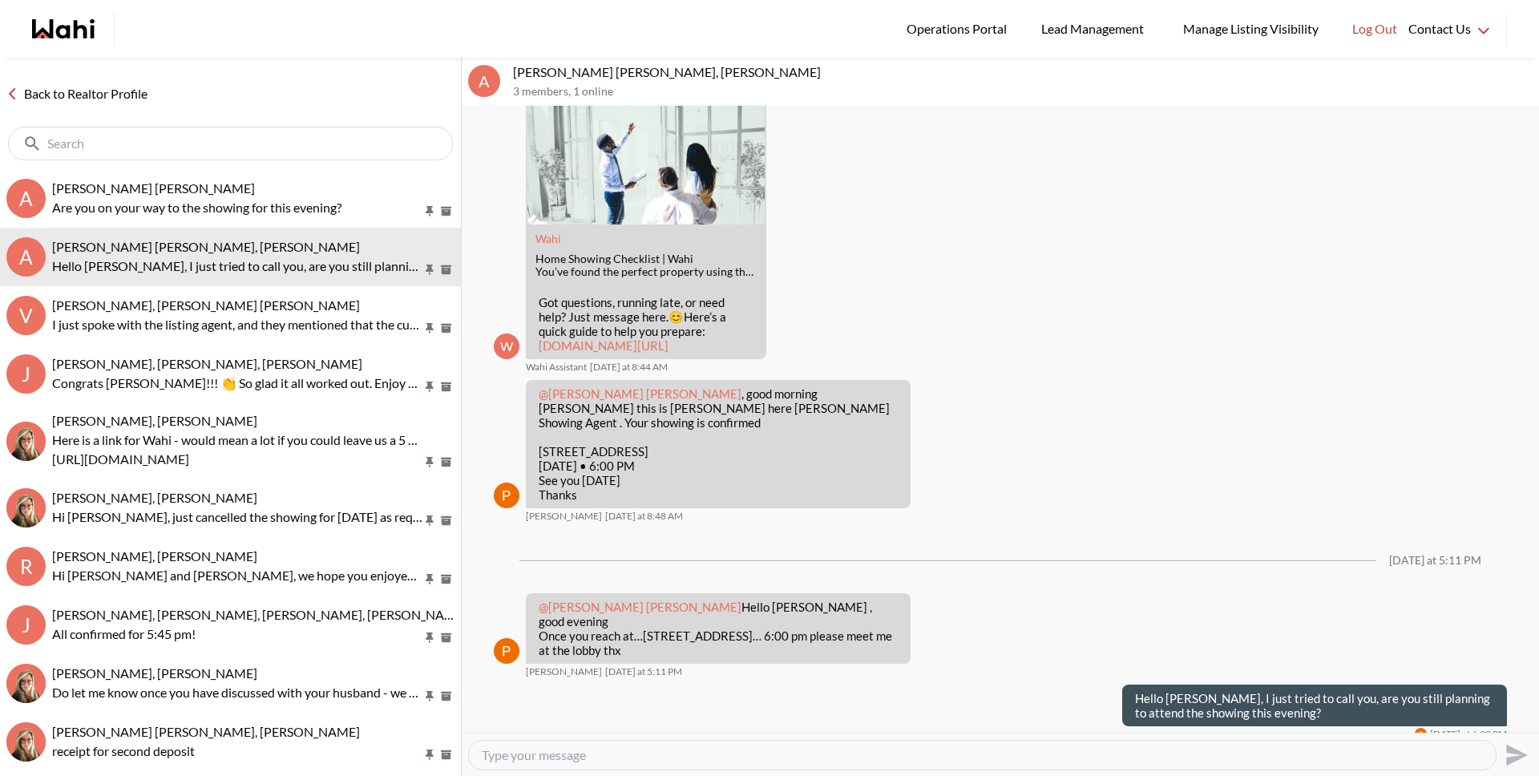
click at [42, 100] on link "Back to Realtor Profile" at bounding box center [77, 93] width 154 height 21
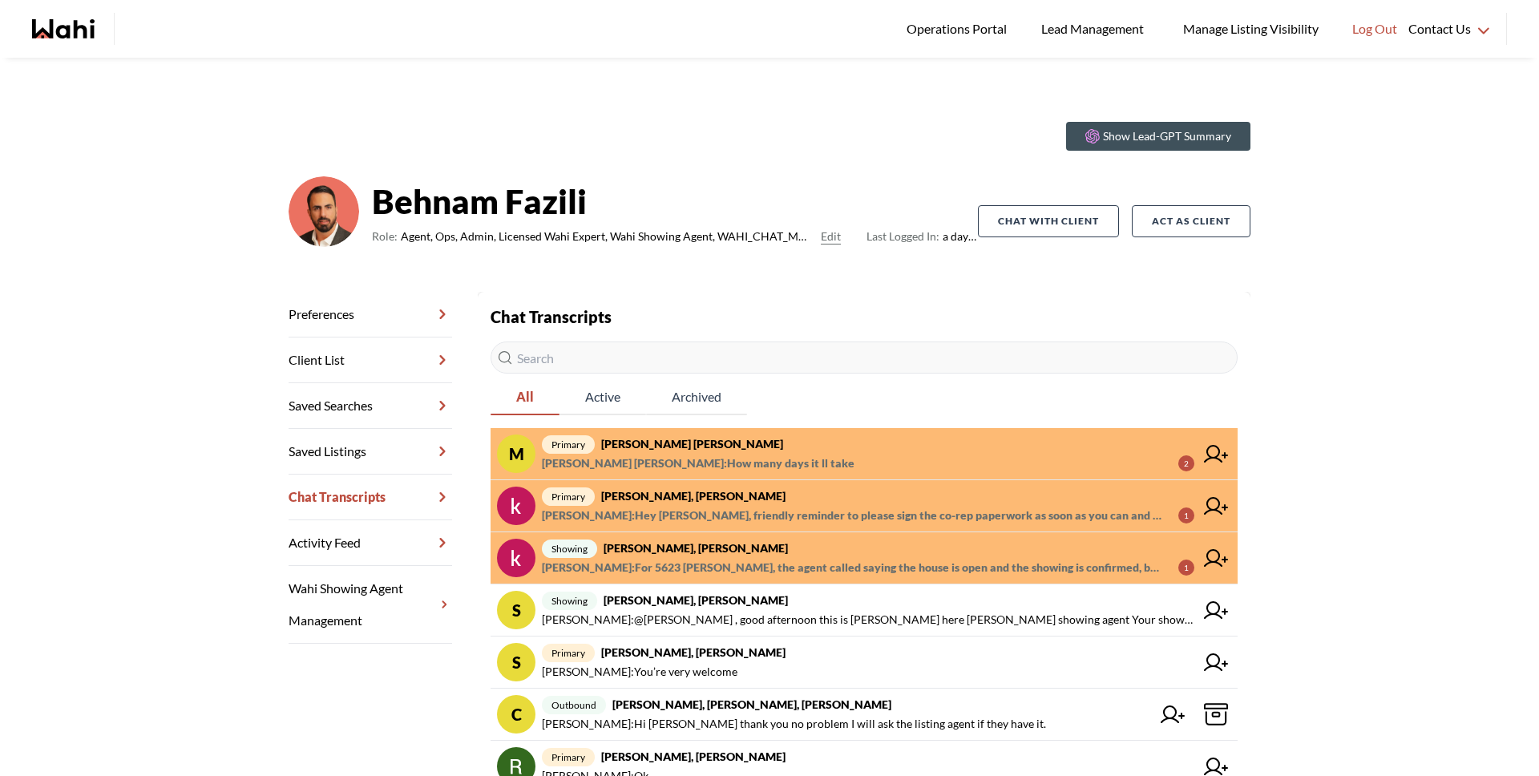
click at [772, 461] on span "[PERSON_NAME] [PERSON_NAME] : How many days it ll take" at bounding box center [698, 463] width 313 height 19
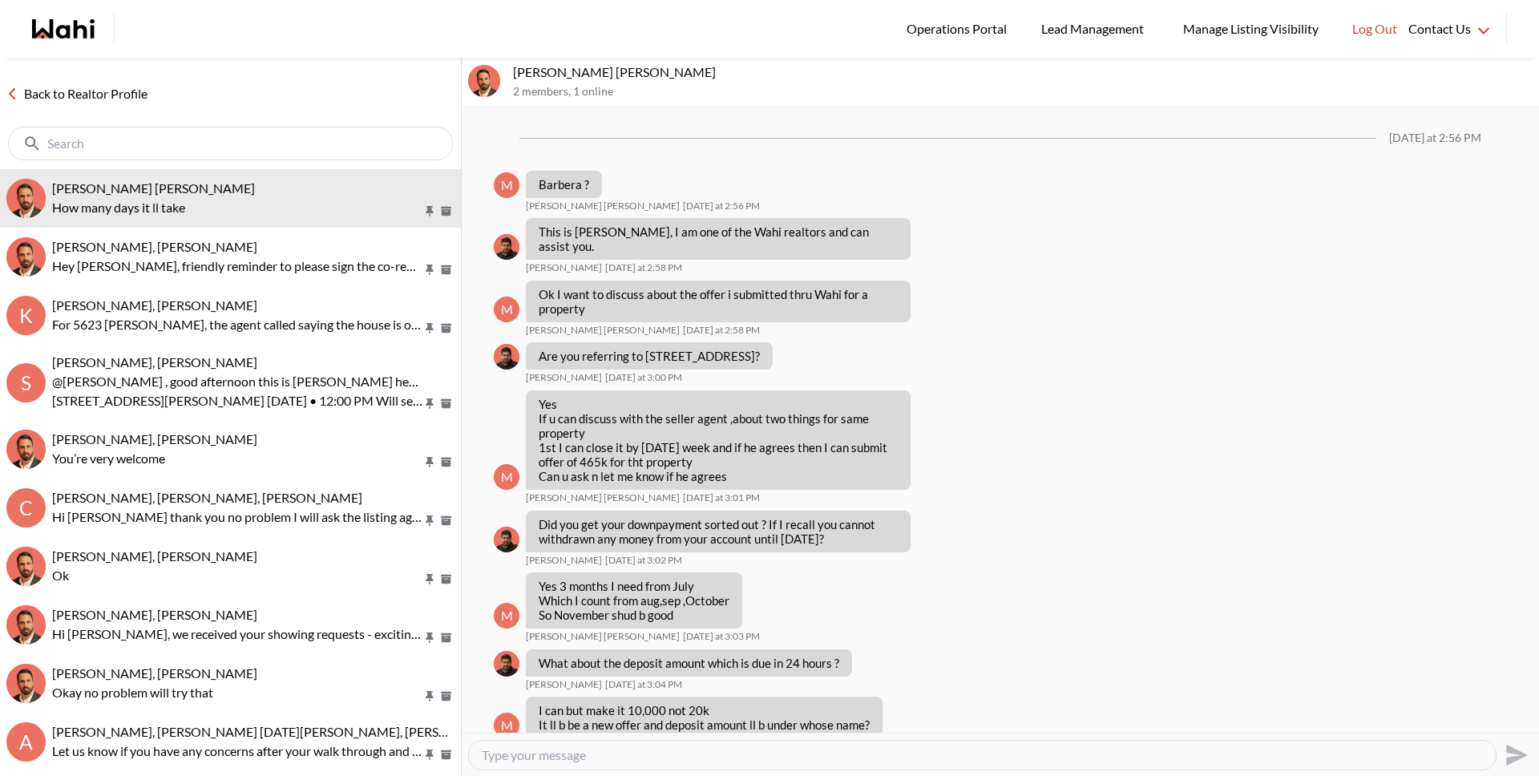
scroll to position [890, 0]
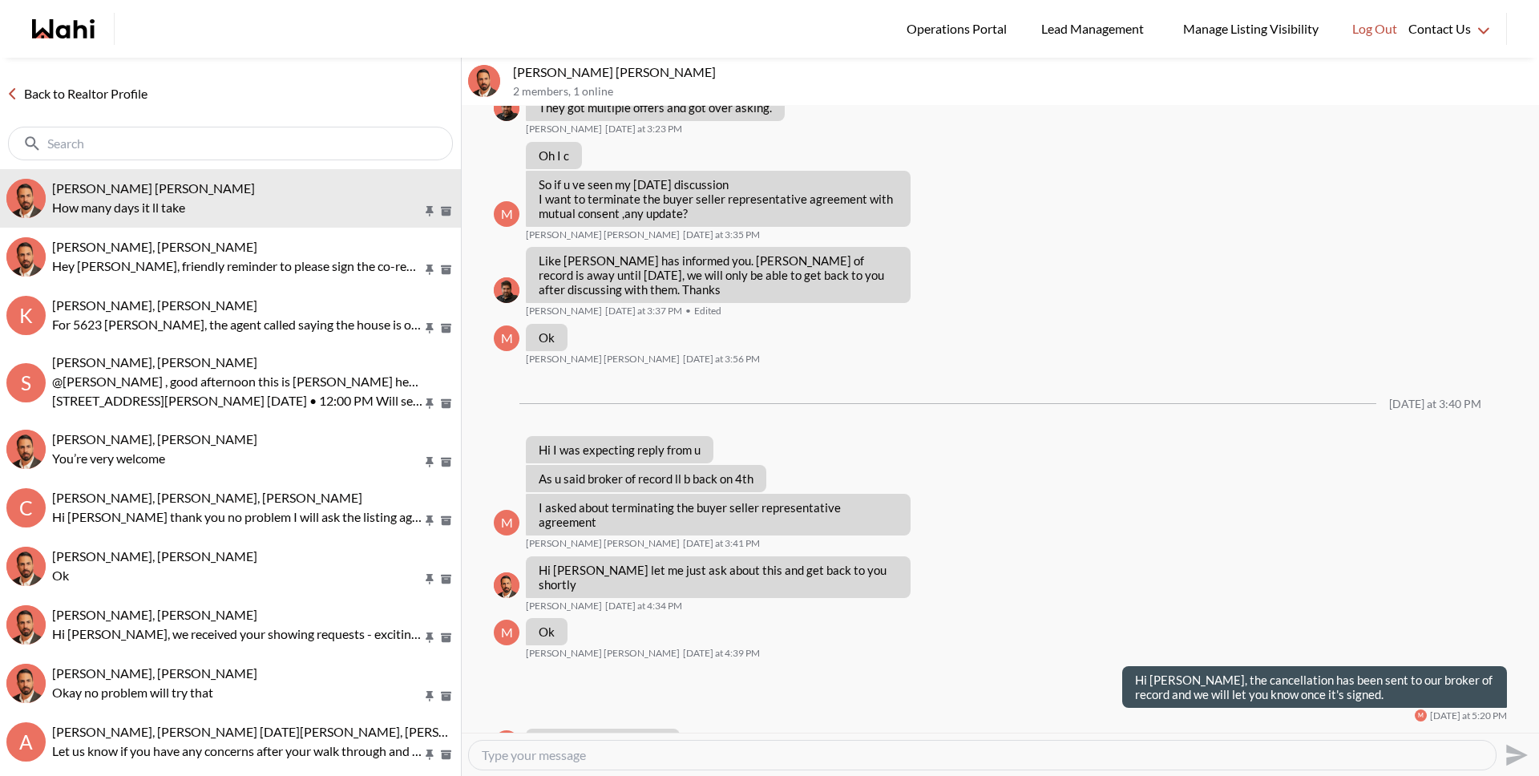
click at [680, 756] on textarea "Type your message" at bounding box center [982, 755] width 1001 height 16
type textarea "Shouldn't be too long, we will let you know as soon as it's complete."
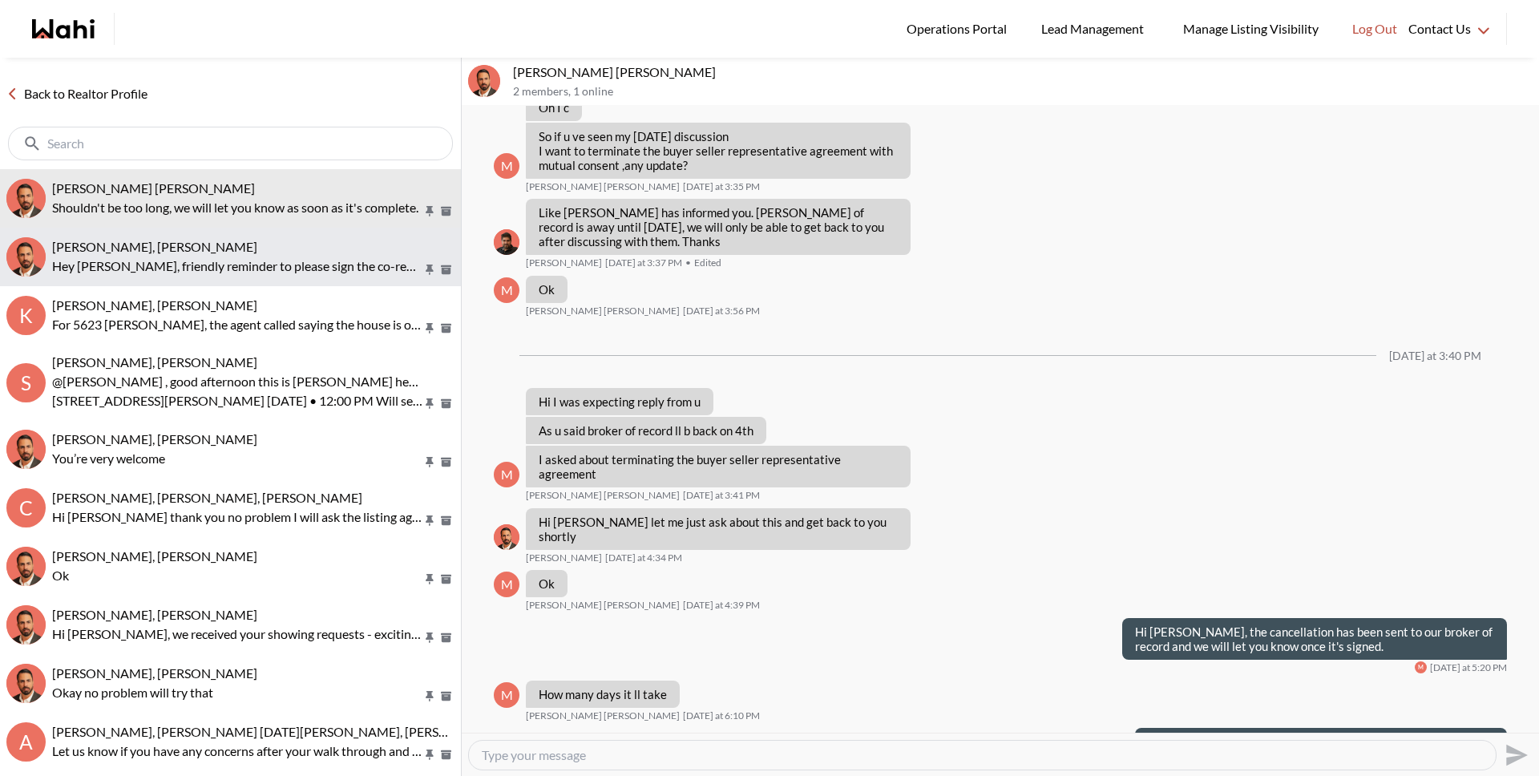
click at [325, 256] on p "Hey [PERSON_NAME], friendly reminder to please sign the co-rep paperwork as soo…" at bounding box center [237, 265] width 370 height 19
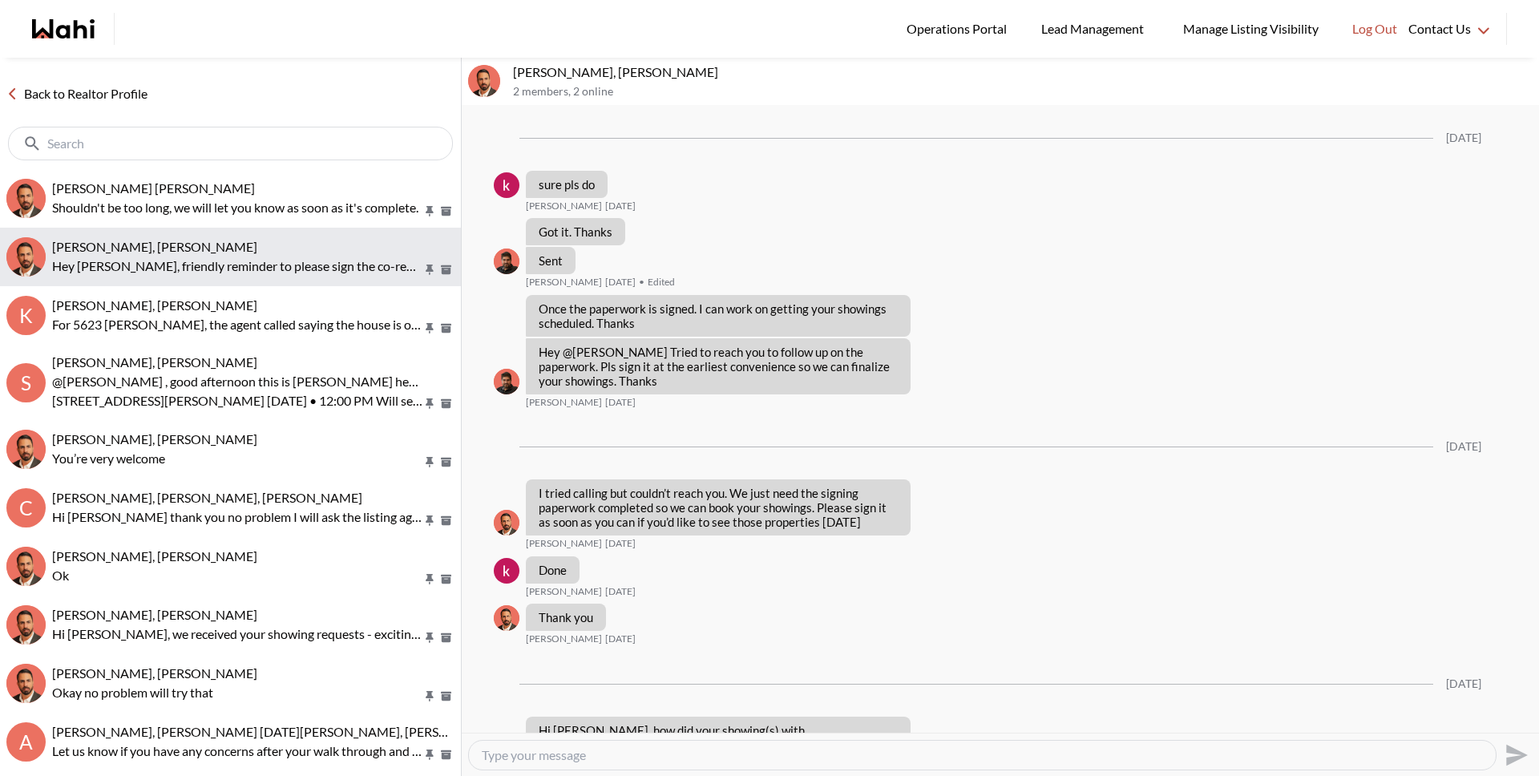
scroll to position [1955, 0]
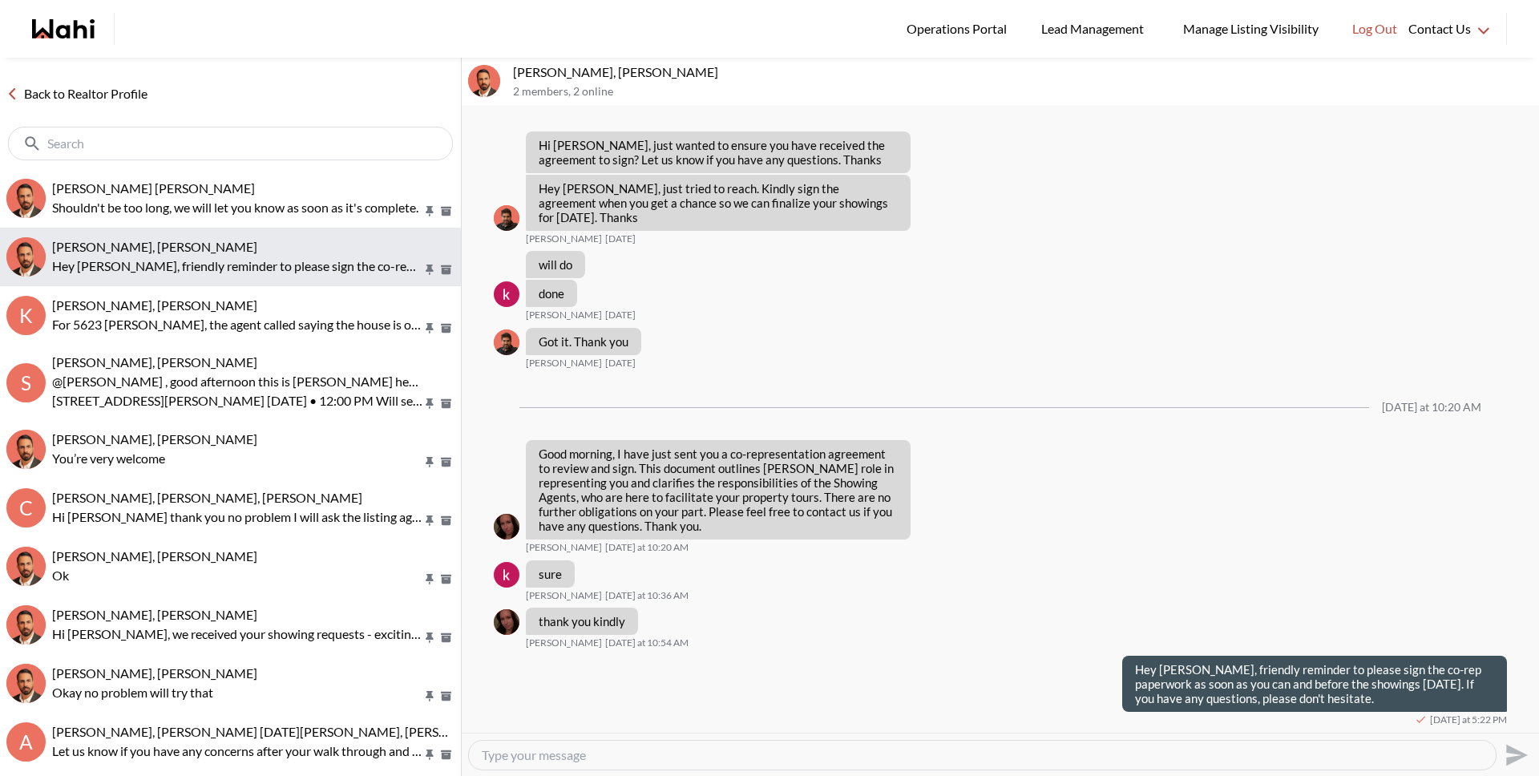
click at [214, 252] on div "[PERSON_NAME], [PERSON_NAME]" at bounding box center [253, 247] width 402 height 16
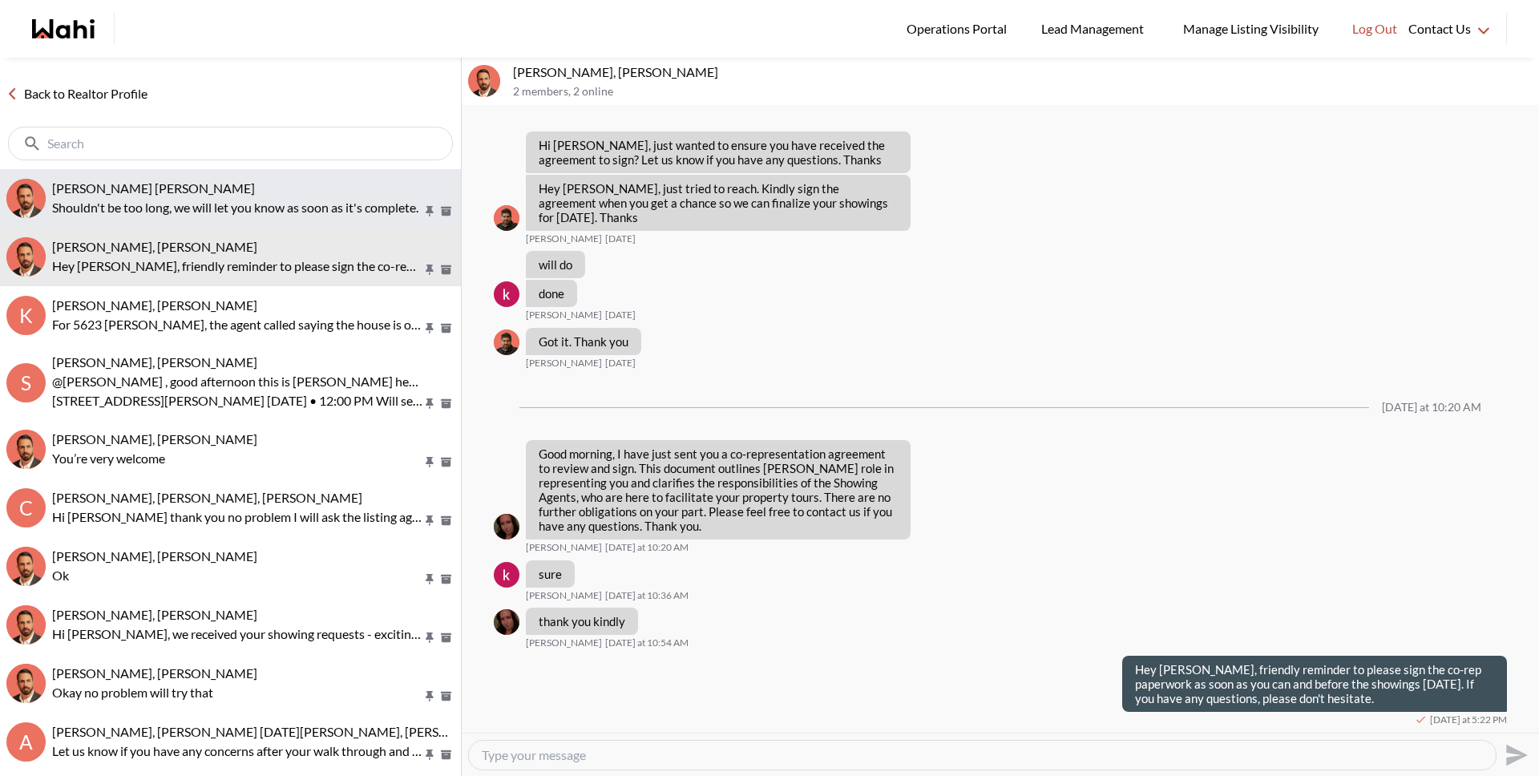
click at [130, 199] on p "Shouldn't be too long, we will let you know as soon as it's complete." at bounding box center [237, 207] width 370 height 19
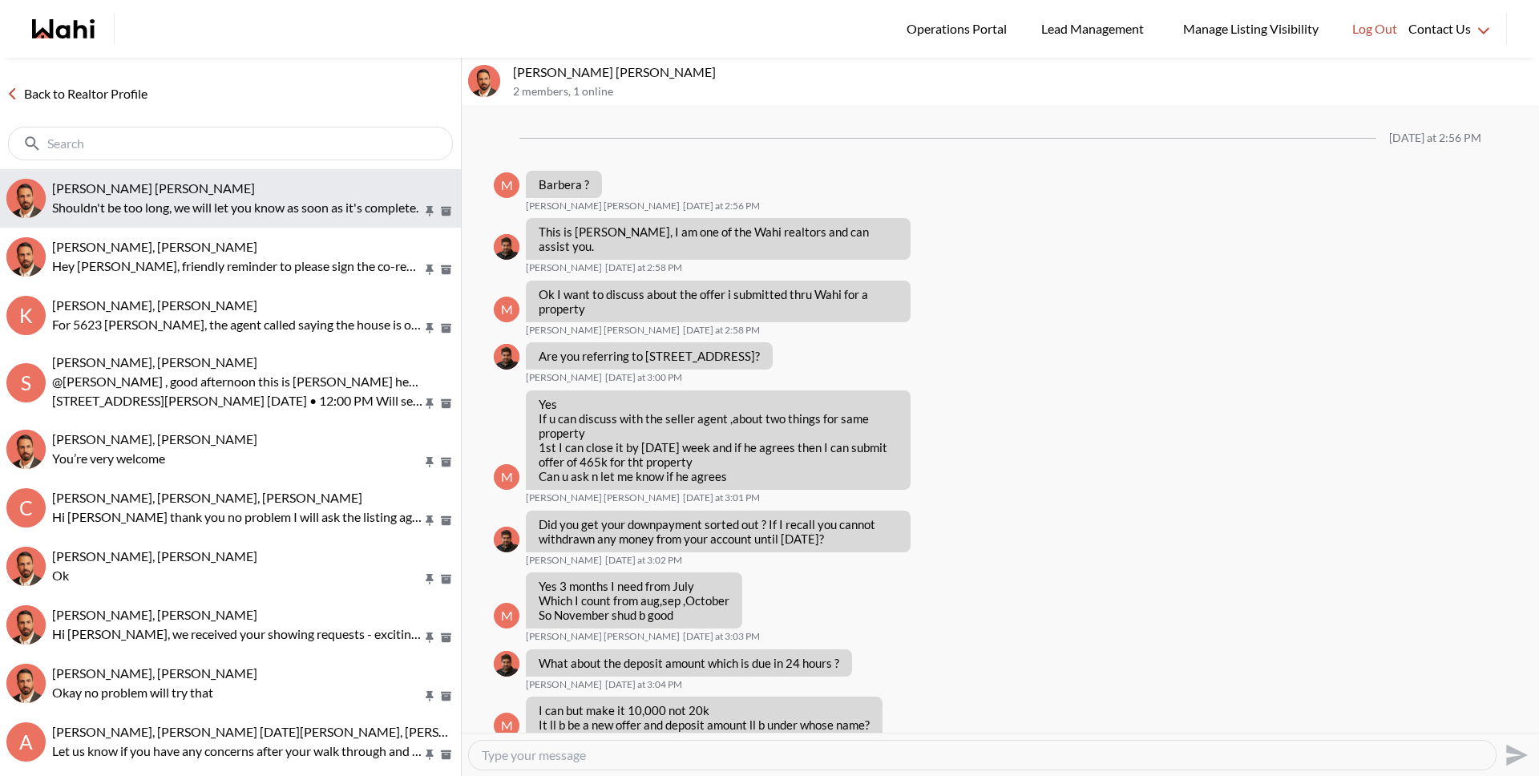
scroll to position [938, 0]
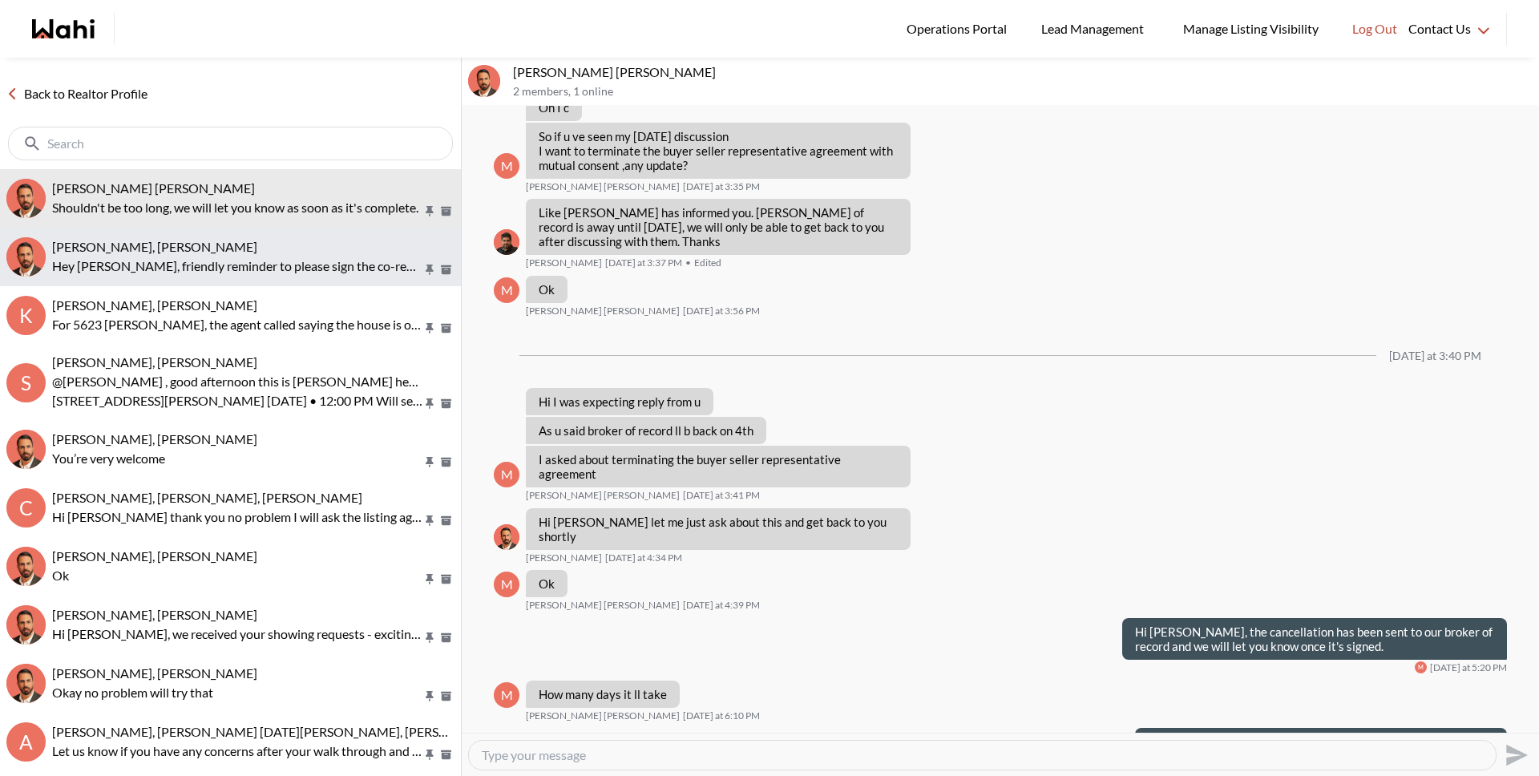
click at [112, 253] on span "[PERSON_NAME], [PERSON_NAME]" at bounding box center [154, 246] width 205 height 15
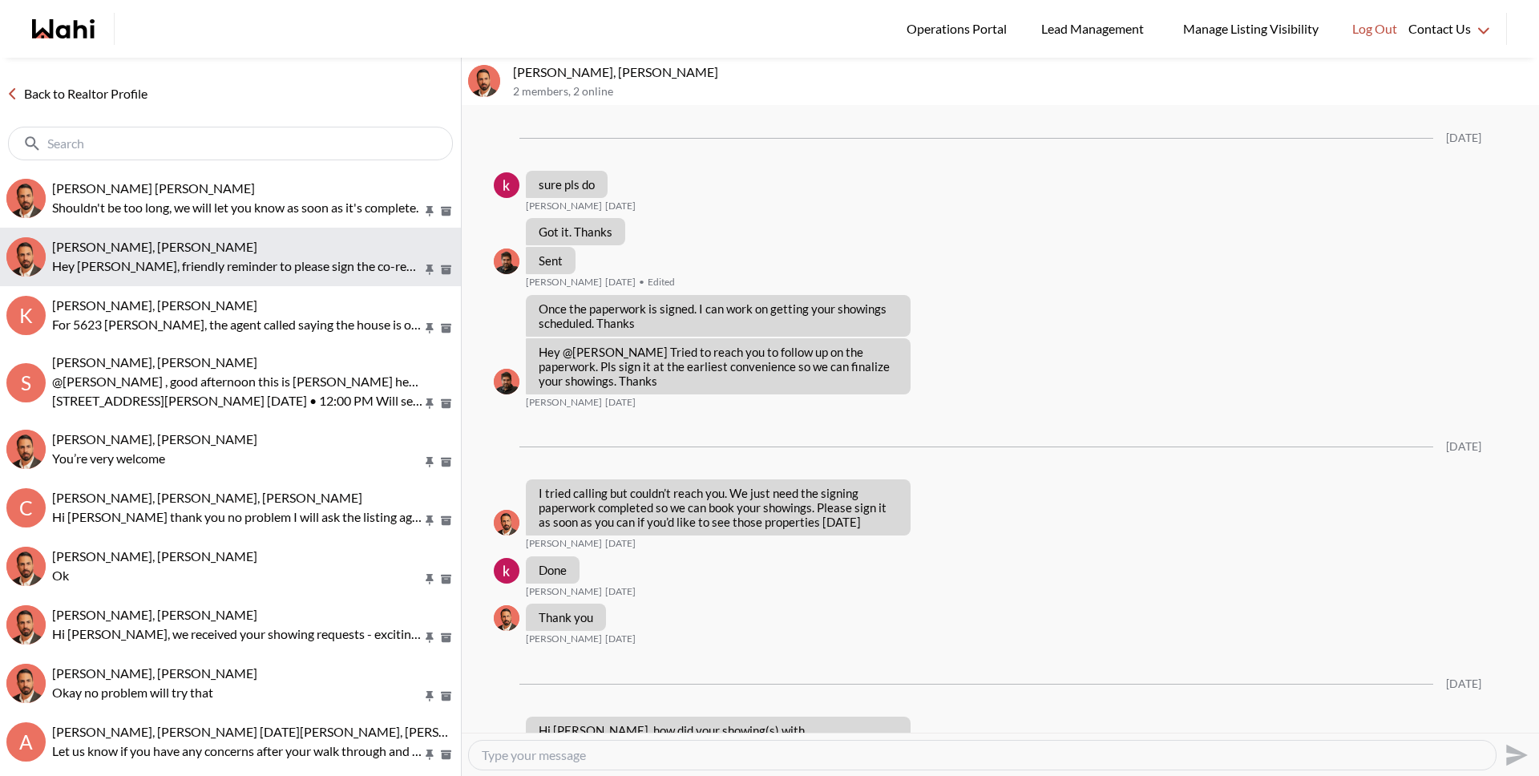
scroll to position [1955, 0]
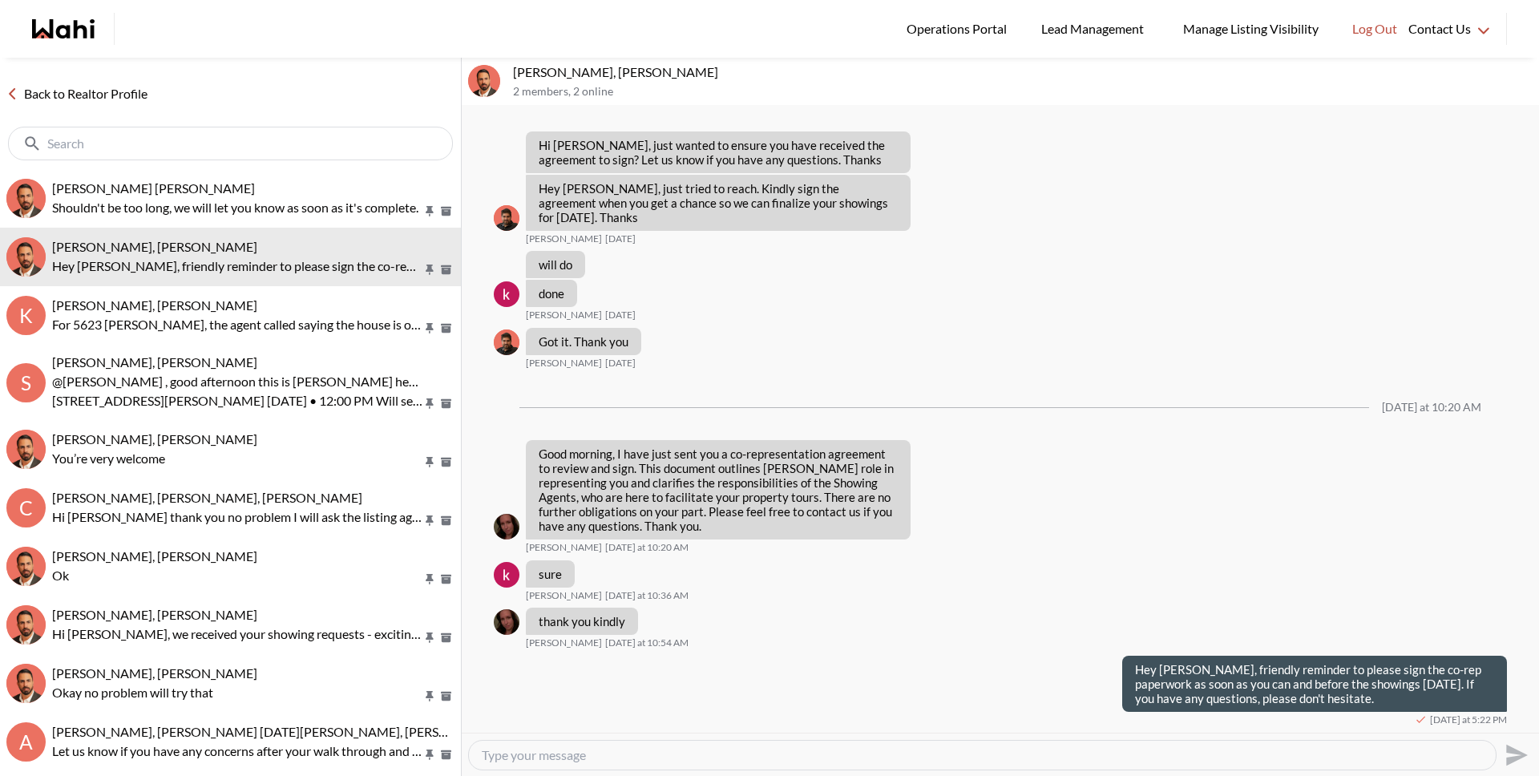
click at [75, 95] on link "Back to Realtor Profile" at bounding box center [77, 93] width 154 height 21
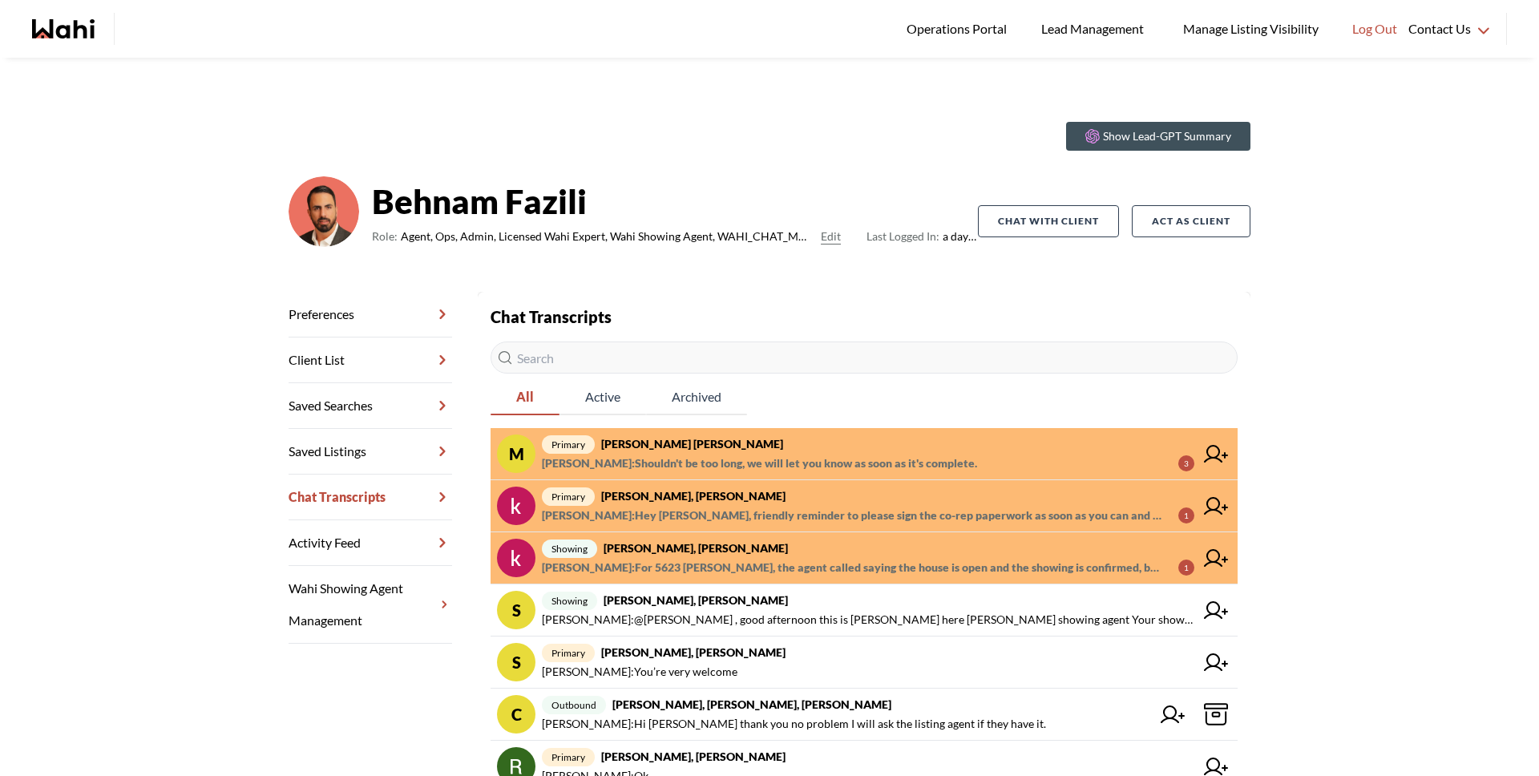
click at [680, 547] on strong "[PERSON_NAME], [PERSON_NAME]" at bounding box center [695, 548] width 184 height 14
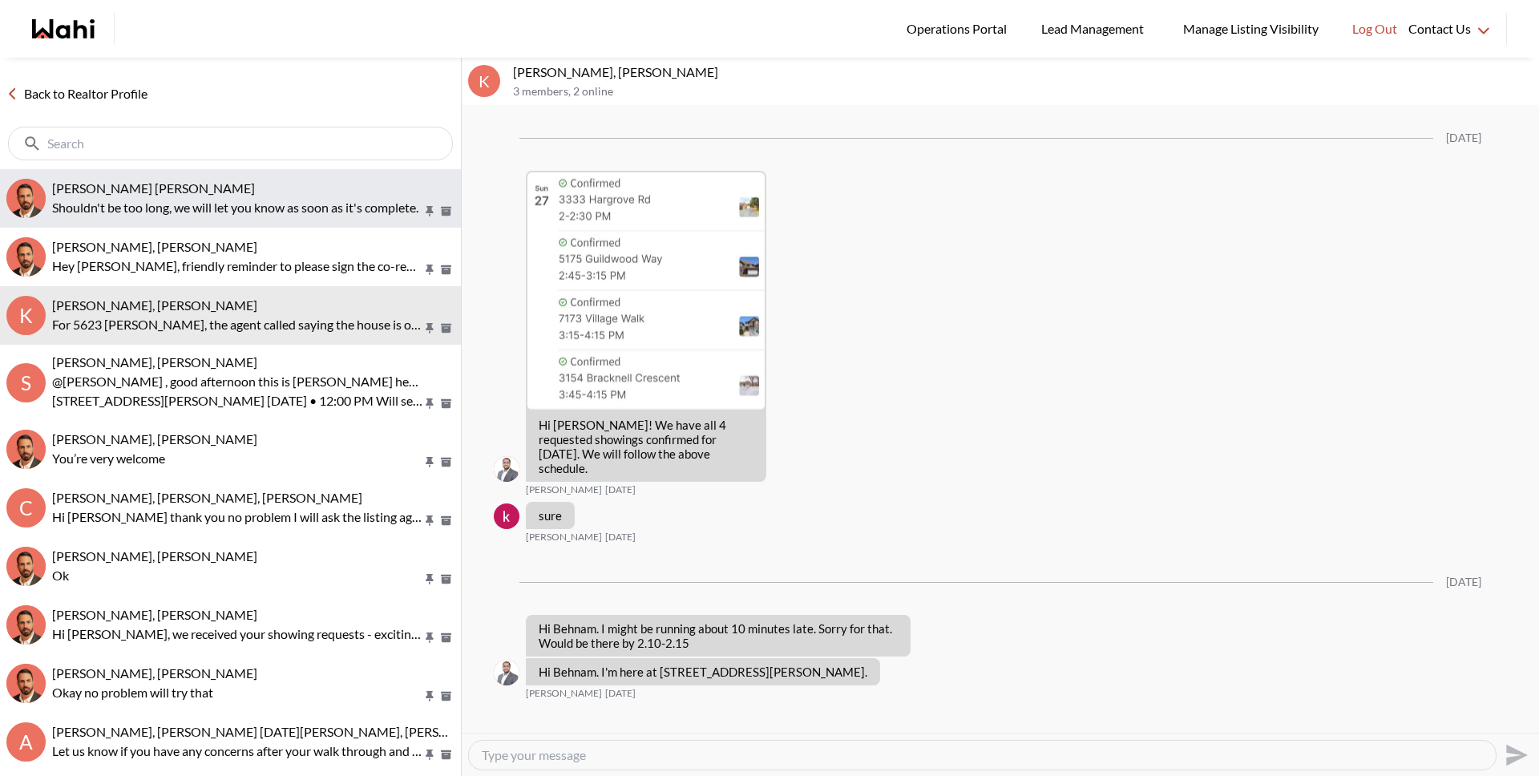
scroll to position [2213, 0]
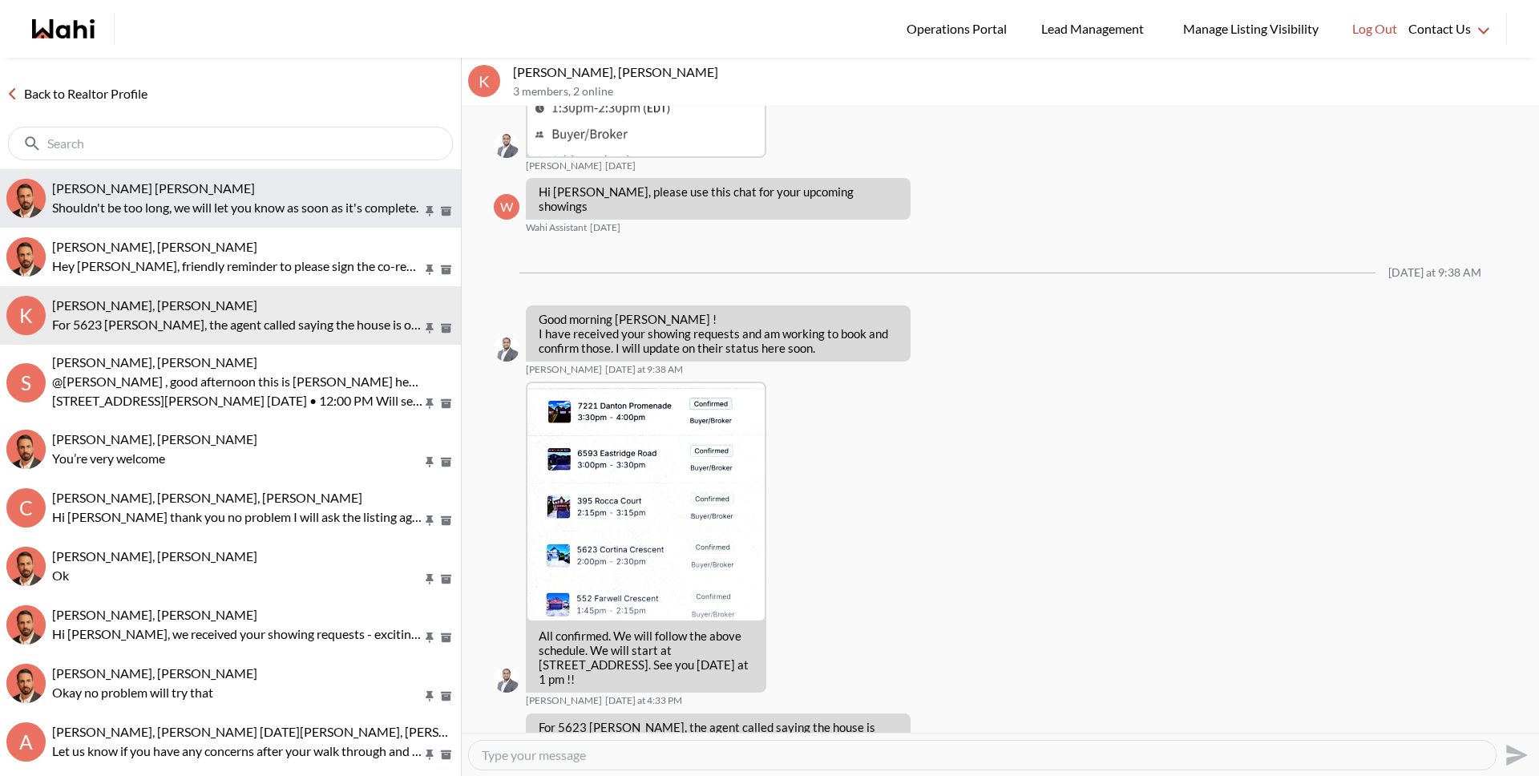
click at [171, 203] on p "Shouldn't be too long, we will let you know as soon as it's complete." at bounding box center [237, 207] width 370 height 19
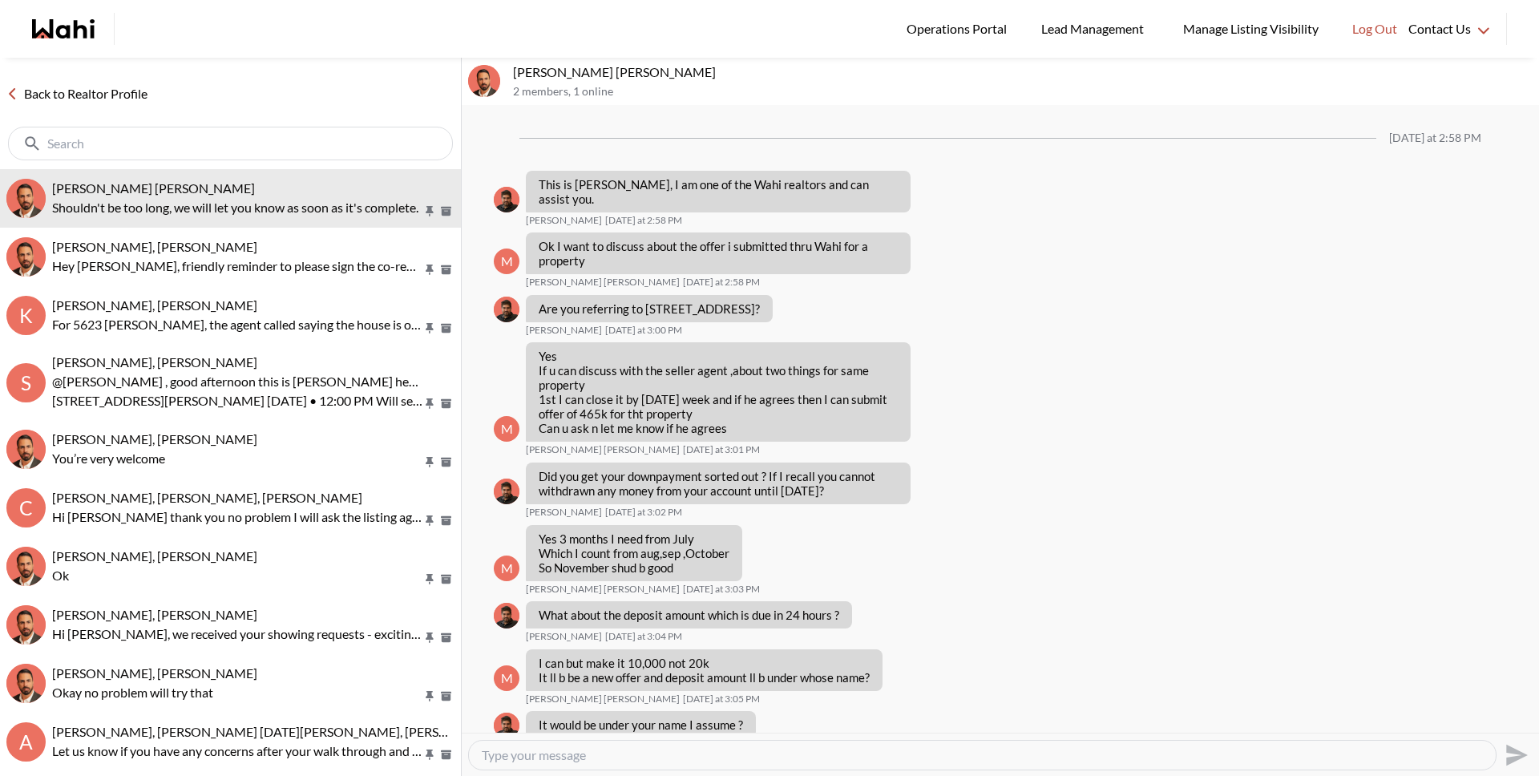
scroll to position [890, 0]
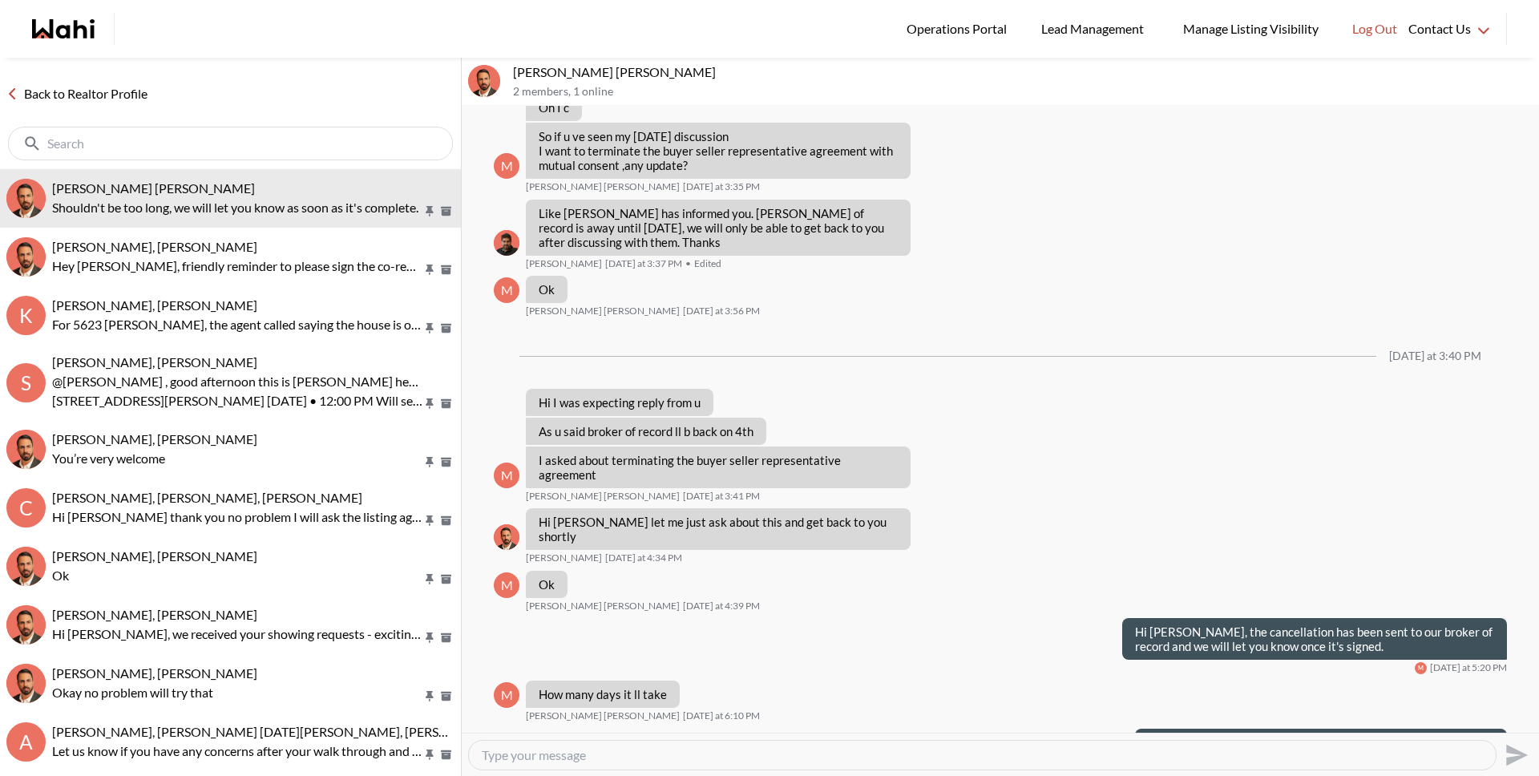
click at [141, 98] on link "Back to Realtor Profile" at bounding box center [77, 93] width 154 height 21
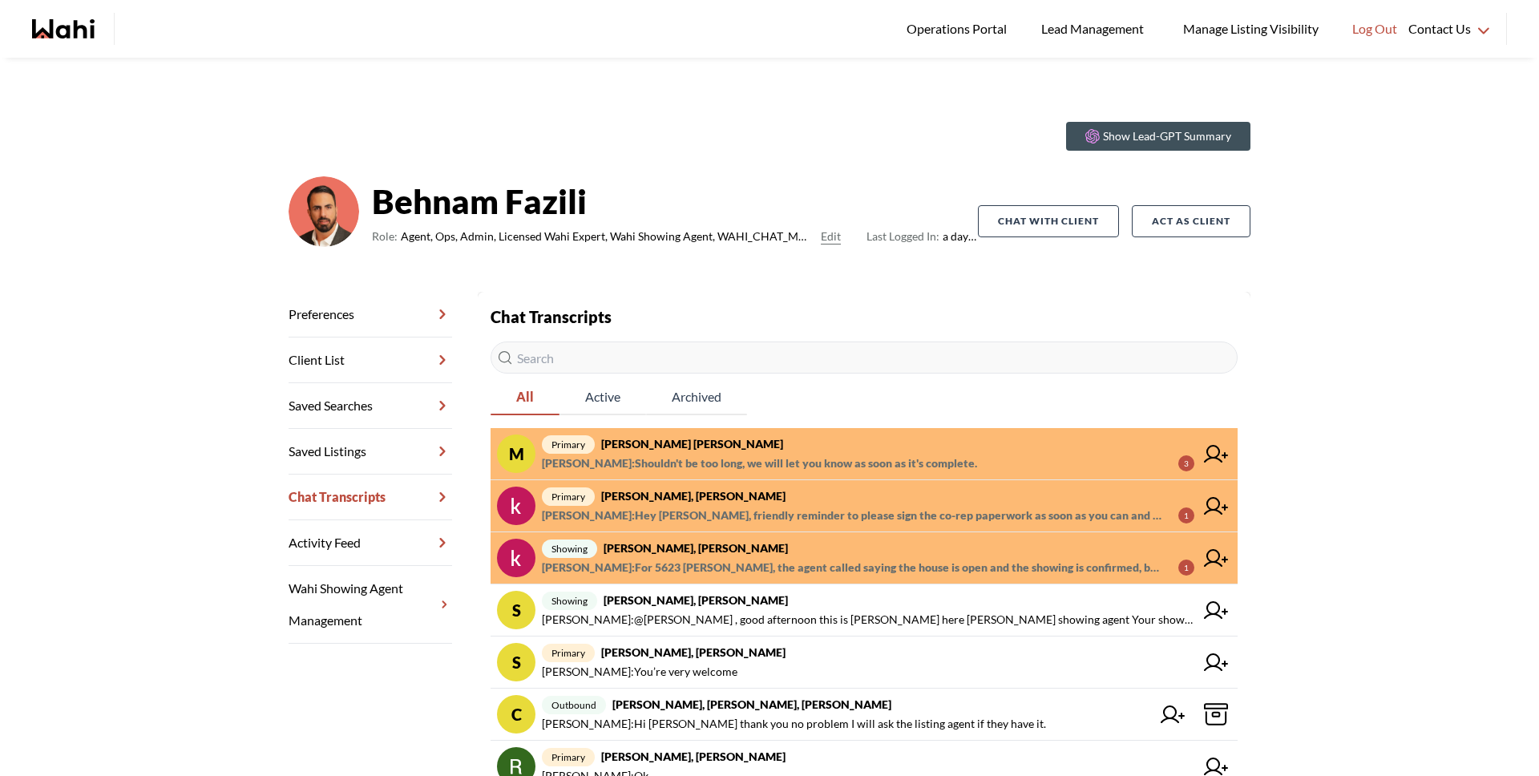
click at [708, 503] on span "primary [PERSON_NAME], [PERSON_NAME]" at bounding box center [868, 495] width 652 height 19
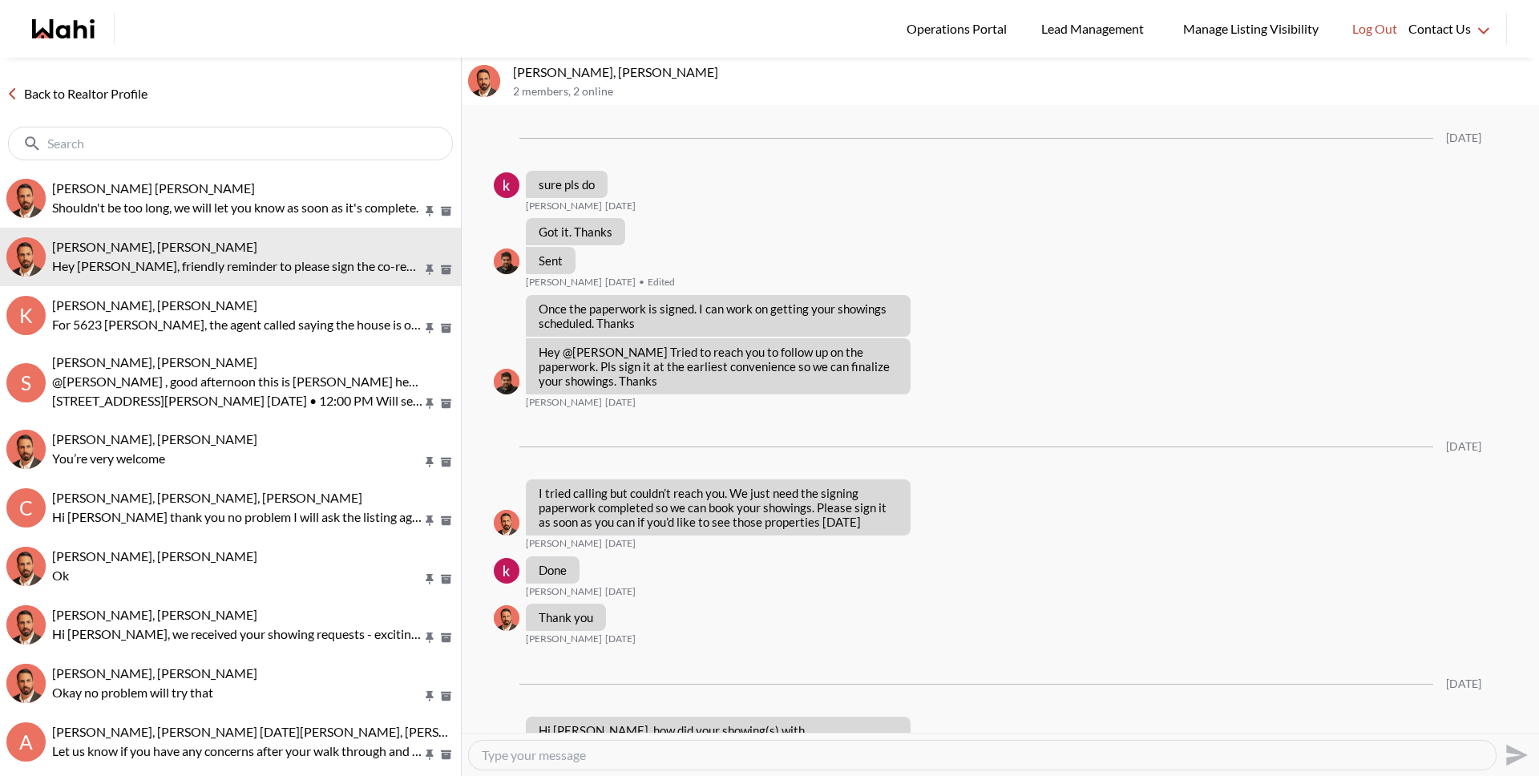
scroll to position [1955, 0]
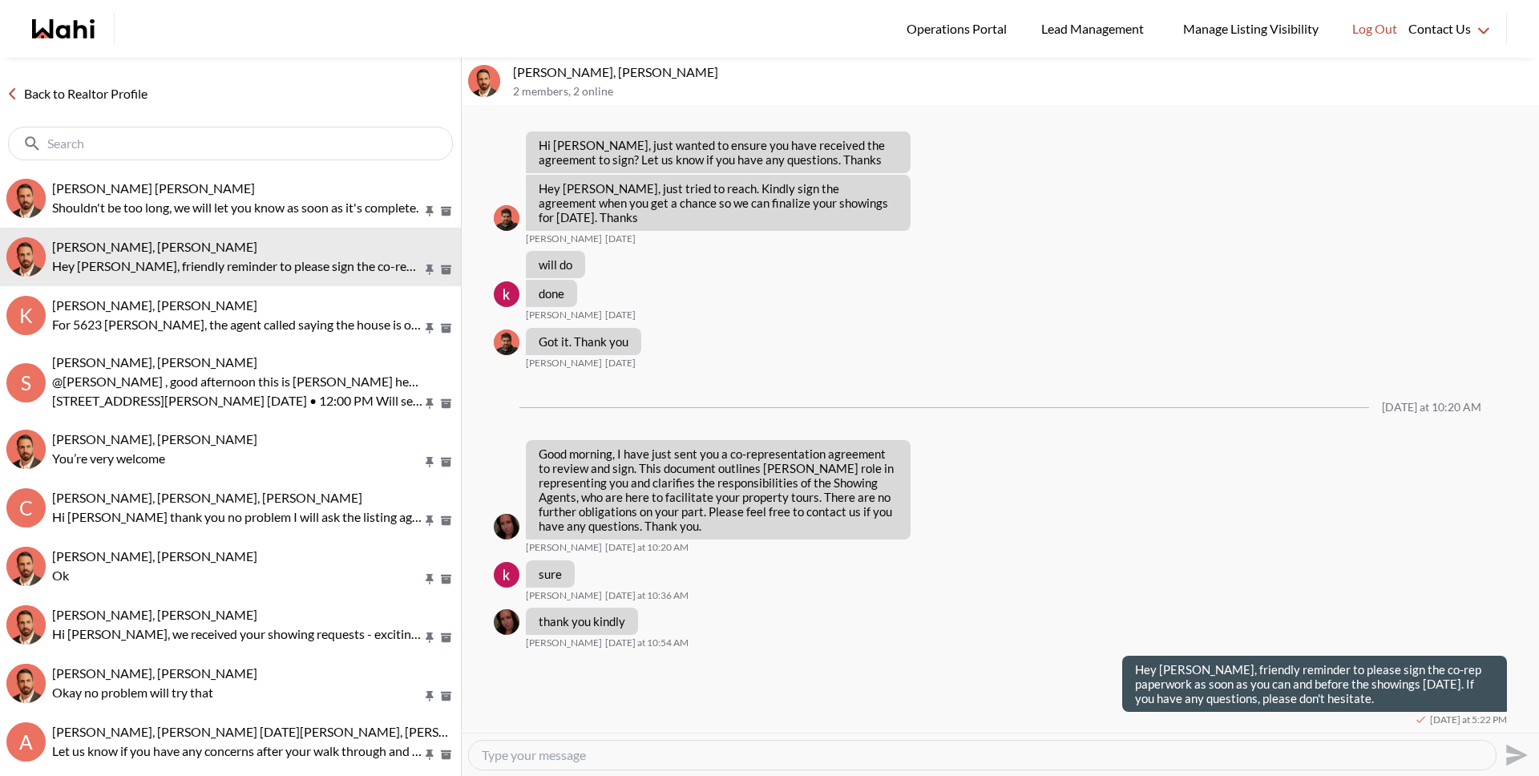
click at [127, 93] on link "Back to Realtor Profile" at bounding box center [77, 93] width 154 height 21
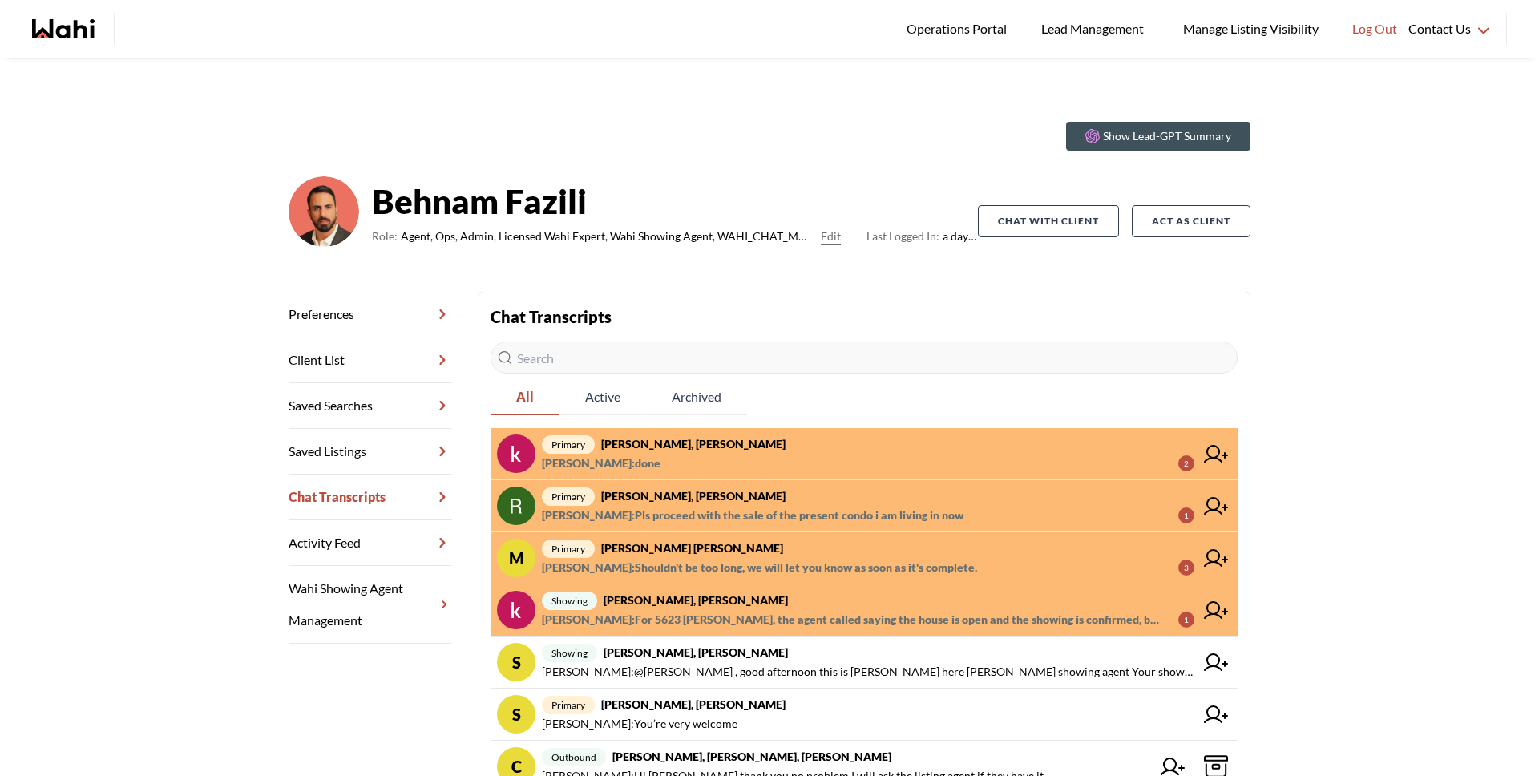
click at [682, 451] on span "primary khalid Alvi, Behnam" at bounding box center [868, 443] width 652 height 19
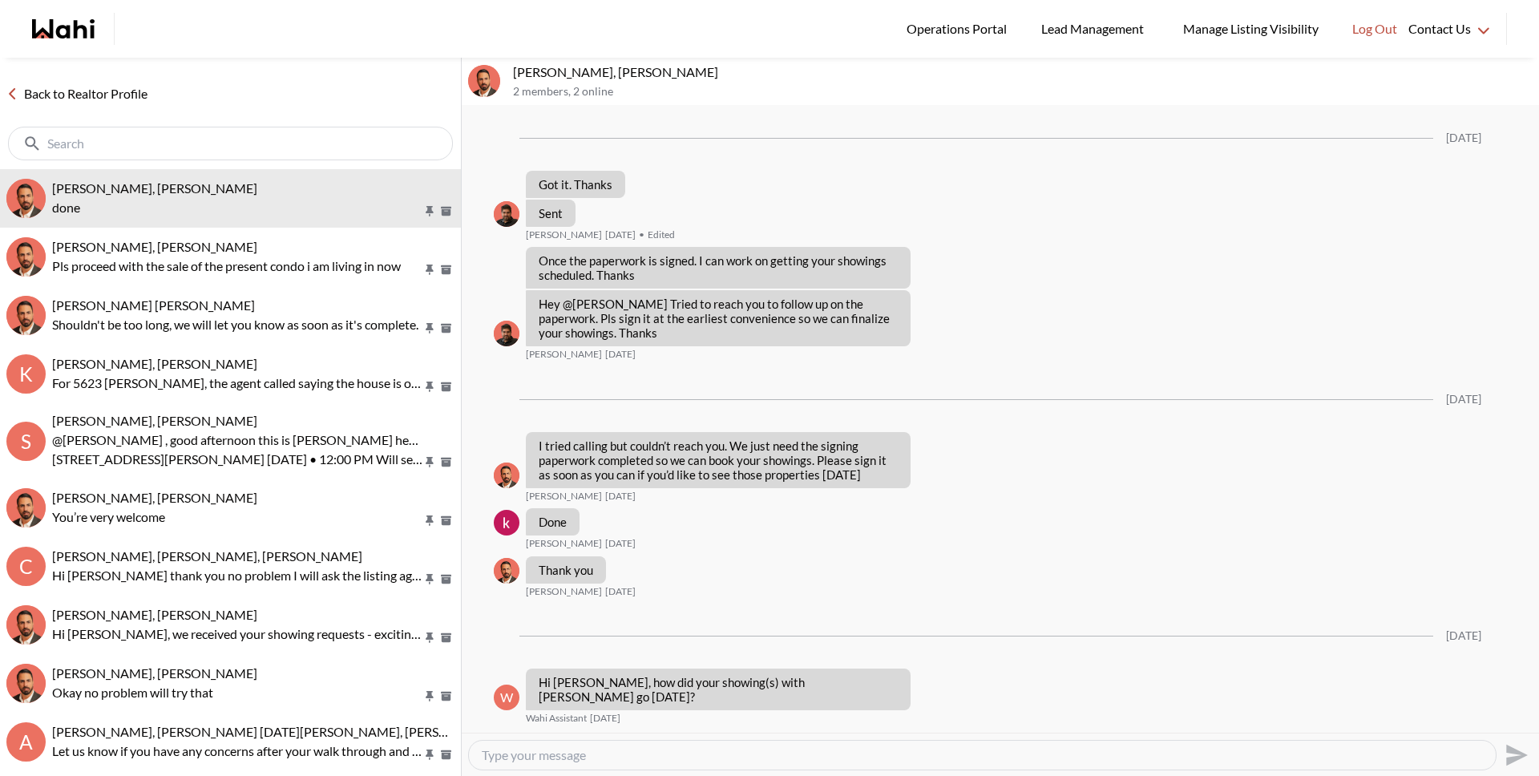
scroll to position [1955, 0]
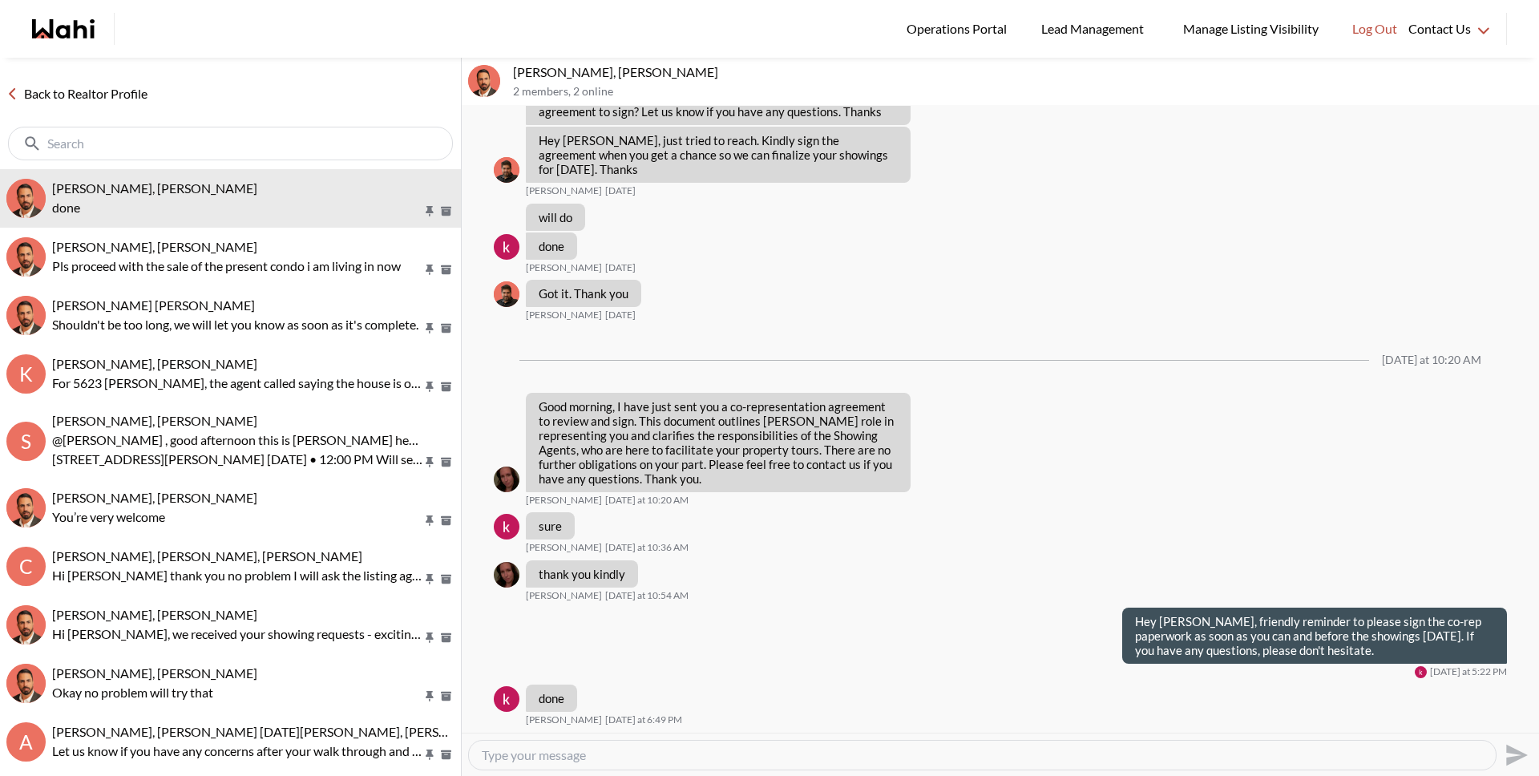
click at [594, 745] on div at bounding box center [982, 754] width 1027 height 29
click at [587, 772] on div "Send" at bounding box center [1000, 754] width 1064 height 36
click at [589, 762] on div at bounding box center [982, 754] width 1027 height 29
click at [581, 756] on textarea "Type your message" at bounding box center [982, 755] width 1001 height 16
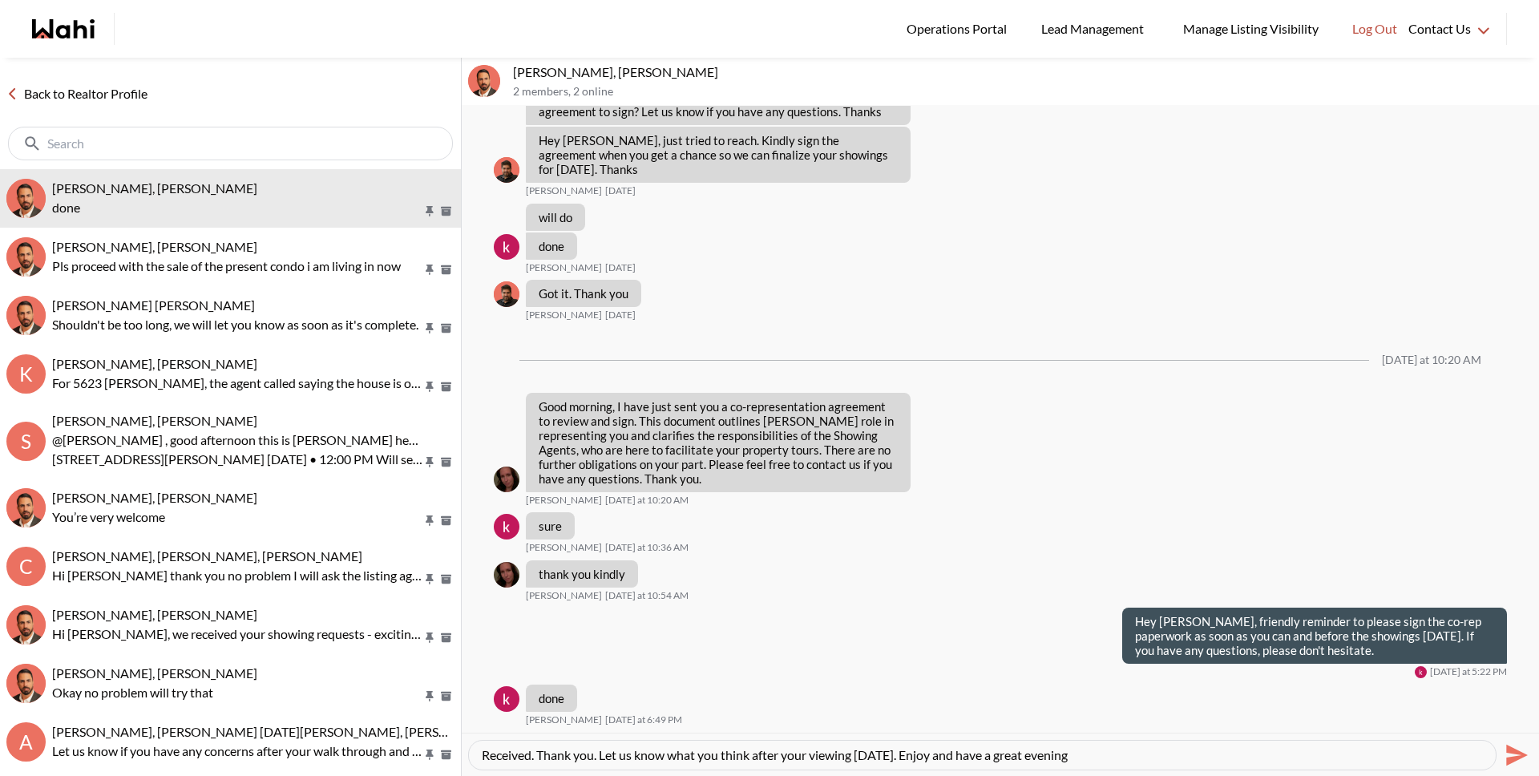
type textarea "Received. Thank you. Let us know what you think after your viewing tomorrow. En…"
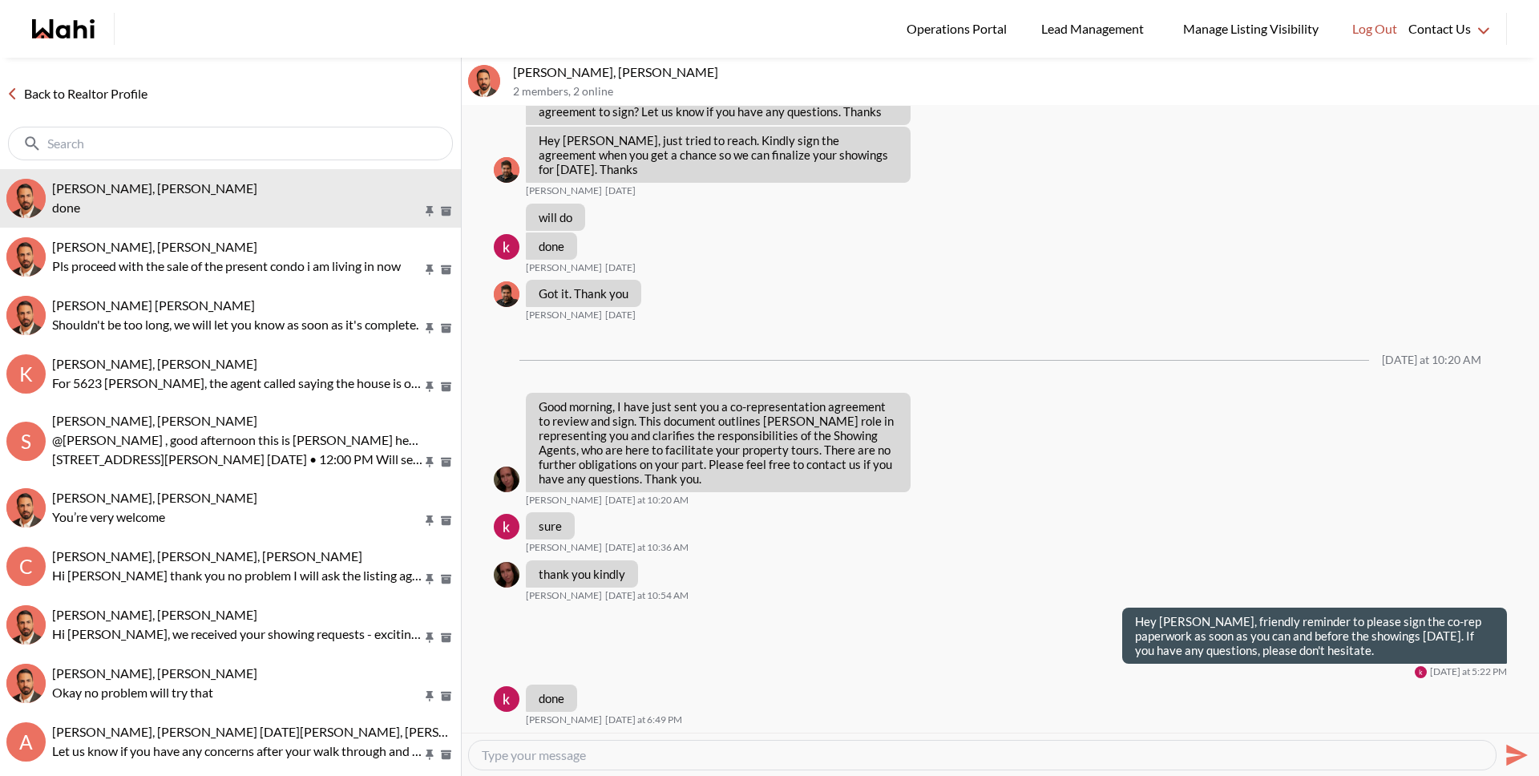
scroll to position [2017, 0]
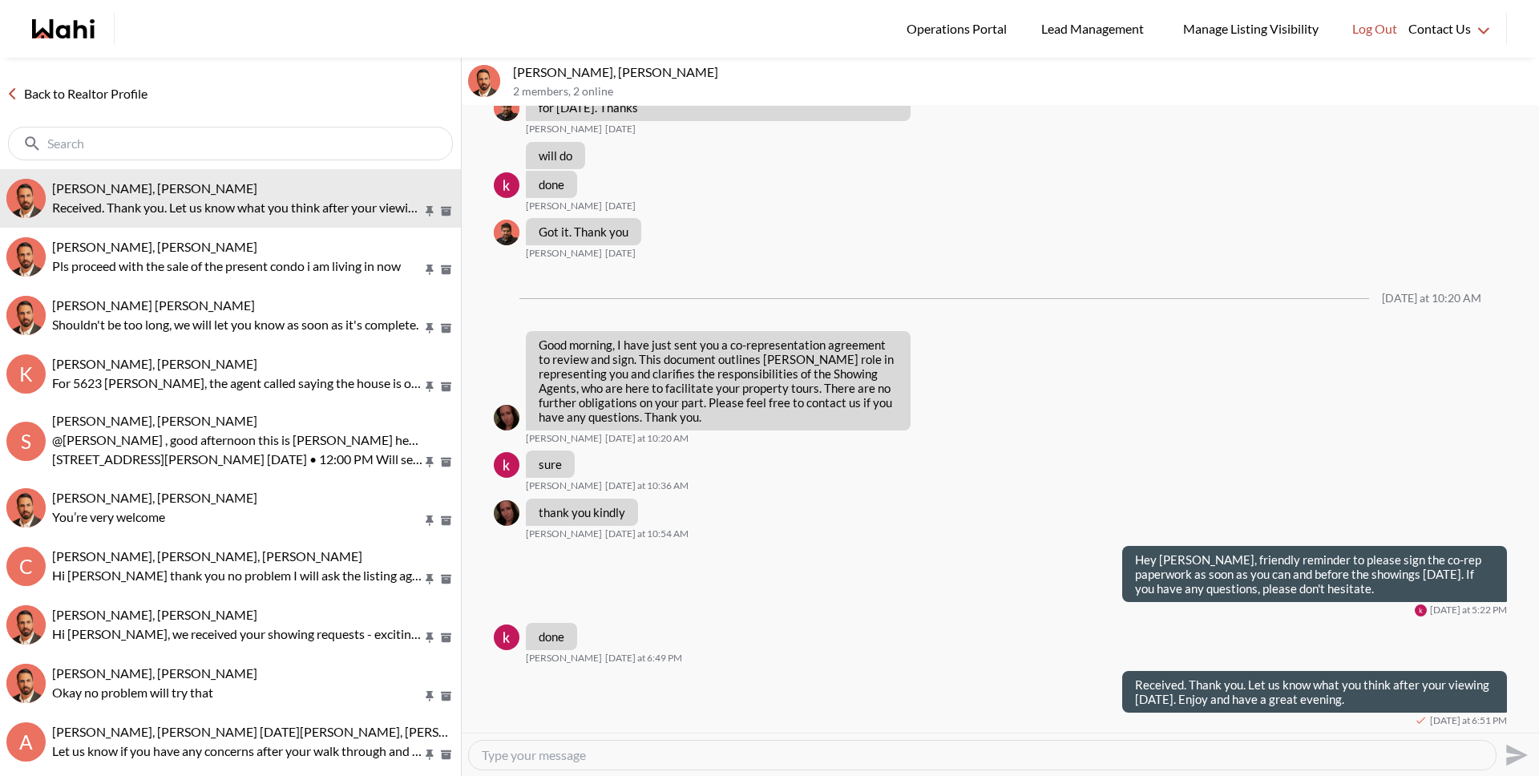
click at [114, 96] on link "Back to Realtor Profile" at bounding box center [77, 93] width 154 height 21
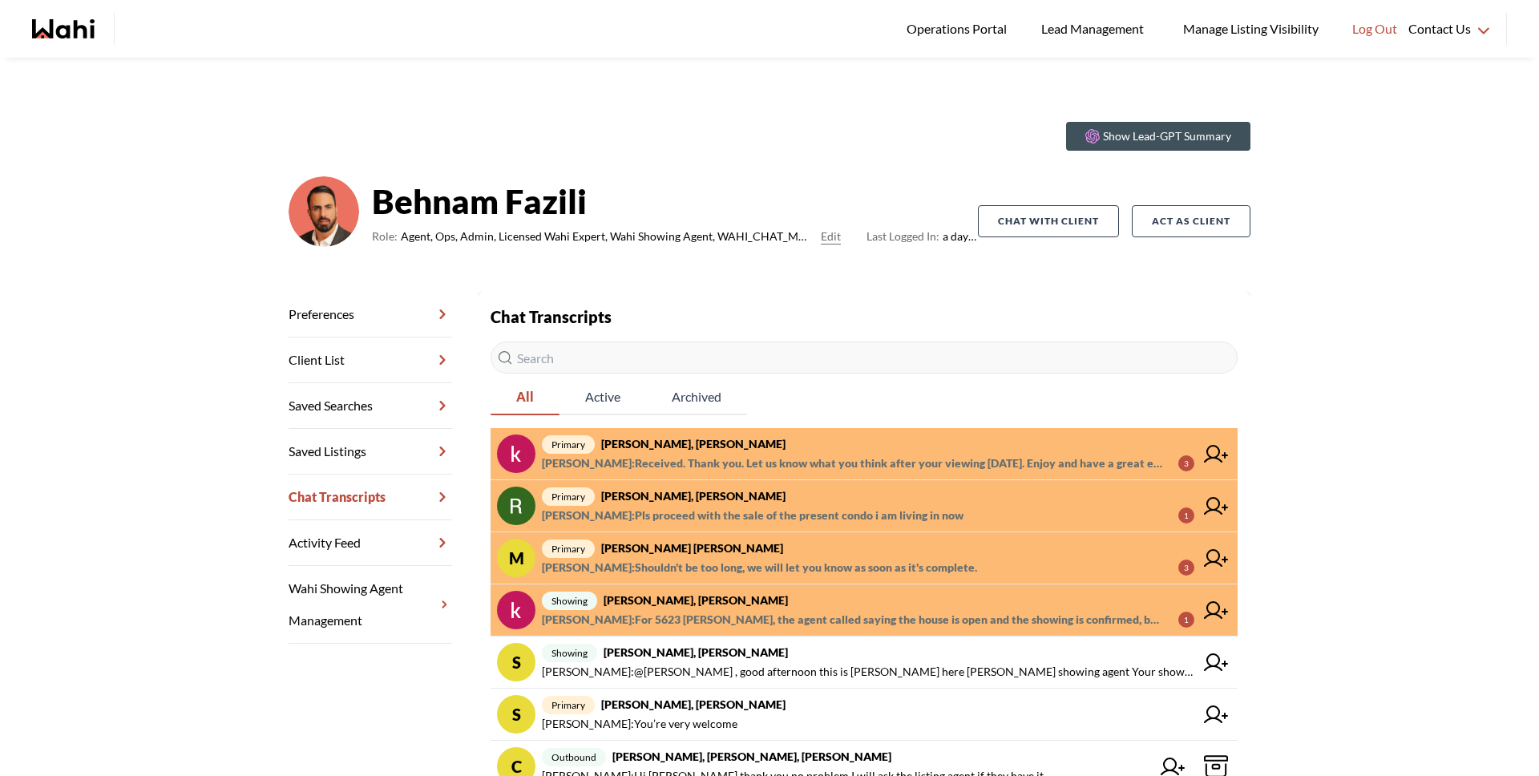
click at [833, 458] on span "Michelle Ryckman : Received. Thank you. Let us know what you think after your v…" at bounding box center [853, 463] width 623 height 19
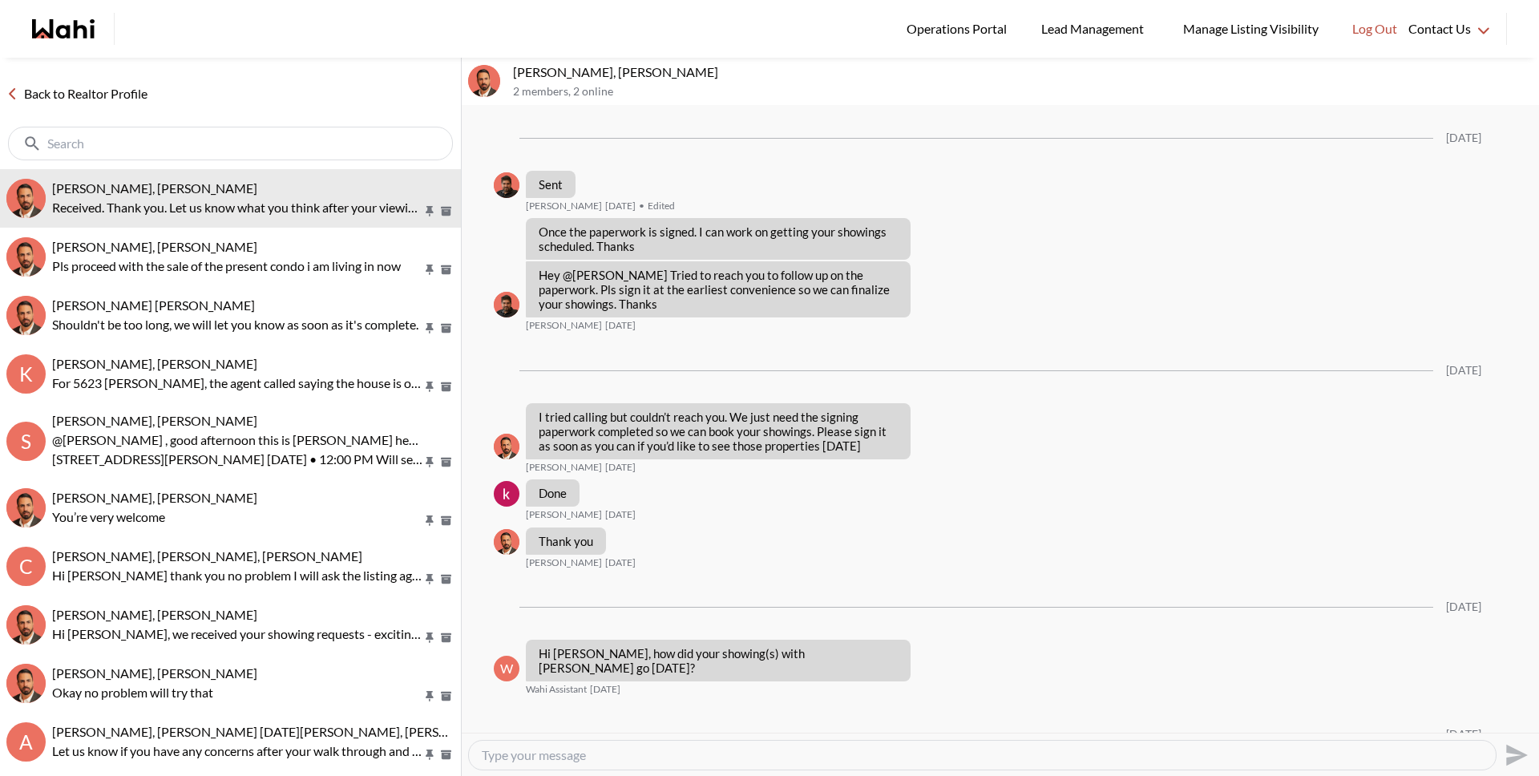
scroll to position [1988, 0]
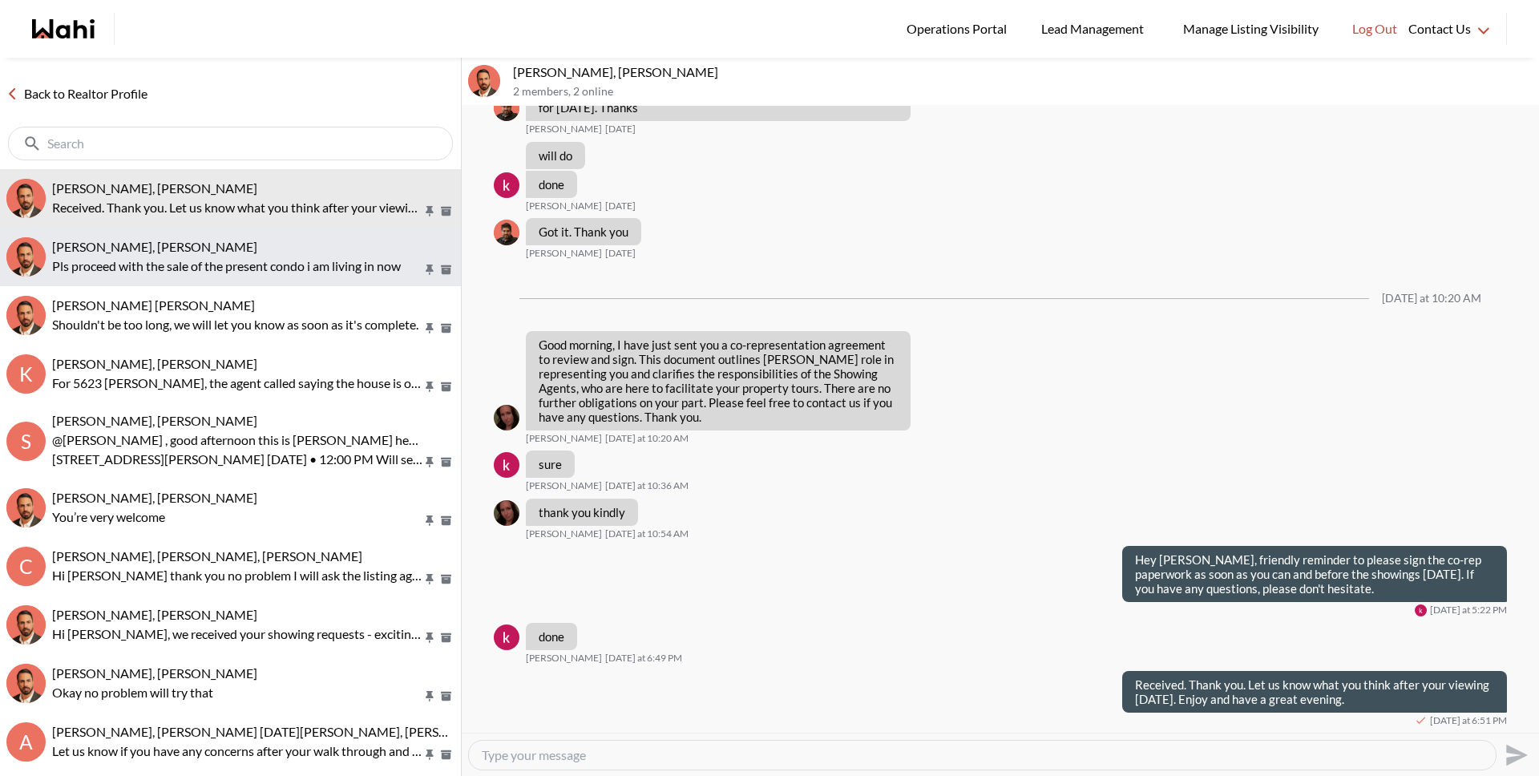
click at [312, 265] on p "Pls proceed with the sale of the present condo i am living in now" at bounding box center [237, 265] width 370 height 19
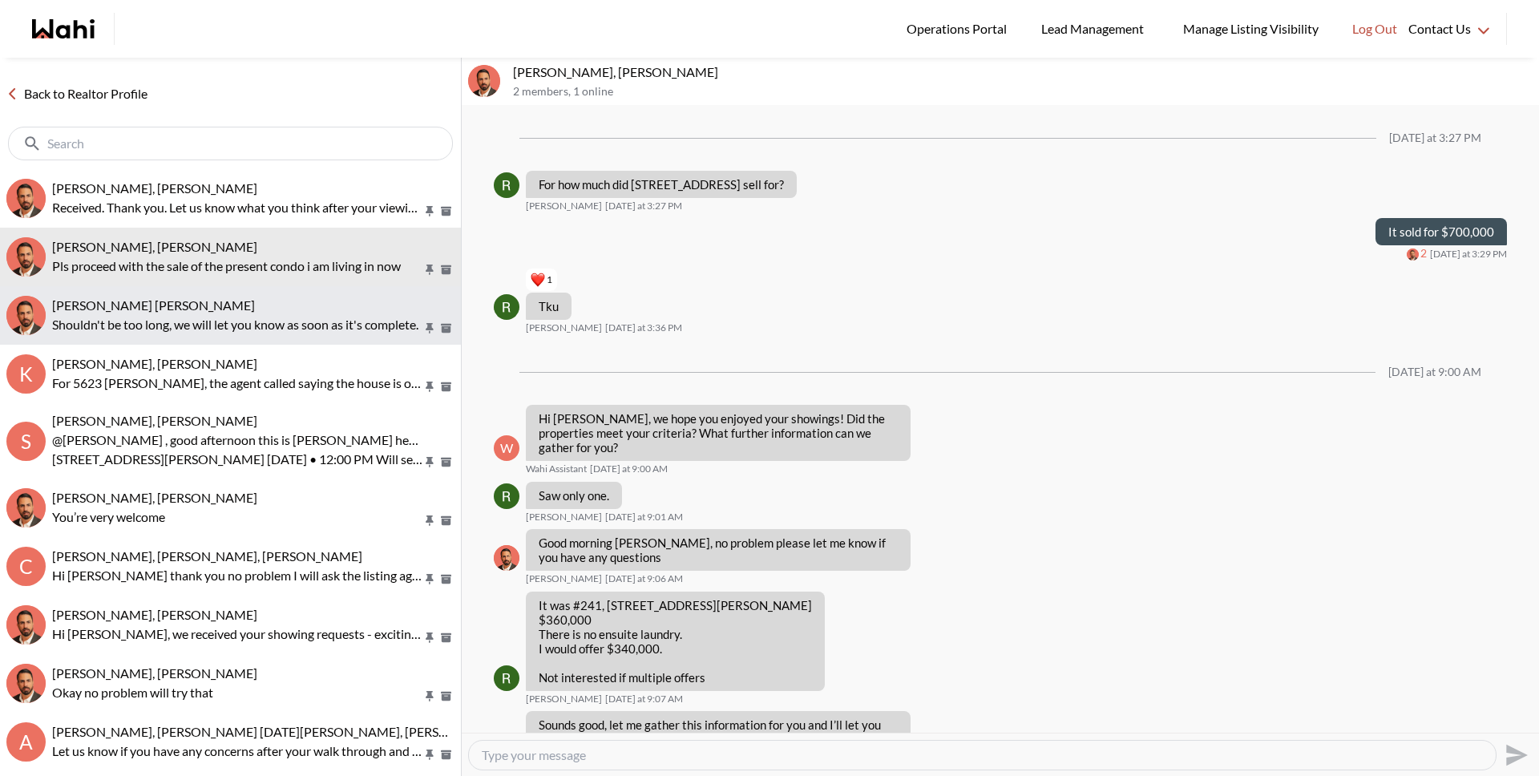
scroll to position [1274, 0]
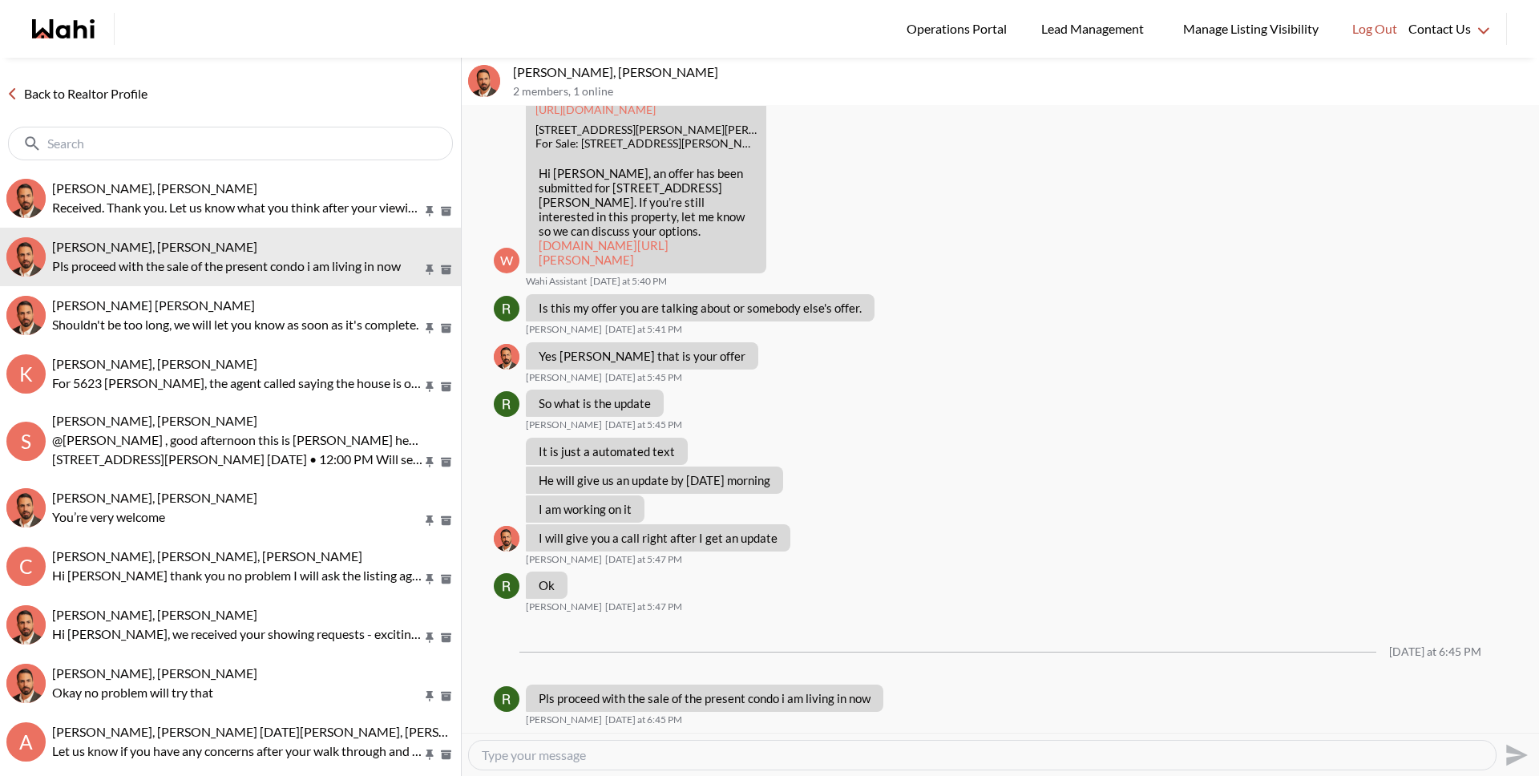
click at [571, 757] on textarea "Type your message" at bounding box center [982, 755] width 1001 height 16
click at [567, 747] on textarea "Type your message" at bounding box center [982, 755] width 1001 height 16
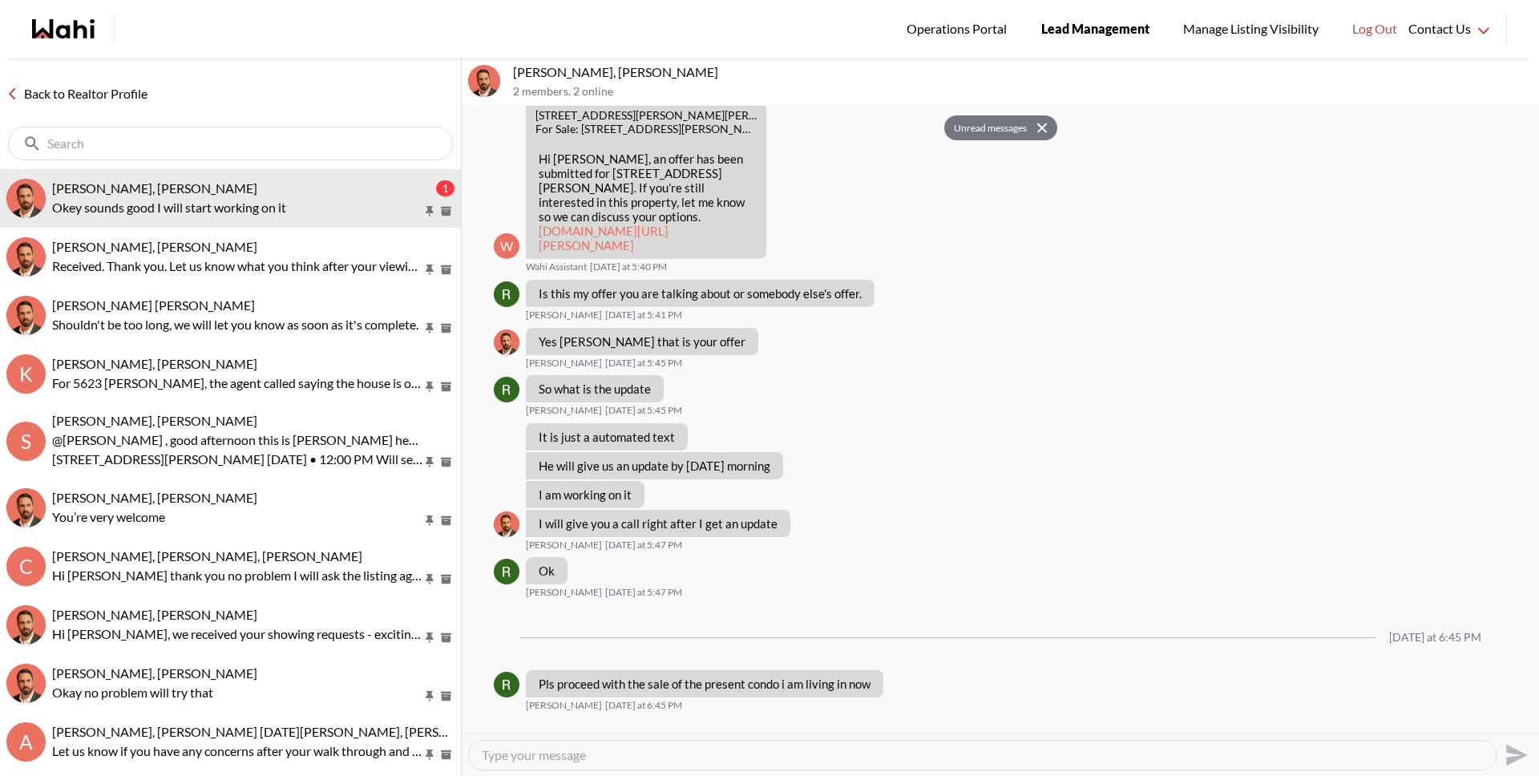
scroll to position [1386, 0]
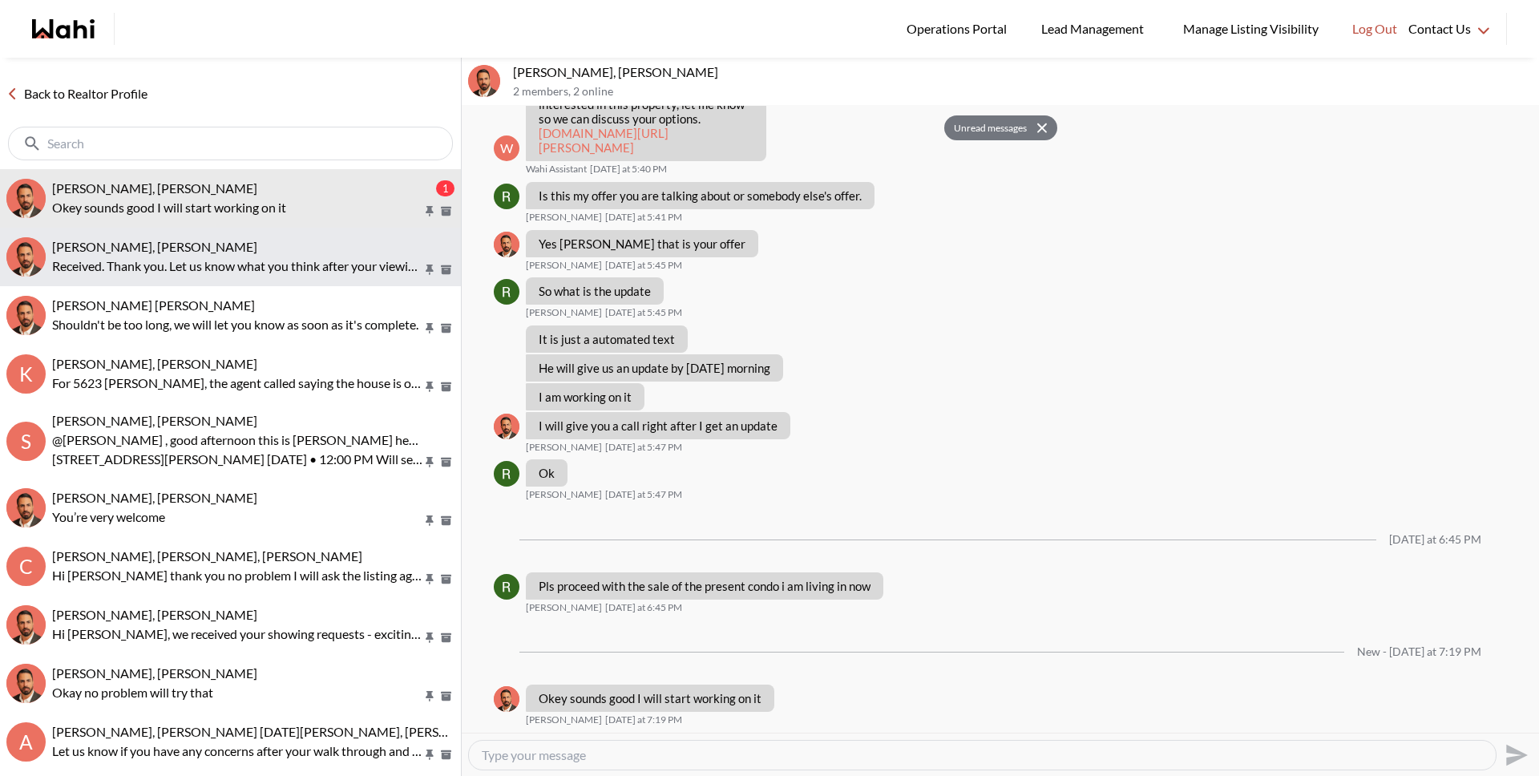
click at [182, 260] on p "Received. Thank you. Let us know what you think after your viewing tomorrow. En…" at bounding box center [237, 265] width 370 height 19
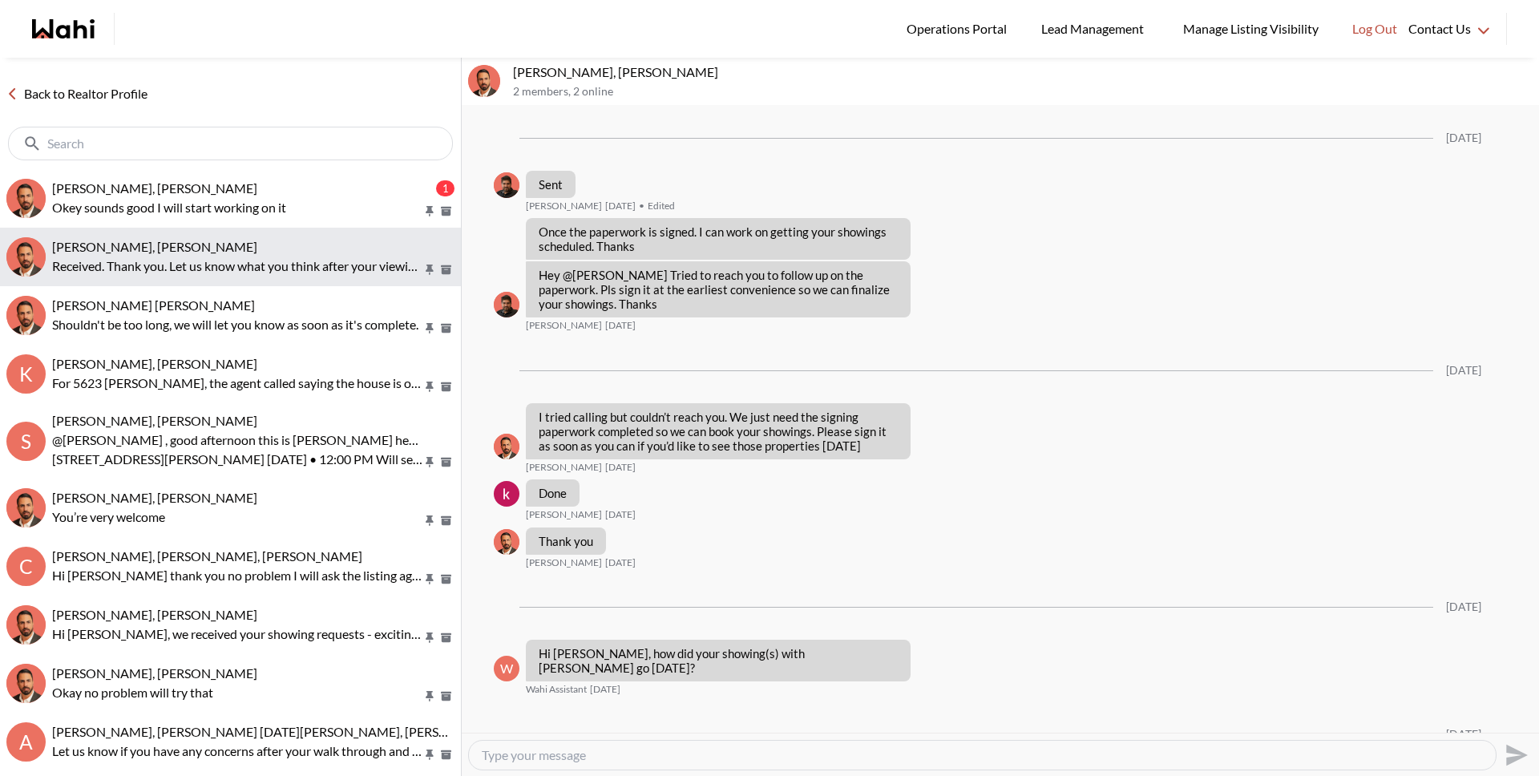
scroll to position [1988, 0]
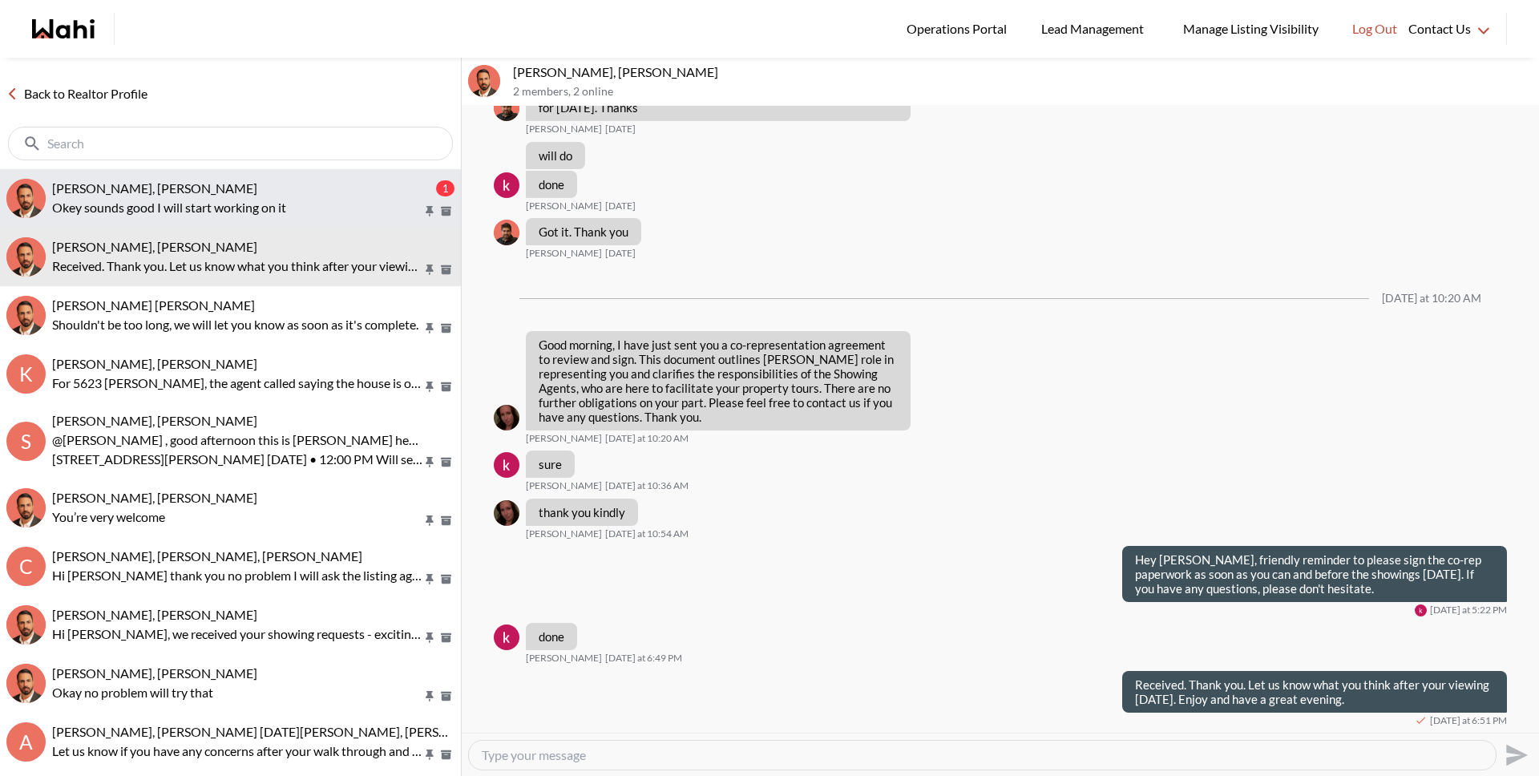
click at [207, 225] on button "Rita Kukendran, Behnam 1 Okey sounds good I will start working on it" at bounding box center [230, 198] width 461 height 58
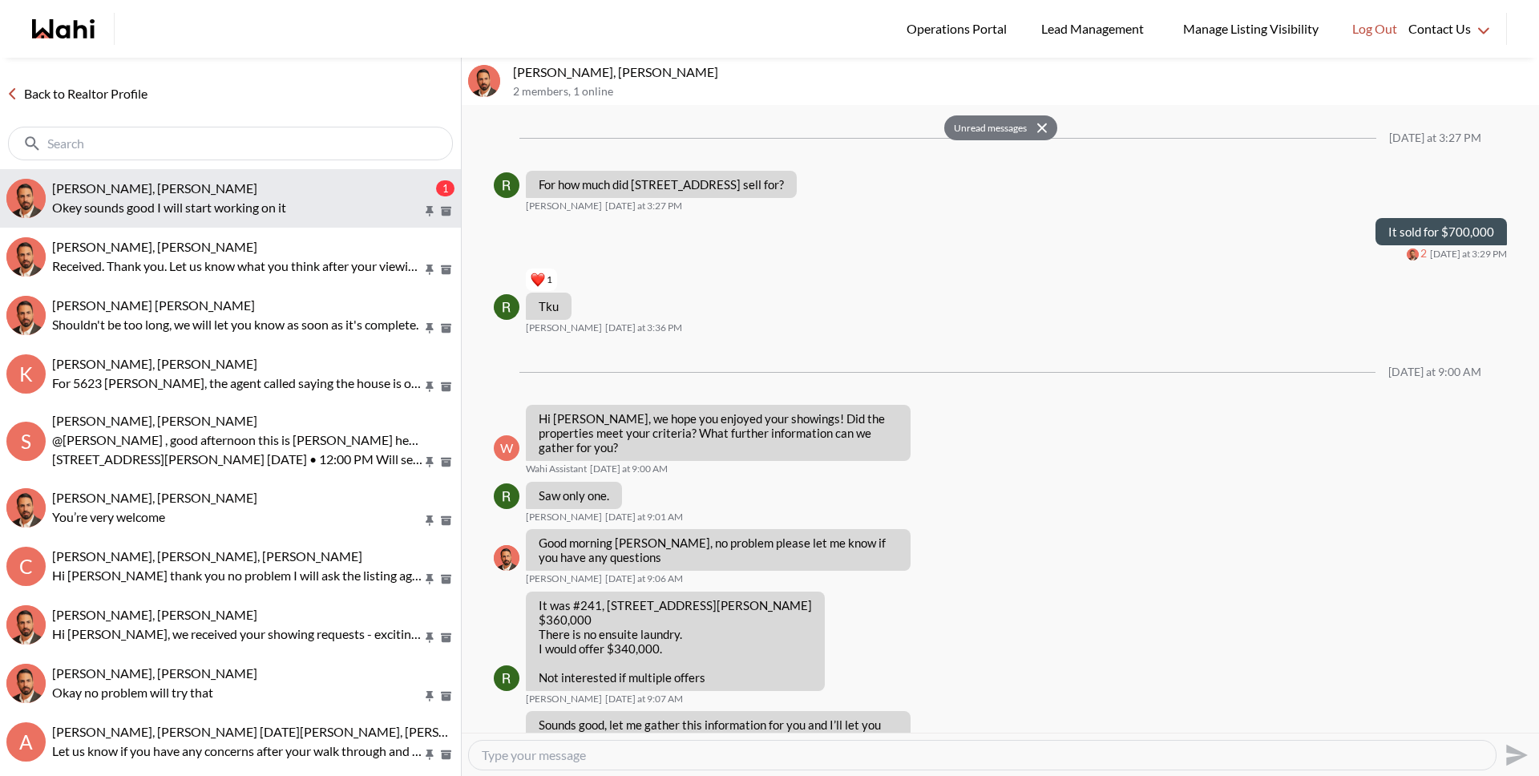
scroll to position [1386, 0]
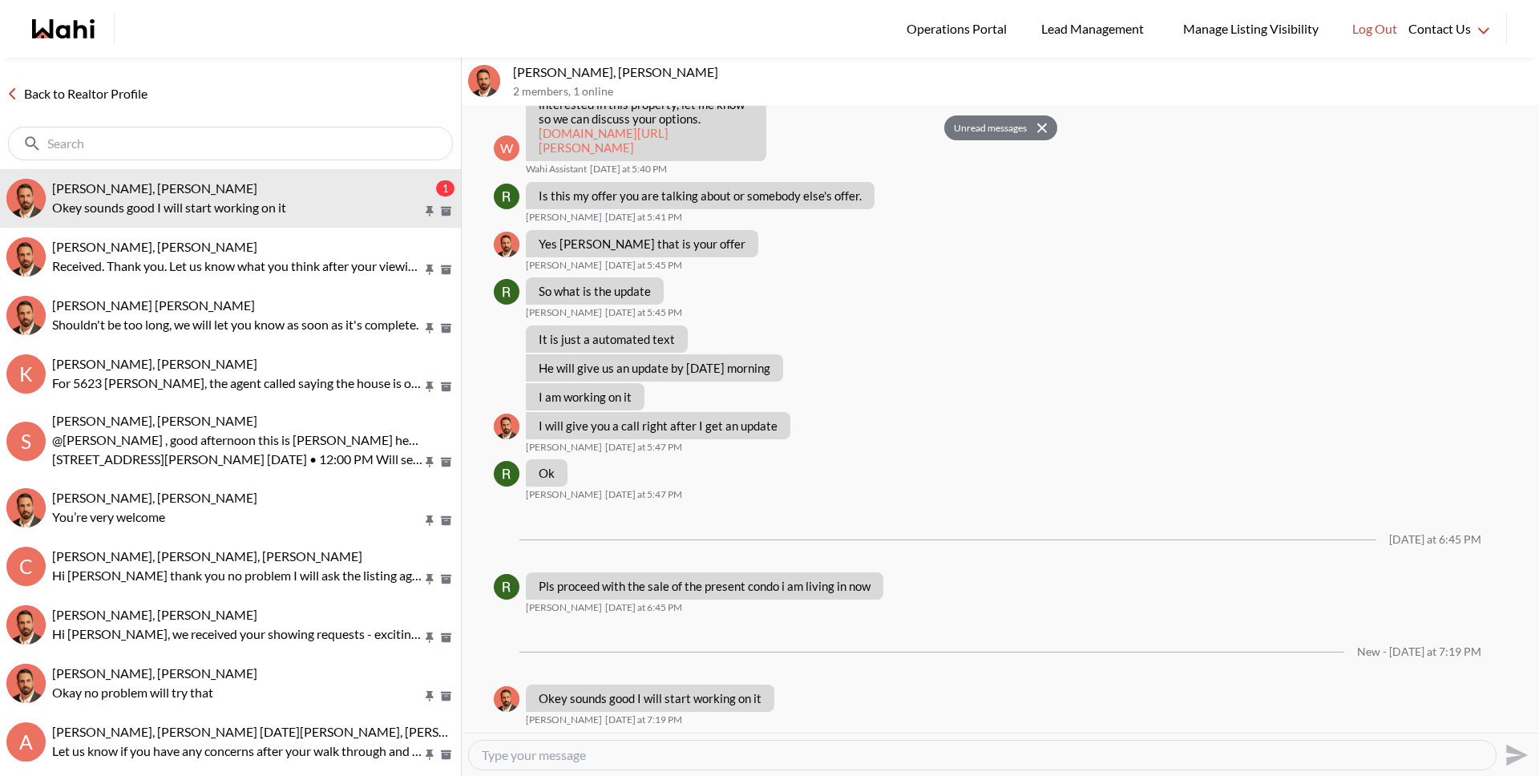
click at [85, 99] on link "Back to Realtor Profile" at bounding box center [77, 93] width 154 height 21
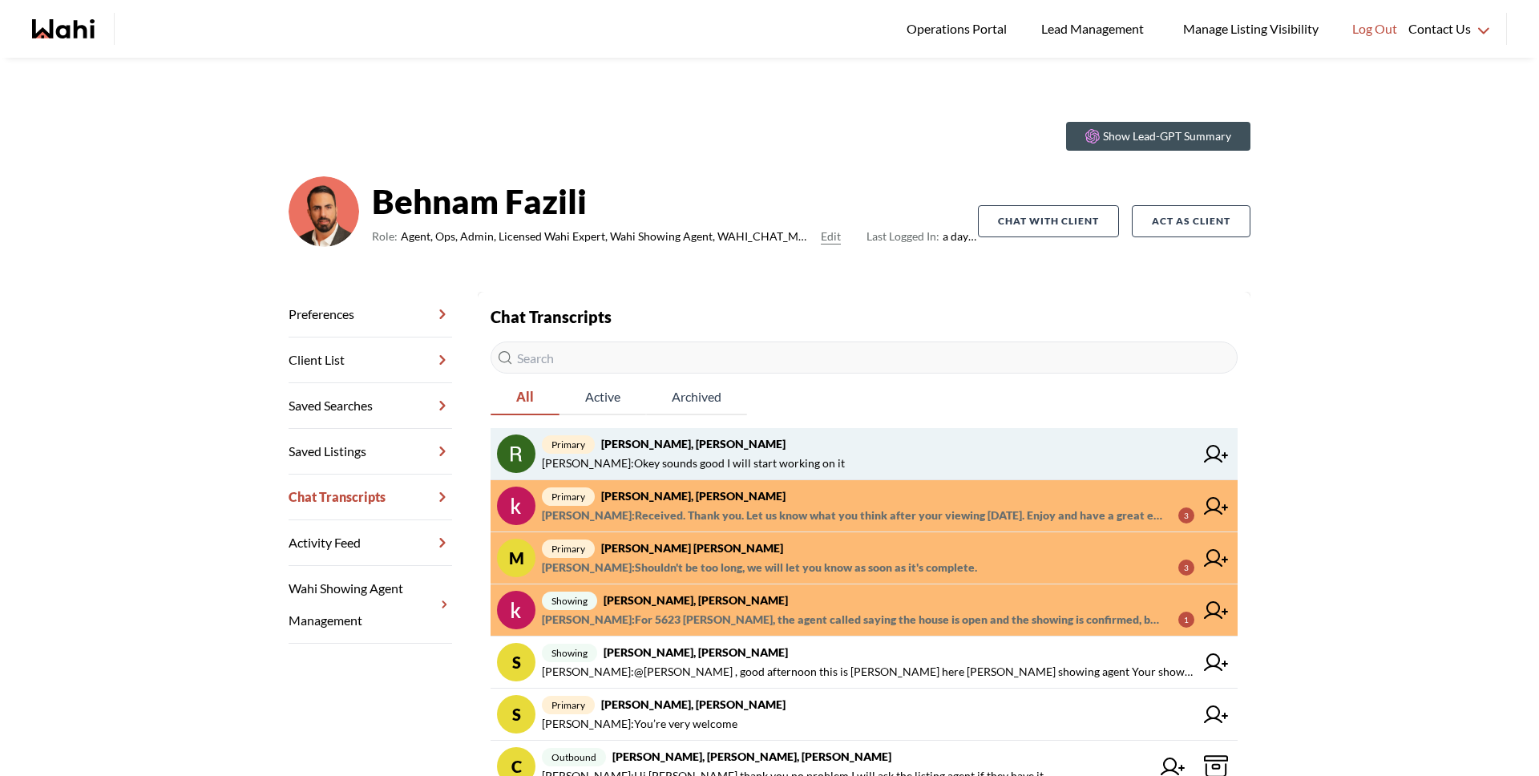
click at [740, 470] on span "Behnam Fazili : Okey sounds good I will start working on it" at bounding box center [693, 463] width 303 height 19
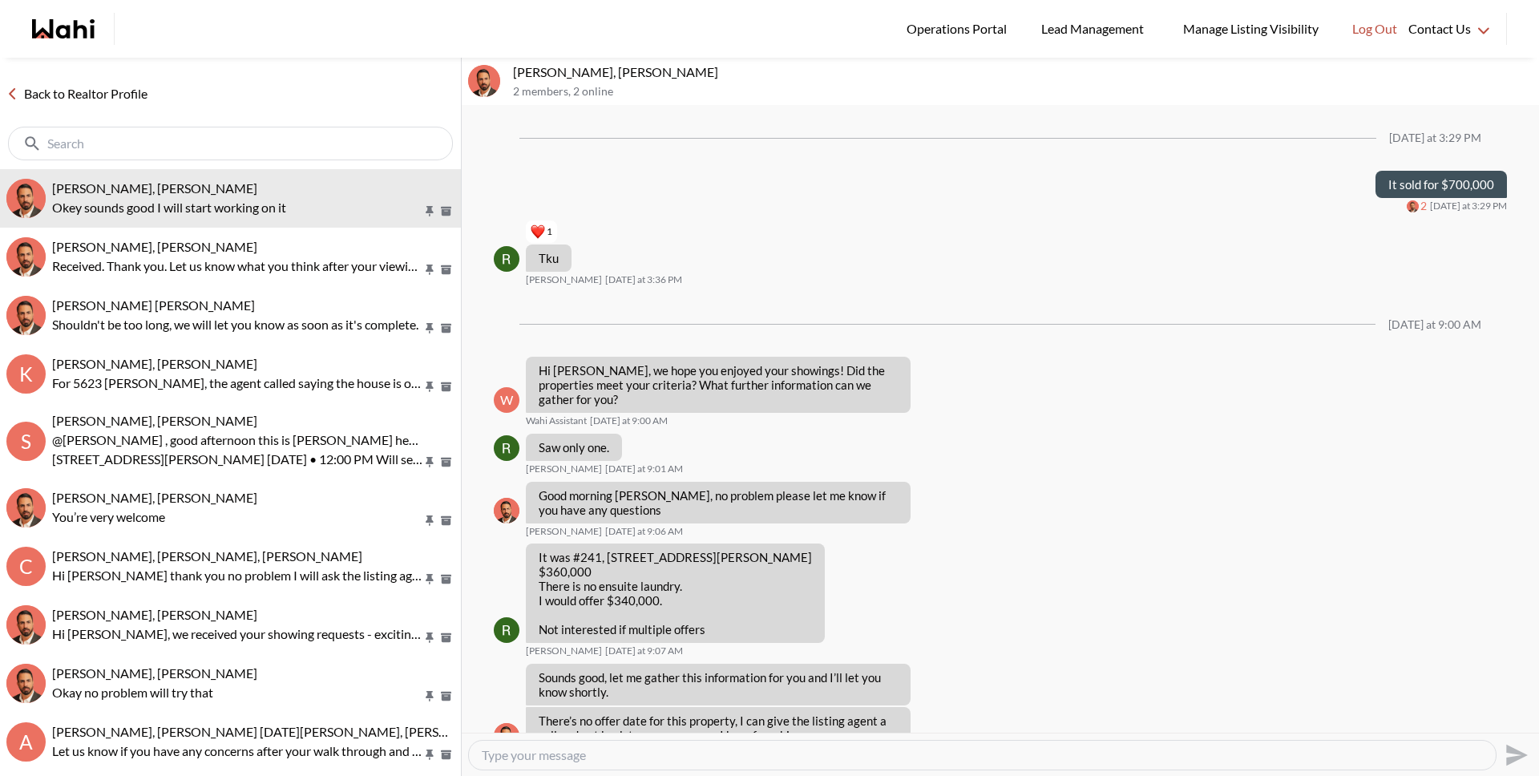
scroll to position [1274, 0]
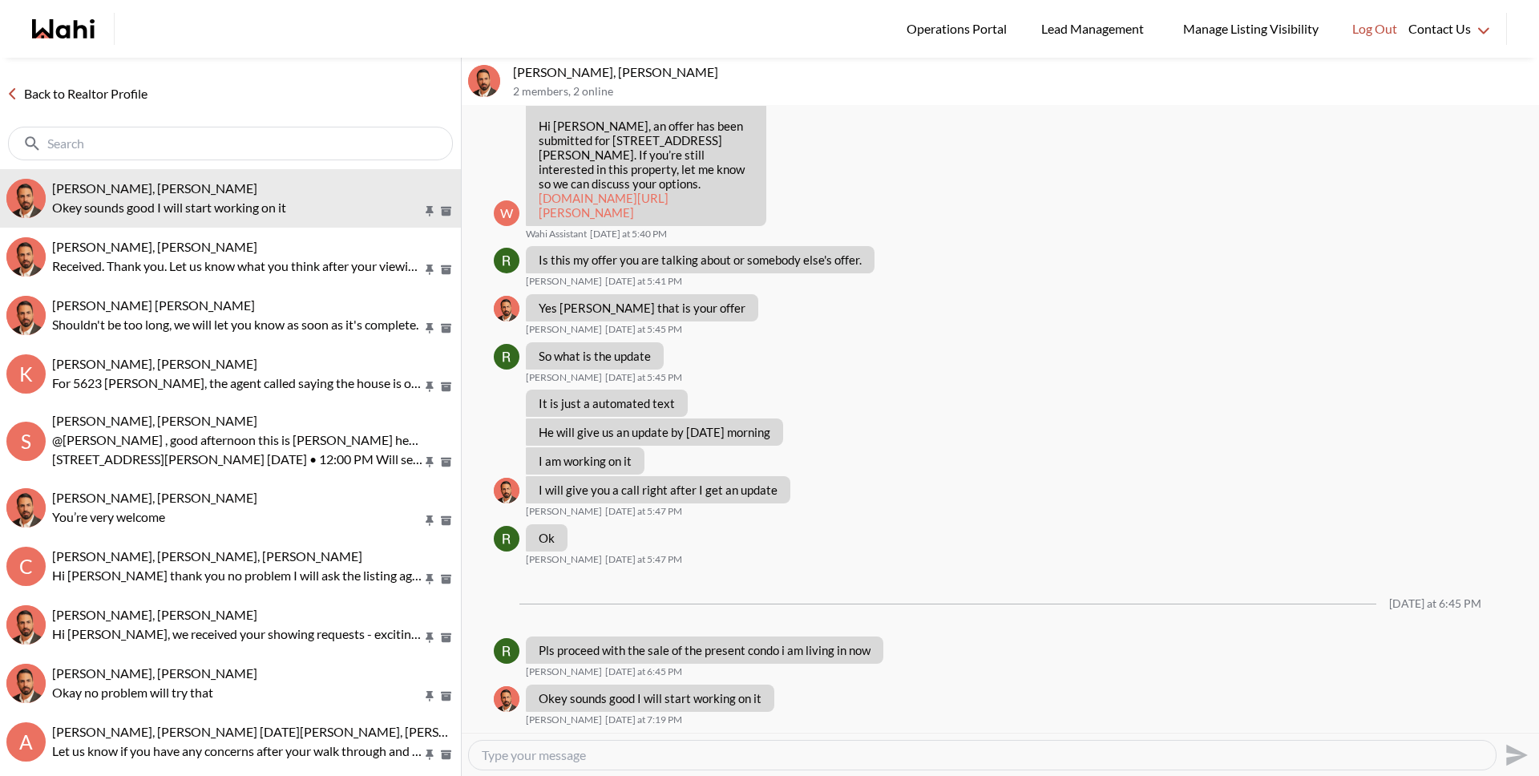
click at [103, 87] on link "Back to Realtor Profile" at bounding box center [77, 93] width 154 height 21
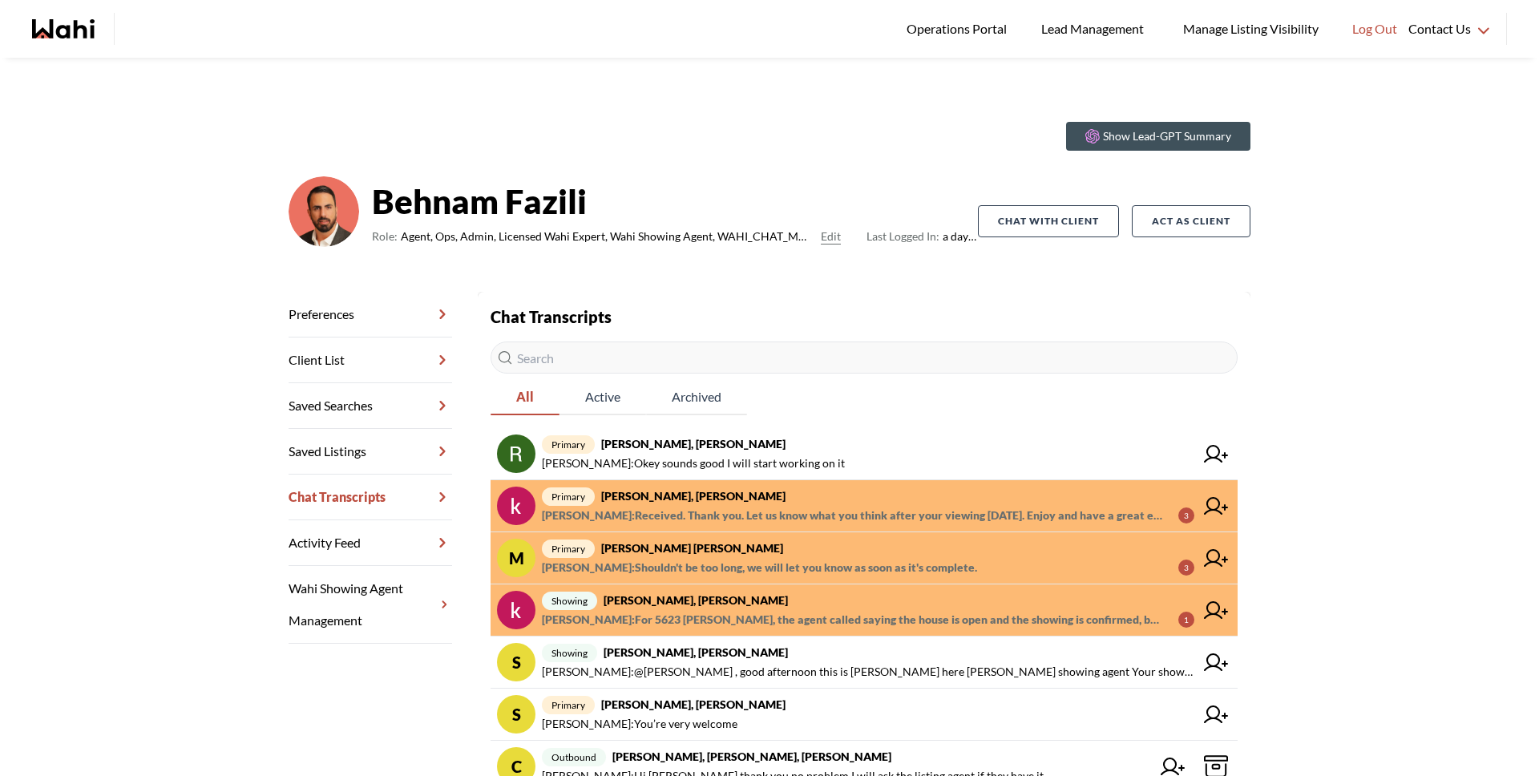
click at [733, 506] on span "Michelle Ryckman : Received. Thank you. Let us know what you think after your v…" at bounding box center [853, 515] width 623 height 19
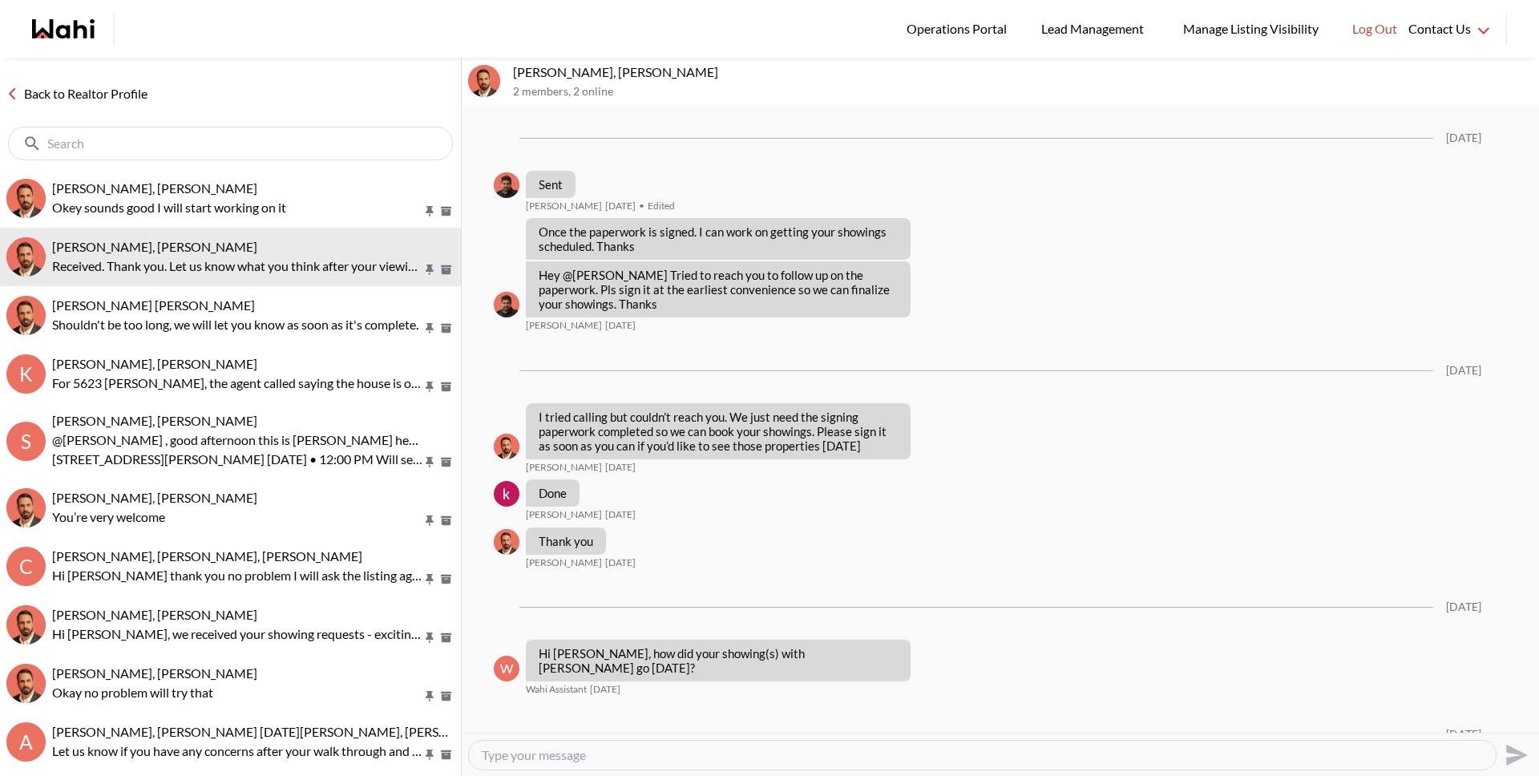
scroll to position [1988, 0]
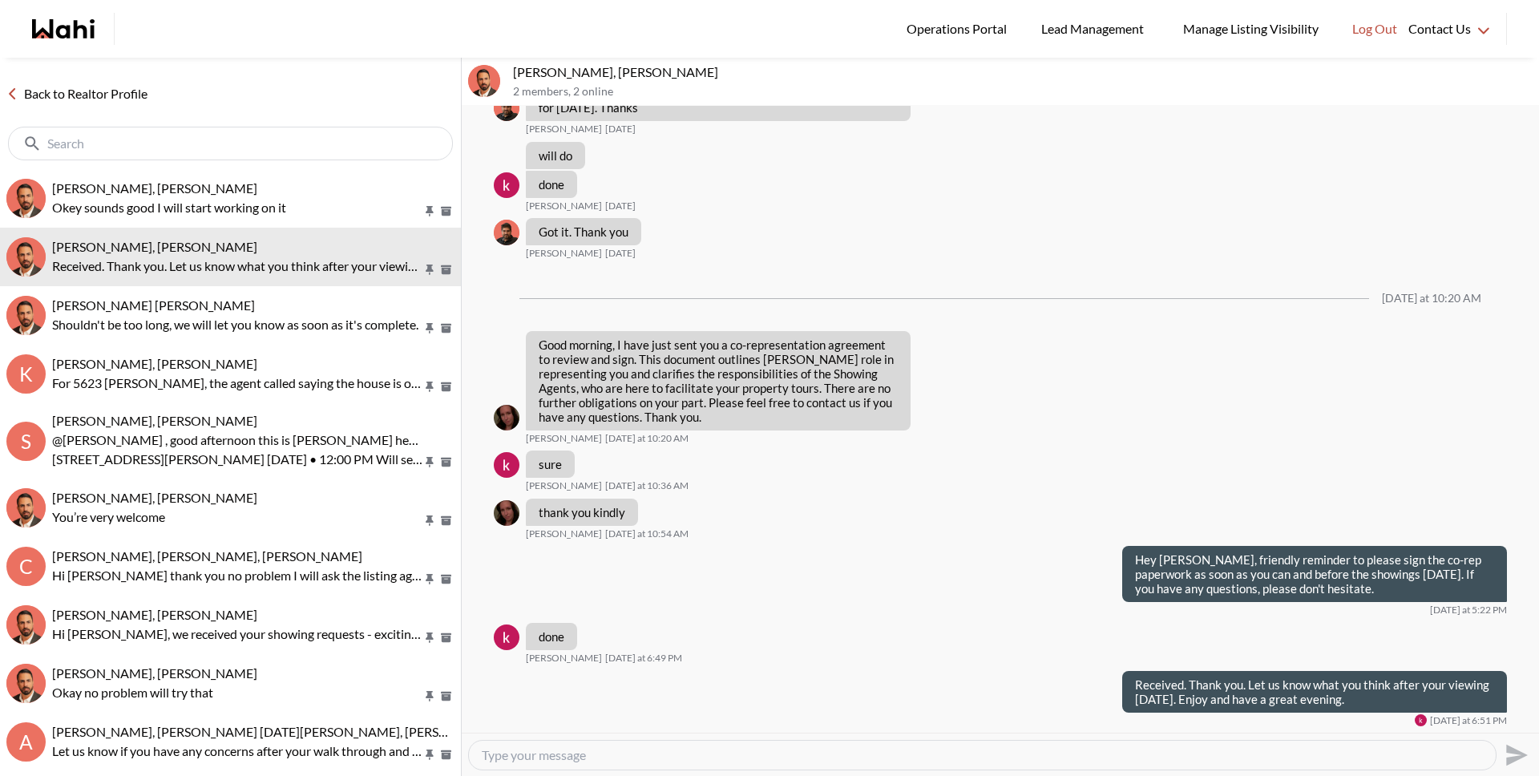
click at [106, 95] on link "Back to Realtor Profile" at bounding box center [77, 93] width 154 height 21
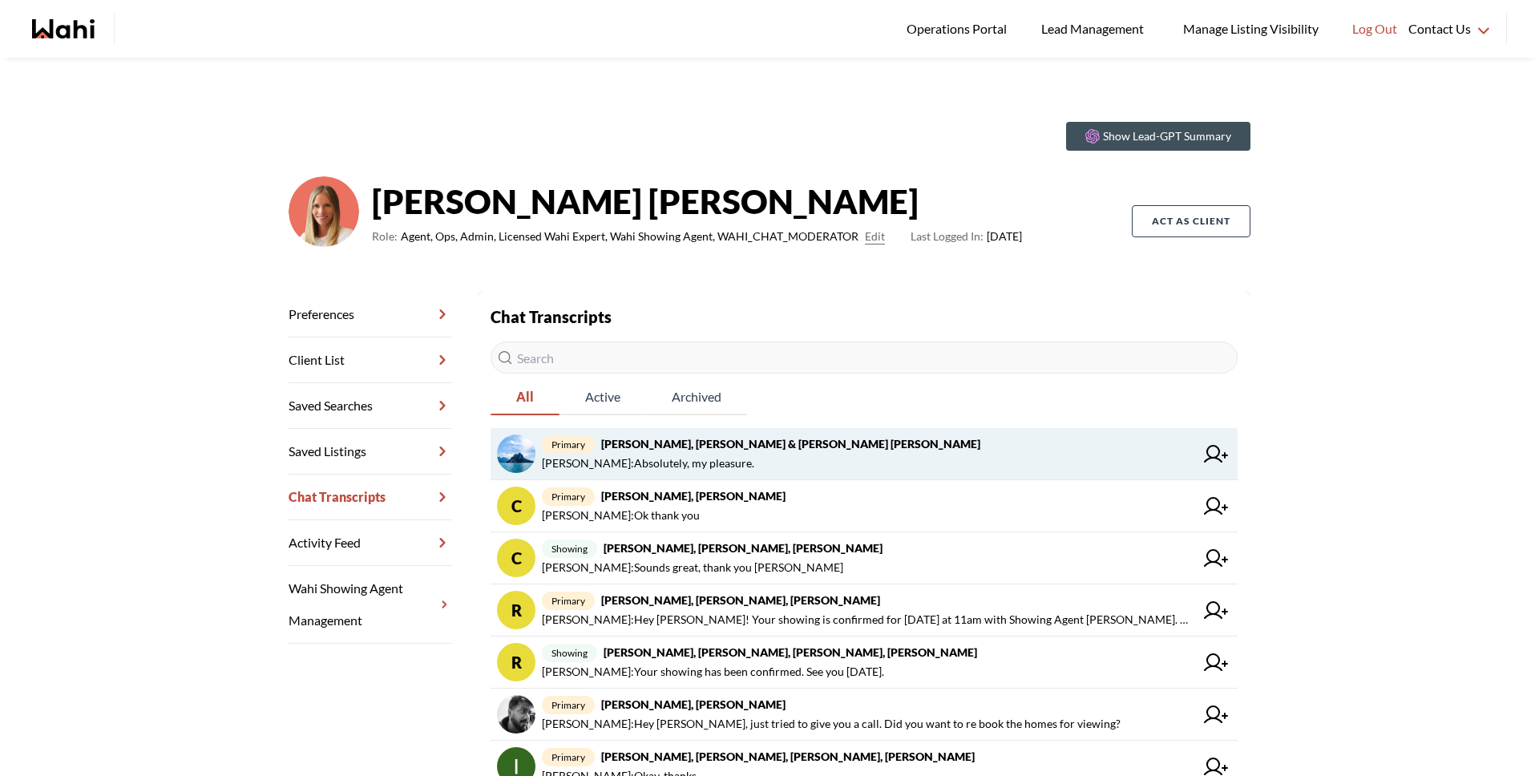
click at [741, 446] on strong "[PERSON_NAME], [PERSON_NAME] & [PERSON_NAME] [PERSON_NAME]" at bounding box center [790, 444] width 379 height 14
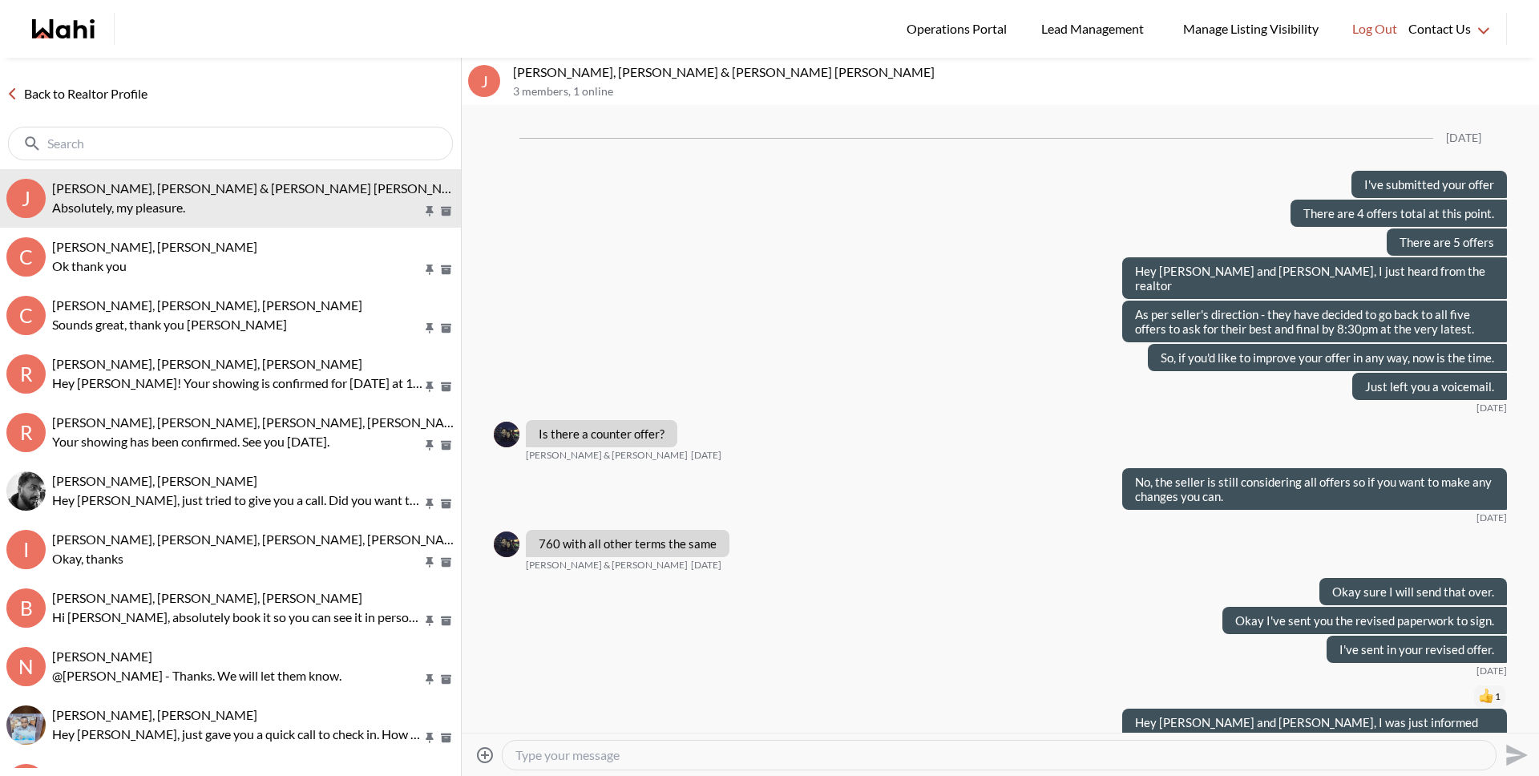
scroll to position [887, 0]
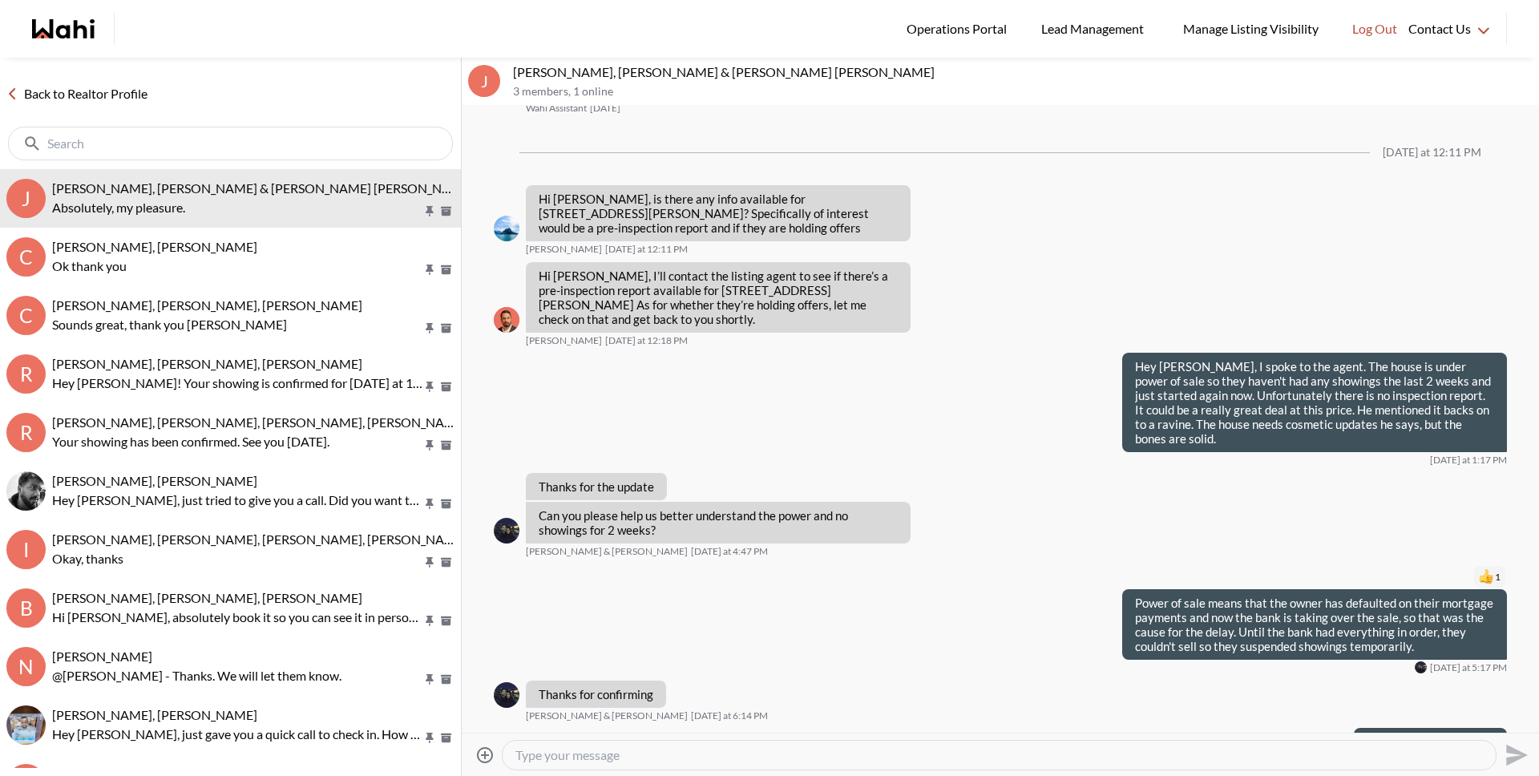
click at [117, 98] on link "Back to Realtor Profile" at bounding box center [77, 93] width 154 height 21
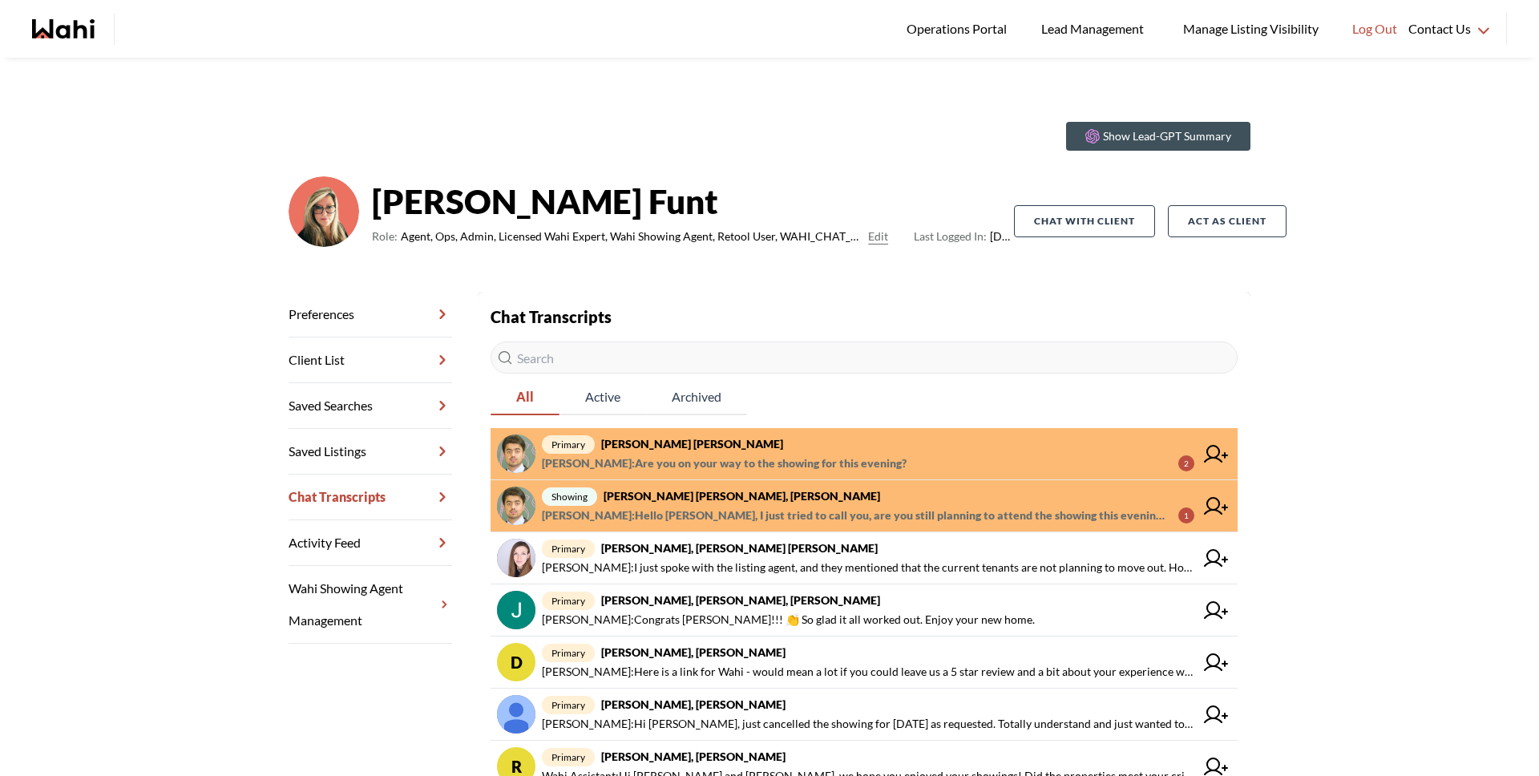
click at [768, 465] on span "[PERSON_NAME] : Are you on your way to the showing for this evening?" at bounding box center [724, 463] width 365 height 19
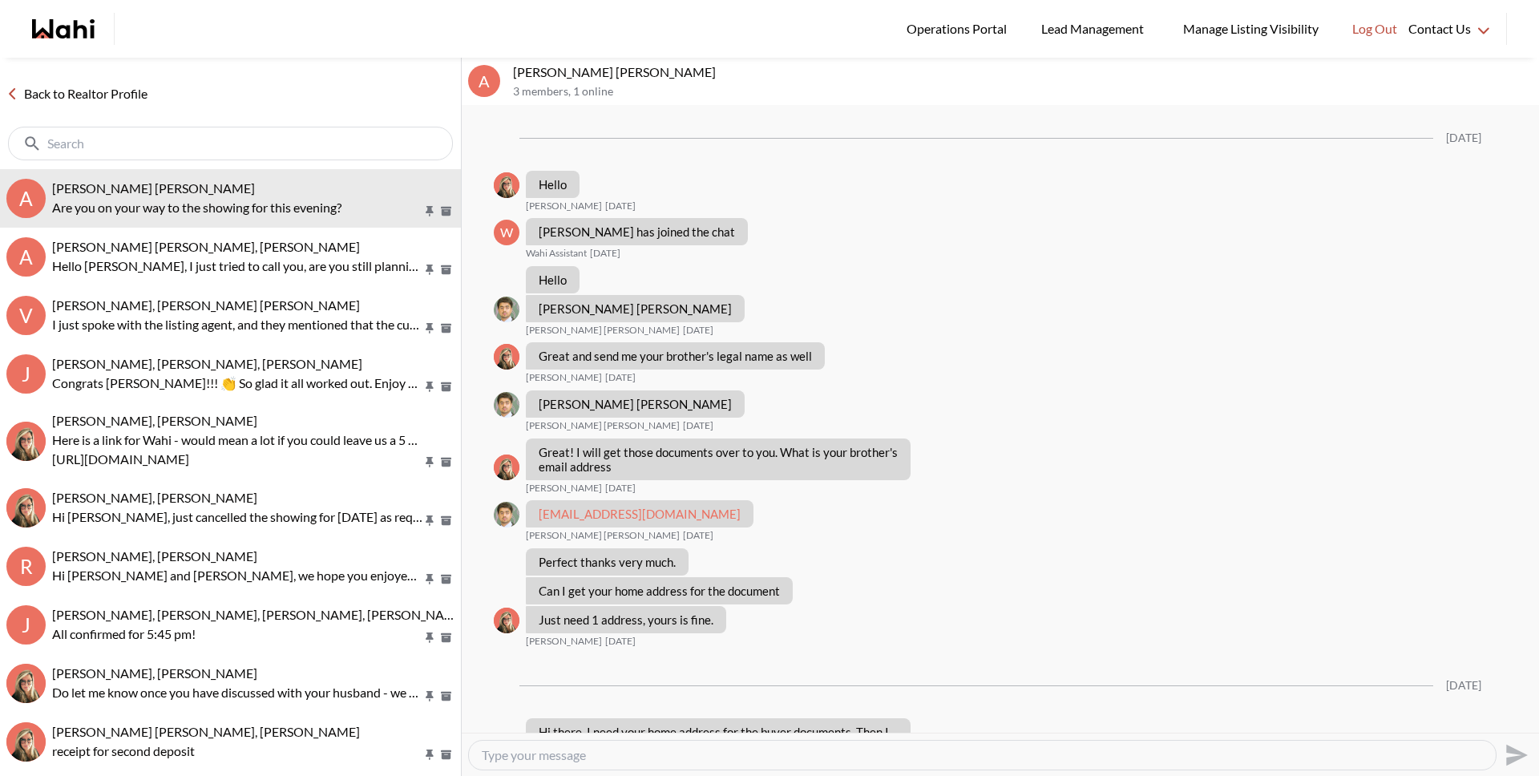
scroll to position [946, 0]
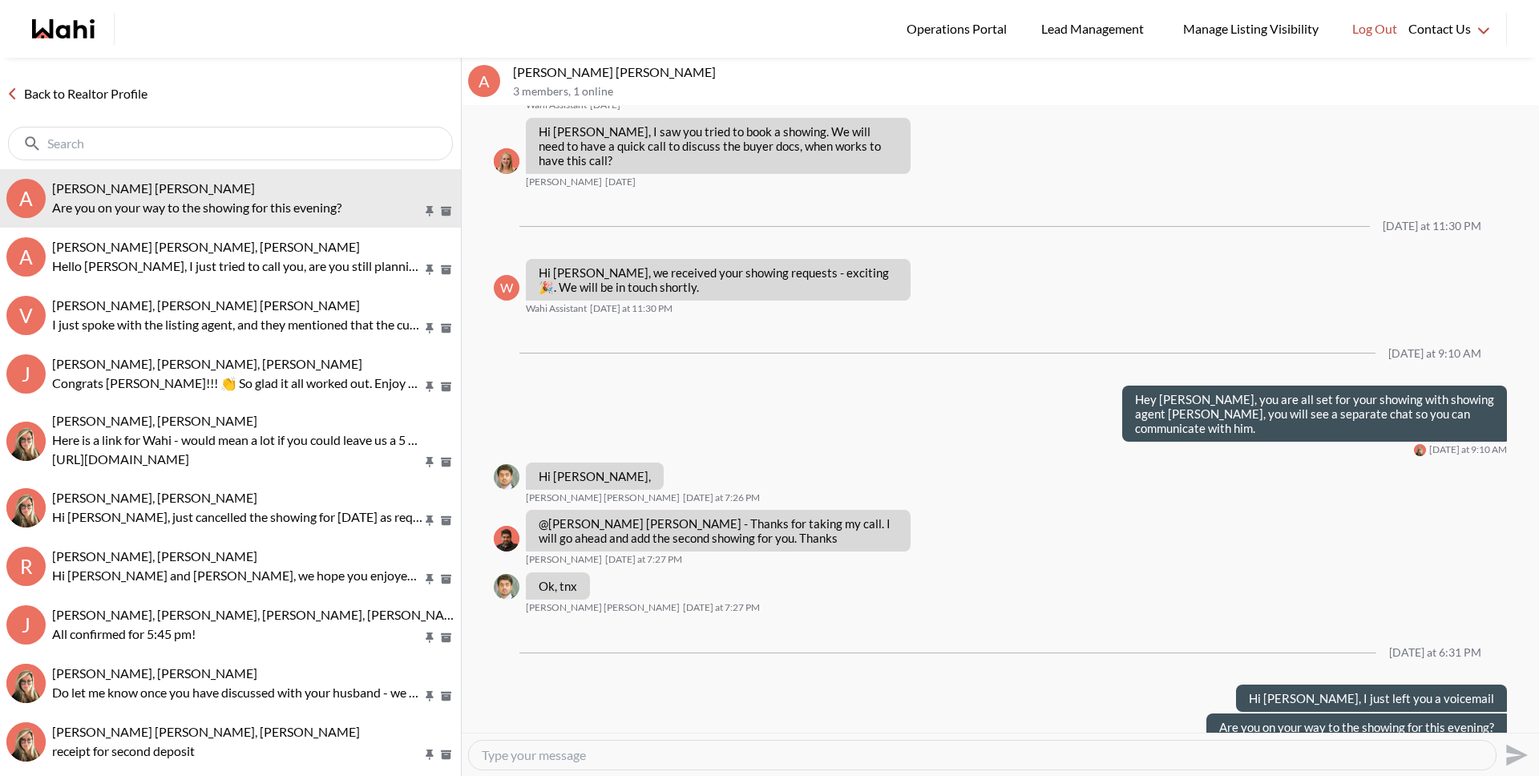
click at [120, 93] on link "Back to Realtor Profile" at bounding box center [77, 93] width 154 height 21
